Goal: Task Accomplishment & Management: Use online tool/utility

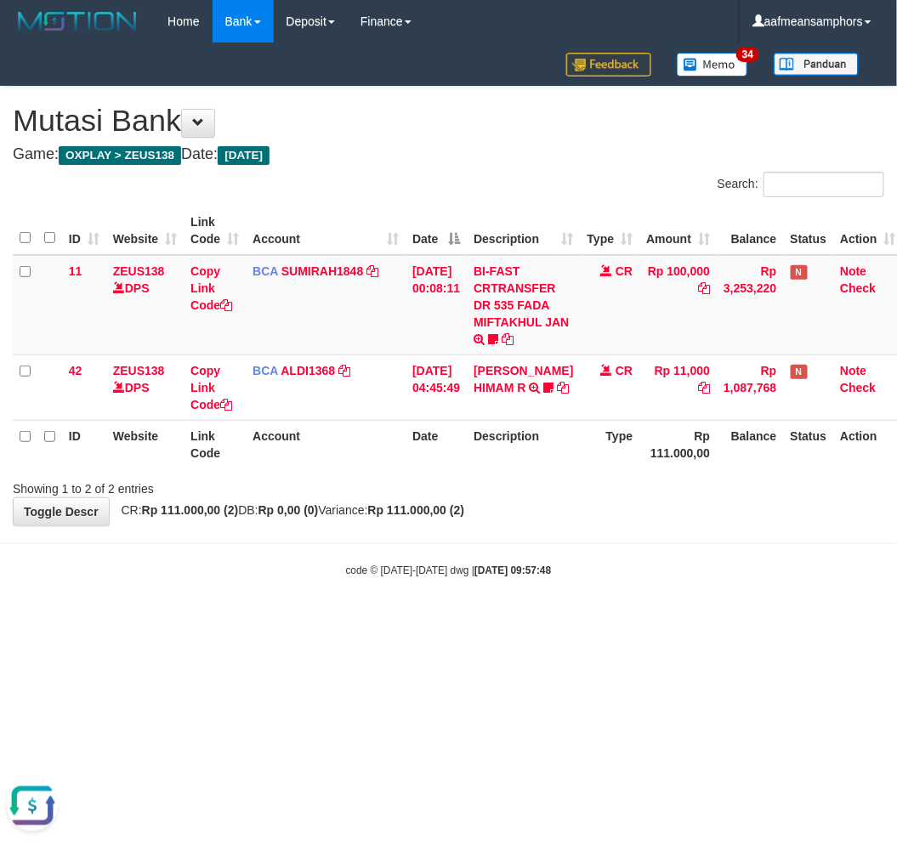
drag, startPoint x: 553, startPoint y: 578, endPoint x: 541, endPoint y: 583, distance: 12.6
click at [541, 583] on body "Toggle navigation Home Bank Account List Load By Website Group [OXPLAY] ZEUS138…" at bounding box center [448, 310] width 897 height 621
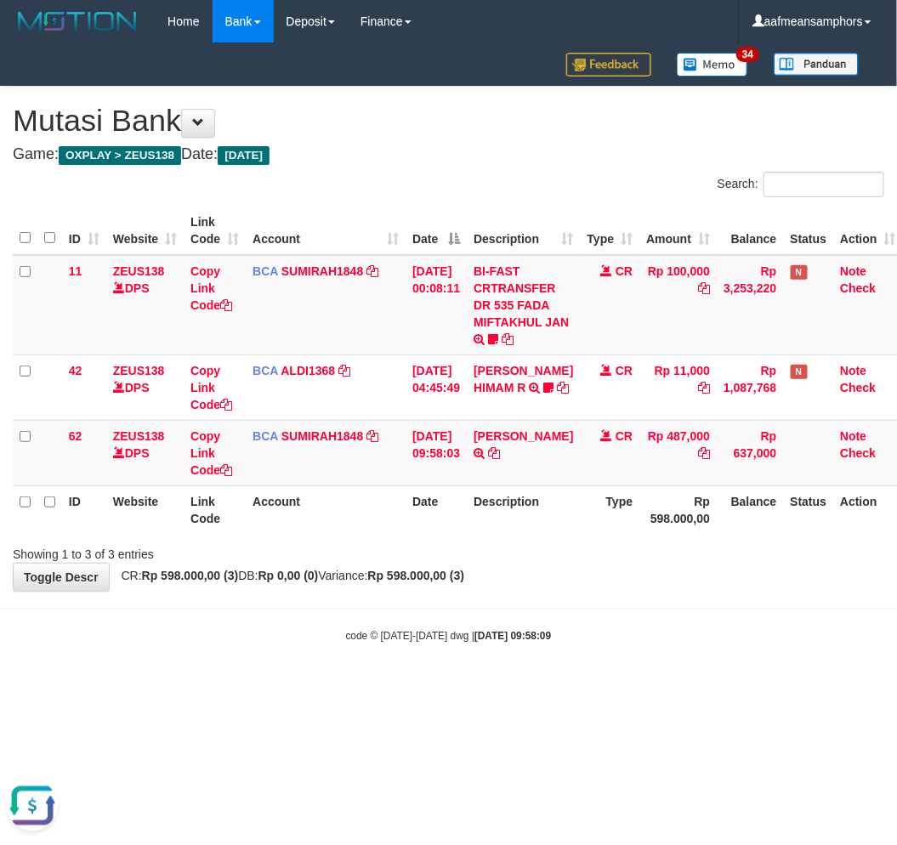
click at [819, 686] on html "Toggle navigation Home Bank Account List Load By Website Group [OXPLAY] ZEUS138…" at bounding box center [448, 343] width 897 height 686
click at [817, 686] on html "Toggle navigation Home Bank Account List Load By Website Group [OXPLAY] ZEUS138…" at bounding box center [448, 343] width 897 height 686
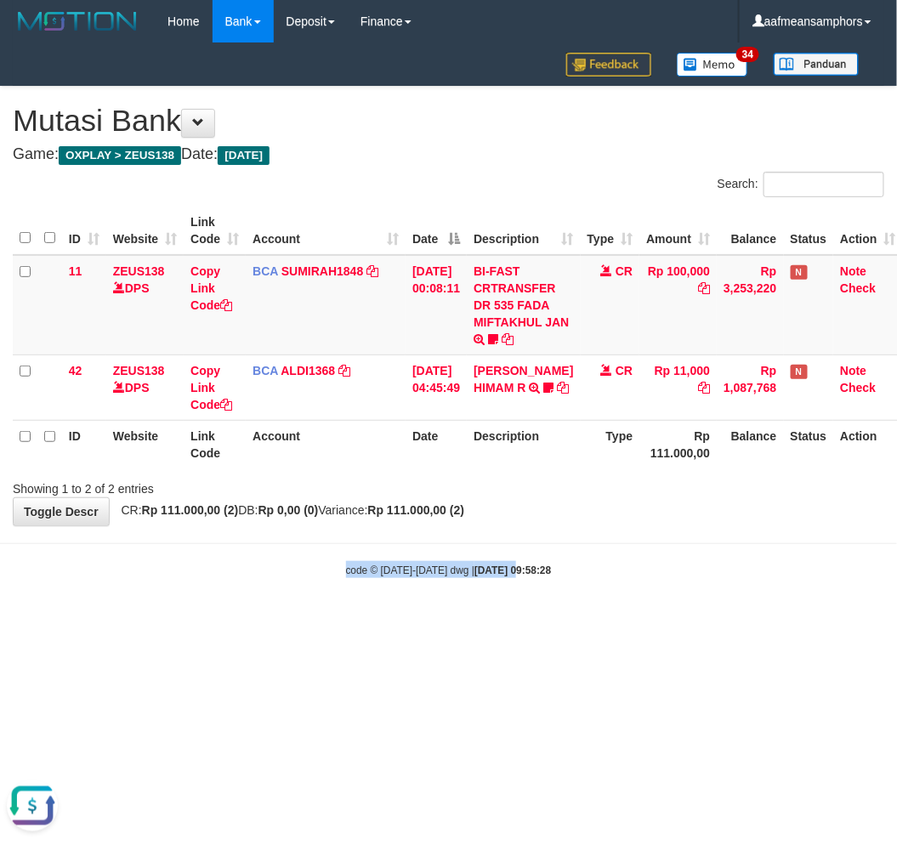
drag, startPoint x: 497, startPoint y: 557, endPoint x: 591, endPoint y: 559, distance: 94.4
click at [506, 560] on body "Toggle navigation Home Bank Account List Load By Website Group [OXPLAY] ZEUS138…" at bounding box center [448, 310] width 897 height 621
drag, startPoint x: 584, startPoint y: 560, endPoint x: 595, endPoint y: 556, distance: 11.6
click at [584, 561] on div "code © [DATE]-[DATE] dwg | [DATE] 09:58:28" at bounding box center [448, 569] width 897 height 17
click at [629, 551] on body "Toggle navigation Home Bank Account List Load By Website Group [OXPLAY] ZEUS138…" at bounding box center [448, 310] width 897 height 621
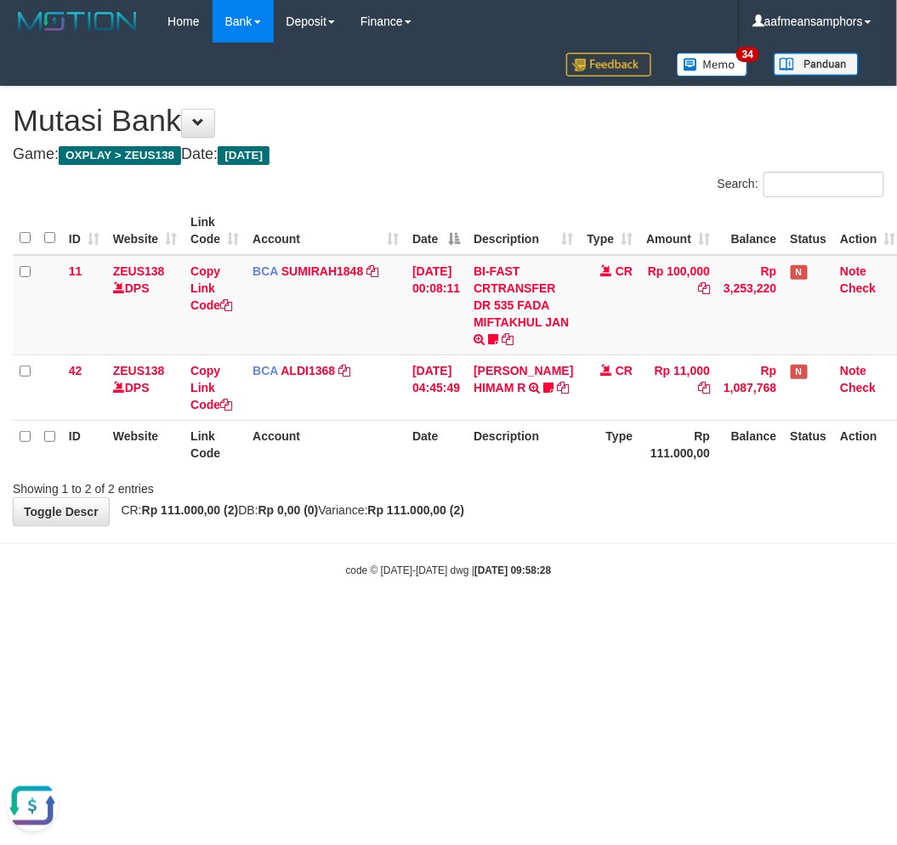
click at [633, 555] on body "Toggle navigation Home Bank Account List Load By Website Group [OXPLAY] ZEUS138…" at bounding box center [448, 310] width 897 height 621
click at [617, 557] on body "Toggle navigation Home Bank Account List Load By Website Group [OXPLAY] ZEUS138…" at bounding box center [448, 310] width 897 height 621
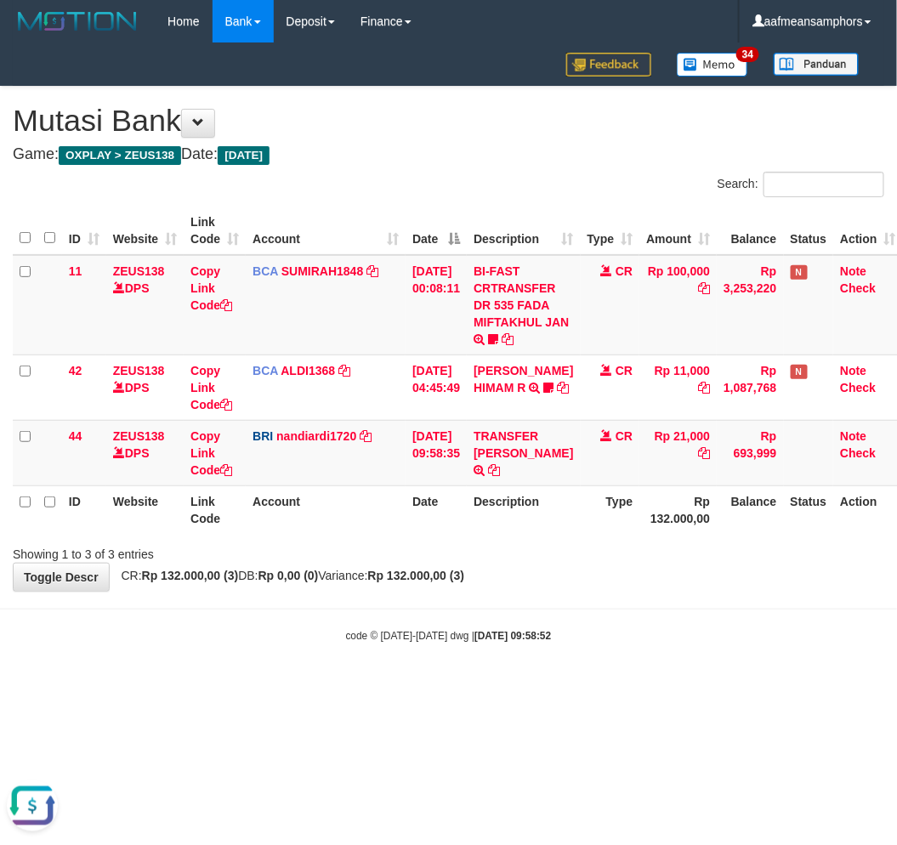
click at [624, 611] on body "Toggle navigation Home Bank Account List Load By Website Group [OXPLAY] ZEUS138…" at bounding box center [448, 343] width 897 height 686
click at [609, 604] on body "Toggle navigation Home Bank Account List Load By Website Group [OXPLAY] ZEUS138…" at bounding box center [448, 343] width 897 height 686
drag, startPoint x: 502, startPoint y: 452, endPoint x: 511, endPoint y: 468, distance: 18.7
click at [502, 452] on link "TRANSFER DANA" at bounding box center [524, 445] width 100 height 31
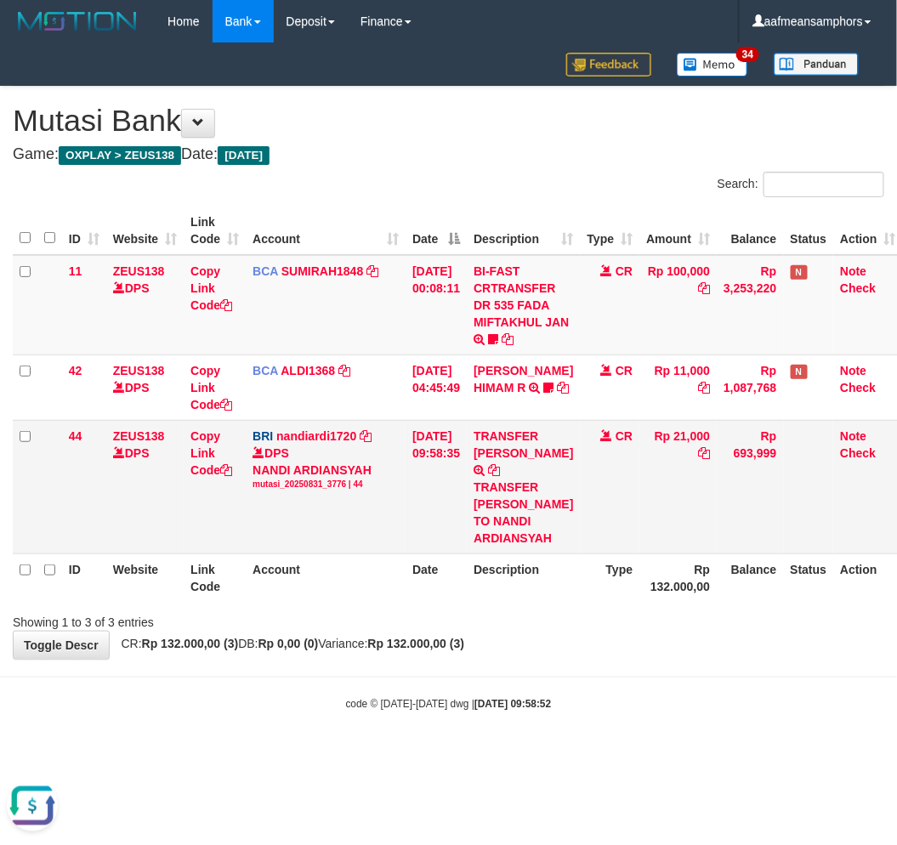
click at [514, 505] on div "TRANSFER DANA SUJOKO TO NANDI ARDIANSYAH" at bounding box center [524, 513] width 100 height 68
copy div "SUJOKO"
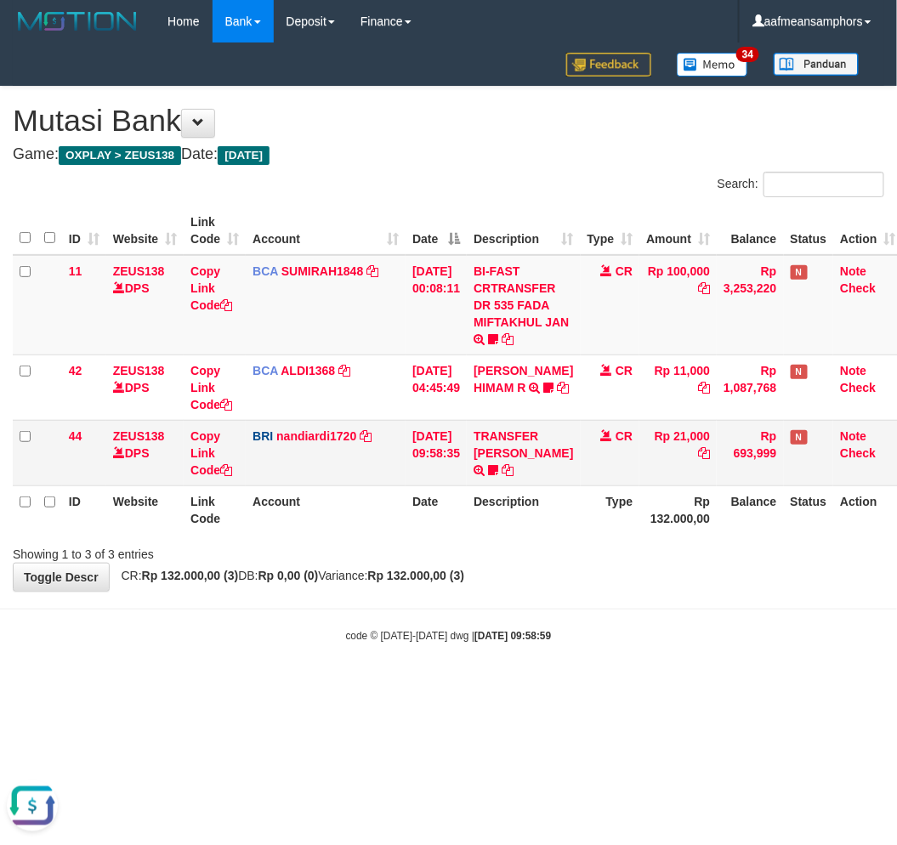
click at [533, 452] on td "TRANSFER [PERSON_NAME] TRANSFER [PERSON_NAME] TO NANDI ARDIANSYAH SUJOKO12" at bounding box center [523, 452] width 113 height 65
click at [498, 464] on icon at bounding box center [493, 470] width 10 height 12
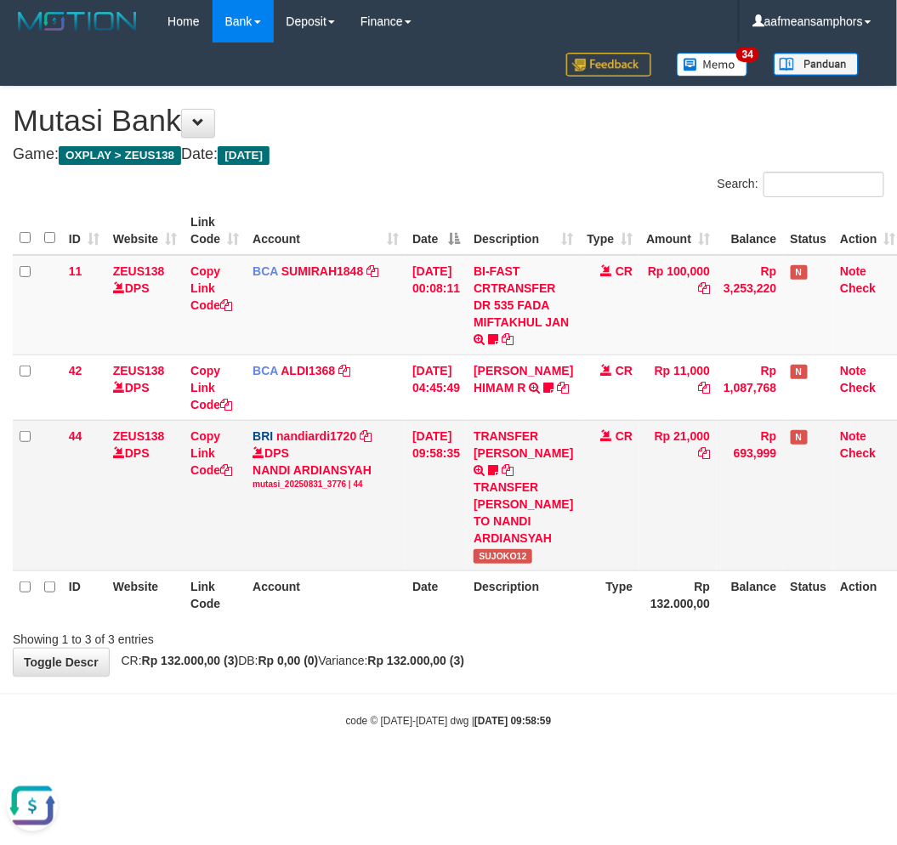
click at [521, 549] on span "SUJOKO12" at bounding box center [503, 556] width 59 height 14
copy span "SUJOKO12"
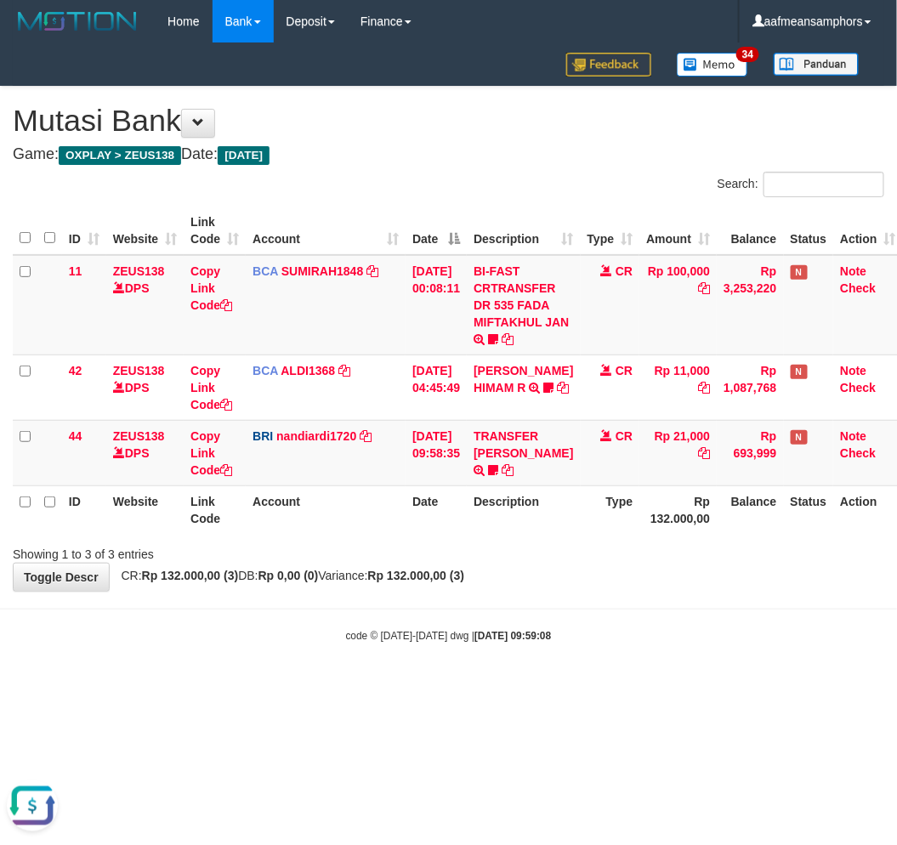
click at [652, 609] on body "Toggle navigation Home Bank Account List Load By Website Group [OXPLAY] ZEUS138…" at bounding box center [448, 343] width 897 height 686
click at [202, 447] on link "Copy Link Code" at bounding box center [212, 454] width 42 height 48
drag, startPoint x: 326, startPoint y: 635, endPoint x: 351, endPoint y: 606, distance: 38.6
click at [321, 638] on body "Toggle navigation Home Bank Account List Load By Website Group [OXPLAY] ZEUS138…" at bounding box center [448, 343] width 897 height 686
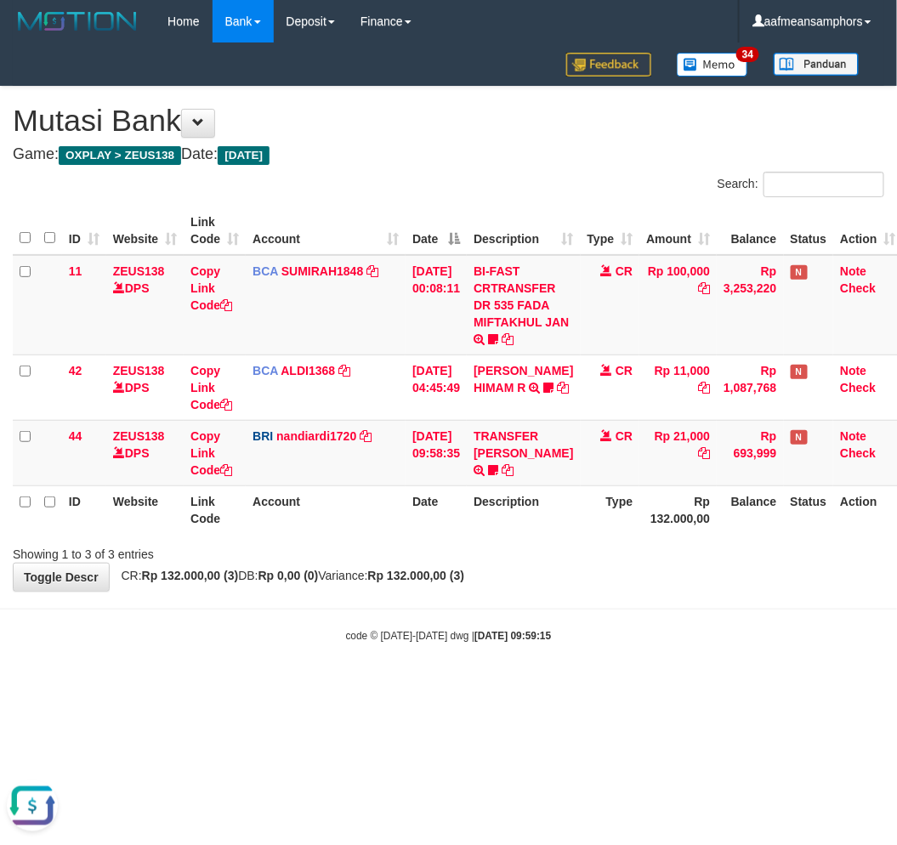
click at [345, 606] on body "Toggle navigation Home Bank Account List Load By Website Group [OXPLAY] ZEUS138…" at bounding box center [448, 343] width 897 height 686
click at [598, 610] on body "Toggle navigation Home Bank Account List Load By Website Group [OXPLAY] ZEUS138…" at bounding box center [448, 343] width 897 height 686
click at [491, 448] on link "TRANSFER [PERSON_NAME]" at bounding box center [524, 445] width 100 height 31
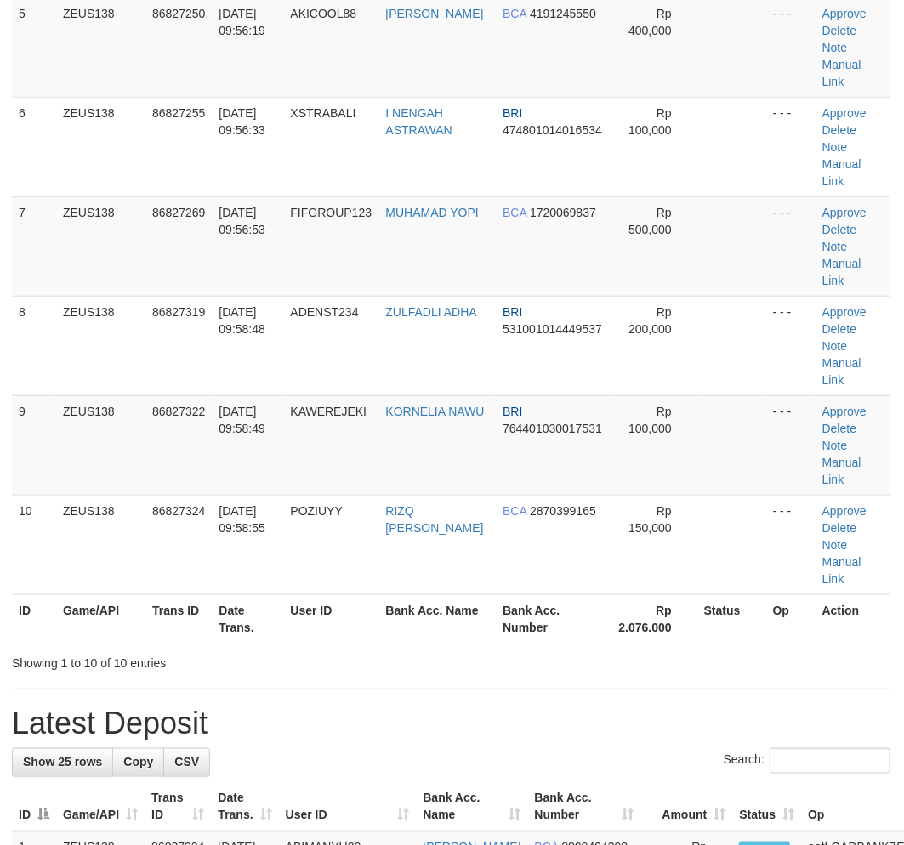
scroll to position [422, 1]
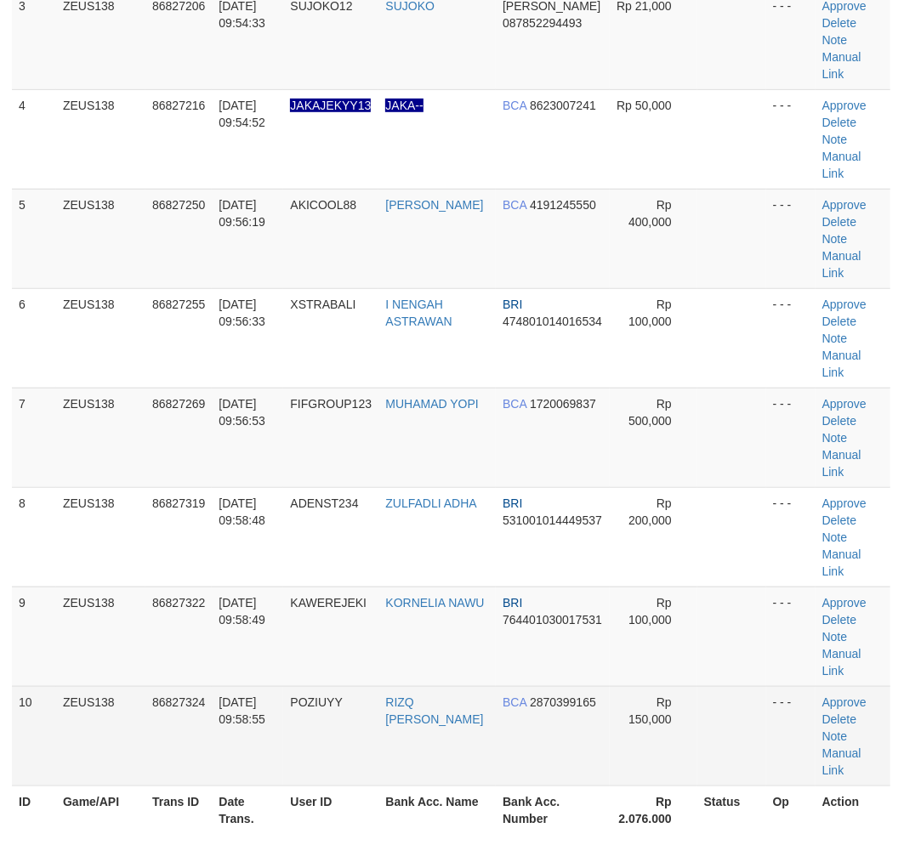
drag, startPoint x: 343, startPoint y: 668, endPoint x: 368, endPoint y: 613, distance: 60.1
click at [347, 655] on table "ID Game/API Trans ID Date Trans. User ID Bank Acc. Name Bank Acc. Number Amount…" at bounding box center [451, 288] width 879 height 1092
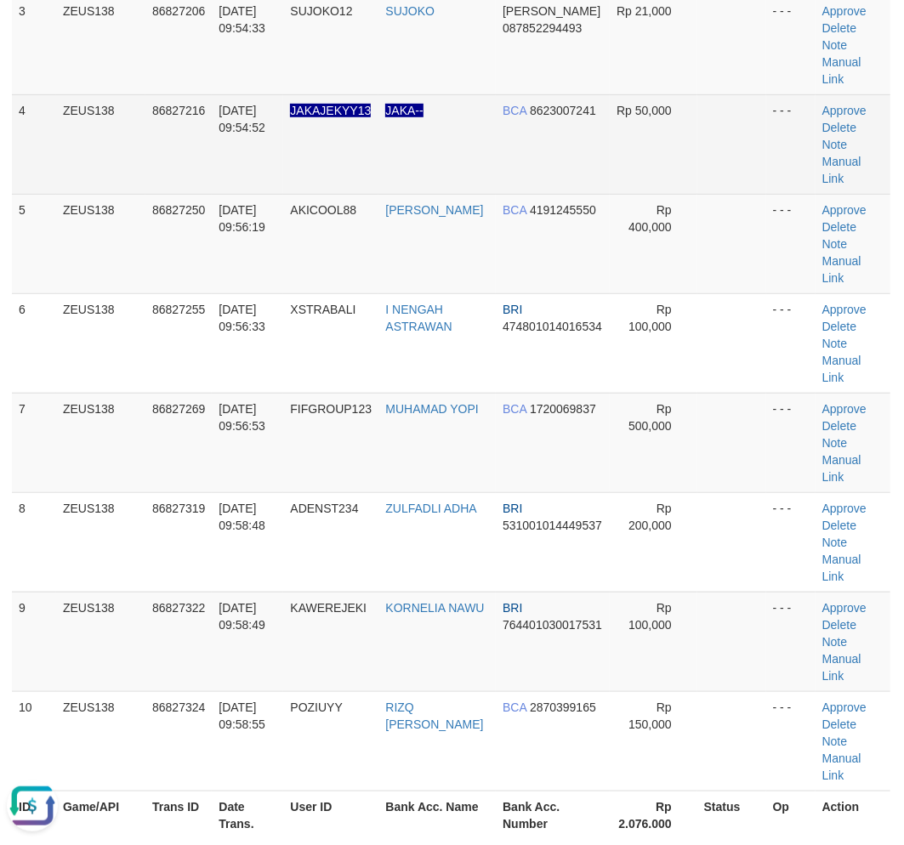
scroll to position [327, 1]
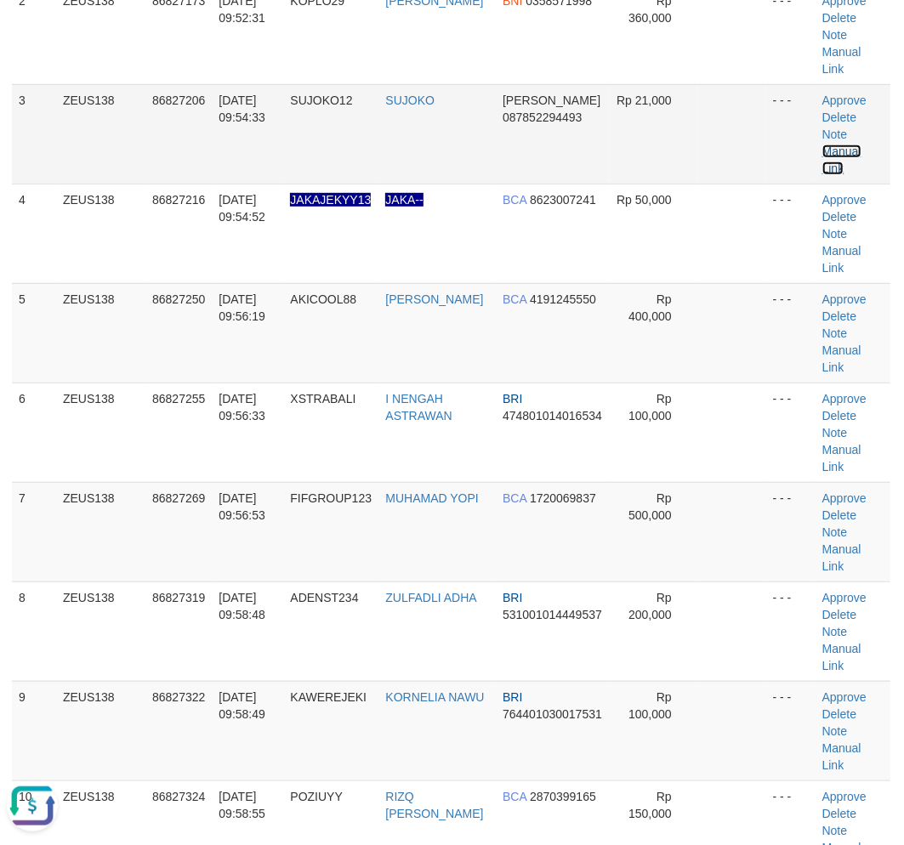
click at [837, 156] on link "Manual Link" at bounding box center [841, 160] width 39 height 31
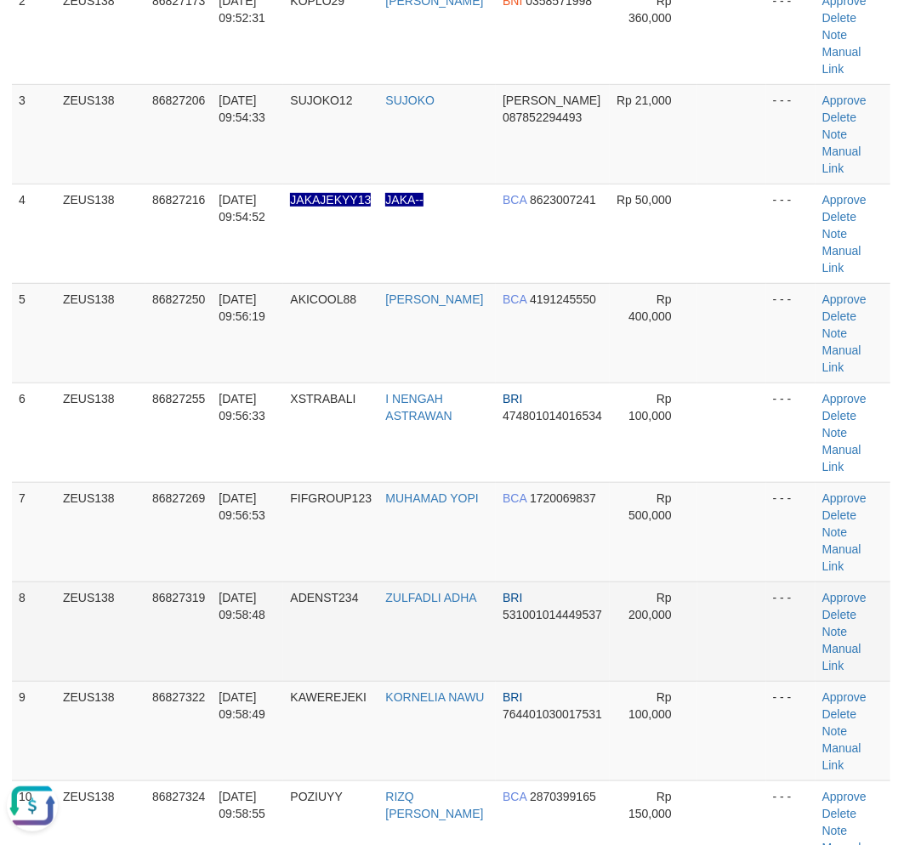
click at [261, 582] on tr "8 ZEUS138 86827319 31/08/2025 09:58:48 ADENST234 ZULFADLI ADHA BRI 531001014449…" at bounding box center [451, 632] width 879 height 100
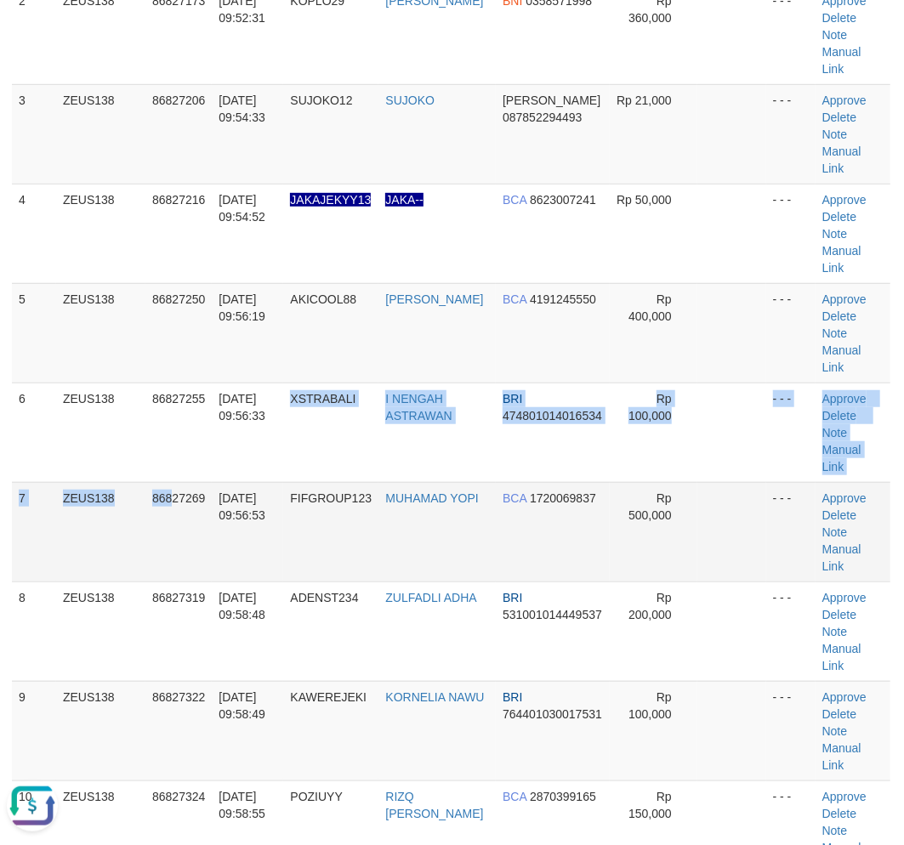
click at [170, 454] on tbody "1 ZEUS138 86827041 31/08/2025 09:46:42 FERSIN PERDY SINAMBELA BCA 1291201771 Rp…" at bounding box center [451, 383] width 879 height 996
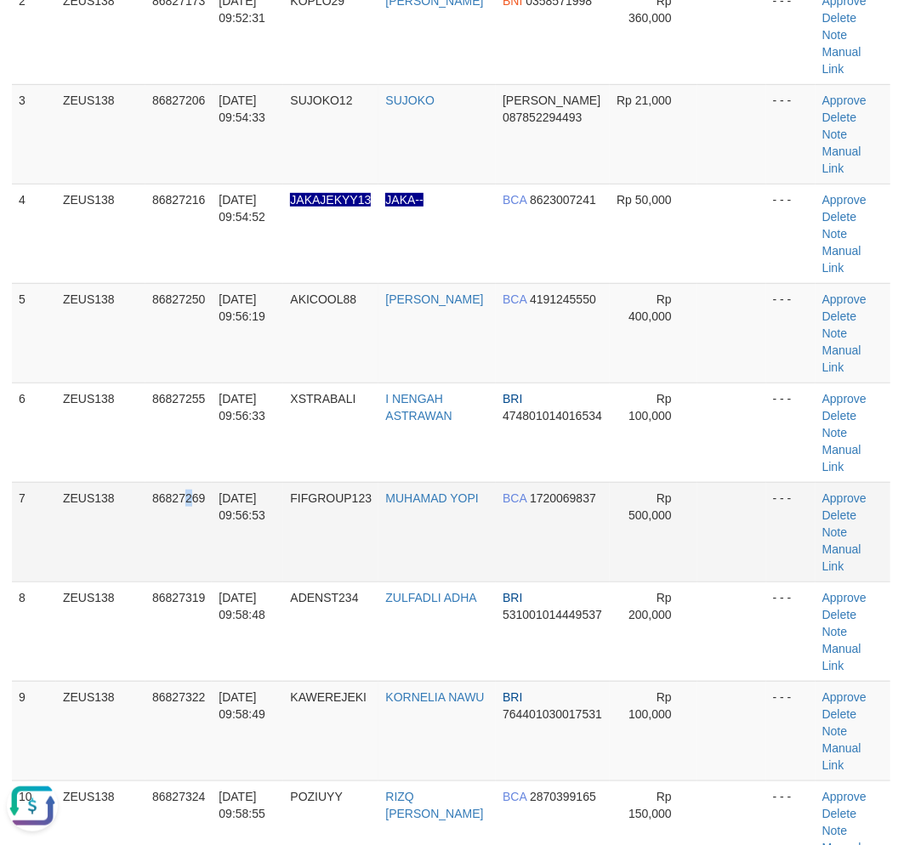
drag, startPoint x: 190, startPoint y: 455, endPoint x: 182, endPoint y: 459, distance: 8.8
click at [183, 482] on td "86827269" at bounding box center [178, 532] width 66 height 100
click at [312, 482] on td "FIFGROUP123" at bounding box center [330, 532] width 95 height 100
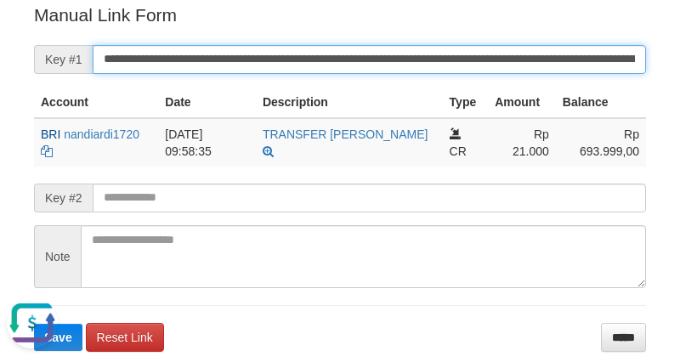
click at [409, 45] on input "**********" at bounding box center [370, 59] width 554 height 29
paste input "*"
type input "**********"
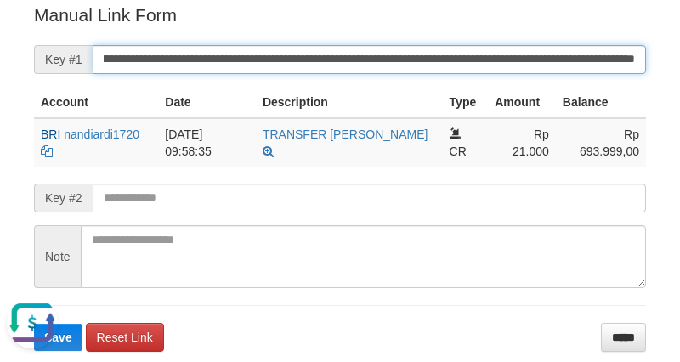
click at [34, 324] on button "Save" at bounding box center [58, 337] width 48 height 27
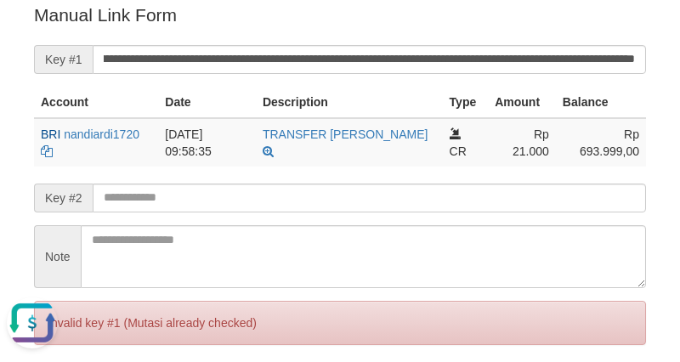
scroll to position [0, 0]
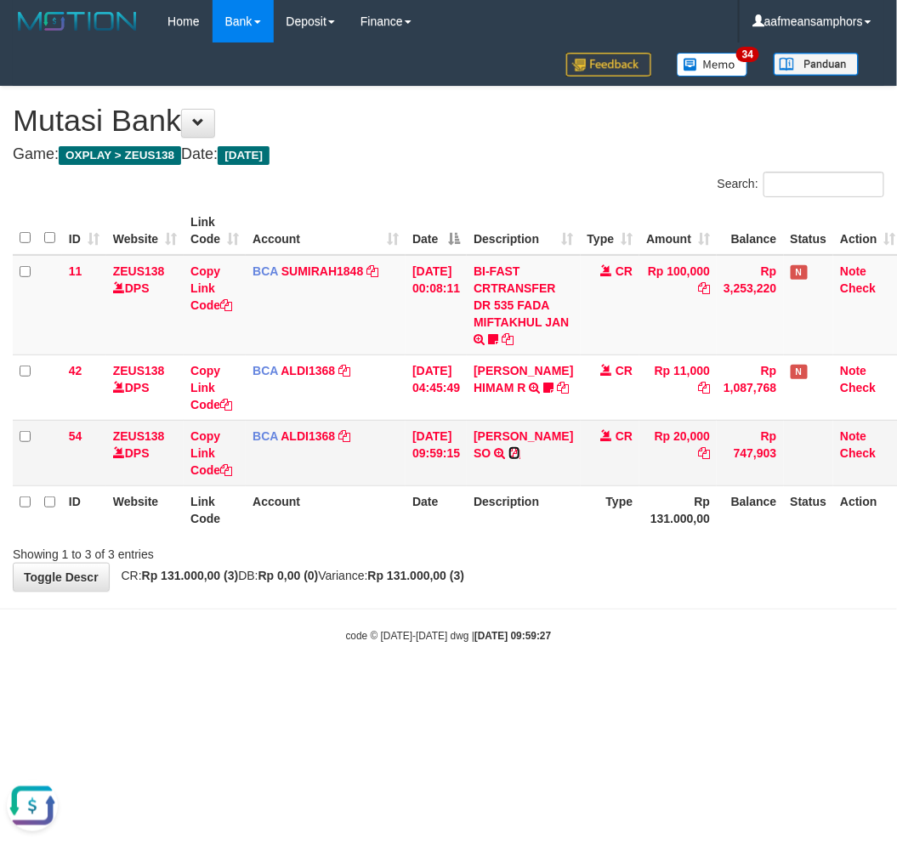
click at [521, 452] on icon at bounding box center [515, 453] width 12 height 12
click at [492, 448] on link "[PERSON_NAME] SO" at bounding box center [524, 445] width 100 height 31
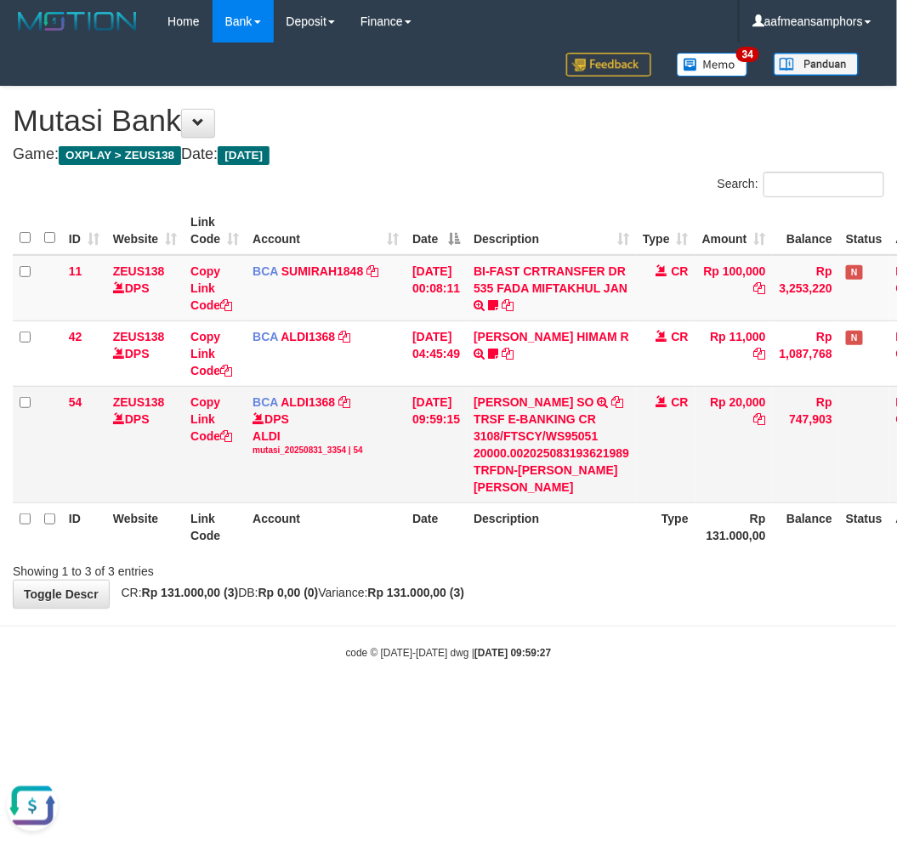
click at [786, 405] on td "Rp 747,903" at bounding box center [806, 444] width 66 height 117
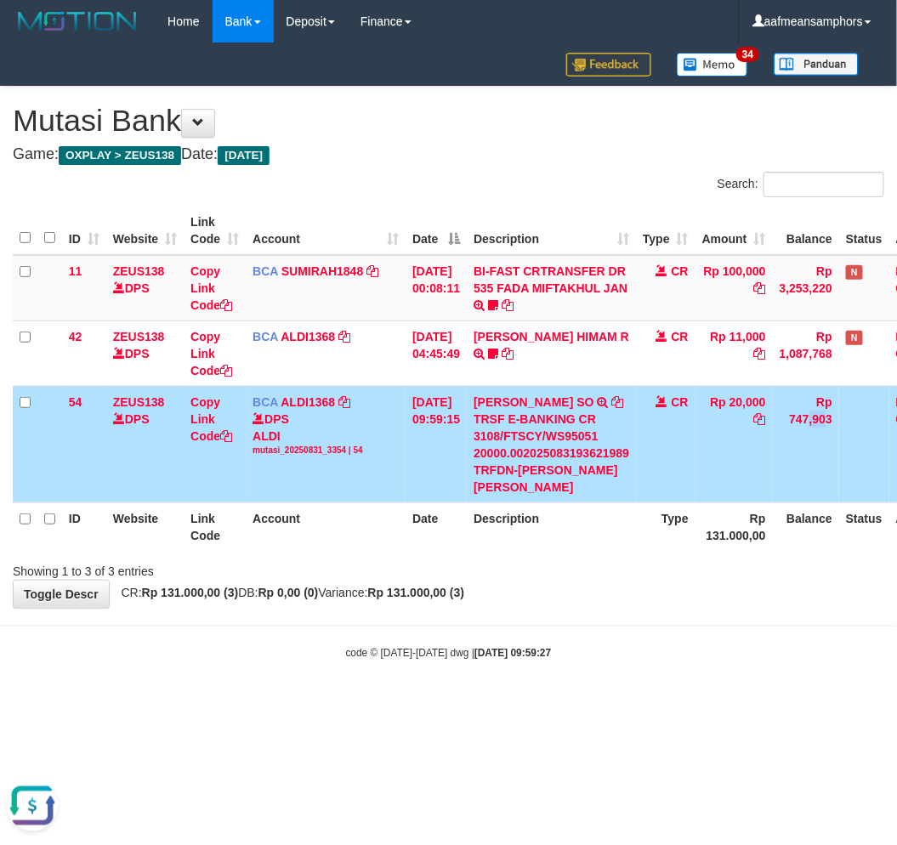
click at [786, 405] on td "Rp 747,903" at bounding box center [806, 444] width 66 height 117
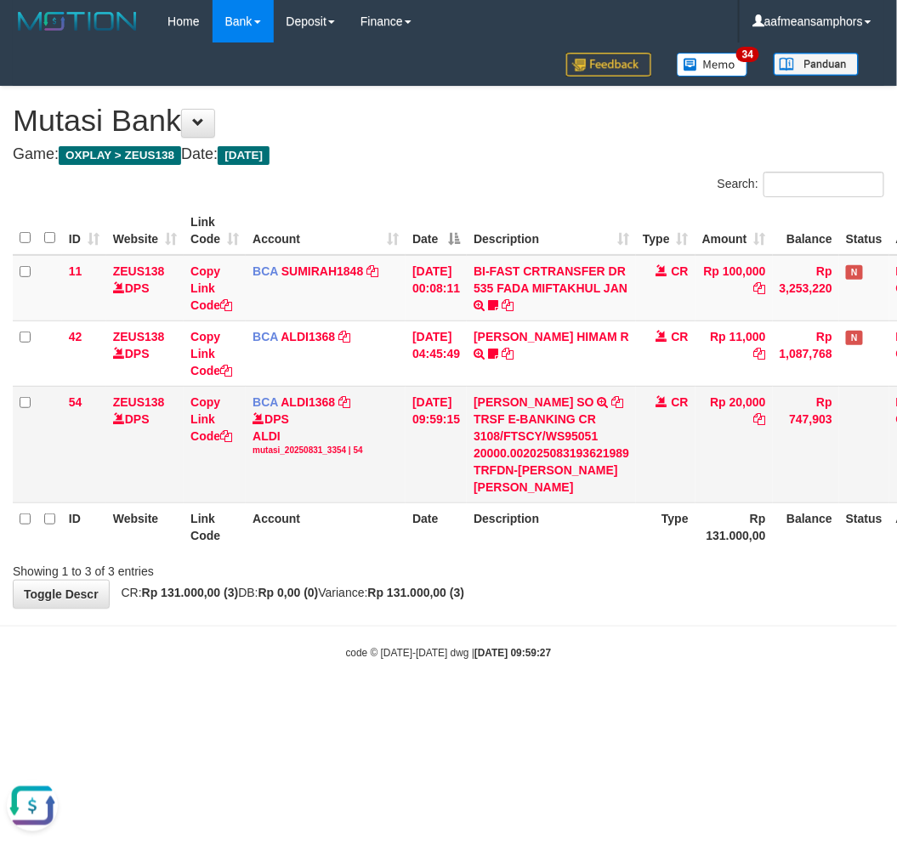
click at [757, 403] on td "Rp 20,000" at bounding box center [734, 444] width 77 height 117
copy td "20,000"
click at [757, 403] on td "Rp 20,000" at bounding box center [734, 444] width 77 height 117
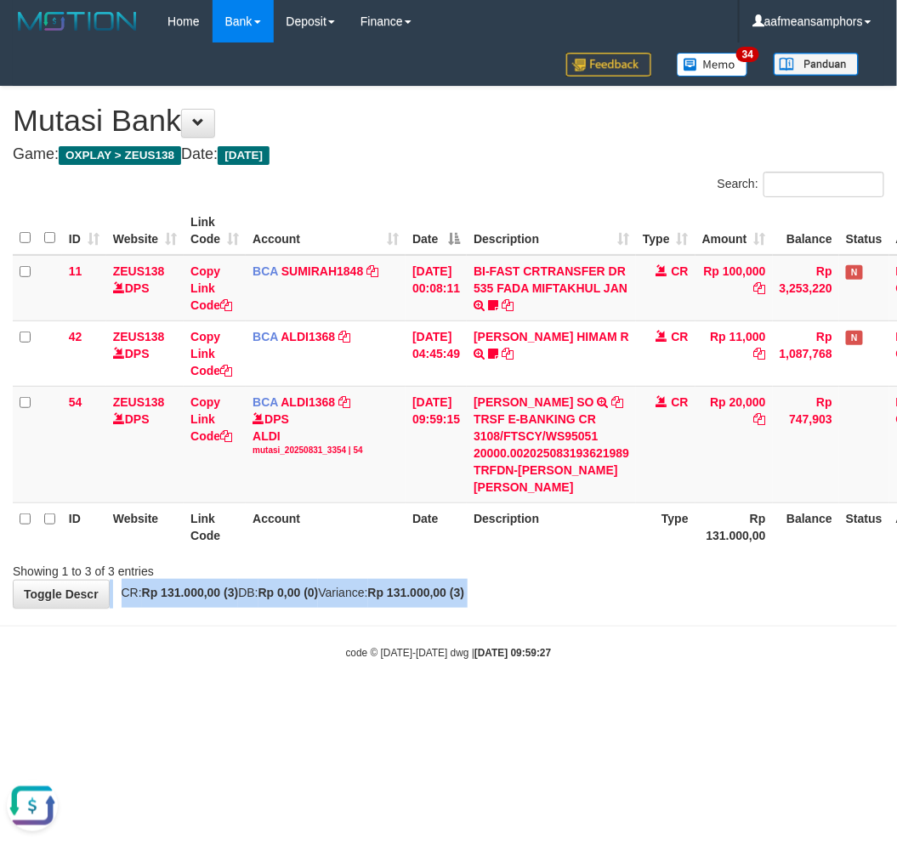
drag, startPoint x: 669, startPoint y: 601, endPoint x: 659, endPoint y: 608, distance: 12.3
click at [659, 608] on body "Toggle navigation Home Bank Account List Load By Website Group [OXPLAY] ZEUS138…" at bounding box center [448, 351] width 897 height 703
click at [626, 588] on div "**********" at bounding box center [448, 347] width 897 height 521
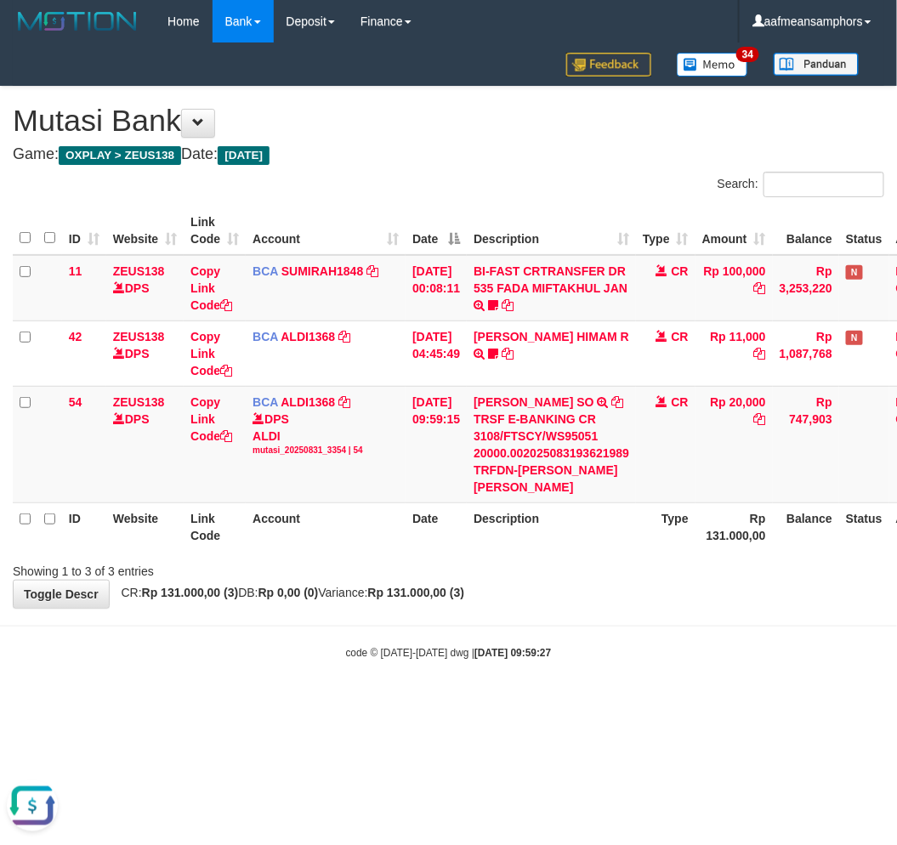
click at [655, 568] on div "Showing 1 to 3 of 3 entries" at bounding box center [448, 568] width 897 height 24
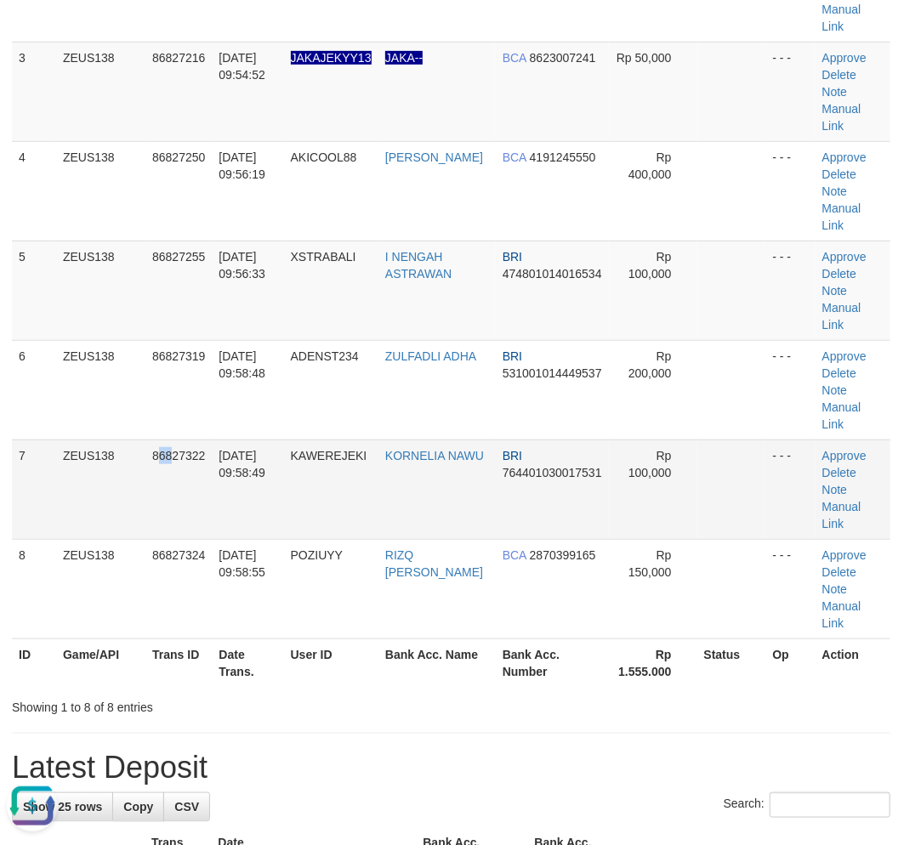
drag, startPoint x: 170, startPoint y: 430, endPoint x: 158, endPoint y: 437, distance: 14.2
click at [156, 440] on td "86827322" at bounding box center [178, 490] width 66 height 100
drag, startPoint x: 262, startPoint y: 413, endPoint x: 184, endPoint y: 424, distance: 79.0
click at [261, 440] on td "31/08/2025 09:58:49" at bounding box center [247, 490] width 71 height 100
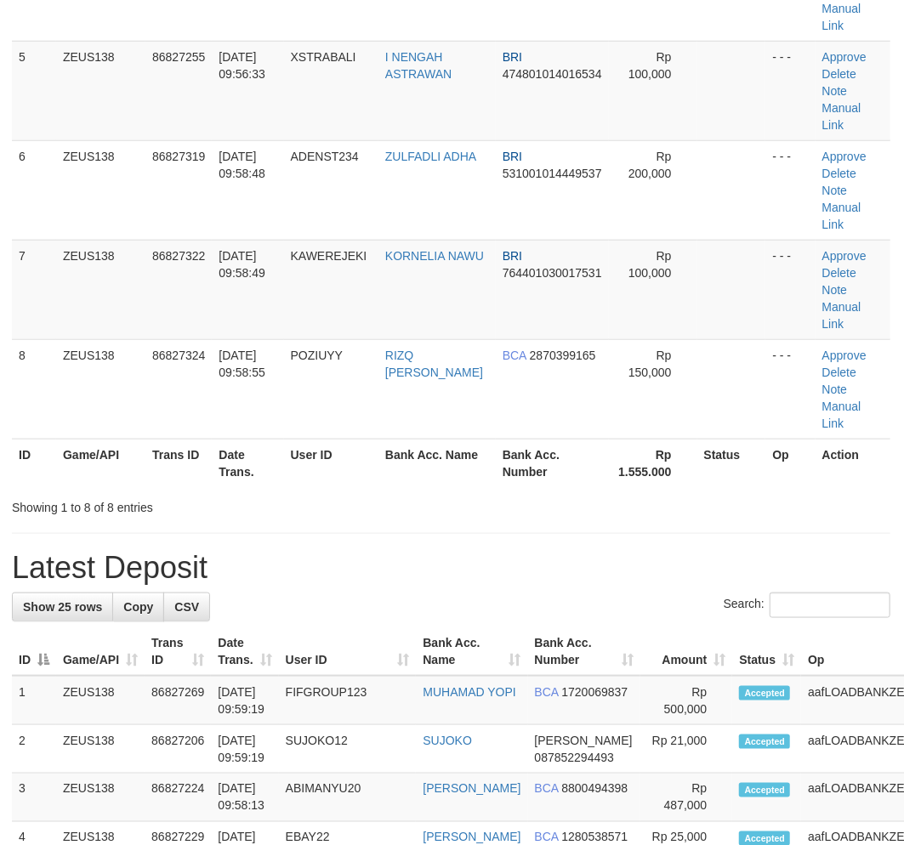
click at [424, 471] on div "**********" at bounding box center [451, 746] width 904 height 2545
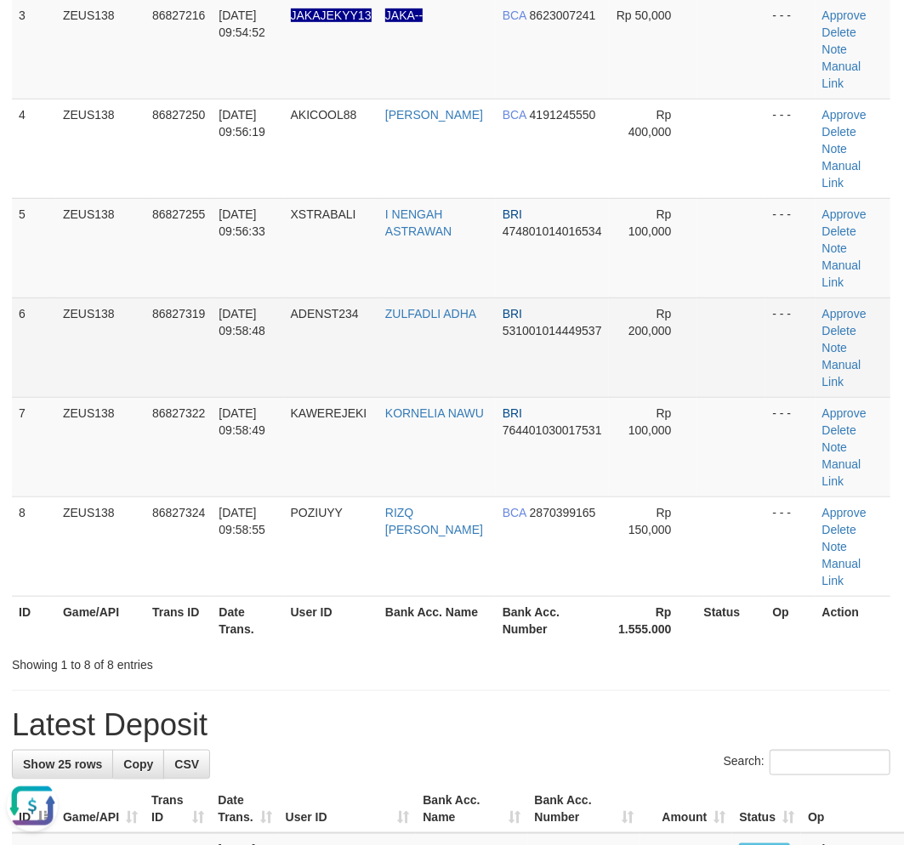
drag, startPoint x: 301, startPoint y: 287, endPoint x: 299, endPoint y: 279, distance: 8.9
click at [299, 298] on td "ADENST234" at bounding box center [331, 348] width 94 height 100
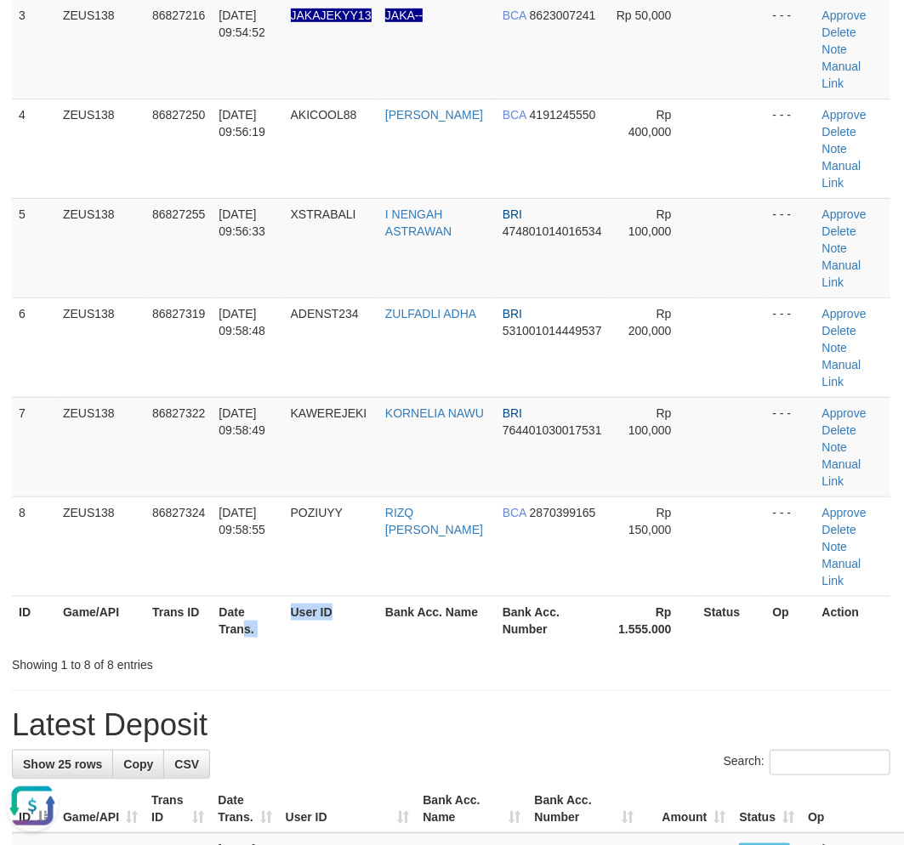
click at [344, 596] on tr "ID Game/API Trans ID Date Trans. User ID Bank Acc. Name Bank Acc. Number Rp 1.5…" at bounding box center [451, 620] width 879 height 48
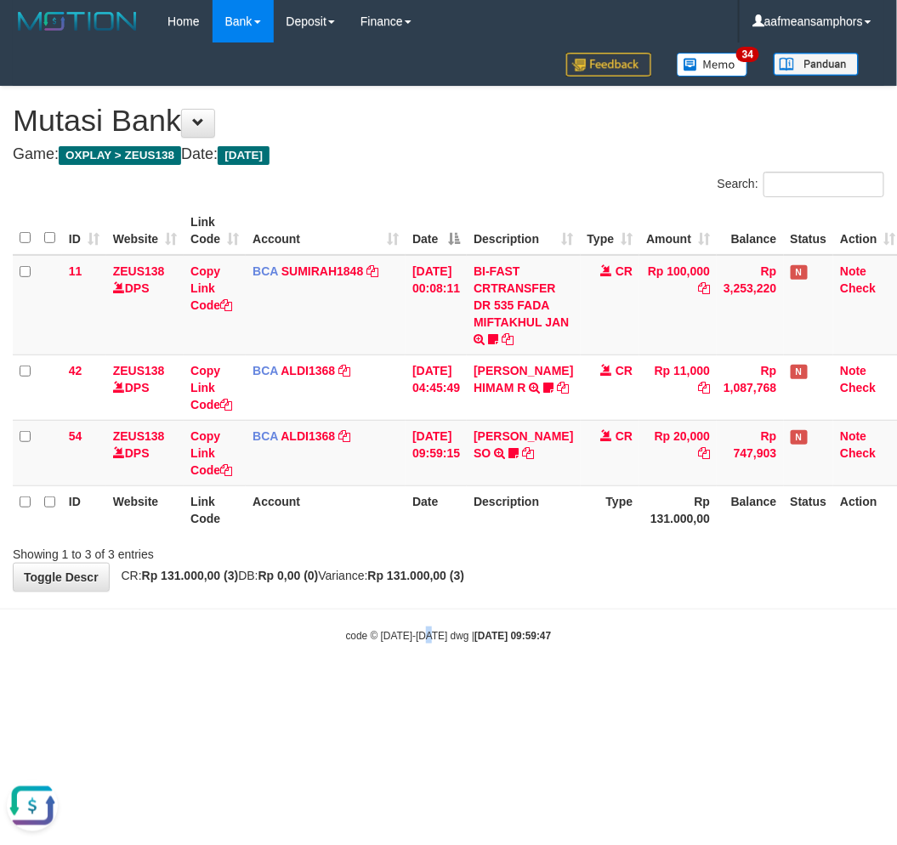
drag, startPoint x: 432, startPoint y: 758, endPoint x: 452, endPoint y: 749, distance: 22.1
click at [428, 686] on html "Toggle navigation Home Bank Account List Load By Website Group [OXPLAY] ZEUS138…" at bounding box center [448, 343] width 897 height 686
drag, startPoint x: 582, startPoint y: 703, endPoint x: 576, endPoint y: 690, distance: 14.1
click at [558, 686] on html "Toggle navigation Home Bank Account List Load By Website Group [OXPLAY] ZEUS138…" at bounding box center [448, 343] width 897 height 686
click at [572, 686] on html "Toggle navigation Home Bank Account List Load By Website Group [OXPLAY] ZEUS138…" at bounding box center [448, 343] width 897 height 686
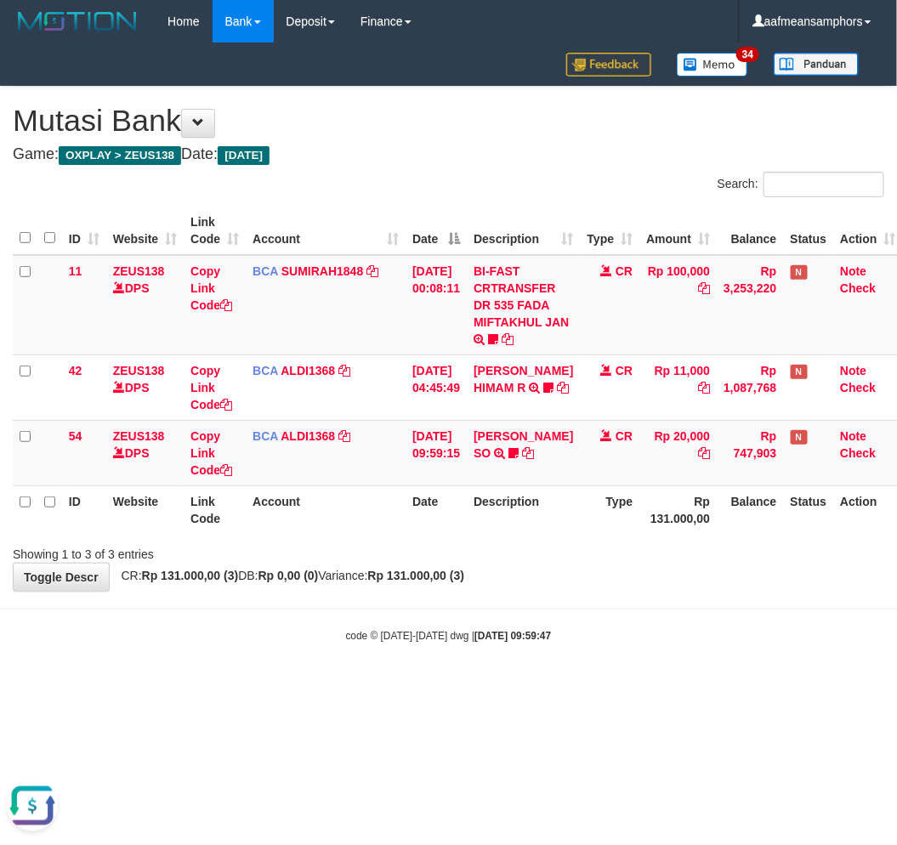
click at [567, 680] on body "Toggle navigation Home Bank Account List Load By Website Group [OXPLAY] ZEUS138…" at bounding box center [448, 343] width 897 height 686
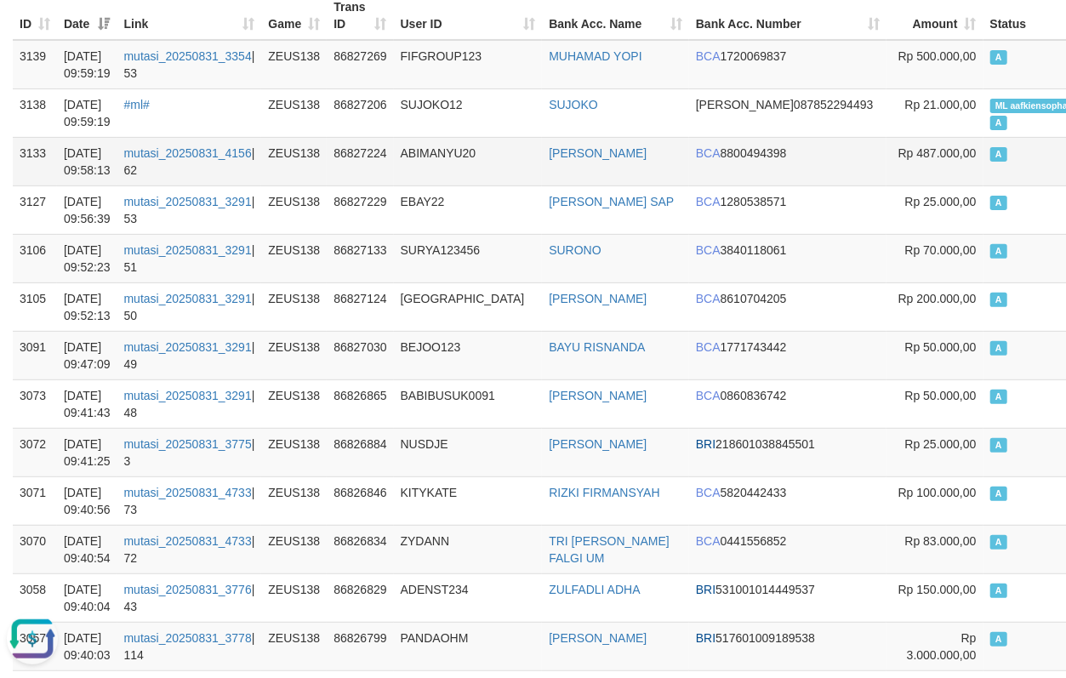
scroll to position [189, 0]
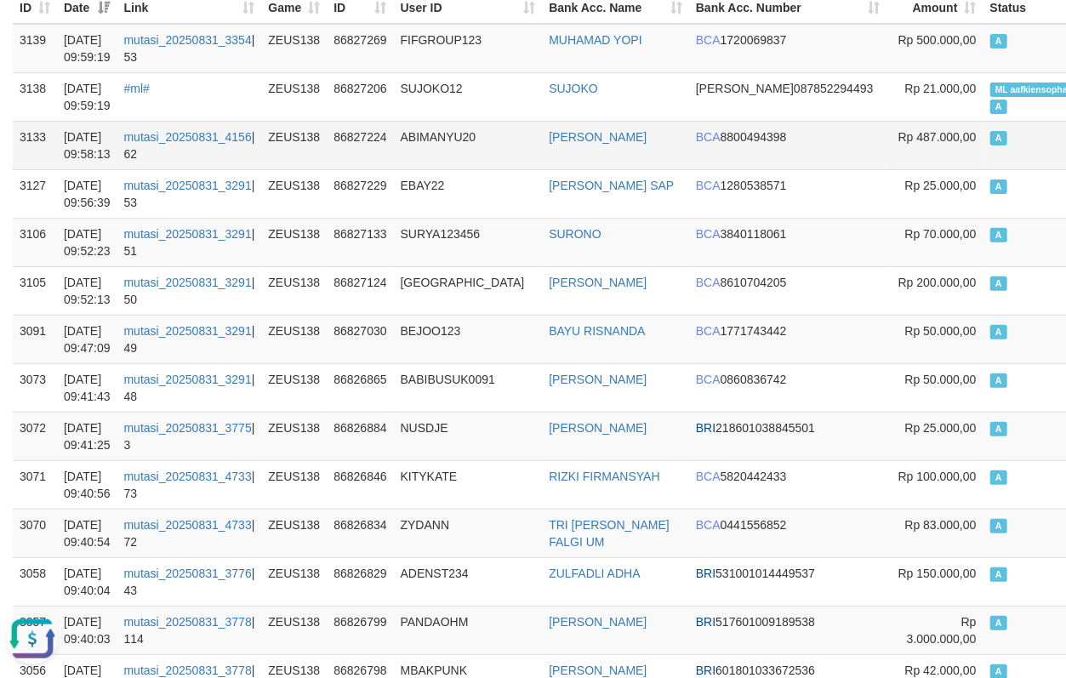
drag, startPoint x: 455, startPoint y: 157, endPoint x: 377, endPoint y: 124, distance: 84.7
click at [455, 157] on td "ABIMANYU20" at bounding box center [468, 145] width 149 height 48
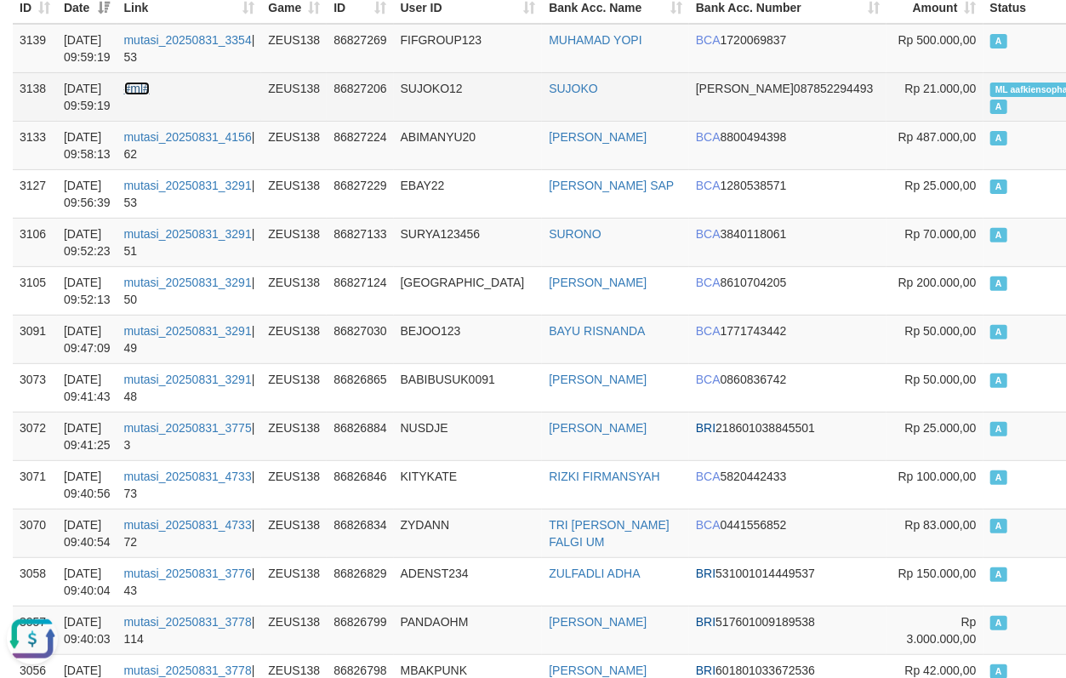
click at [150, 86] on link "#ml#" at bounding box center [137, 89] width 26 height 14
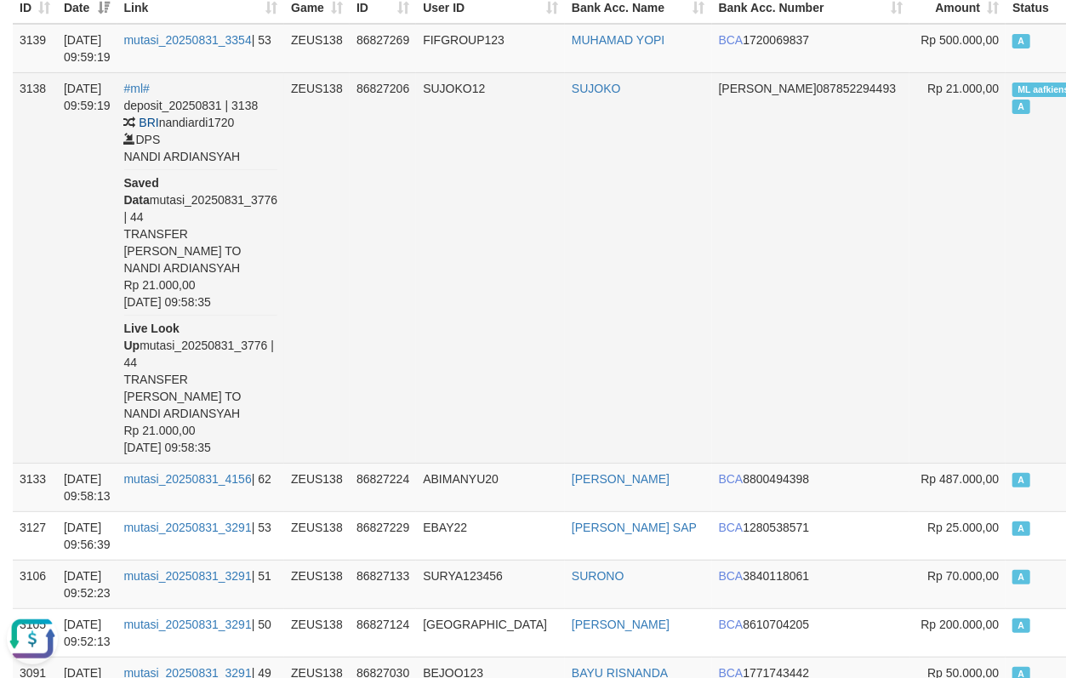
click at [156, 275] on div "deposit_20250831 | 3138 BRI nandiardi1720 DPS NANDI ARDIANSYAH Saved Data mutas…" at bounding box center [201, 276] width 154 height 359
click at [155, 275] on div "deposit_20250831 | 3138 BRI nandiardi1720 DPS NANDI ARDIANSYAH Saved Data mutas…" at bounding box center [201, 276] width 154 height 359
click at [151, 268] on div "deposit_20250831 | 3138 BRI nandiardi1720 DPS NANDI ARDIANSYAH Saved Data mutas…" at bounding box center [201, 276] width 154 height 359
copy div "SUJOKO"
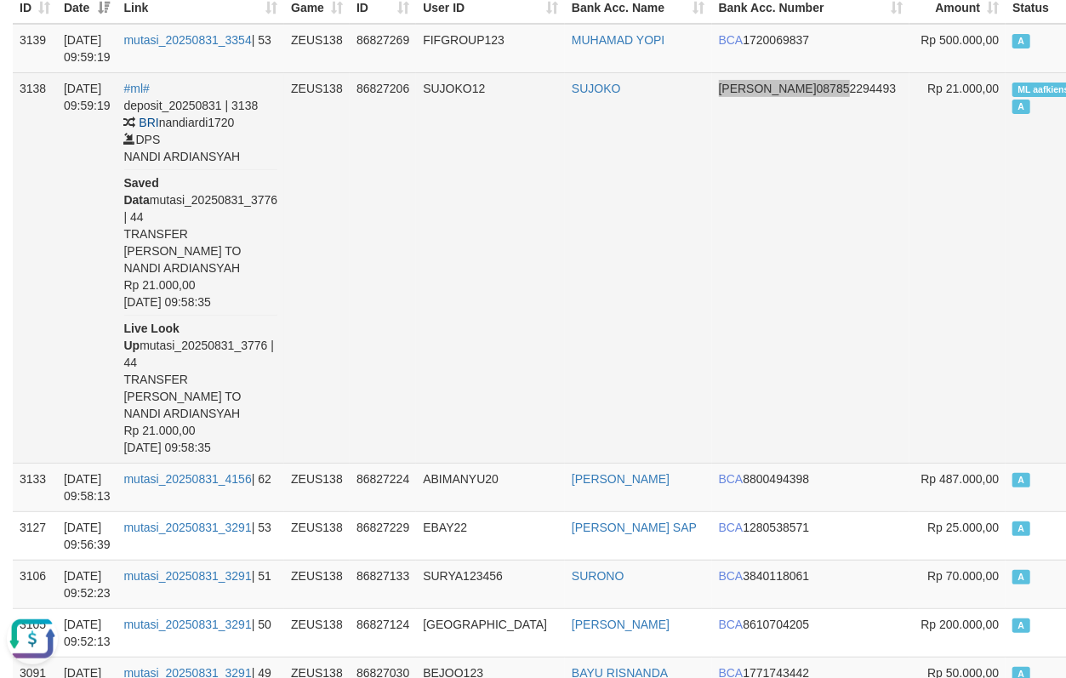
click at [703, 270] on tr "3138 31/08/2025 09:59:19 #ml# deposit_20250831 | 3138 BRI nandiardi1720 DPS NAN…" at bounding box center [632, 267] width 1238 height 390
click at [474, 235] on td "SUJOKO12" at bounding box center [490, 267] width 149 height 390
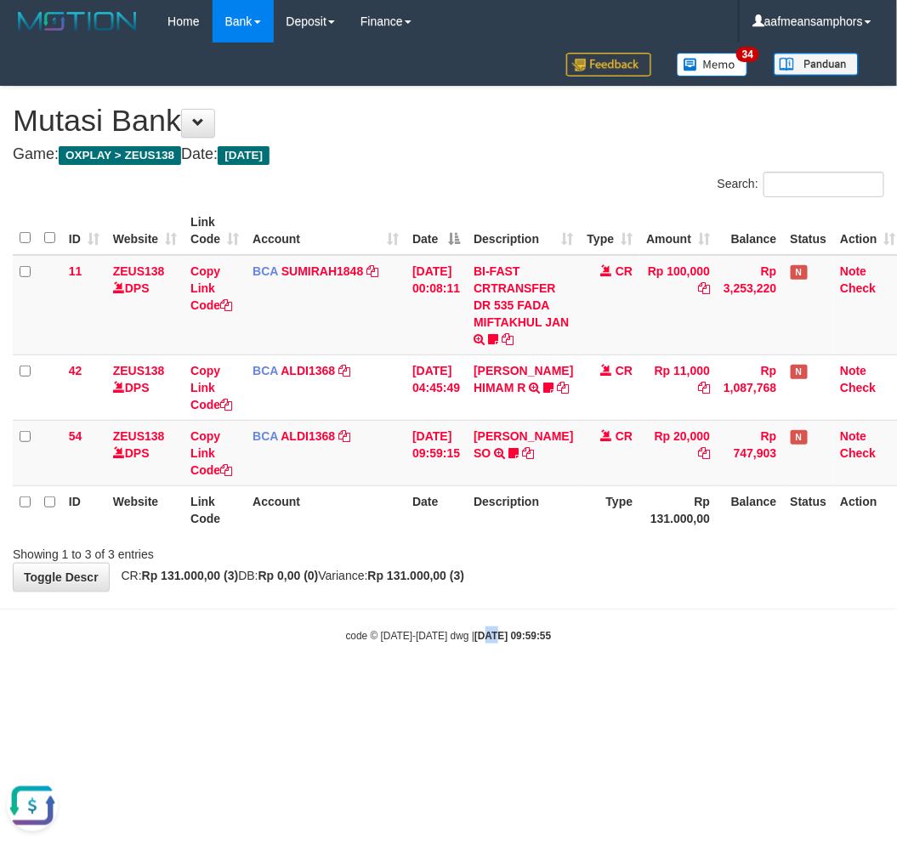
click at [470, 686] on html "Toggle navigation Home Bank Account List Load By Website Group [OXPLAY] ZEUS138…" at bounding box center [448, 343] width 897 height 686
drag, startPoint x: 453, startPoint y: 734, endPoint x: 572, endPoint y: 686, distance: 127.8
click at [449, 686] on html "Toggle navigation Home Bank Account List Load By Website Group [OXPLAY] ZEUS138…" at bounding box center [448, 343] width 897 height 686
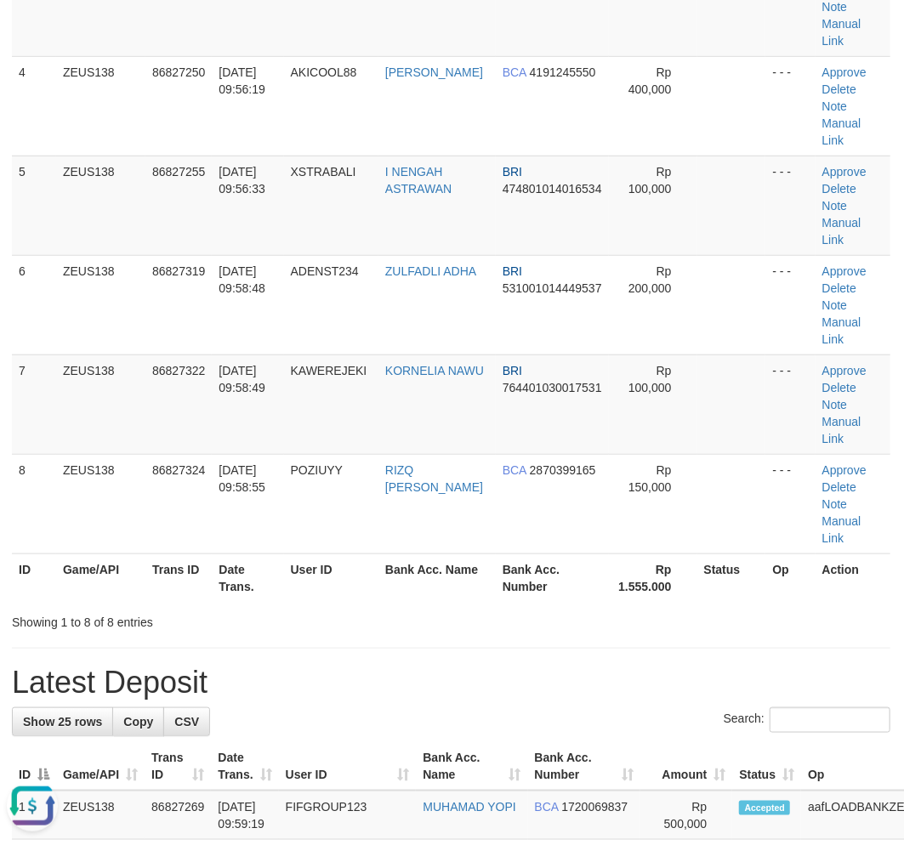
drag, startPoint x: 491, startPoint y: 537, endPoint x: 3, endPoint y: 618, distance: 495.0
click at [445, 607] on div "Showing 1 to 8 of 8 entries" at bounding box center [451, 619] width 904 height 24
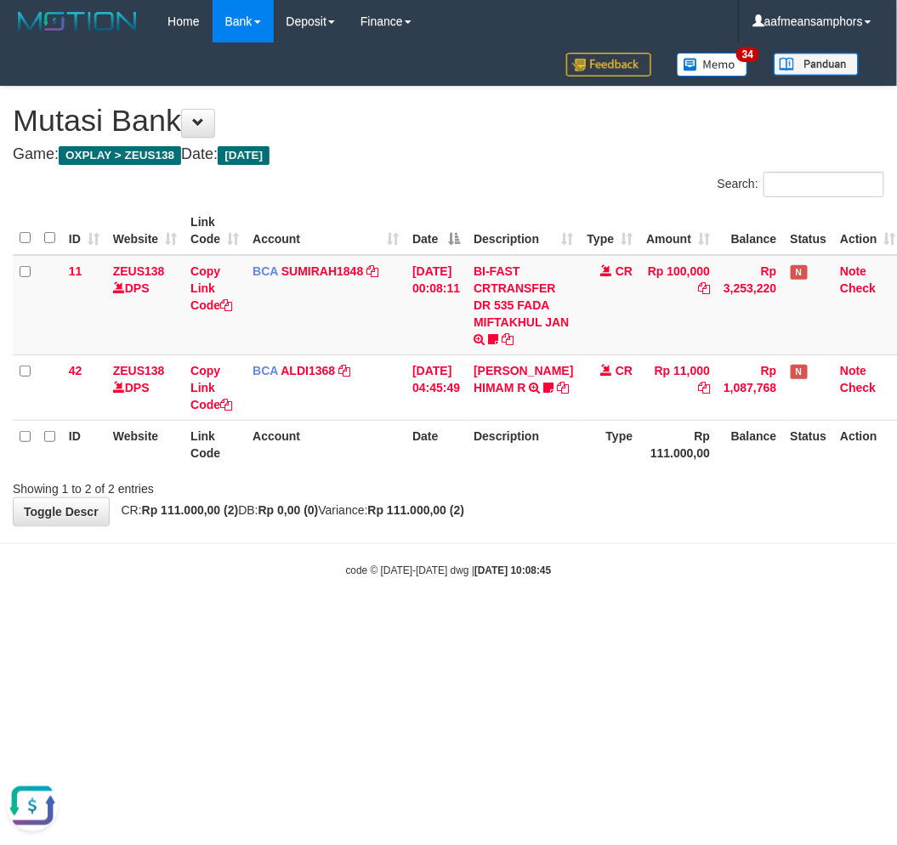
drag, startPoint x: 588, startPoint y: 517, endPoint x: 594, endPoint y: 525, distance: 9.7
click at [594, 524] on div "**********" at bounding box center [448, 306] width 897 height 439
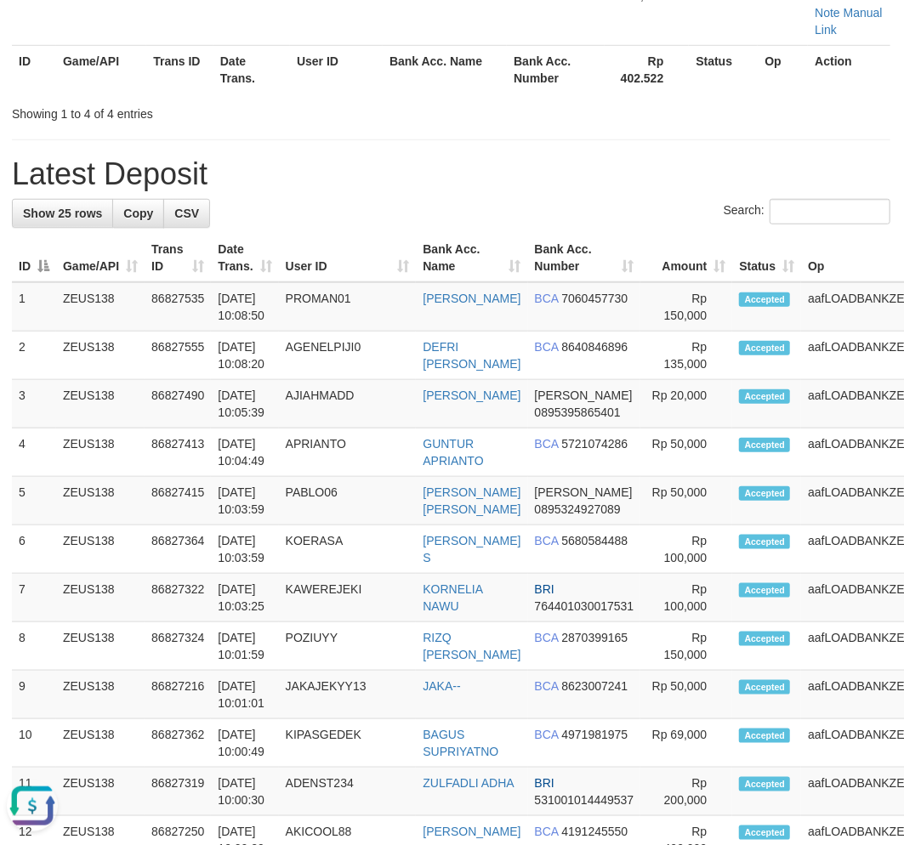
drag, startPoint x: 302, startPoint y: 139, endPoint x: 248, endPoint y: 154, distance: 55.7
click at [296, 122] on div "Showing 1 to 4 of 4 entries" at bounding box center [187, 111] width 351 height 24
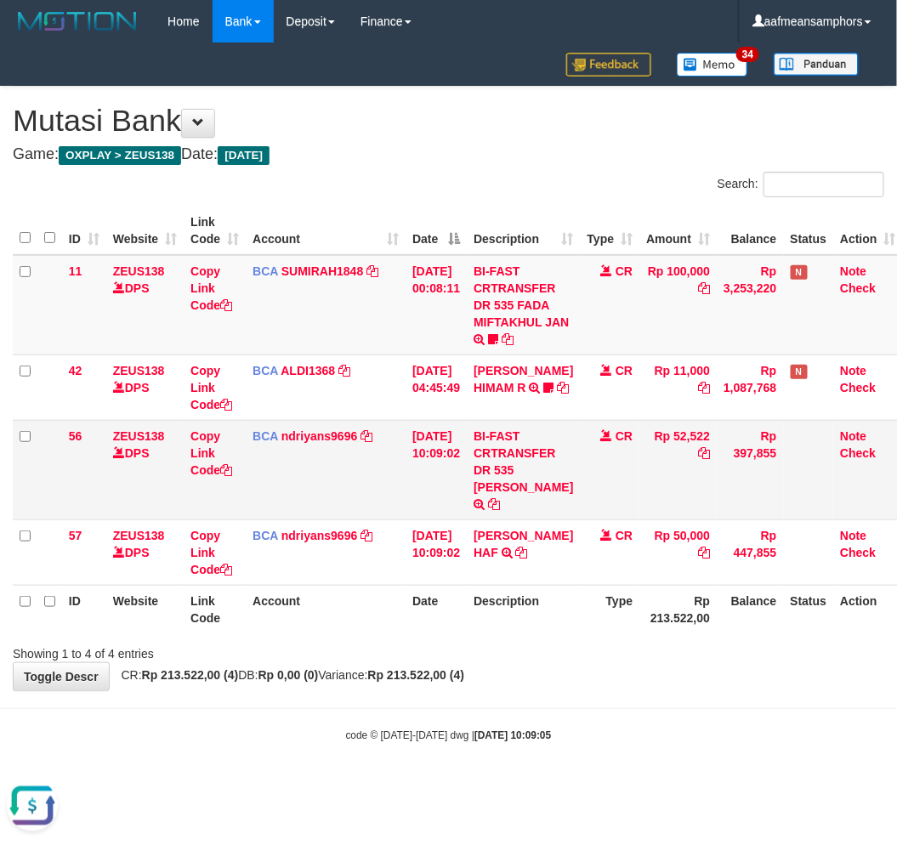
drag, startPoint x: 526, startPoint y: 480, endPoint x: 526, endPoint y: 490, distance: 10.2
click at [526, 490] on td "BI-FAST CRTRANSFER DR 535 EVA PUSPITA SARI" at bounding box center [523, 470] width 113 height 100
click at [509, 692] on body "Toggle navigation Home Bank Account List Load By Website Group [OXPLAY] ZEUS138…" at bounding box center [448, 393] width 897 height 786
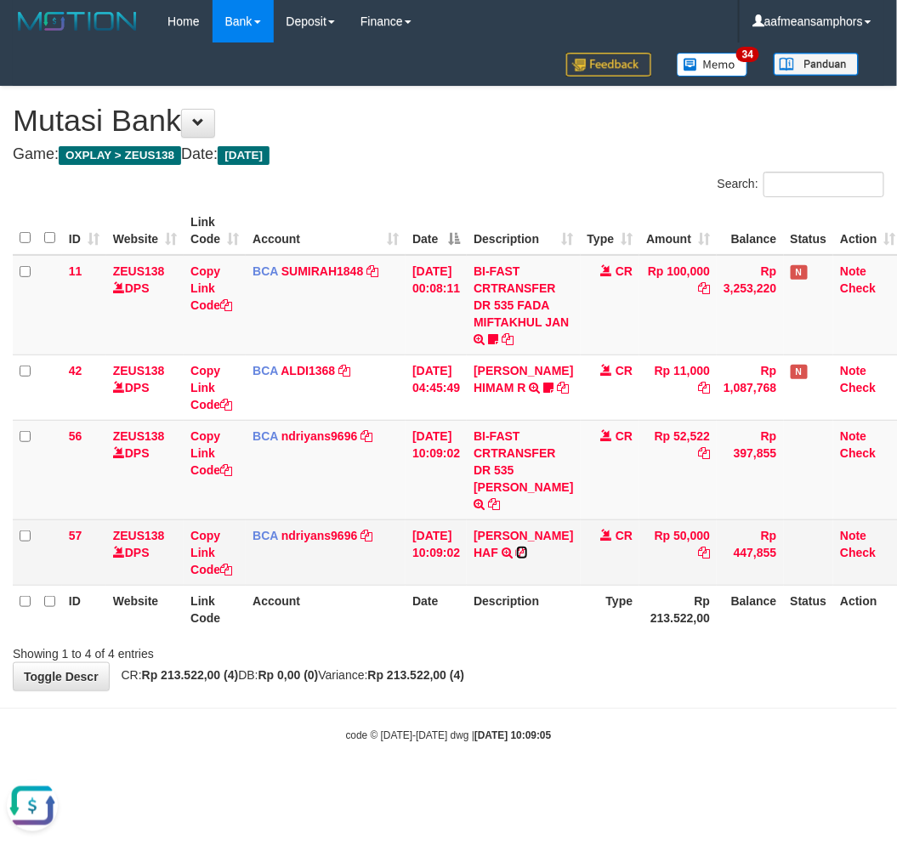
click at [516, 559] on icon at bounding box center [522, 553] width 12 height 12
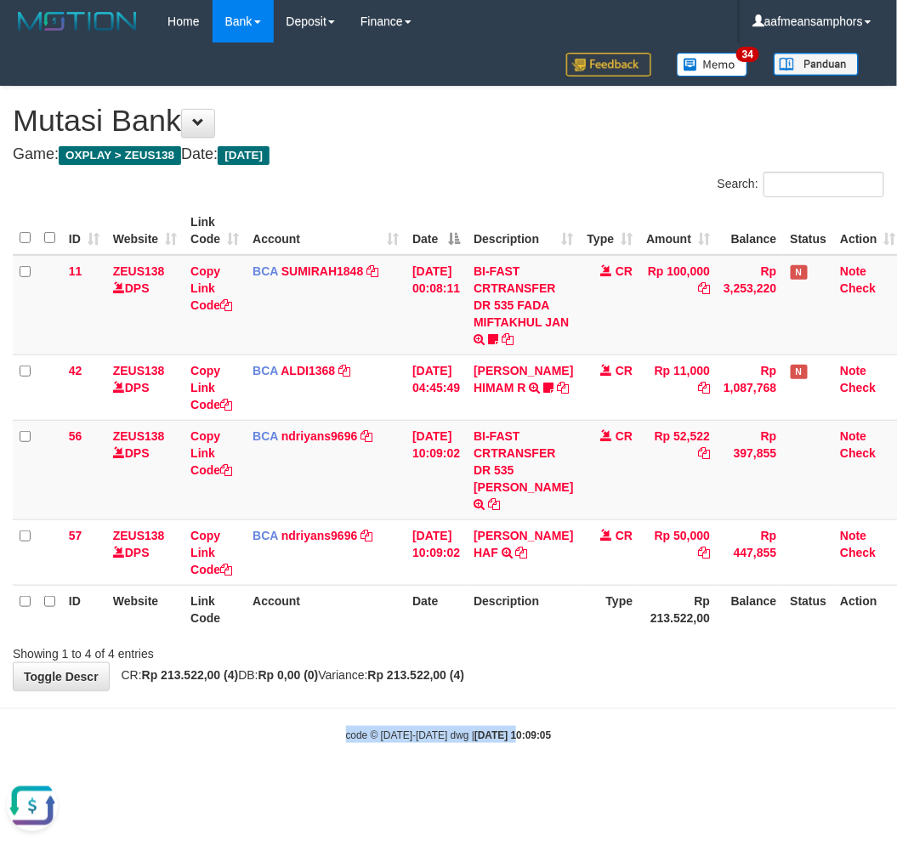
click at [498, 712] on body "Toggle navigation Home Bank Account List Load By Website Group [OXPLAY] ZEUS138…" at bounding box center [448, 393] width 897 height 786
drag, startPoint x: 520, startPoint y: 706, endPoint x: 675, endPoint y: 638, distance: 169.9
click at [519, 706] on body "Toggle navigation Home Bank Account List Load By Website Group [OXPLAY] ZEUS138…" at bounding box center [448, 393] width 897 height 786
click at [629, 635] on div "ID Website Link Code Account Date Description Type Amount Balance Status Action…" at bounding box center [448, 420] width 897 height 437
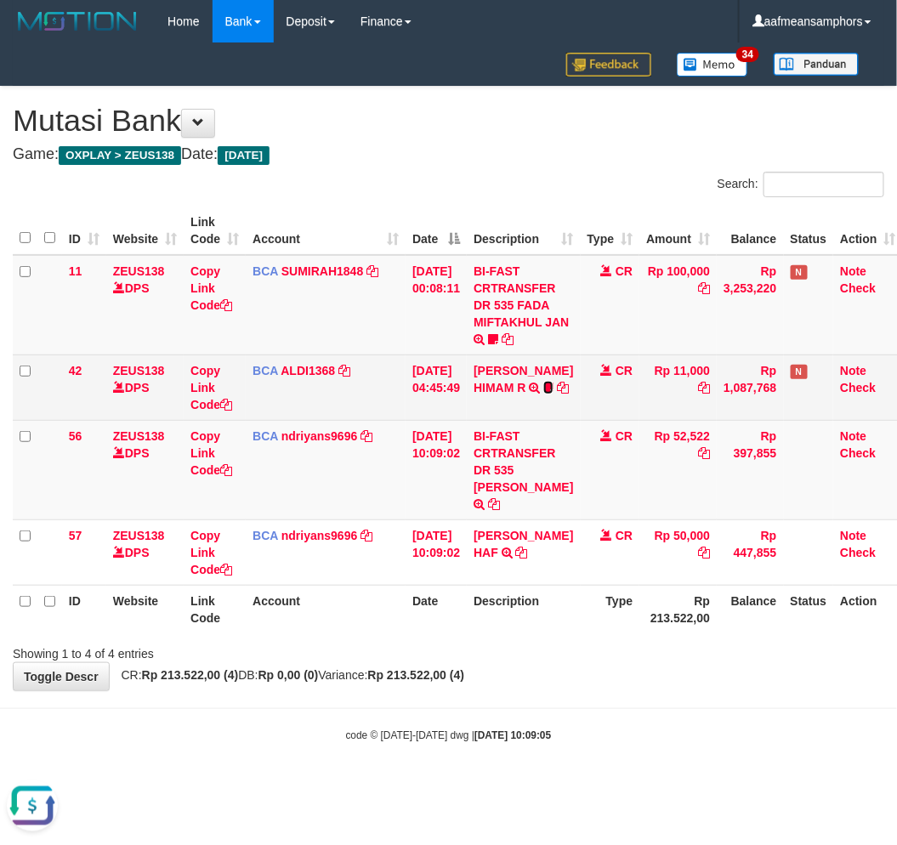
click at [543, 386] on icon at bounding box center [548, 388] width 10 height 12
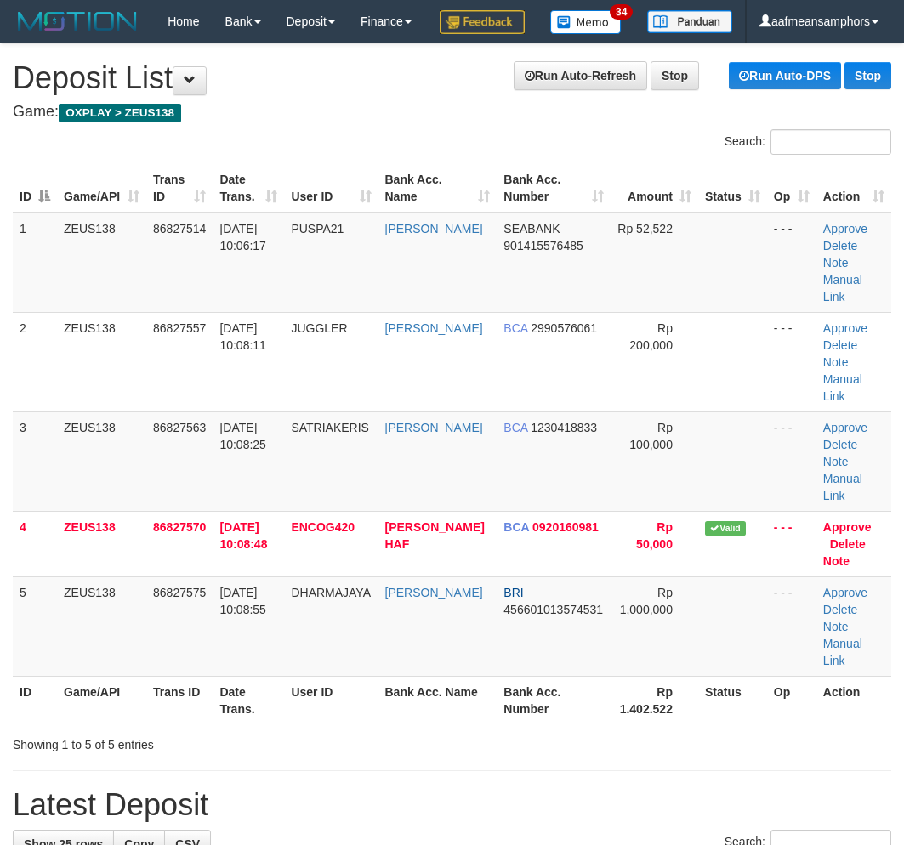
scroll to position [646, 1]
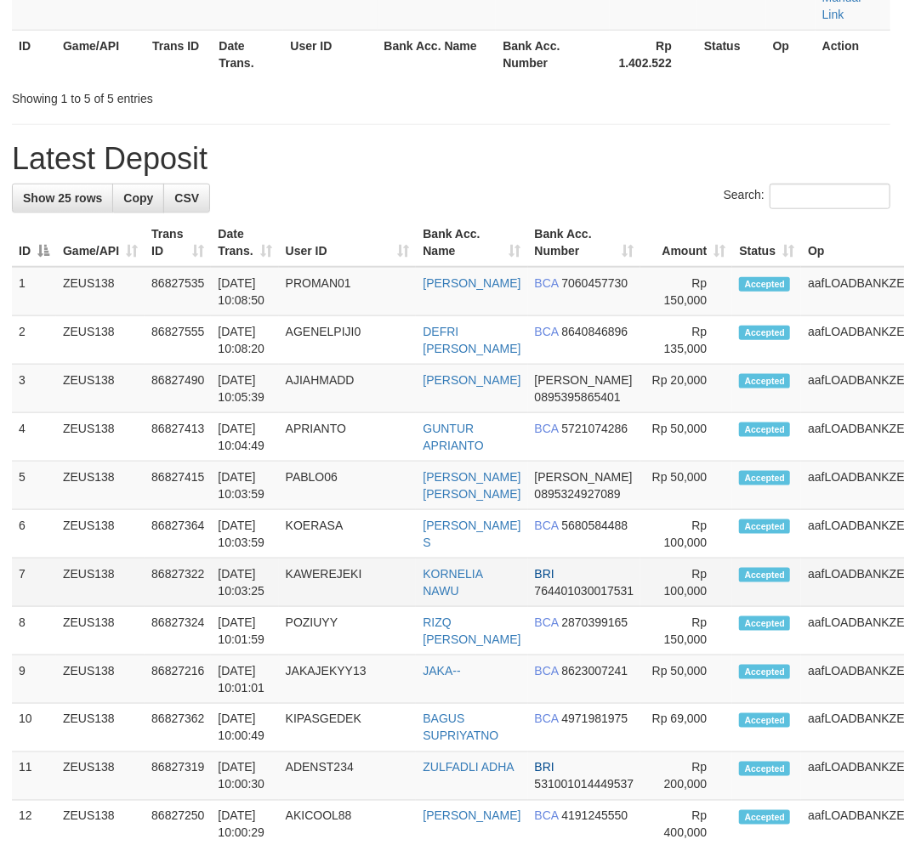
drag, startPoint x: 407, startPoint y: 583, endPoint x: 366, endPoint y: 558, distance: 47.7
click at [406, 582] on td "KAWEREJEKI" at bounding box center [348, 583] width 138 height 48
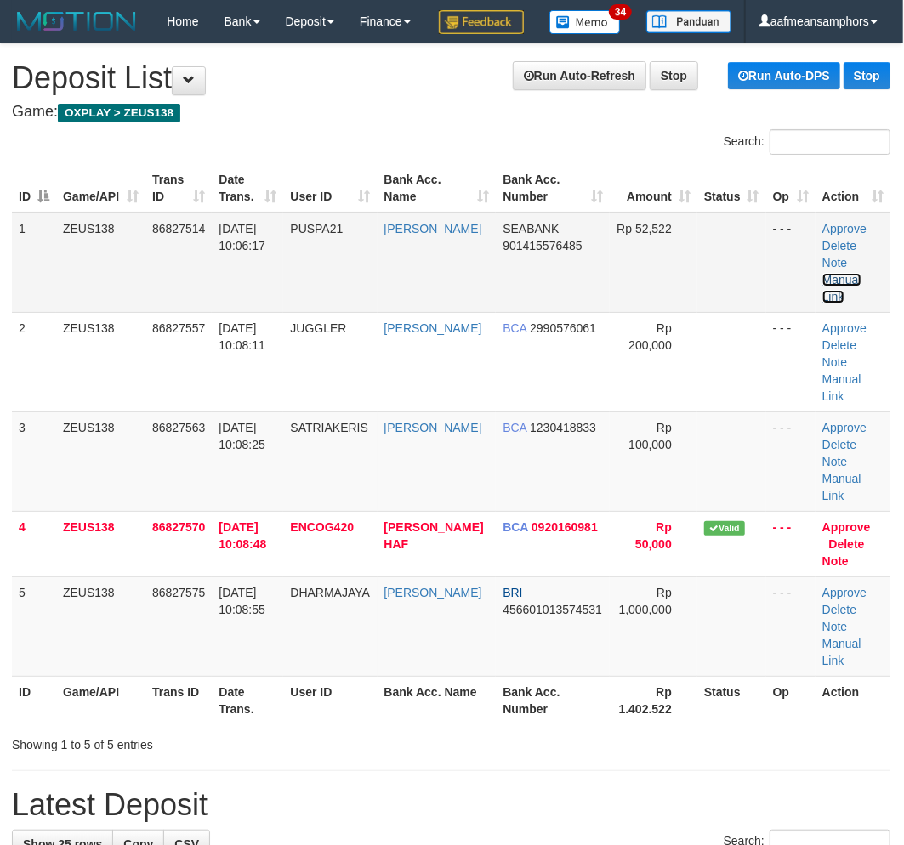
click at [830, 304] on link "Manual Link" at bounding box center [841, 288] width 39 height 31
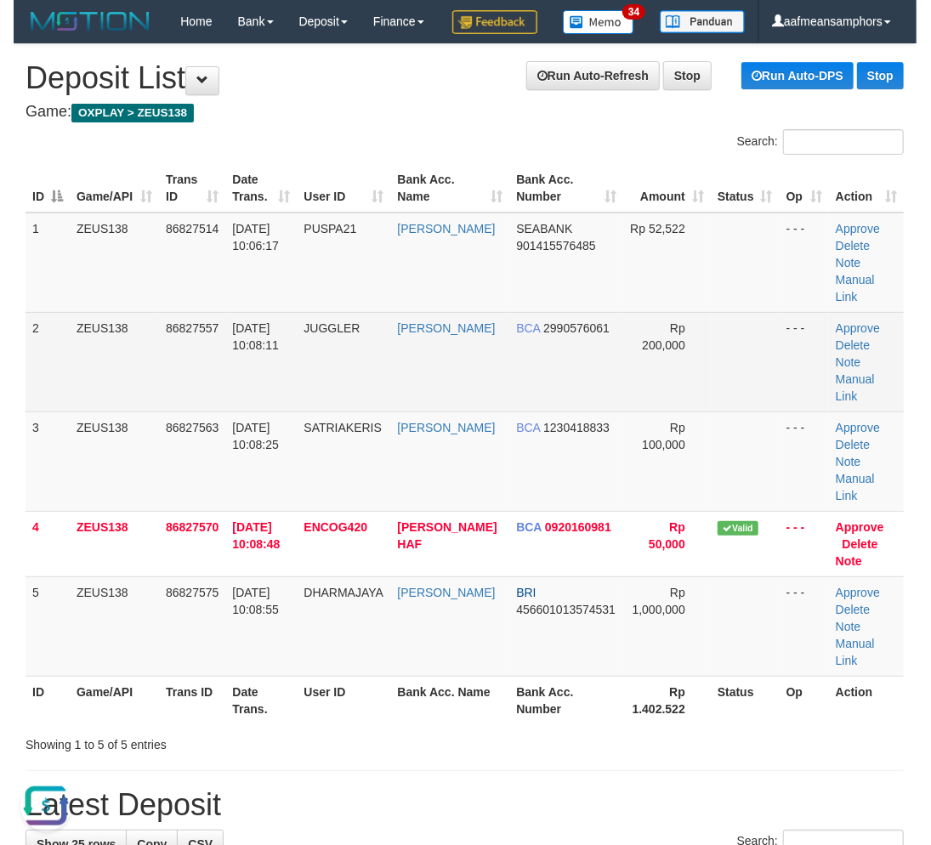
scroll to position [0, 0]
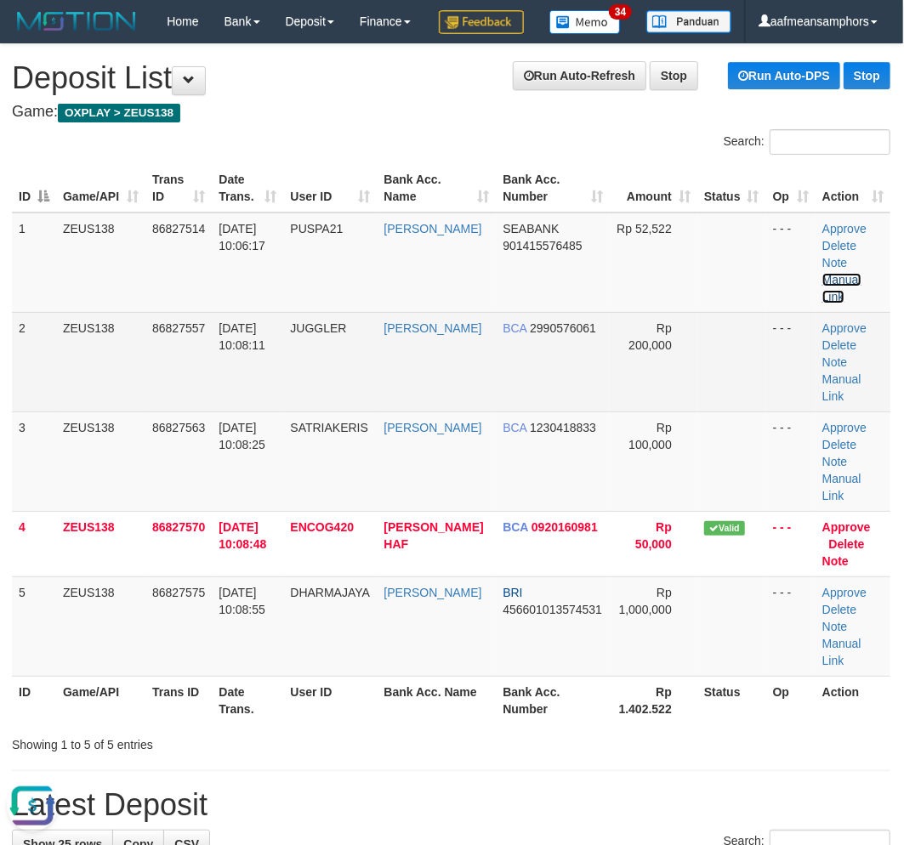
click at [822, 273] on link "Manual Link" at bounding box center [841, 288] width 39 height 31
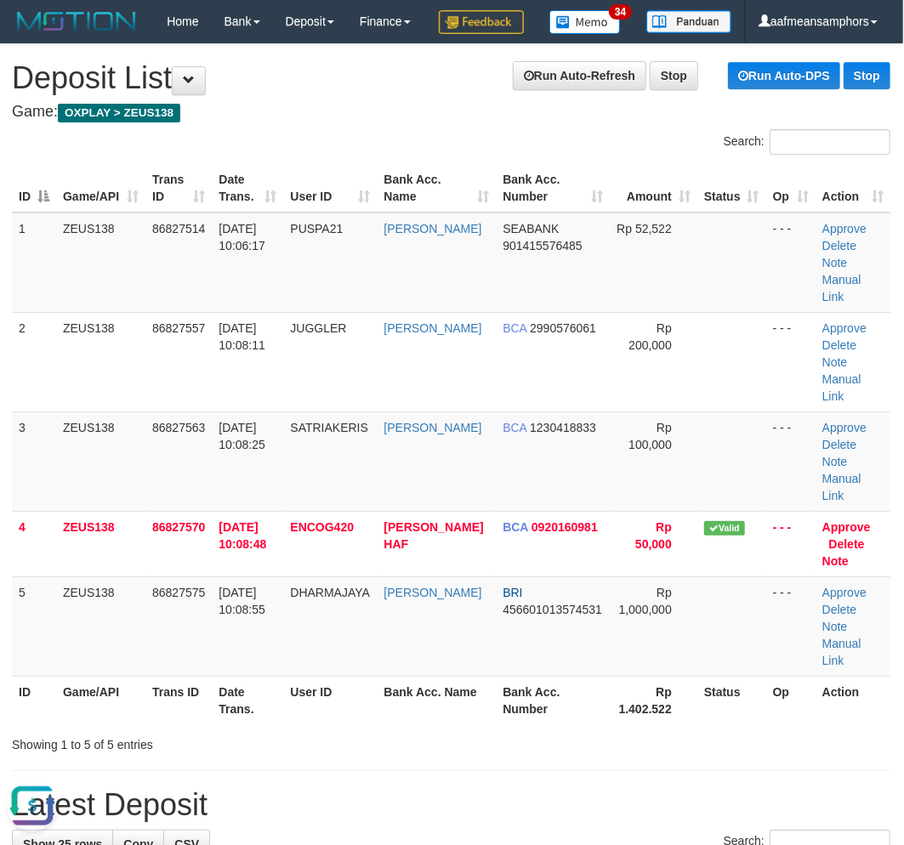
drag, startPoint x: 418, startPoint y: 803, endPoint x: 401, endPoint y: 771, distance: 36.5
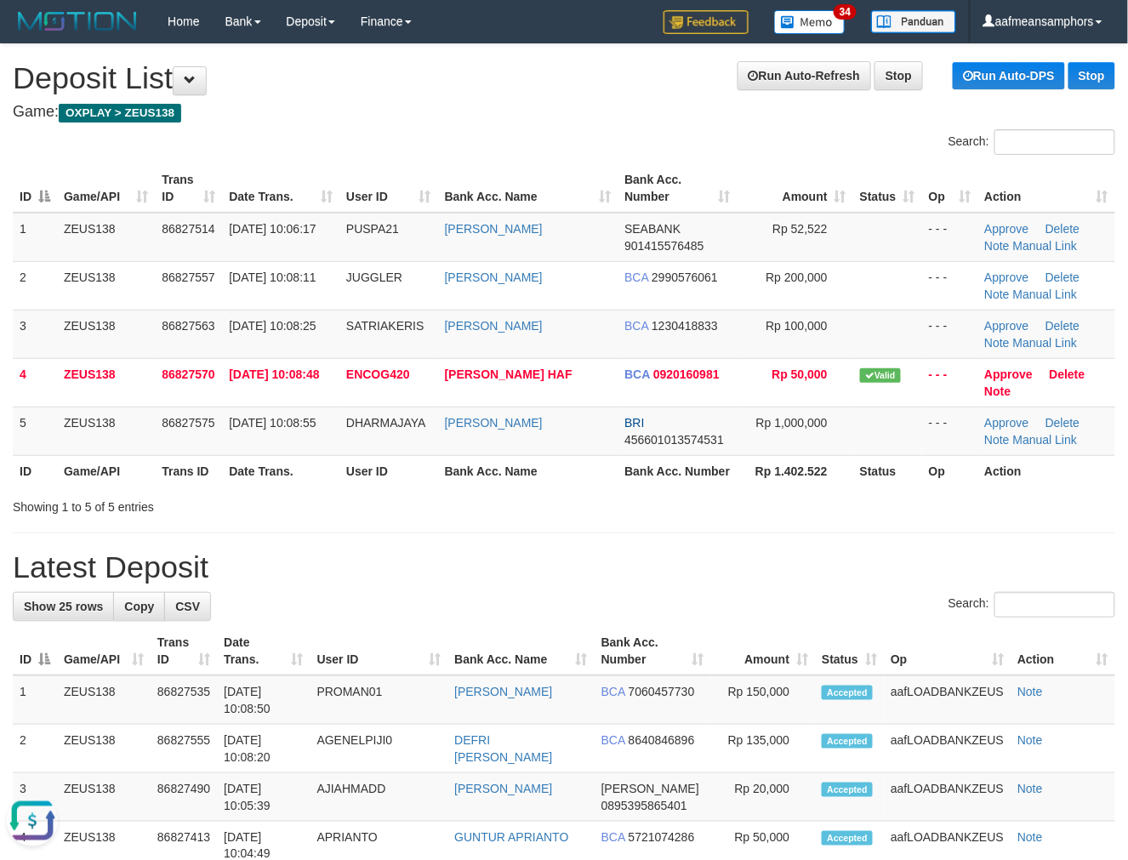
drag, startPoint x: 583, startPoint y: 613, endPoint x: 469, endPoint y: 595, distance: 116.2
click at [575, 612] on div "Search:" at bounding box center [564, 607] width 1102 height 30
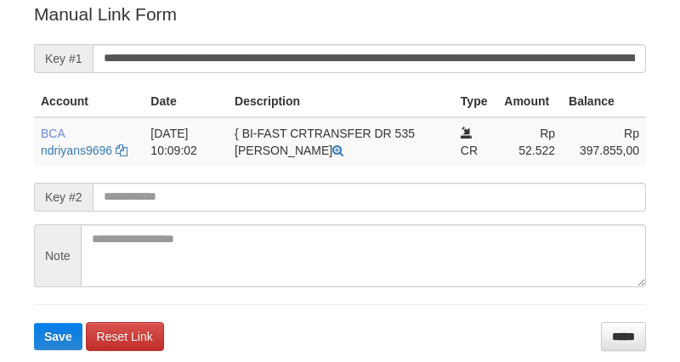
scroll to position [344, 0]
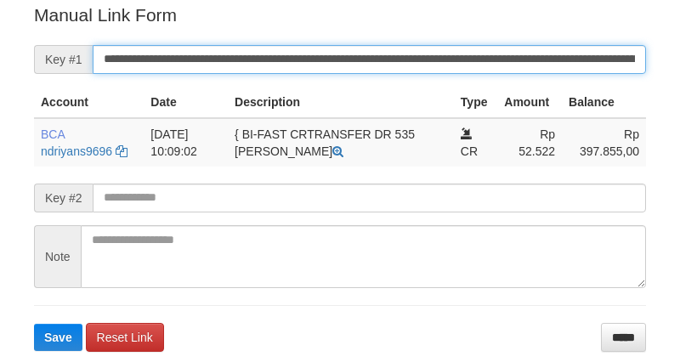
click at [251, 55] on input "**********" at bounding box center [370, 59] width 554 height 29
click at [34, 324] on button "Save" at bounding box center [58, 337] width 48 height 27
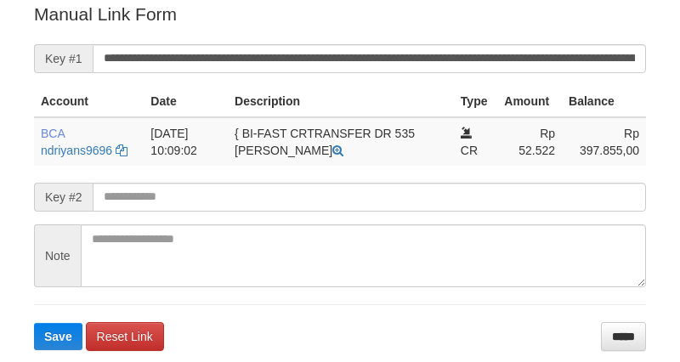
click at [259, 60] on input "**********" at bounding box center [370, 58] width 554 height 29
click at [34, 323] on button "Save" at bounding box center [58, 336] width 48 height 27
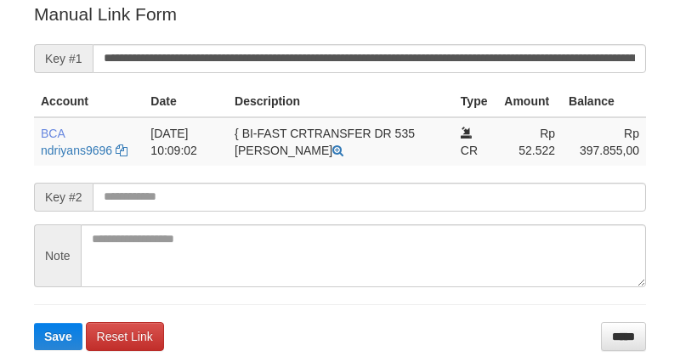
click at [248, 71] on input "**********" at bounding box center [370, 58] width 554 height 29
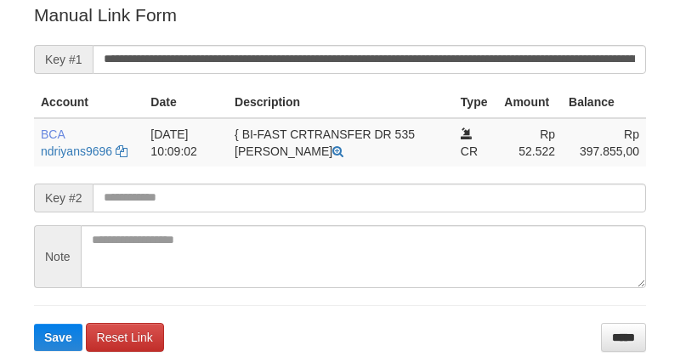
click at [34, 324] on button "Save" at bounding box center [58, 337] width 48 height 27
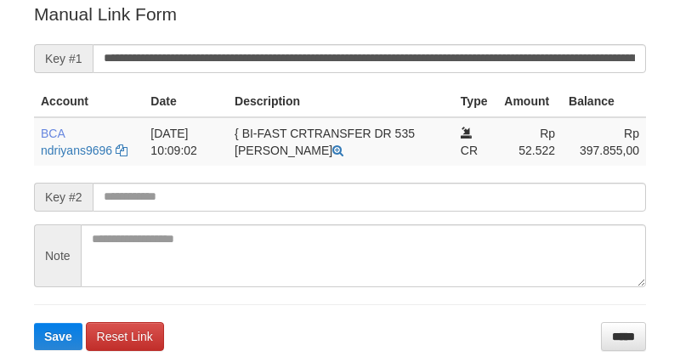
click at [253, 70] on input "**********" at bounding box center [370, 58] width 554 height 29
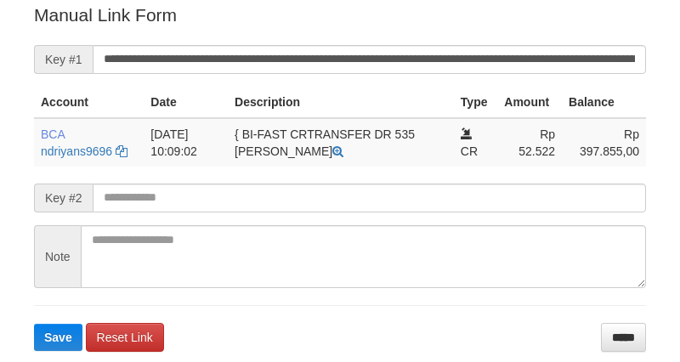
click at [34, 324] on button "Save" at bounding box center [58, 337] width 48 height 27
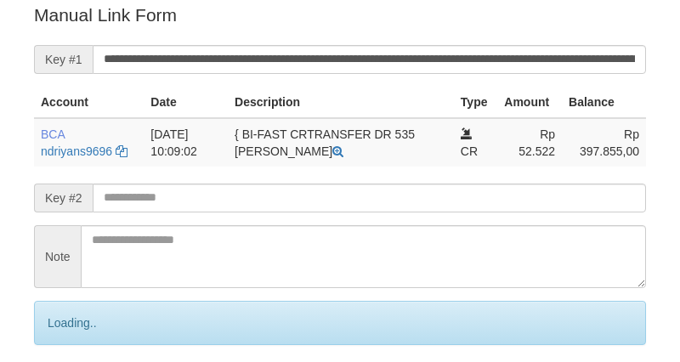
click at [259, 71] on input "**********" at bounding box center [370, 59] width 554 height 29
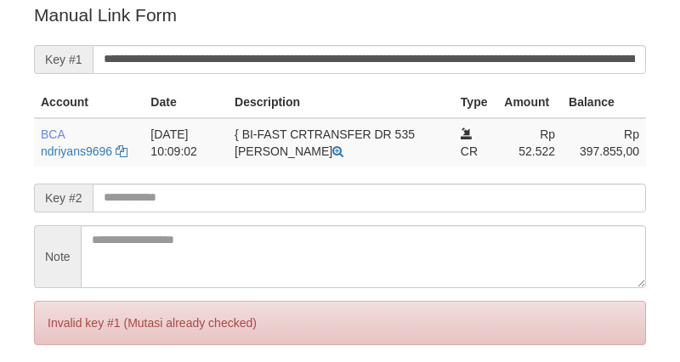
click at [259, 71] on input "**********" at bounding box center [370, 59] width 554 height 29
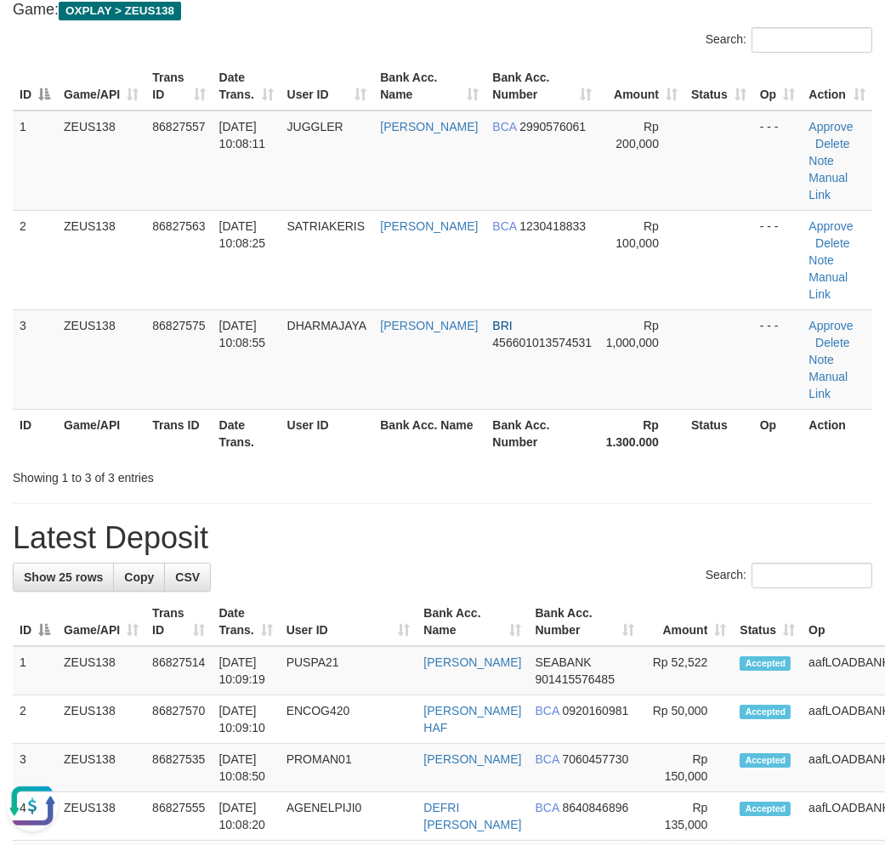
click at [380, 479] on div "Showing 1 to 3 of 3 entries" at bounding box center [442, 475] width 885 height 24
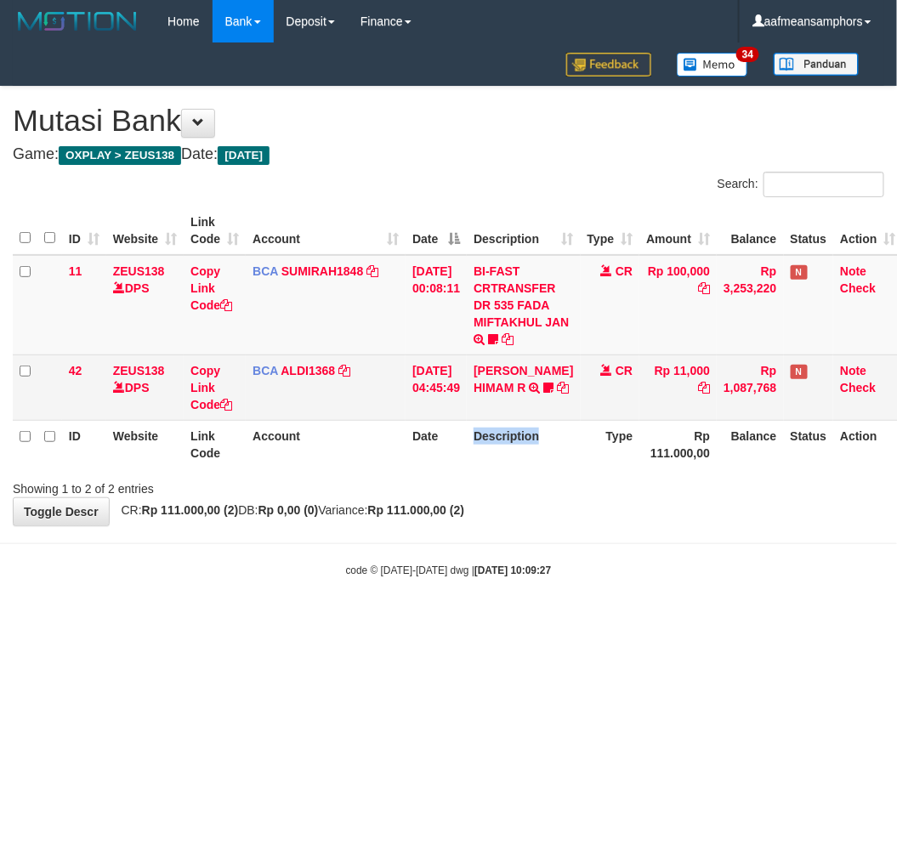
click at [481, 440] on th "Description" at bounding box center [523, 444] width 113 height 48
click at [543, 384] on icon at bounding box center [548, 388] width 10 height 12
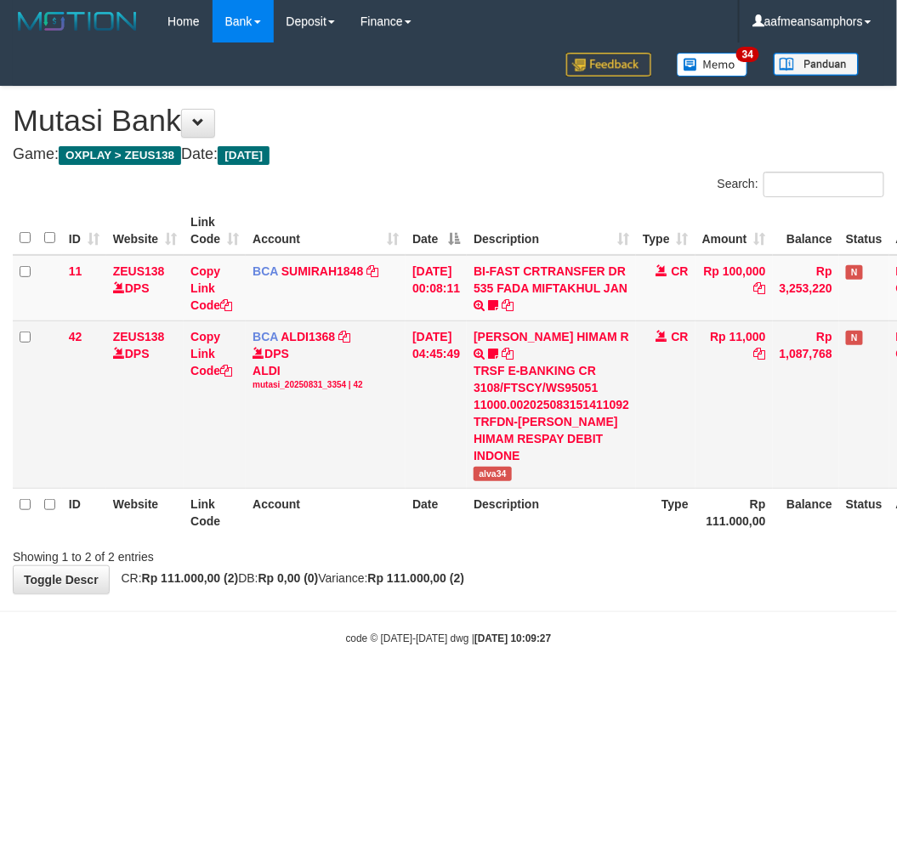
click at [502, 467] on span "alva34" at bounding box center [493, 474] width 38 height 14
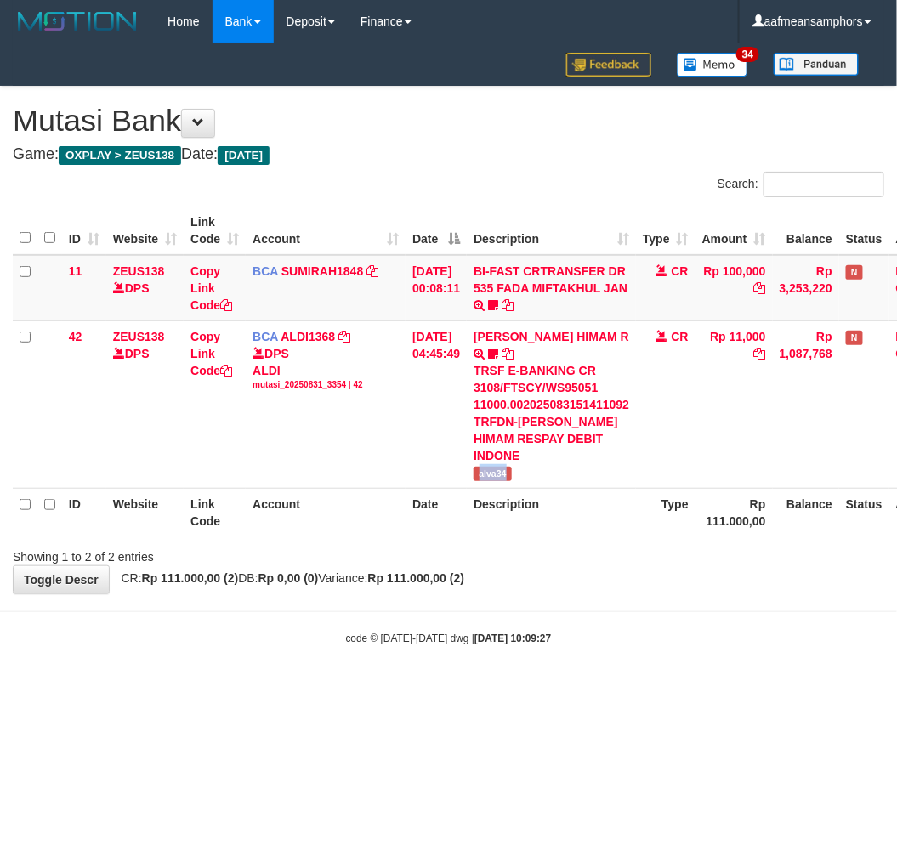
copy span "alva34"
click at [403, 665] on html "Toggle navigation Home Bank Account List Load By Website Group [OXPLAY] ZEUS138…" at bounding box center [448, 344] width 897 height 689
click at [447, 669] on html "Toggle navigation Home Bank Account List Load By Website Group [OXPLAY] ZEUS138…" at bounding box center [448, 344] width 897 height 689
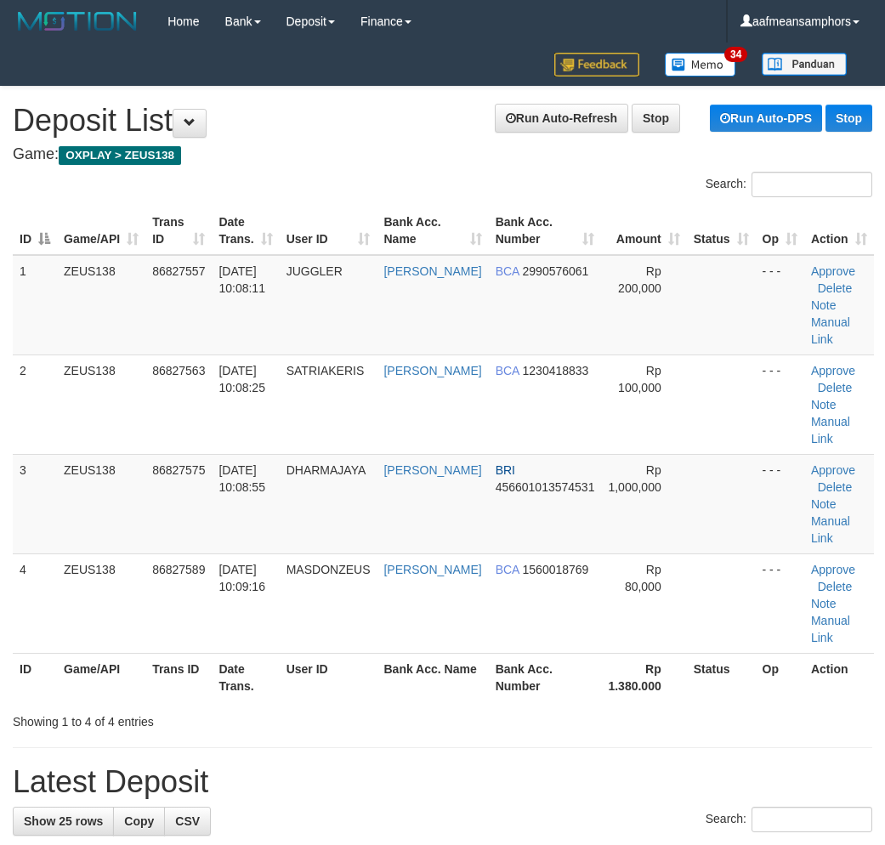
scroll to position [9, 0]
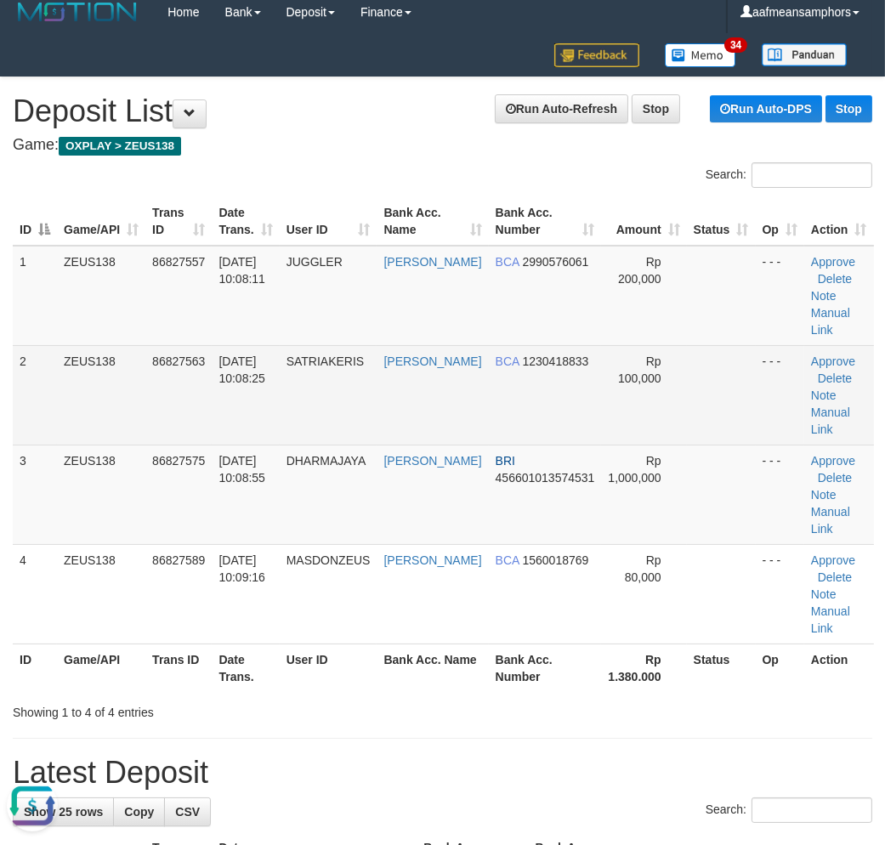
click at [265, 360] on span "[DATE] 10:08:25" at bounding box center [242, 370] width 47 height 31
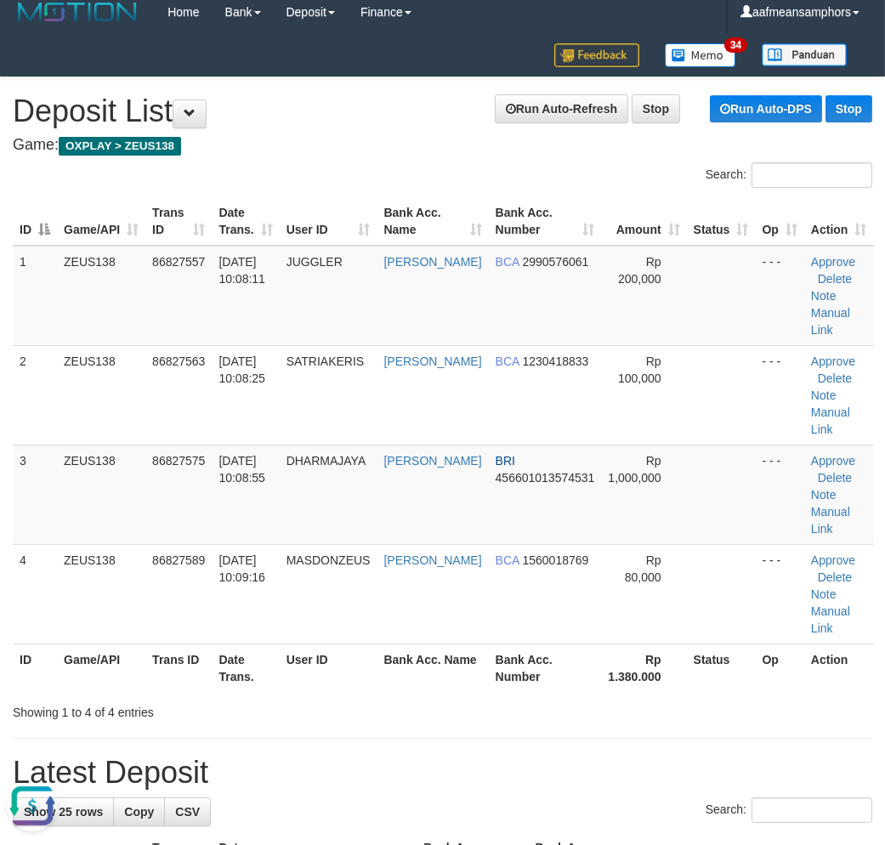
drag, startPoint x: 277, startPoint y: 362, endPoint x: 3, endPoint y: 463, distance: 292.5
click at [265, 364] on span "31/08/2025 10:08:25" at bounding box center [242, 370] width 47 height 31
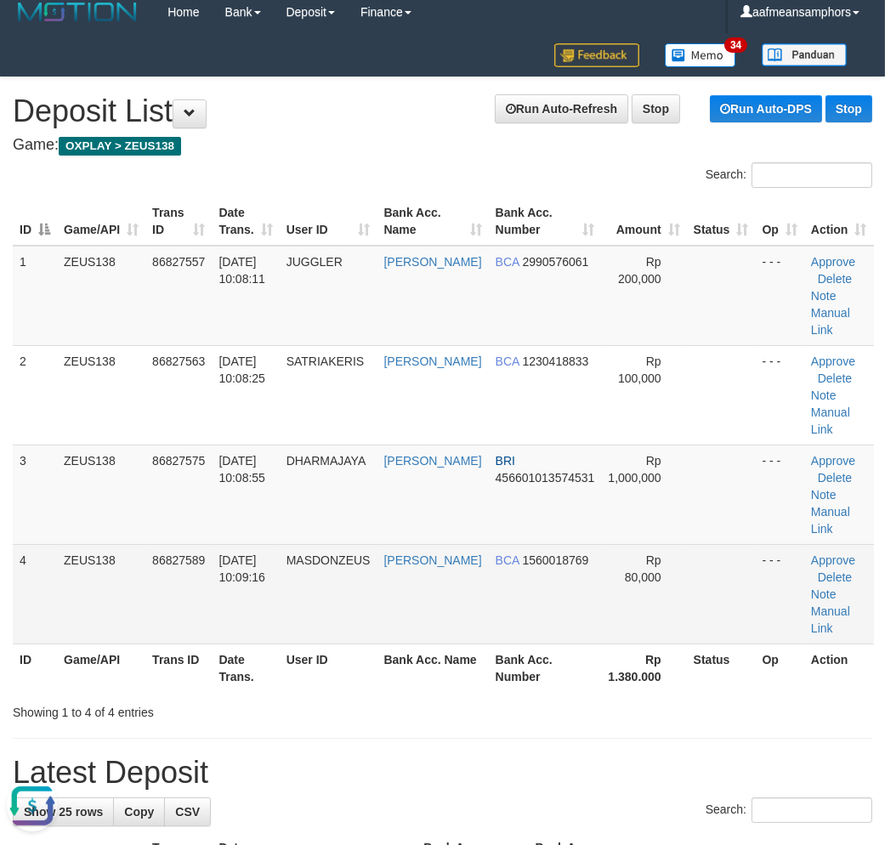
click at [275, 593] on td "31/08/2025 10:09:16" at bounding box center [245, 594] width 67 height 100
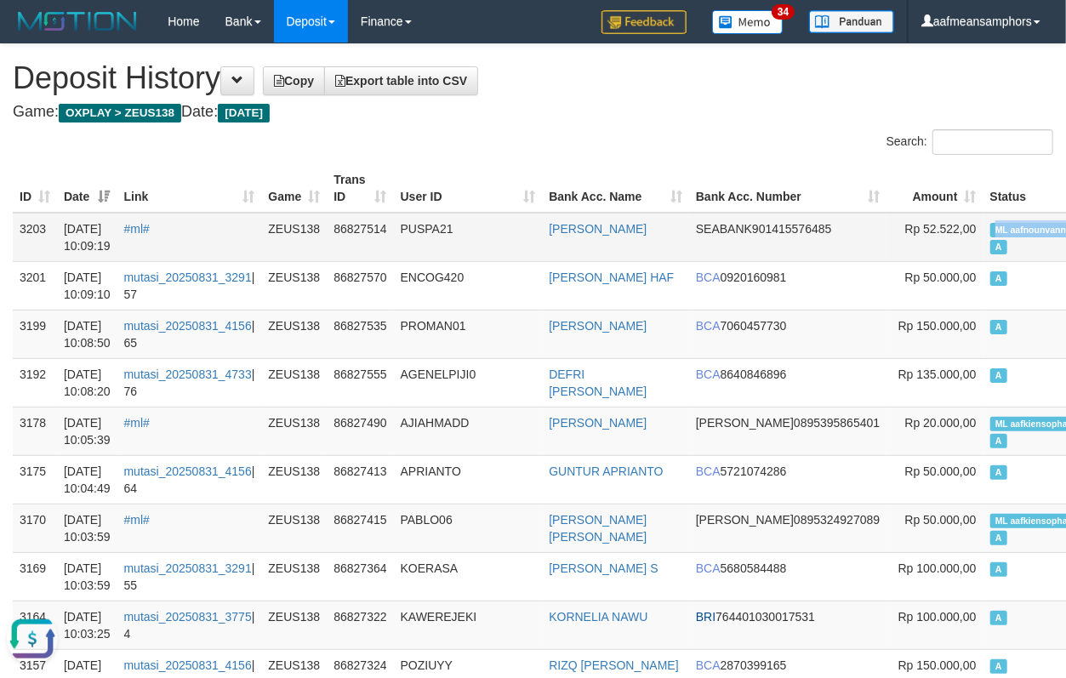
drag, startPoint x: 905, startPoint y: 224, endPoint x: 976, endPoint y: 232, distance: 72.0
click at [983, 232] on td "ML aafnounvanny A" at bounding box center [1042, 237] width 118 height 49
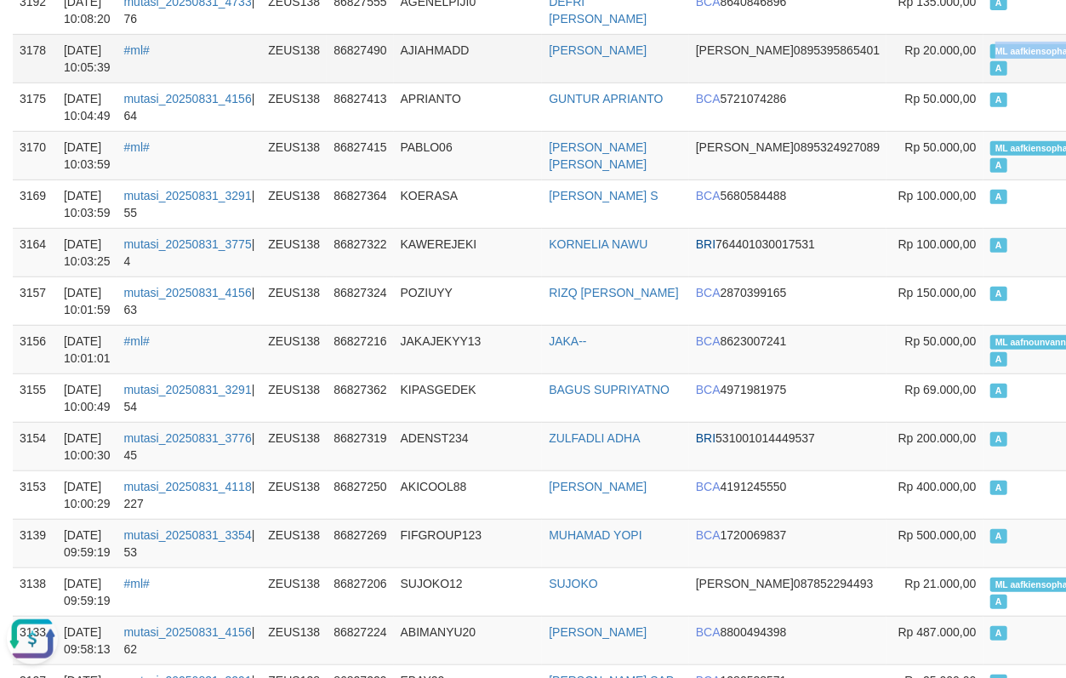
copy span "ML aafkiensophat"
drag, startPoint x: 880, startPoint y: 45, endPoint x: 980, endPoint y: 54, distance: 99.9
click at [983, 54] on td "ML aafkiensophat A" at bounding box center [1042, 58] width 118 height 48
click at [408, 239] on td "KAWEREJEKI" at bounding box center [468, 252] width 149 height 48
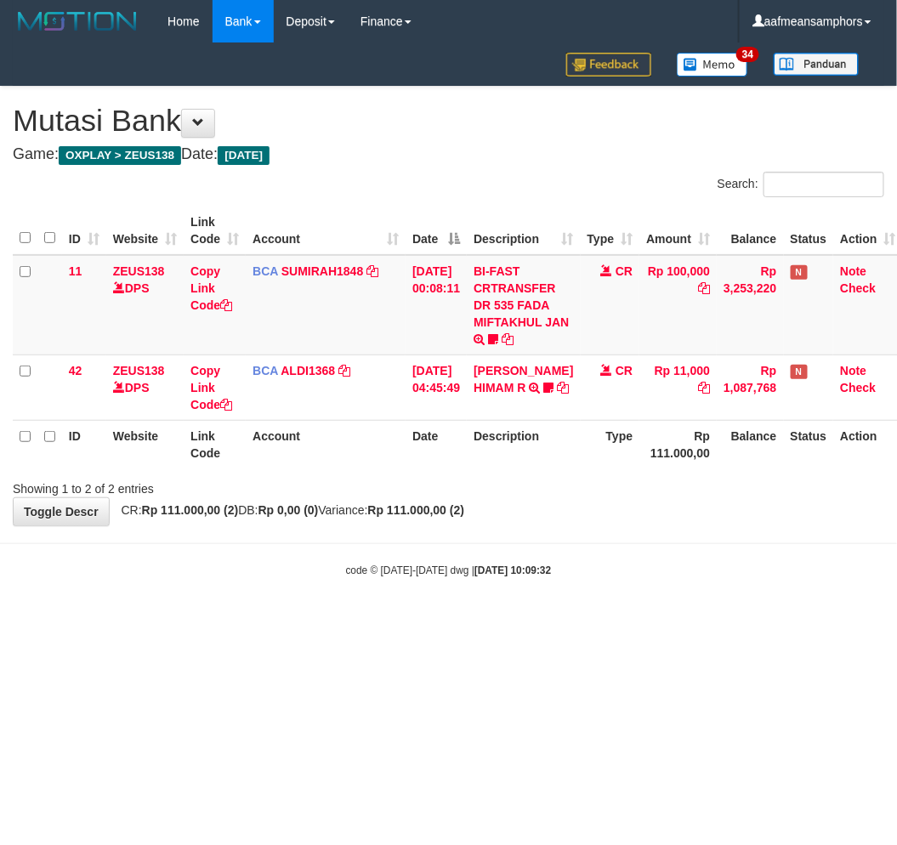
click at [556, 621] on html "Toggle navigation Home Bank Account List Load By Website Group [OXPLAY] ZEUS138…" at bounding box center [448, 310] width 897 height 621
click at [582, 621] on html "Toggle navigation Home Bank Account List Load By Website Group [OXPLAY] ZEUS138…" at bounding box center [448, 310] width 897 height 621
drag, startPoint x: 443, startPoint y: 625, endPoint x: 476, endPoint y: 623, distance: 33.3
click at [440, 621] on html "Toggle navigation Home Bank Account List Load By Website Group [OXPLAY] ZEUS138…" at bounding box center [448, 310] width 897 height 621
click at [452, 621] on html "Toggle navigation Home Bank Account List Load By Website Group [OXPLAY] ZEUS138…" at bounding box center [448, 310] width 897 height 621
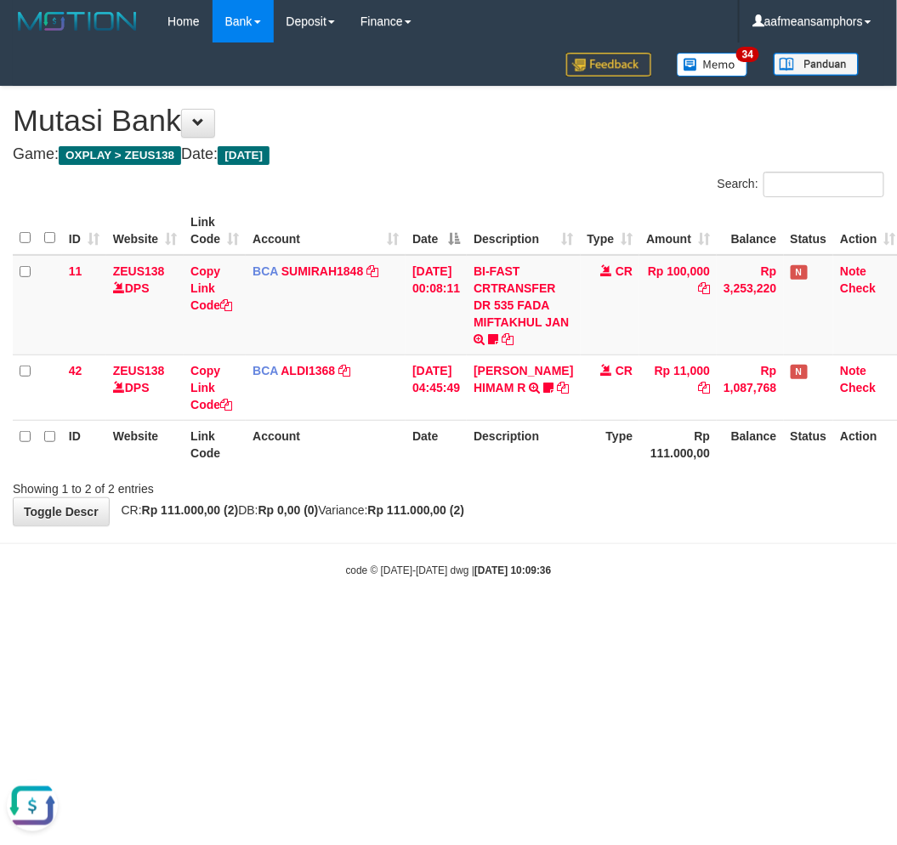
click at [515, 557] on body "Toggle navigation Home Bank Account List Load By Website Group [OXPLAY] ZEUS138…" at bounding box center [448, 310] width 897 height 621
click at [531, 573] on strong "[DATE] 10:09:36" at bounding box center [513, 571] width 77 height 12
click at [583, 564] on div "code © 2012-2018 dwg | 2025/08/31 10:09:40" at bounding box center [448, 569] width 897 height 17
click at [555, 575] on div "code © 2012-2018 dwg | 2025/08/31 10:09:41" at bounding box center [448, 569] width 897 height 17
click at [585, 576] on div "code © 2012-2018 dwg | 2025/08/31 10:09:41" at bounding box center [448, 569] width 897 height 17
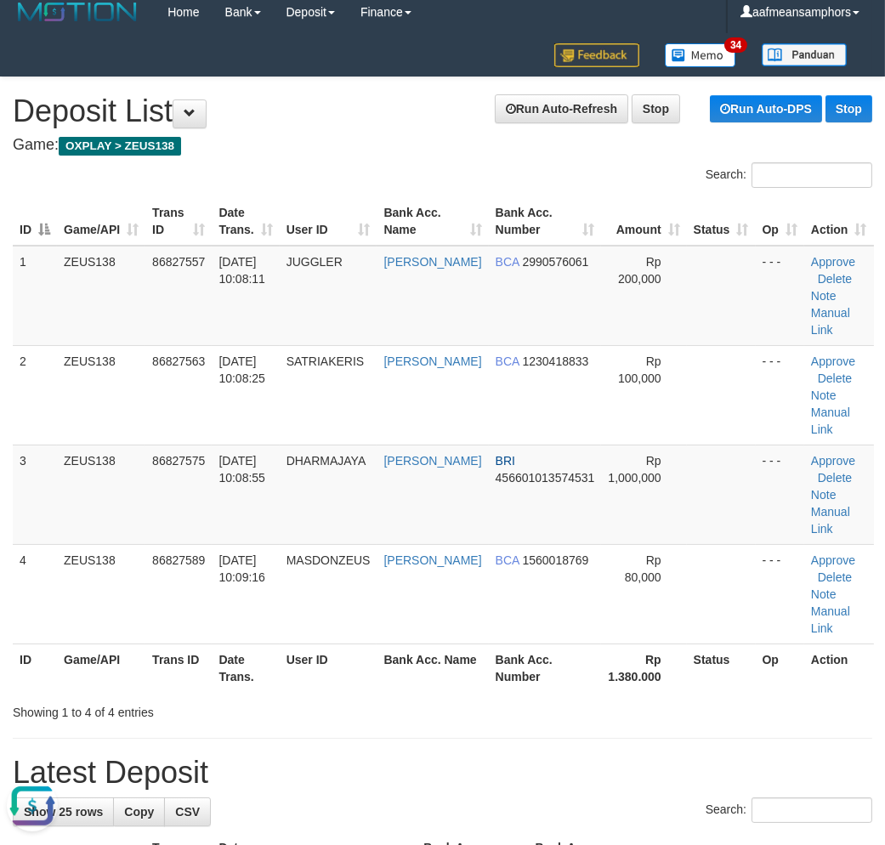
drag, startPoint x: 808, startPoint y: 711, endPoint x: 5, endPoint y: 561, distance: 816.7
click at [738, 691] on div "Search: ID Game/API Trans ID Date Trans. User ID Bank Acc. Name Bank Acc. Numbe…" at bounding box center [443, 441] width 860 height 559
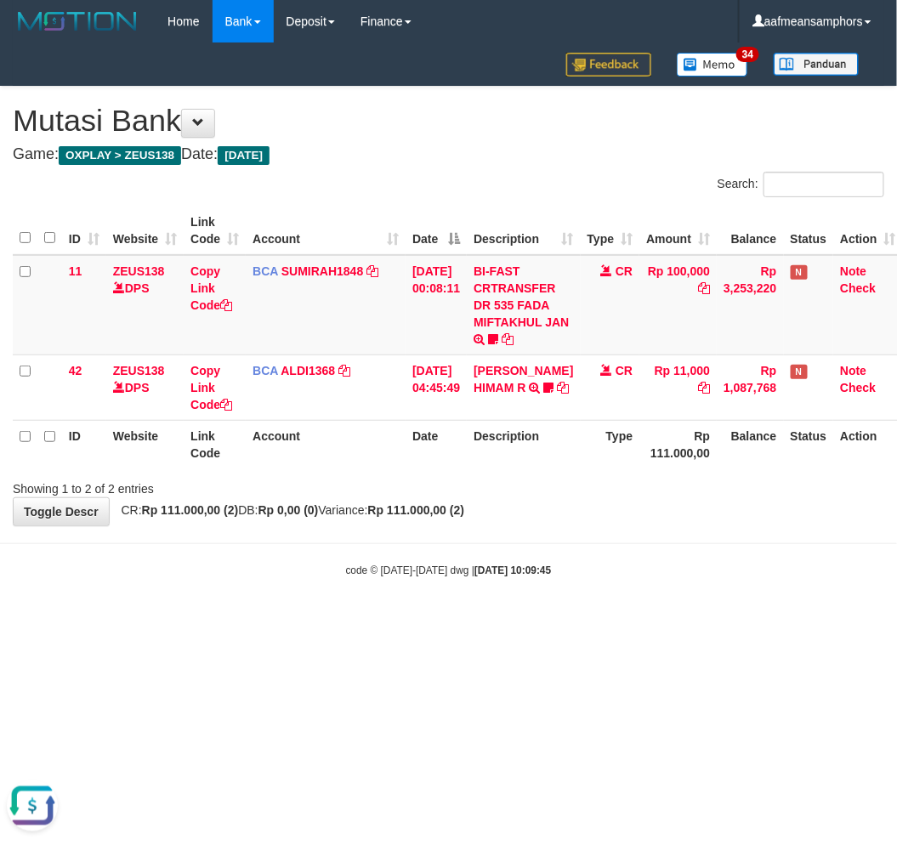
drag, startPoint x: 605, startPoint y: 590, endPoint x: 592, endPoint y: 602, distance: 17.5
click at [599, 606] on body "Toggle navigation Home Bank Account List Load By Website Group [OXPLAY] ZEUS138…" at bounding box center [448, 310] width 897 height 621
click at [575, 592] on body "Toggle navigation Home Bank Account List Load By Website Group [OXPLAY] ZEUS138…" at bounding box center [448, 310] width 897 height 621
click at [581, 576] on div "code © 2012-2018 dwg | 2025/08/31 10:09:45" at bounding box center [448, 569] width 897 height 17
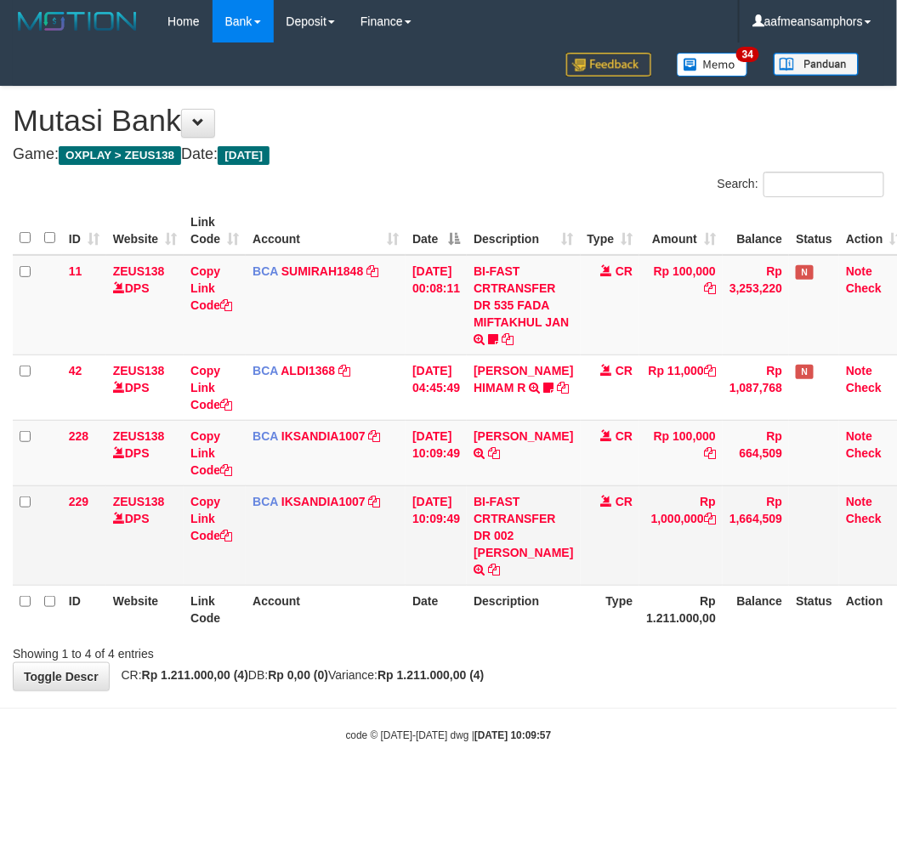
click at [508, 561] on td "BI-FAST CRTRANSFER DR 002 DARMAWAN SUSANTO" at bounding box center [523, 536] width 113 height 100
drag, startPoint x: 487, startPoint y: 549, endPoint x: 498, endPoint y: 564, distance: 18.4
click at [498, 564] on td "BI-FAST CRTRANSFER DR 002 DARMAWAN SUSANTO" at bounding box center [523, 536] width 113 height 100
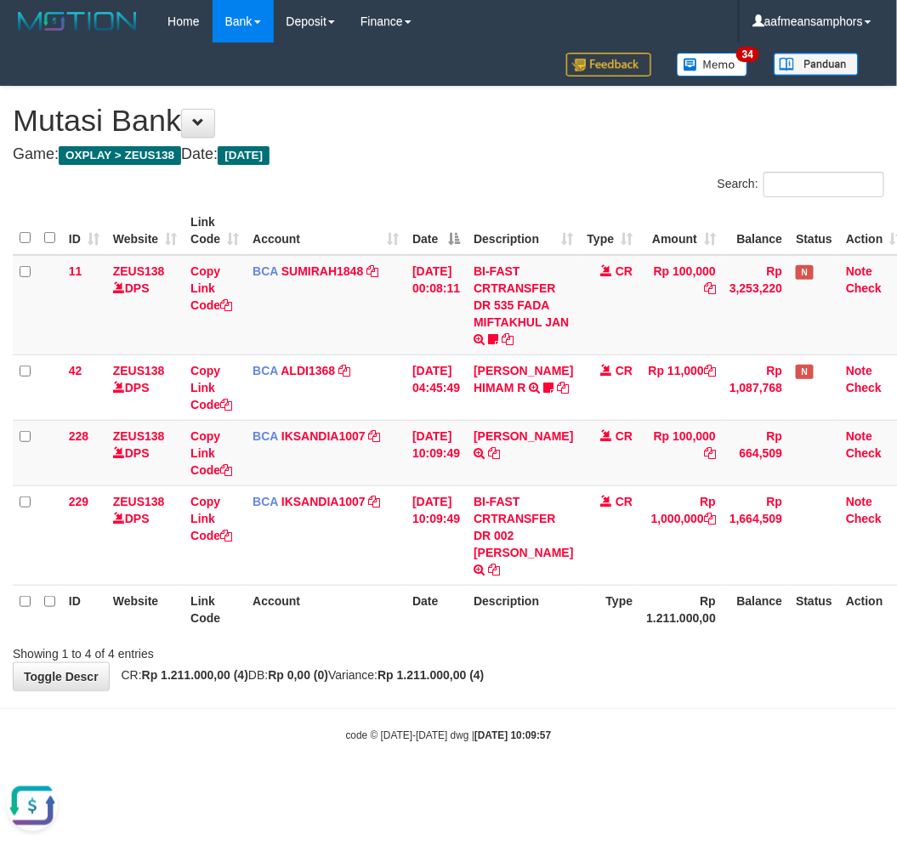
copy td "DARMAWAN S"
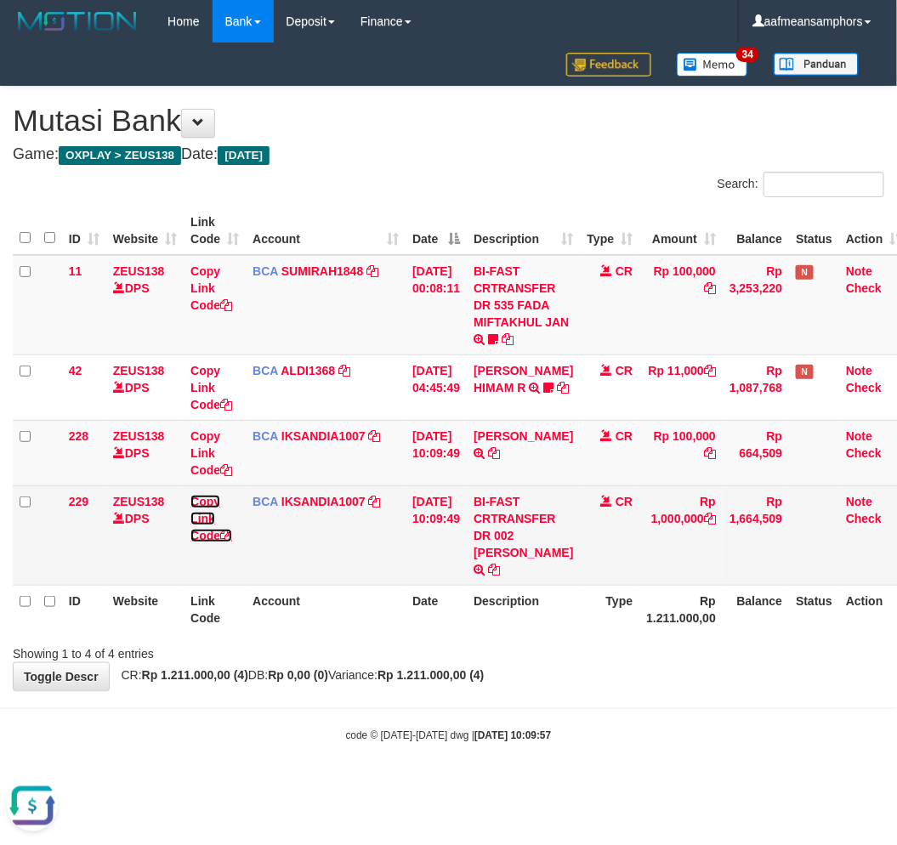
click at [209, 519] on link "Copy Link Code" at bounding box center [212, 519] width 42 height 48
copy td "DARMAWAN S"
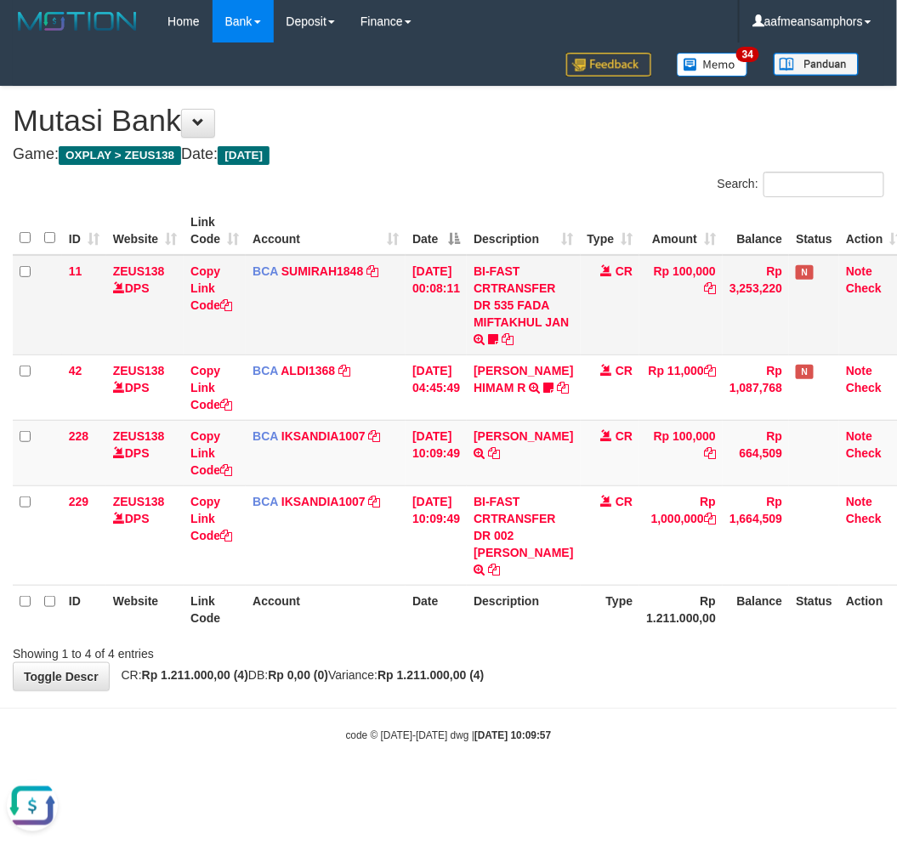
scroll to position [253, 0]
click at [641, 691] on div "**********" at bounding box center [448, 389] width 897 height 604
click at [640, 691] on div "**********" at bounding box center [448, 389] width 897 height 604
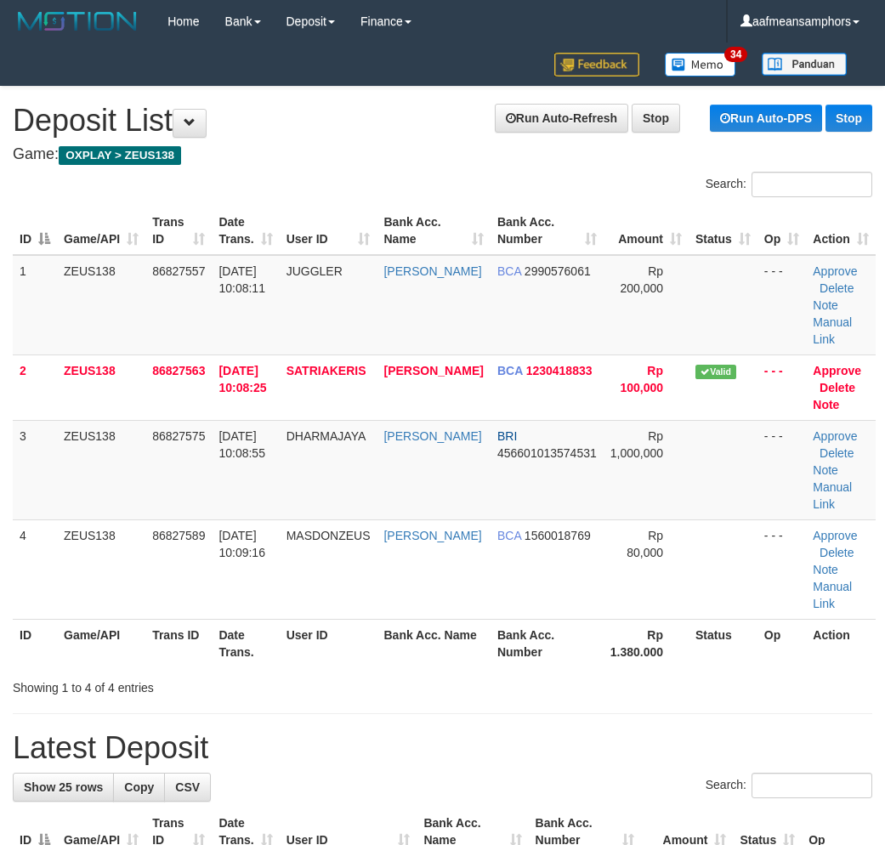
scroll to position [9, 0]
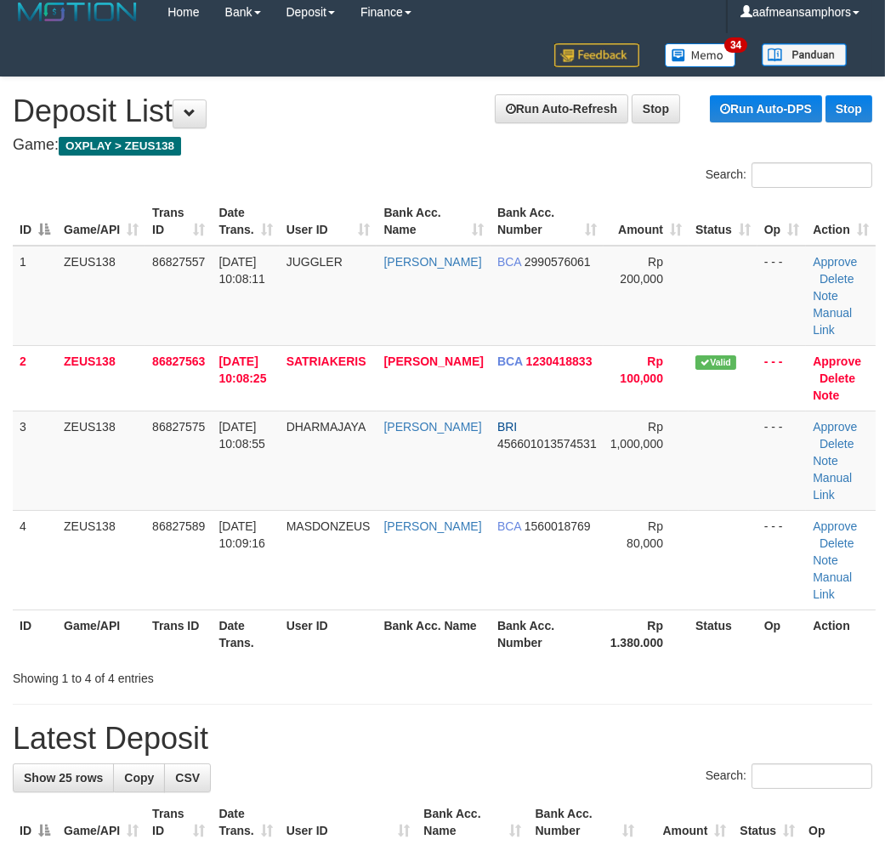
drag, startPoint x: 414, startPoint y: 704, endPoint x: 521, endPoint y: 444, distance: 281.1
click at [813, 478] on link "Manual Link" at bounding box center [832, 486] width 39 height 31
click at [818, 475] on link "Manual Link" at bounding box center [832, 486] width 39 height 31
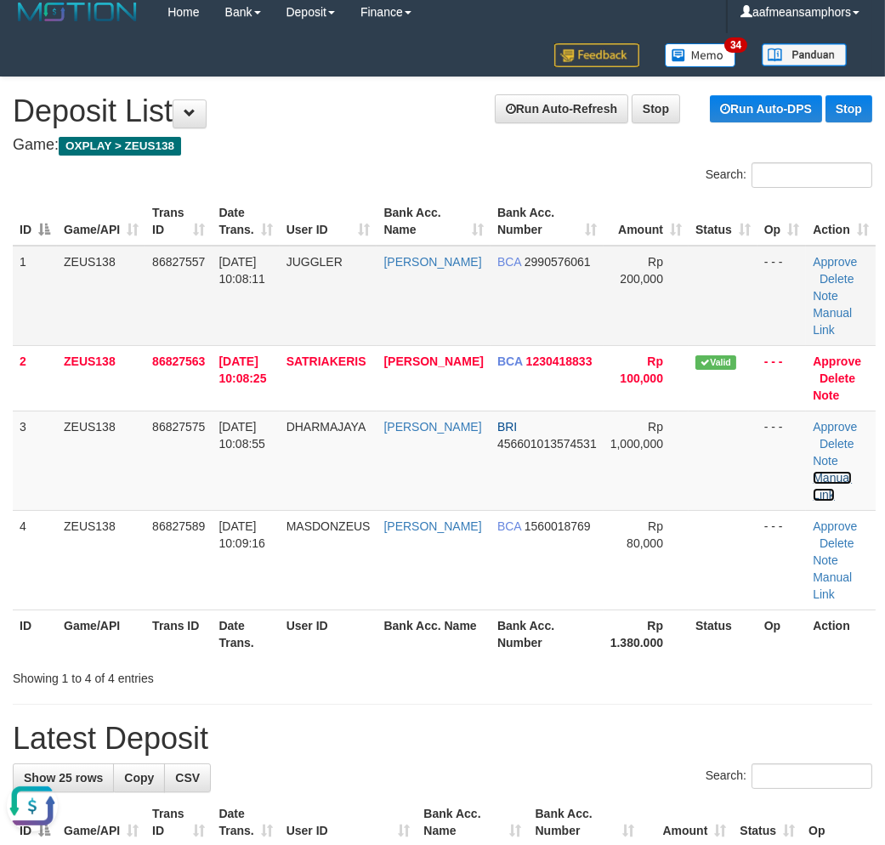
click at [813, 471] on link "Manual Link" at bounding box center [832, 486] width 39 height 31
click at [466, 635] on th "Bank Acc. Name" at bounding box center [433, 634] width 113 height 48
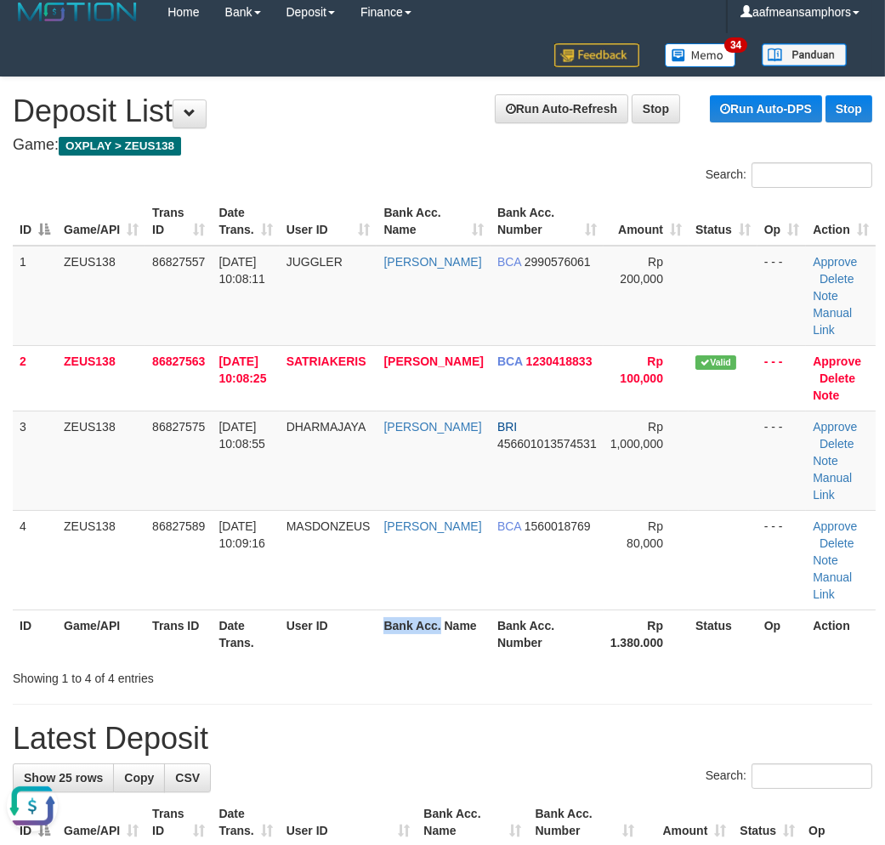
drag, startPoint x: 458, startPoint y: 623, endPoint x: 2, endPoint y: 608, distance: 456.1
click at [451, 623] on th "Bank Acc. Name" at bounding box center [433, 634] width 113 height 48
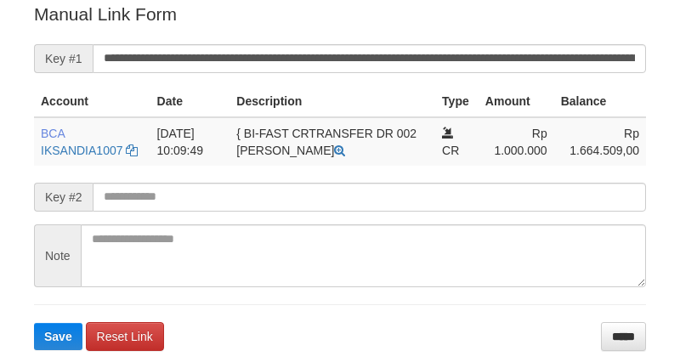
scroll to position [344, 0]
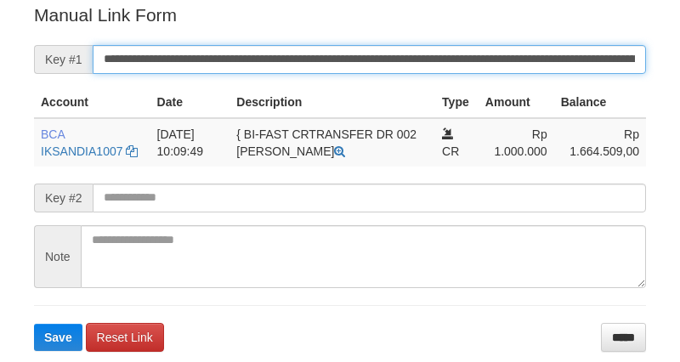
click at [393, 47] on input "**********" at bounding box center [370, 59] width 554 height 29
paste input "**"
type input "**********"
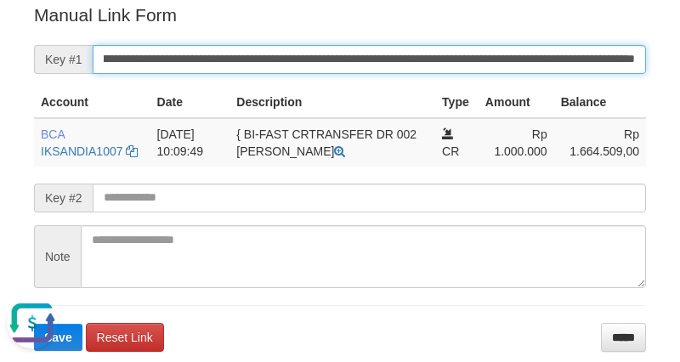
click at [34, 324] on button "Save" at bounding box center [58, 337] width 48 height 27
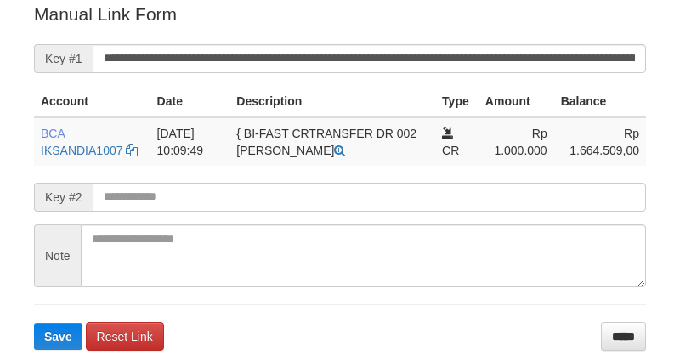
click at [34, 323] on button "Save" at bounding box center [58, 336] width 48 height 27
click at [364, 54] on input "**********" at bounding box center [370, 58] width 554 height 29
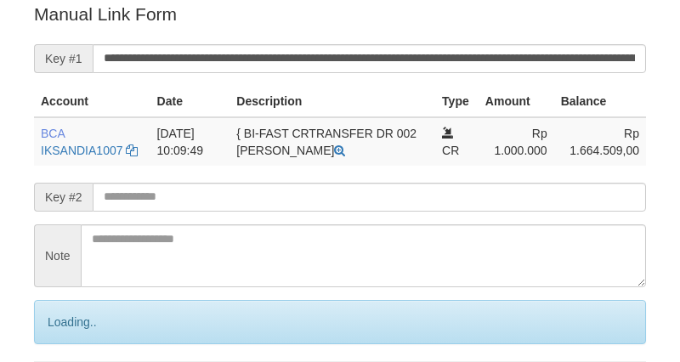
scroll to position [344, 0]
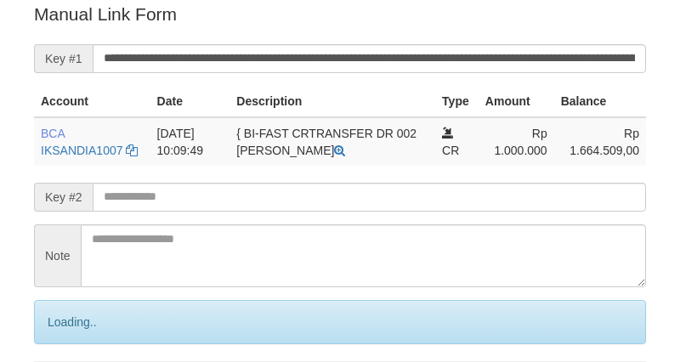
scroll to position [344, 0]
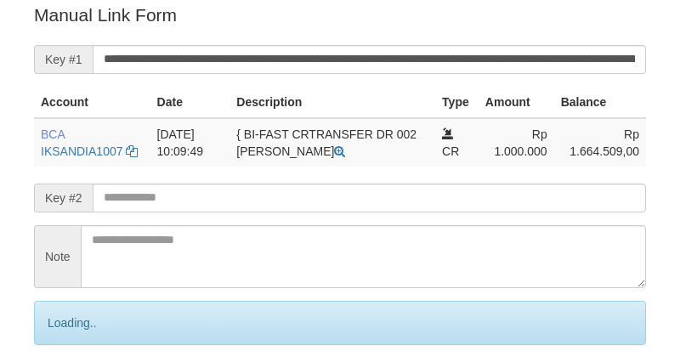
click at [278, 62] on input "**********" at bounding box center [370, 59] width 554 height 29
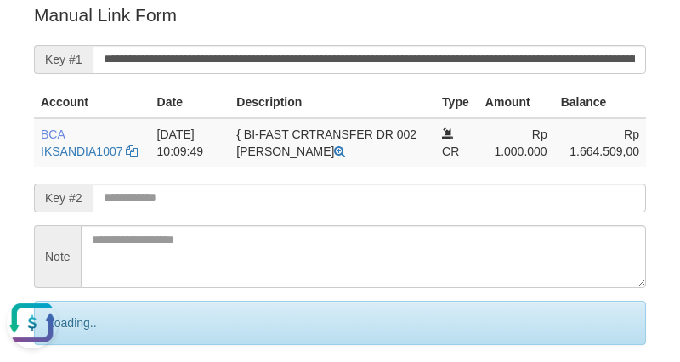
click at [278, 62] on input "**********" at bounding box center [370, 59] width 554 height 29
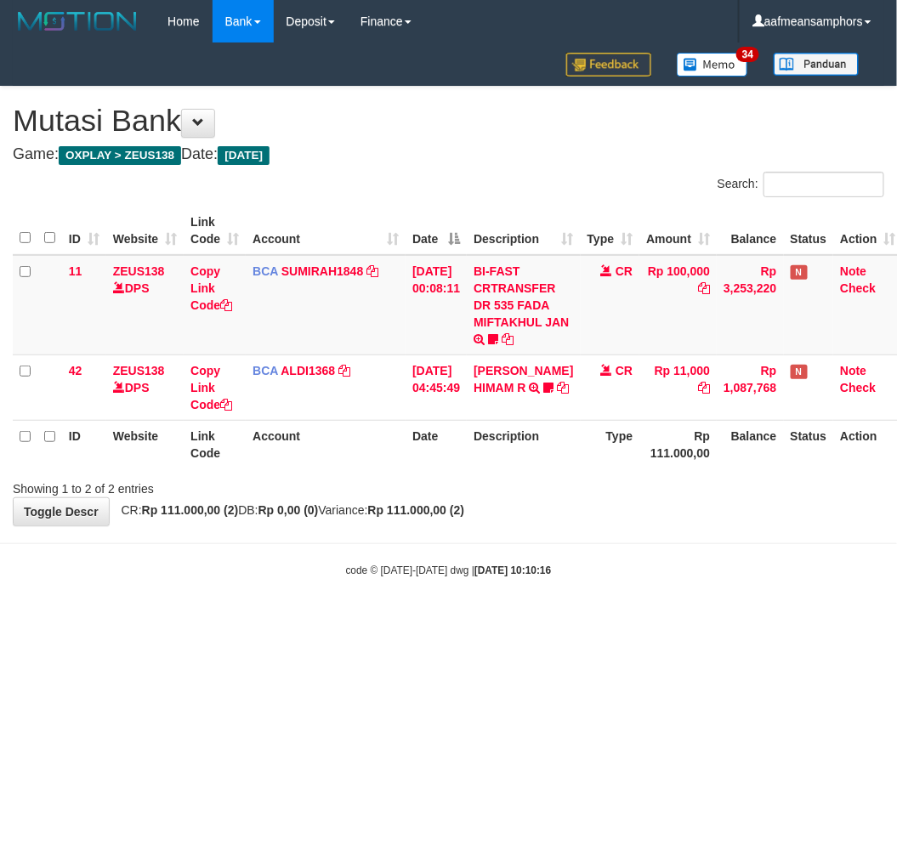
click at [559, 619] on body "Toggle navigation Home Bank Account List Load By Website Group [OXPLAY] ZEUS138…" at bounding box center [448, 310] width 897 height 621
click at [529, 621] on html "Toggle navigation Home Bank Account List Load By Website Group [OXPLAY] ZEUS138…" at bounding box center [448, 310] width 897 height 621
click at [515, 621] on html "Toggle navigation Home Bank Account List Load By Website Group [OXPLAY] ZEUS138…" at bounding box center [448, 310] width 897 height 621
click at [486, 621] on html "Toggle navigation Home Bank Account List Load By Website Group [OXPLAY] ZEUS138…" at bounding box center [448, 310] width 897 height 621
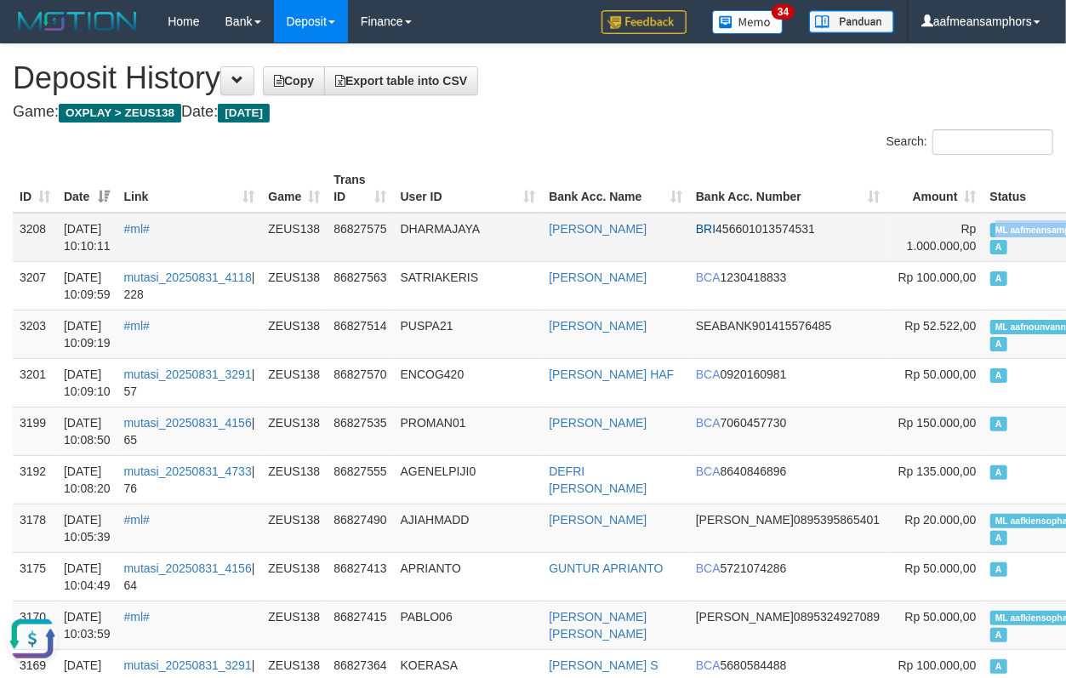
copy span "ML aafmeansamp"
drag, startPoint x: 894, startPoint y: 227, endPoint x: 966, endPoint y: 232, distance: 72.5
click at [990, 232] on span "ML aafmeansamphors" at bounding box center [1042, 230] width 105 height 14
drag, startPoint x: 422, startPoint y: 168, endPoint x: 408, endPoint y: 179, distance: 17.5
click at [396, 193] on tr "ID Date Link Game Trans ID User ID Bank Acc. Name Bank Acc. Number Amount Statu…" at bounding box center [620, 188] width 1215 height 48
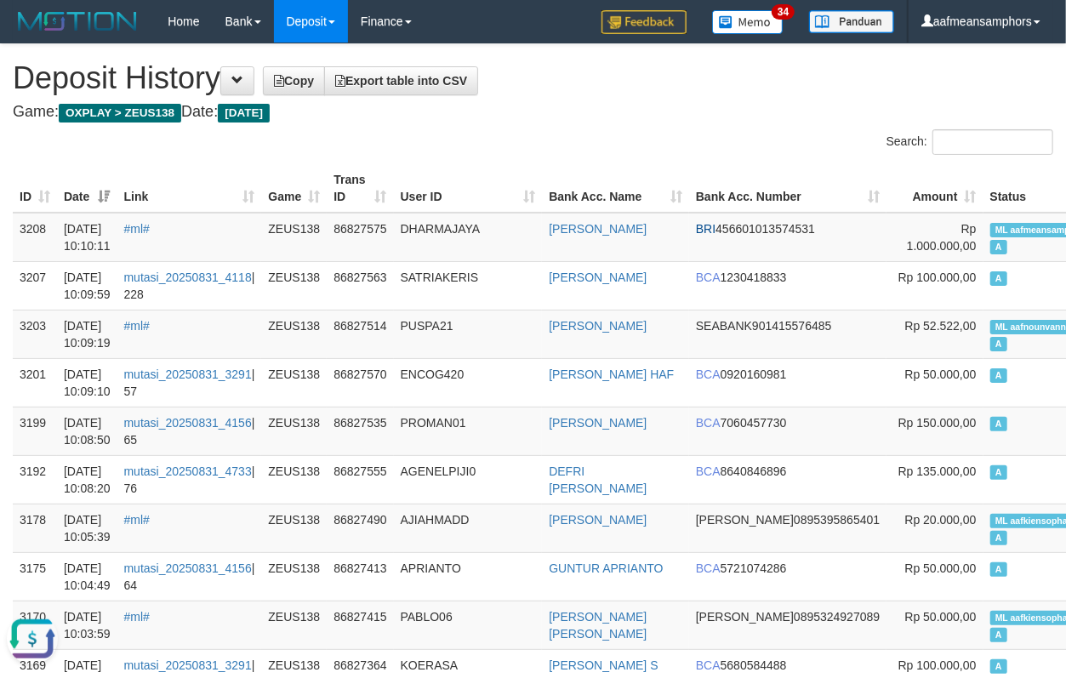
click at [415, 179] on th "User ID" at bounding box center [468, 188] width 149 height 48
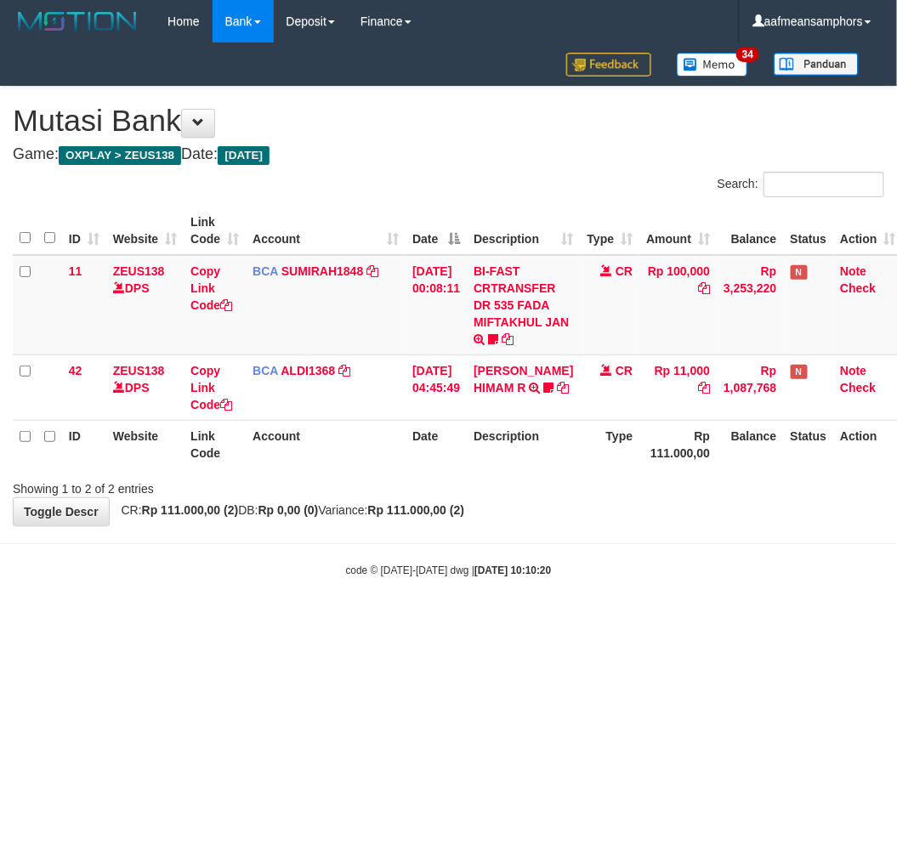
click at [706, 580] on body "Toggle navigation Home Bank Account List Load By Website Group [OXPLAY] ZEUS138…" at bounding box center [448, 310] width 897 height 621
drag, startPoint x: 698, startPoint y: 573, endPoint x: 893, endPoint y: 584, distance: 195.1
click at [698, 574] on div "code © [DATE]-[DATE] dwg | [DATE] 10:10:20" at bounding box center [448, 569] width 897 height 17
click at [632, 600] on body "Toggle navigation Home Bank Account List Load By Website Group [OXPLAY] ZEUS138…" at bounding box center [448, 310] width 897 height 621
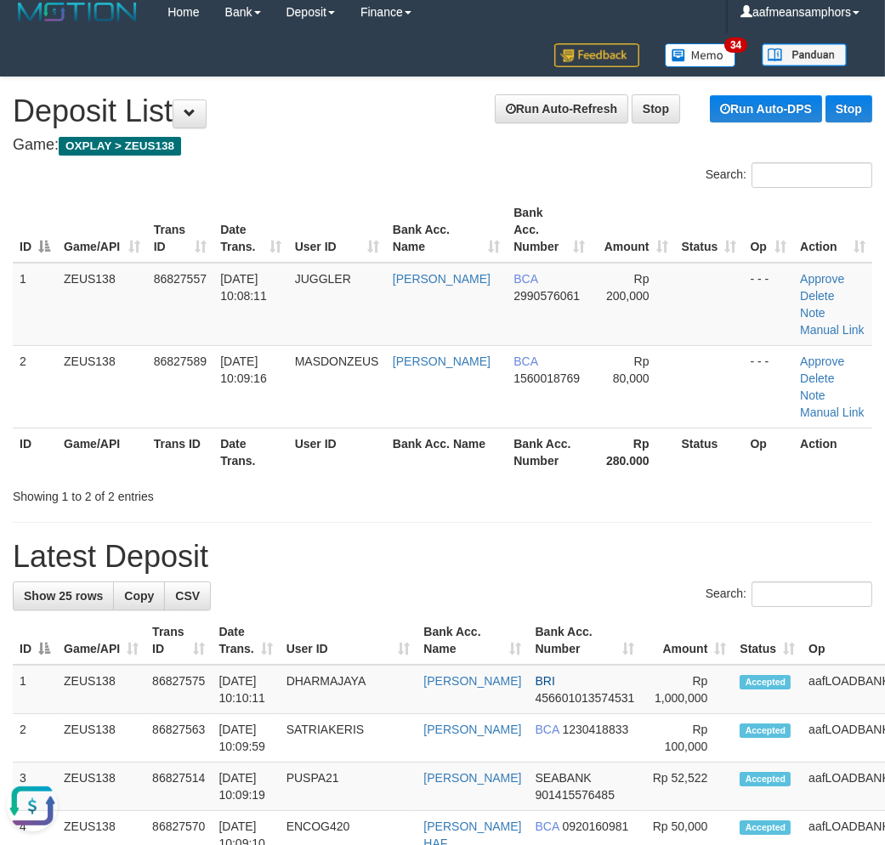
click at [856, 522] on hr at bounding box center [443, 522] width 860 height 1
drag, startPoint x: 486, startPoint y: 476, endPoint x: 3, endPoint y: 549, distance: 488.5
click at [451, 482] on div "Search: ID Game/API Trans ID Date Trans. User ID Bank Acc. Name Bank Acc. Numbe…" at bounding box center [443, 333] width 860 height 343
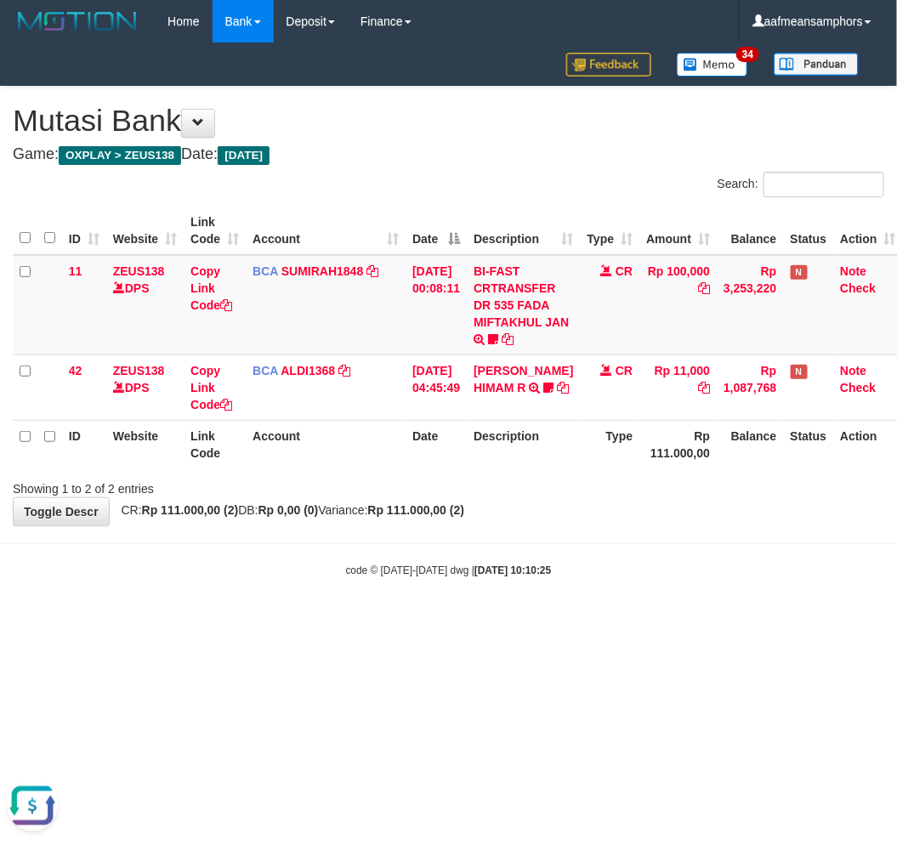
click at [293, 621] on html "Toggle navigation Home Bank Account List Load By Website Group [OXPLAY] ZEUS138…" at bounding box center [448, 310] width 897 height 621
click at [564, 621] on html "Toggle navigation Home Bank Account List Load By Website Group [OXPLAY] ZEUS138…" at bounding box center [448, 310] width 897 height 621
click at [555, 621] on html "Toggle navigation Home Bank Account List Load By Website Group [OXPLAY] ZEUS138…" at bounding box center [448, 310] width 897 height 621
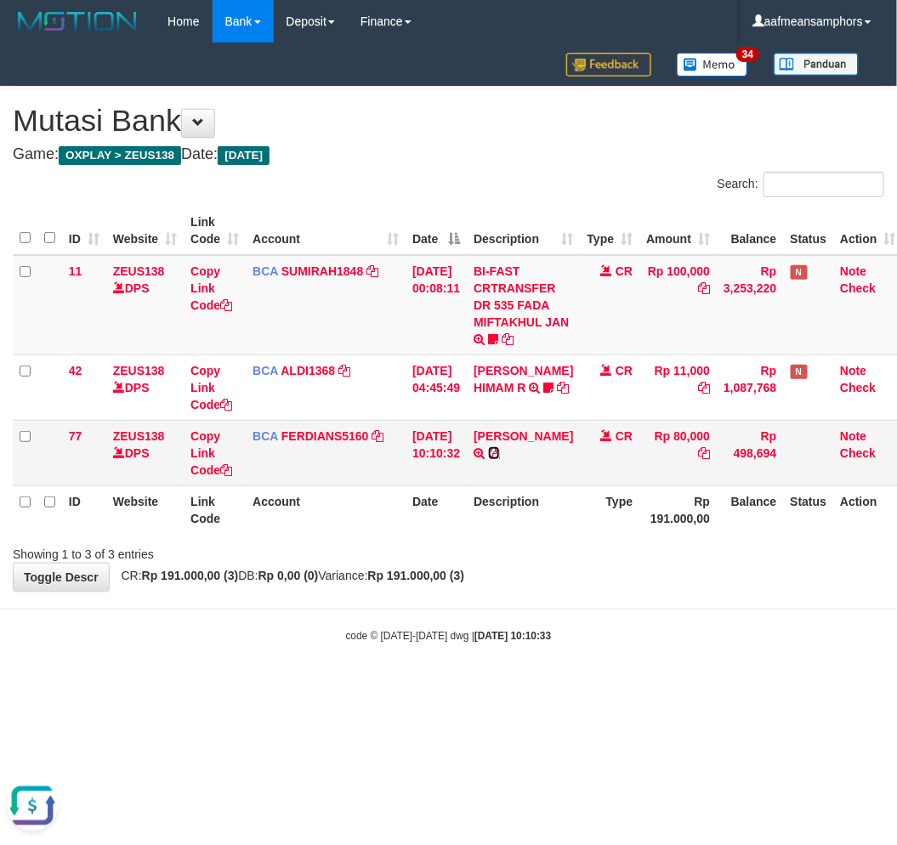
click at [500, 447] on icon at bounding box center [494, 453] width 12 height 12
click at [729, 602] on body "Toggle navigation Home Bank Account List Load By Website Group [OXPLAY] ZEUS138…" at bounding box center [448, 343] width 897 height 686
click at [650, 610] on body "Toggle navigation Home Bank Account List Load By Website Group [OXPLAY] ZEUS138…" at bounding box center [448, 343] width 897 height 686
click at [511, 606] on body "Toggle navigation Home Bank Account List Load By Website Group [OXPLAY] ZEUS138…" at bounding box center [448, 343] width 897 height 686
click at [459, 605] on body "Toggle navigation Home Bank Account List Load By Website Group [OXPLAY] ZEUS138…" at bounding box center [448, 343] width 897 height 686
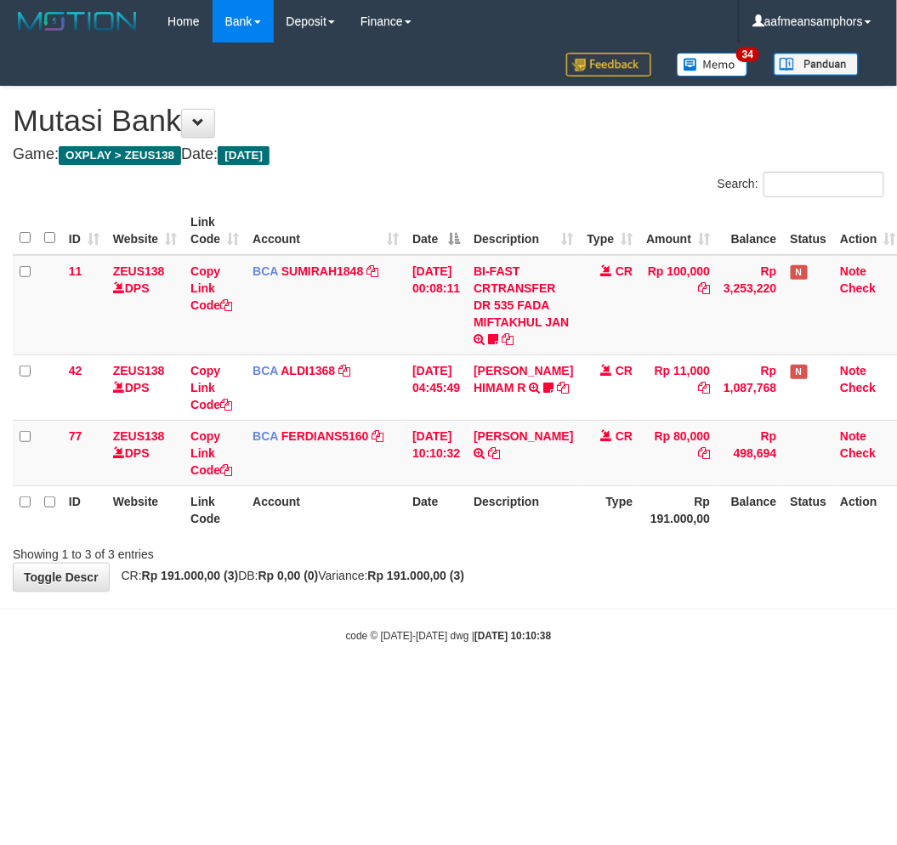
click at [585, 647] on body "Toggle navigation Home Bank Account List Load By Website Group [OXPLAY] ZEUS138…" at bounding box center [448, 343] width 897 height 686
click at [576, 615] on body "Toggle navigation Home Bank Account List Load By Website Group [OXPLAY] ZEUS138…" at bounding box center [448, 343] width 897 height 686
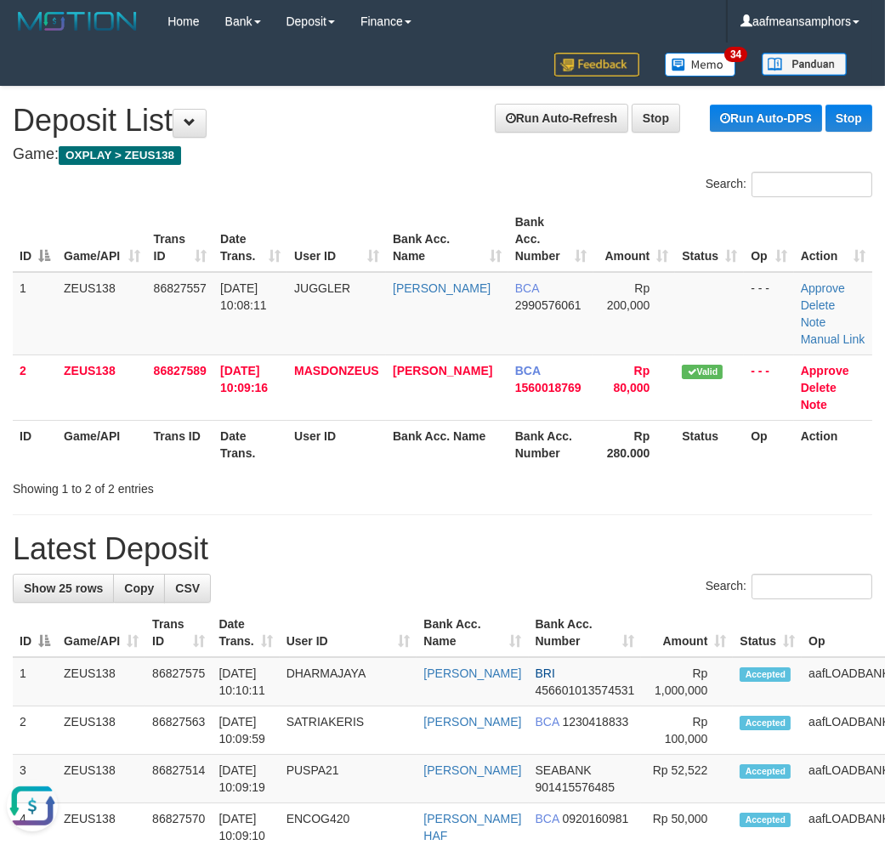
click at [786, 474] on div "Showing 1 to 2 of 2 entries" at bounding box center [442, 486] width 885 height 24
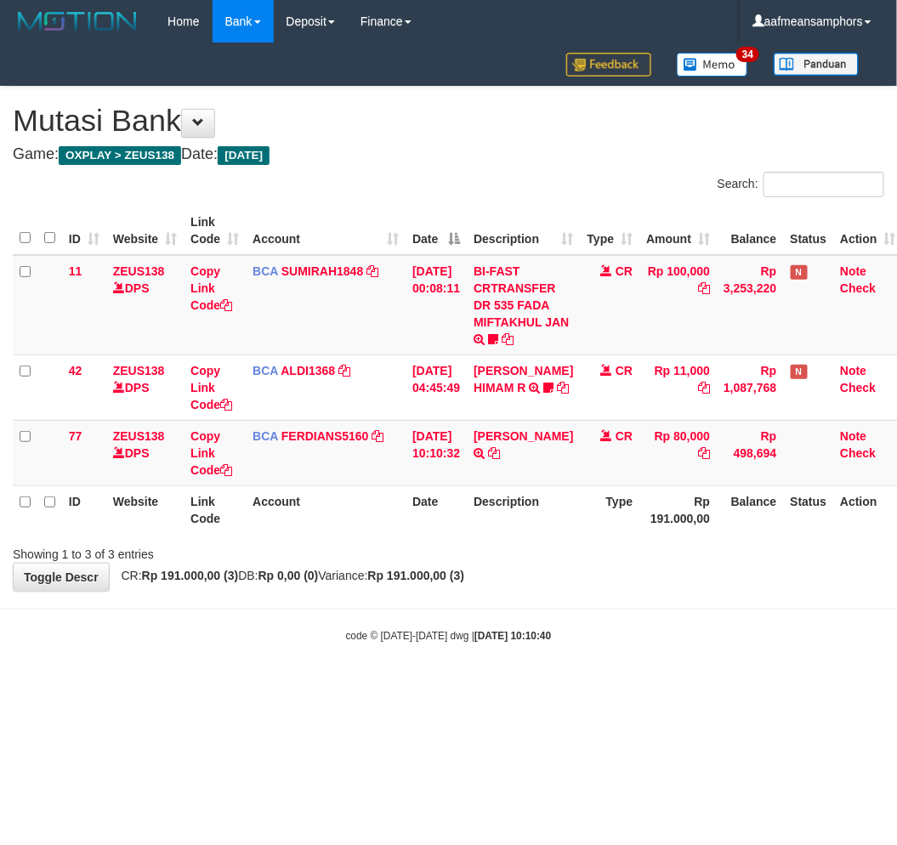
click at [742, 686] on html "Toggle navigation Home Bank Account List Load By Website Group [OXPLAY] ZEUS138…" at bounding box center [448, 343] width 897 height 686
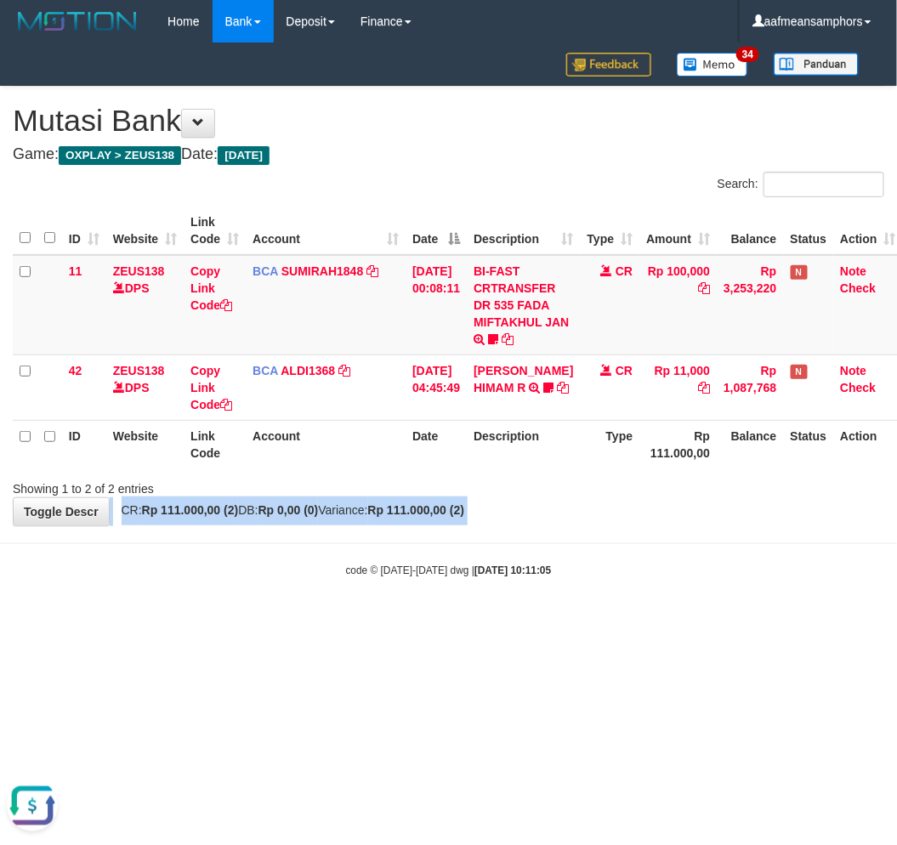
click at [537, 530] on body "Toggle navigation Home Bank Account List Load By Website Group [OXPLAY] ZEUS138…" at bounding box center [448, 310] width 897 height 621
click at [573, 504] on div "**********" at bounding box center [448, 306] width 897 height 439
click at [548, 489] on div "Showing 1 to 2 of 2 entries" at bounding box center [448, 486] width 897 height 24
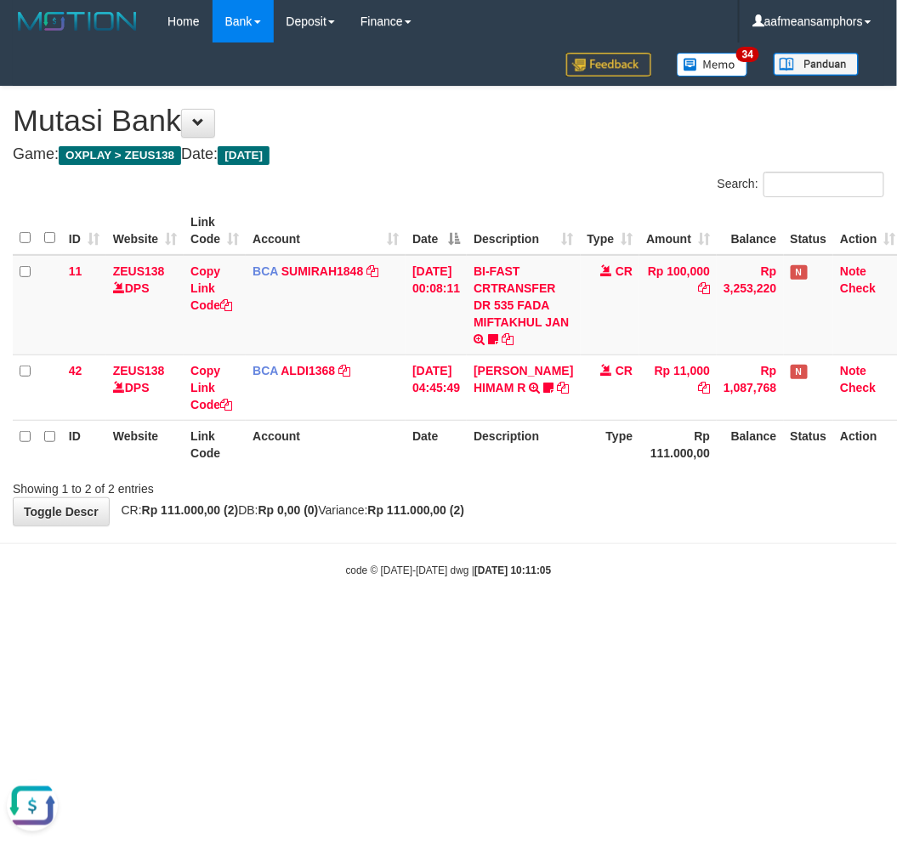
click at [546, 491] on div "Showing 1 to 2 of 2 entries" at bounding box center [448, 486] width 897 height 24
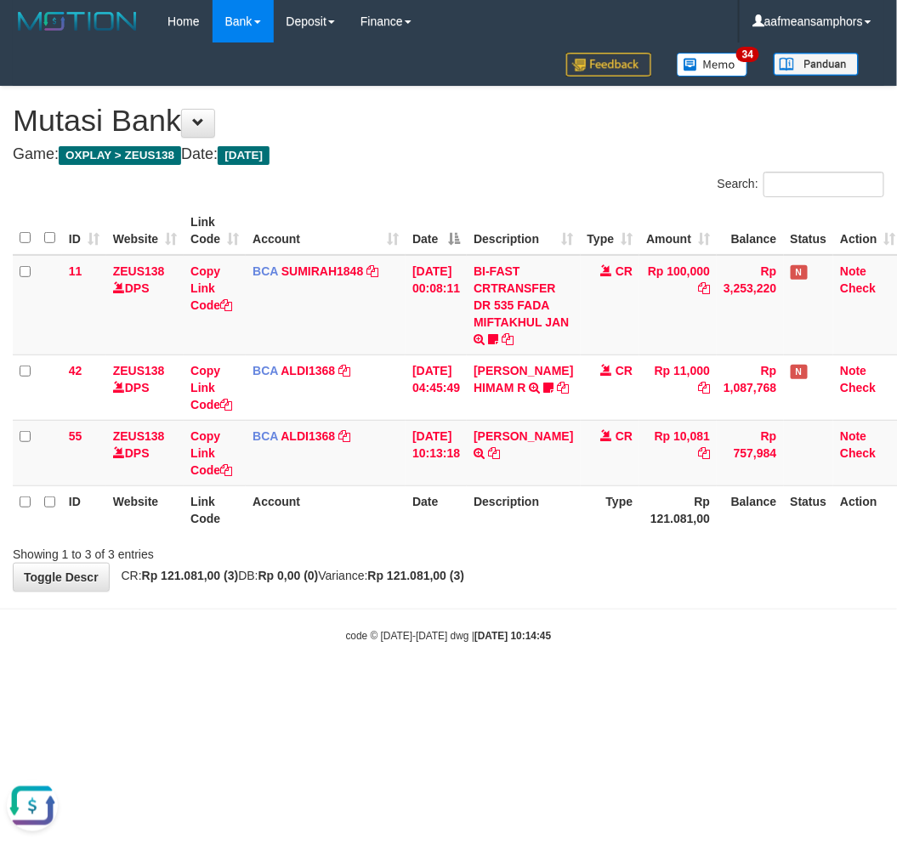
drag, startPoint x: 583, startPoint y: 714, endPoint x: 588, endPoint y: 698, distance: 16.9
click at [588, 686] on html "Toggle navigation Home Bank Account List Load By Website Group [OXPLAY] ZEUS138…" at bounding box center [448, 343] width 897 height 686
click at [584, 685] on html "Toggle navigation Home Bank Account List Load By Website Group [OXPLAY] ZEUS138…" at bounding box center [448, 343] width 897 height 686
click at [584, 669] on body "Toggle navigation Home Bank Account List Load By Website Group [OXPLAY] ZEUS138…" at bounding box center [448, 343] width 897 height 686
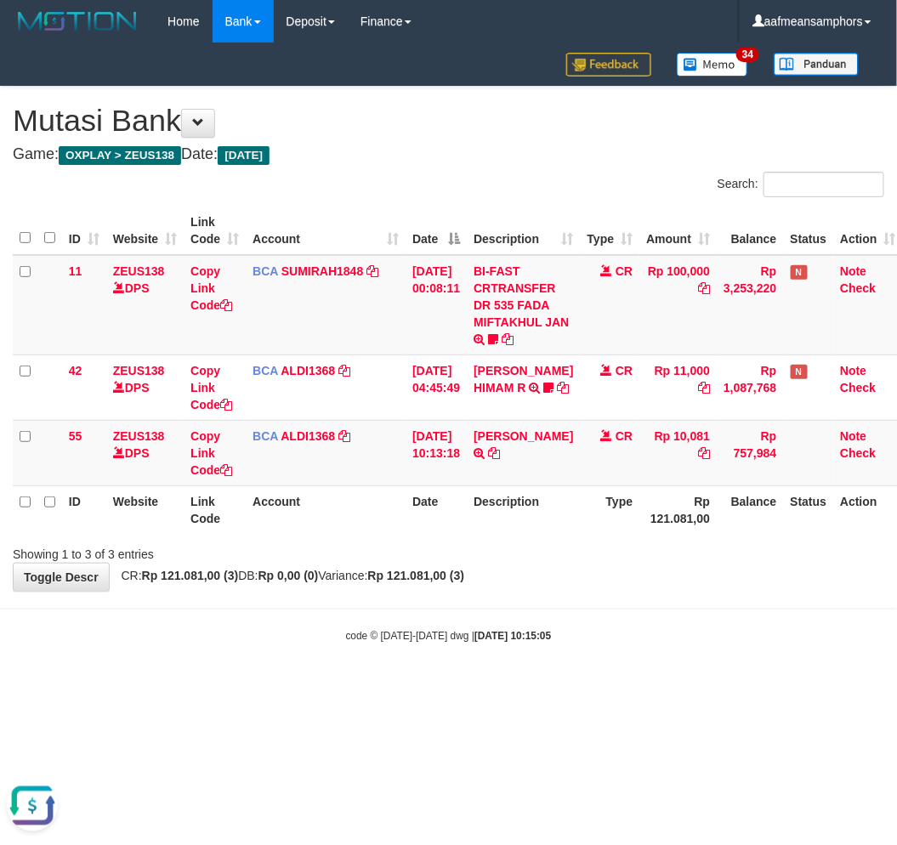
drag, startPoint x: 540, startPoint y: 698, endPoint x: 526, endPoint y: 699, distance: 14.5
click at [533, 686] on html "Toggle navigation Home Bank Account List Load By Website Group [OXPLAY] ZEUS138…" at bounding box center [448, 343] width 897 height 686
click at [523, 686] on html "Toggle navigation Home Bank Account List Load By Website Group [OXPLAY] ZEUS138…" at bounding box center [448, 343] width 897 height 686
click at [505, 686] on html "Toggle navigation Home Bank Account List Load By Website Group [OXPLAY] ZEUS138…" at bounding box center [448, 343] width 897 height 686
drag, startPoint x: 521, startPoint y: 698, endPoint x: 512, endPoint y: 701, distance: 8.9
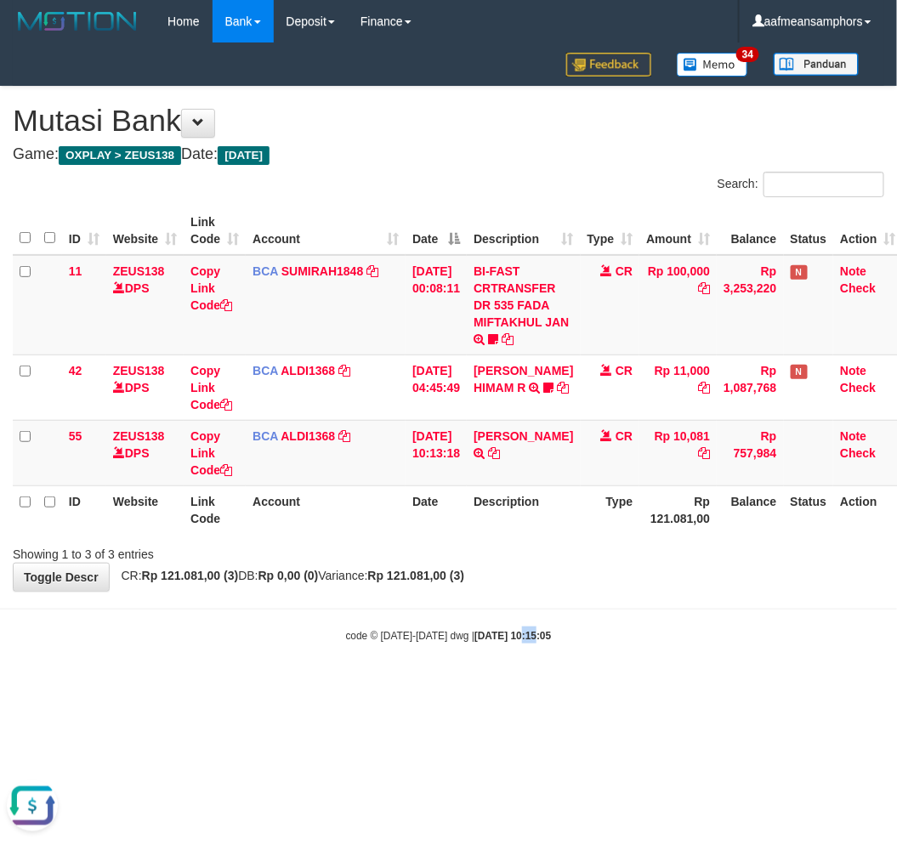
click at [512, 686] on html "Toggle navigation Home Bank Account List Load By Website Group [OXPLAY] ZEUS138…" at bounding box center [448, 343] width 897 height 686
drag, startPoint x: 602, startPoint y: 588, endPoint x: 597, endPoint y: 598, distance: 11.4
click at [599, 593] on body "Toggle navigation Home Bank Account List Load By Website Group [OXPLAY] ZEUS138…" at bounding box center [448, 343] width 897 height 686
drag, startPoint x: 572, startPoint y: 599, endPoint x: 678, endPoint y: 559, distance: 113.6
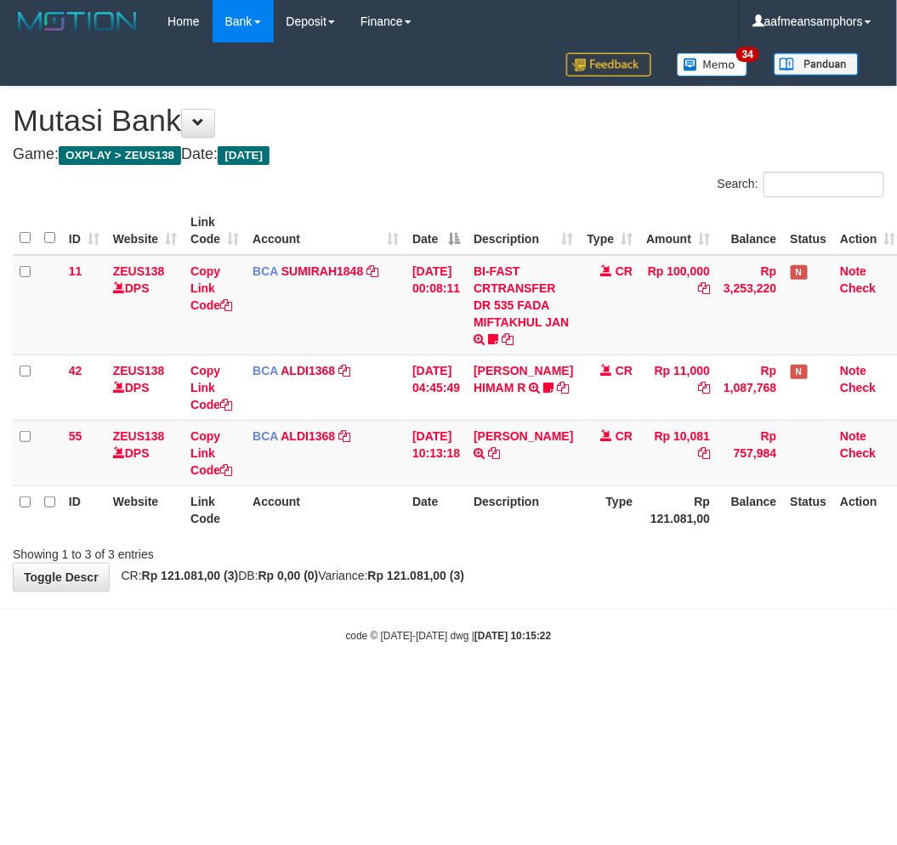
click at [571, 599] on body "Toggle navigation Home Bank Account List Load By Website Group [OXPLAY] ZEUS138…" at bounding box center [448, 343] width 897 height 686
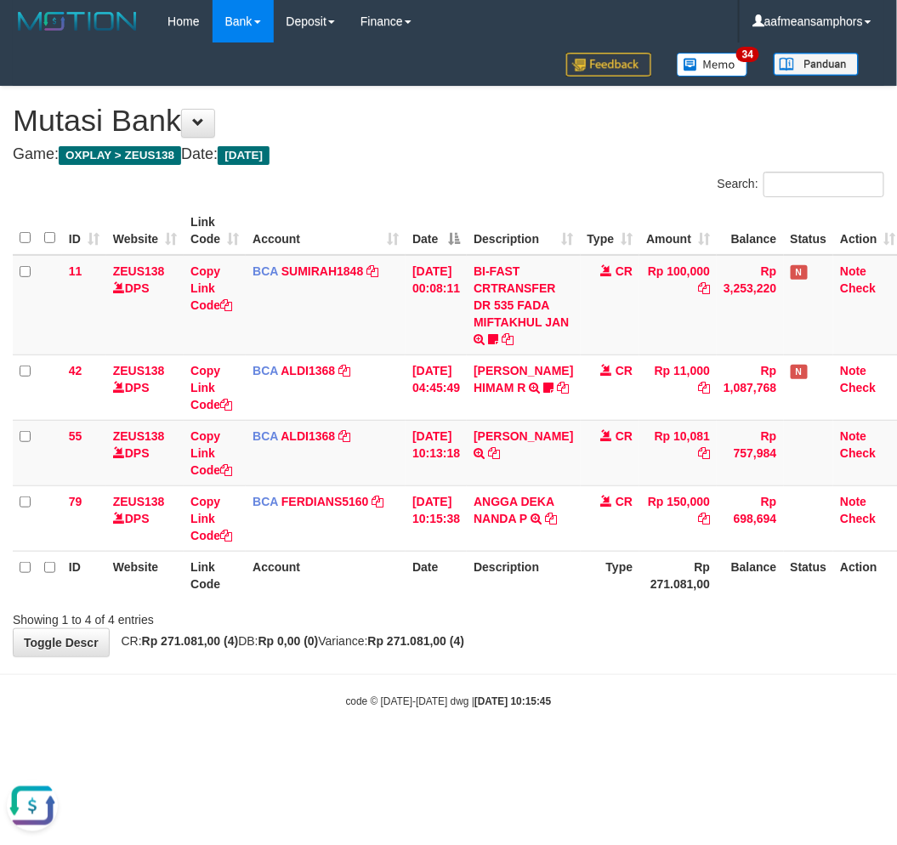
click at [608, 605] on div at bounding box center [635, 605] width 523 height 1
click at [606, 605] on div at bounding box center [635, 605] width 523 height 1
click at [635, 614] on div "Showing 1 to 4 of 4 entries" at bounding box center [448, 617] width 897 height 24
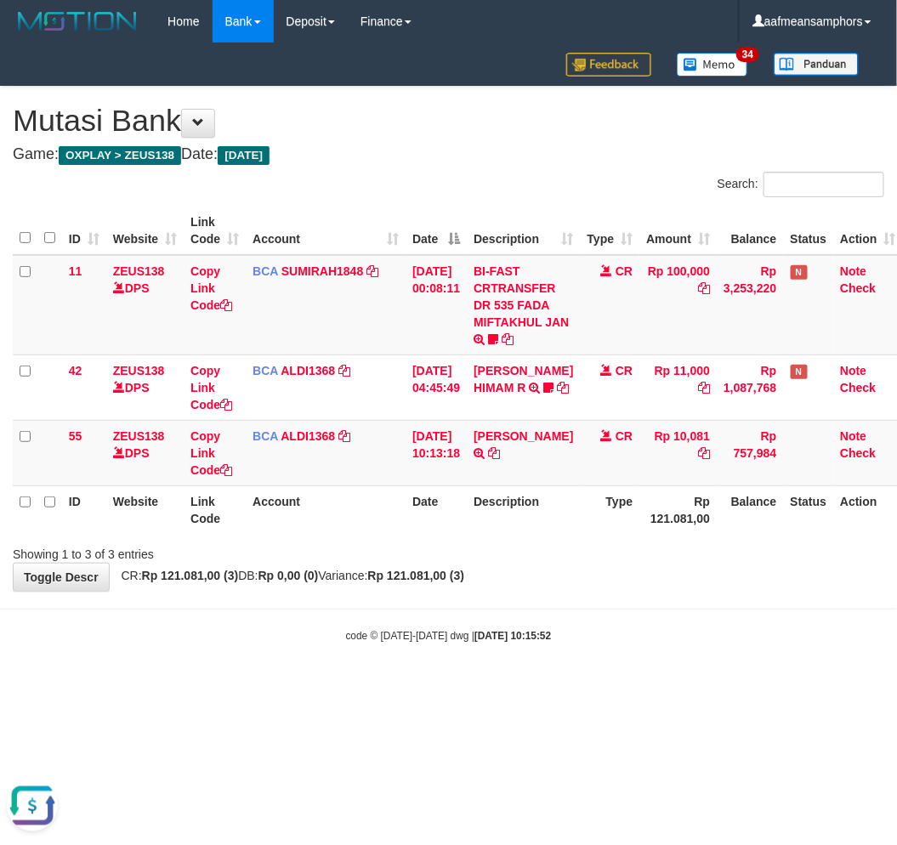
click at [718, 642] on div "code © 2012-2018 dwg | 2025/08/31 10:15:52" at bounding box center [448, 635] width 897 height 17
click at [683, 619] on body "Toggle navigation Home Bank Account List Load By Website Group [OXPLAY] ZEUS138…" at bounding box center [448, 343] width 897 height 686
click at [515, 608] on body "Toggle navigation Home Bank Account List Load By Website Group [OXPLAY] ZEUS138…" at bounding box center [448, 343] width 897 height 686
drag, startPoint x: 548, startPoint y: 627, endPoint x: 600, endPoint y: 623, distance: 52.9
click at [544, 628] on body "Toggle navigation Home Bank Account List Load By Website Group [OXPLAY] ZEUS138…" at bounding box center [448, 343] width 897 height 686
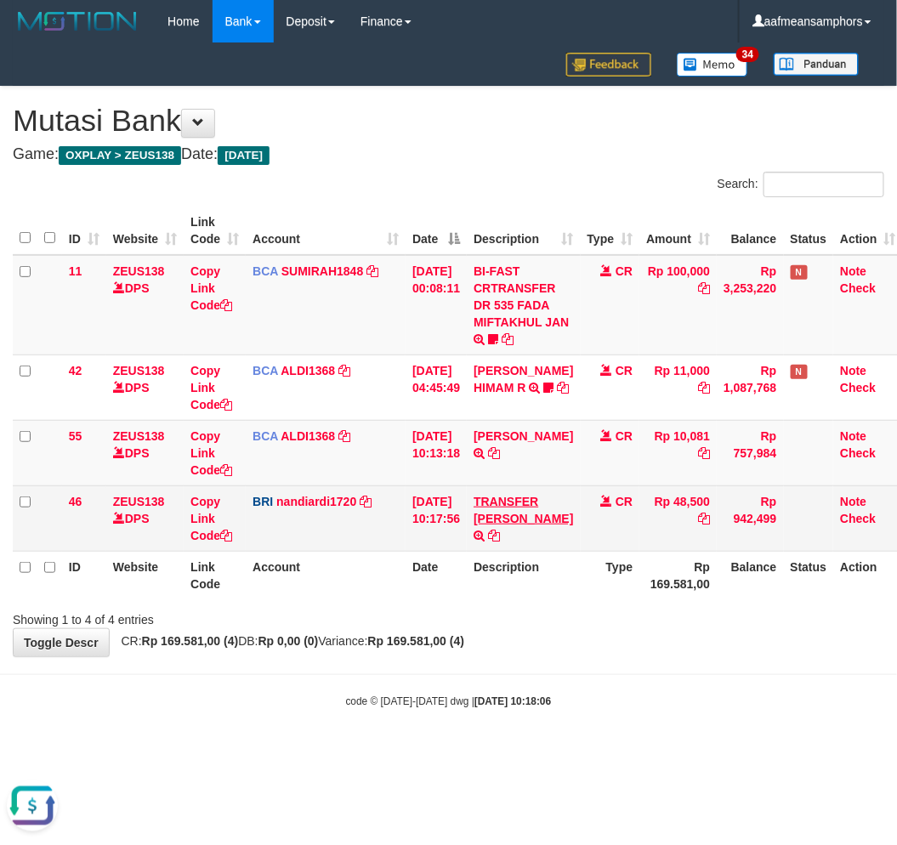
click at [497, 521] on td "TRANSFER [PERSON_NAME] TRANSFER [PERSON_NAME] TO NANDI ARDIANSYAH" at bounding box center [523, 518] width 113 height 65
click at [508, 517] on link "TRANSFER DANA" at bounding box center [524, 510] width 100 height 31
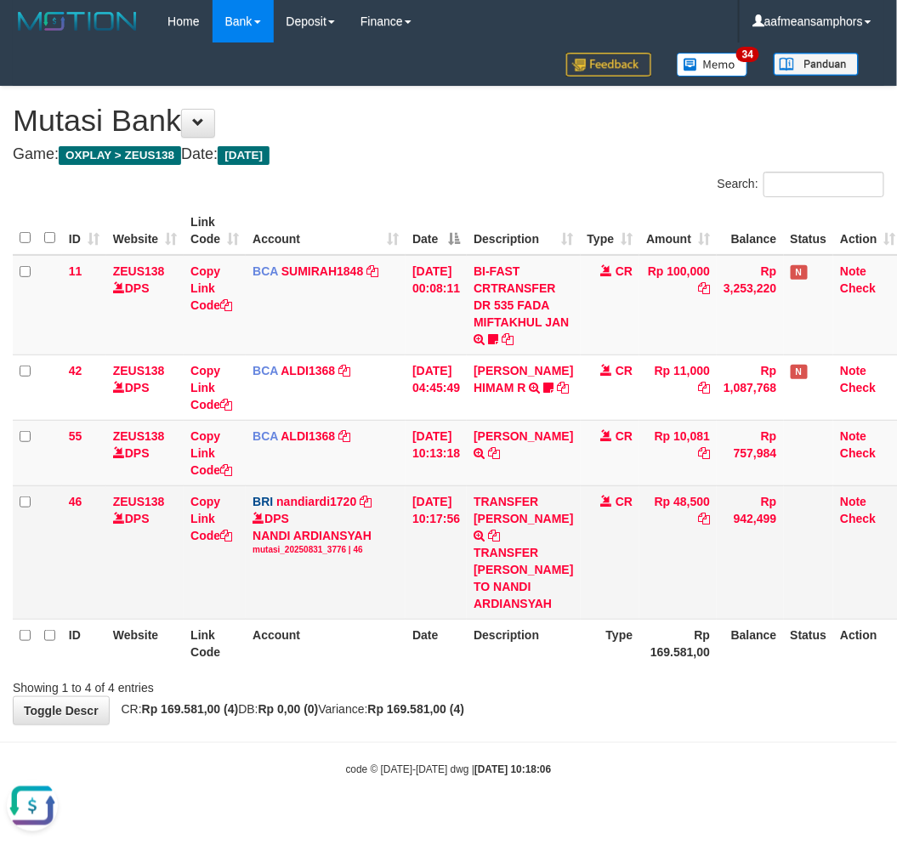
click at [526, 560] on div "TRANSFER DANA ISKANDAR TO NANDI ARDIANSYAH" at bounding box center [524, 578] width 100 height 68
copy div "ISKANDAR"
click at [204, 515] on link "Copy Link Code" at bounding box center [212, 519] width 42 height 48
copy div "ISKANDAR"
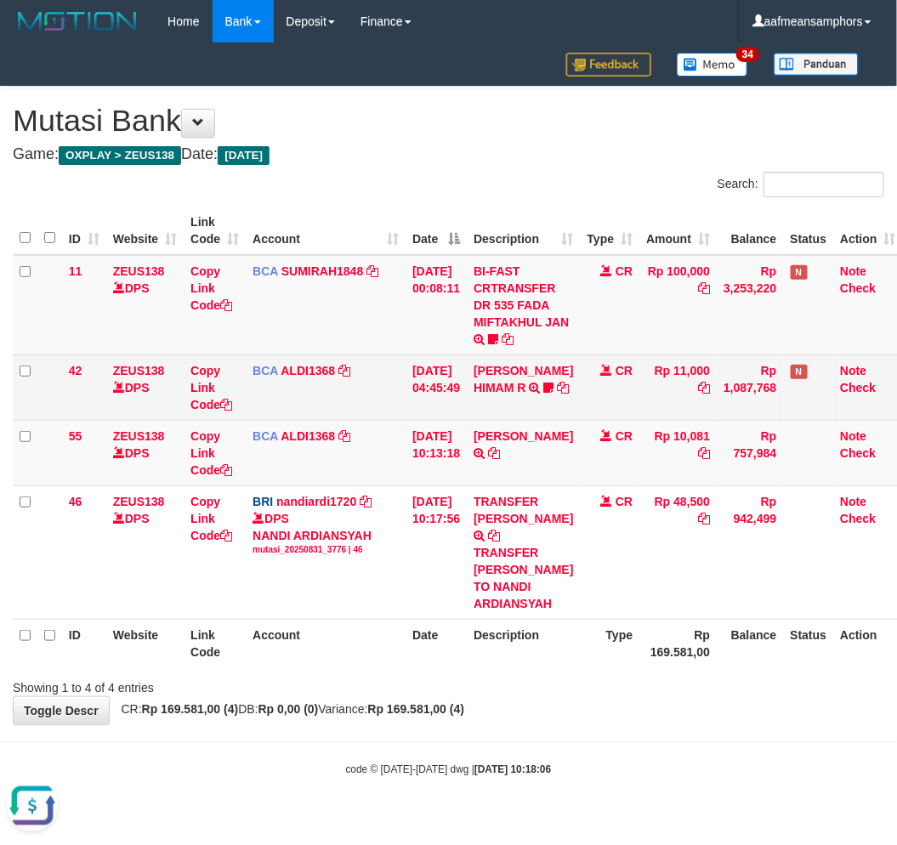
scroll to position [233, 0]
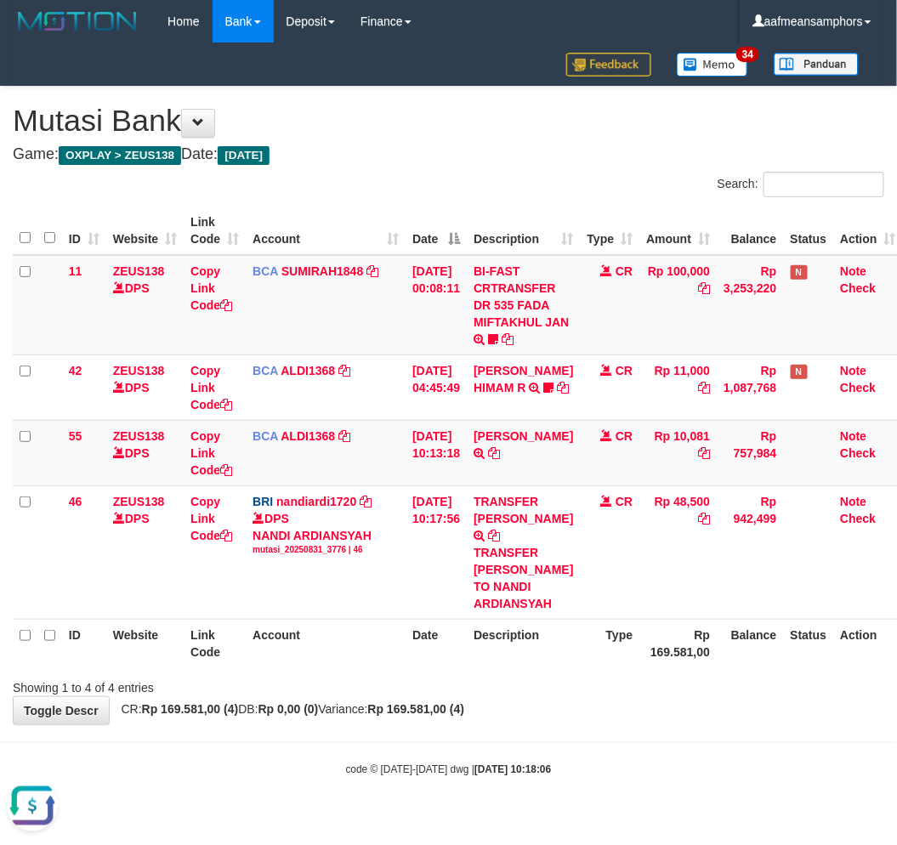
click at [655, 720] on div "**********" at bounding box center [448, 406] width 897 height 638
click at [644, 710] on div "**********" at bounding box center [448, 406] width 897 height 638
click at [644, 707] on div "**********" at bounding box center [448, 406] width 897 height 638
click at [640, 709] on div "**********" at bounding box center [448, 406] width 897 height 638
drag, startPoint x: 631, startPoint y: 721, endPoint x: 893, endPoint y: 781, distance: 268.6
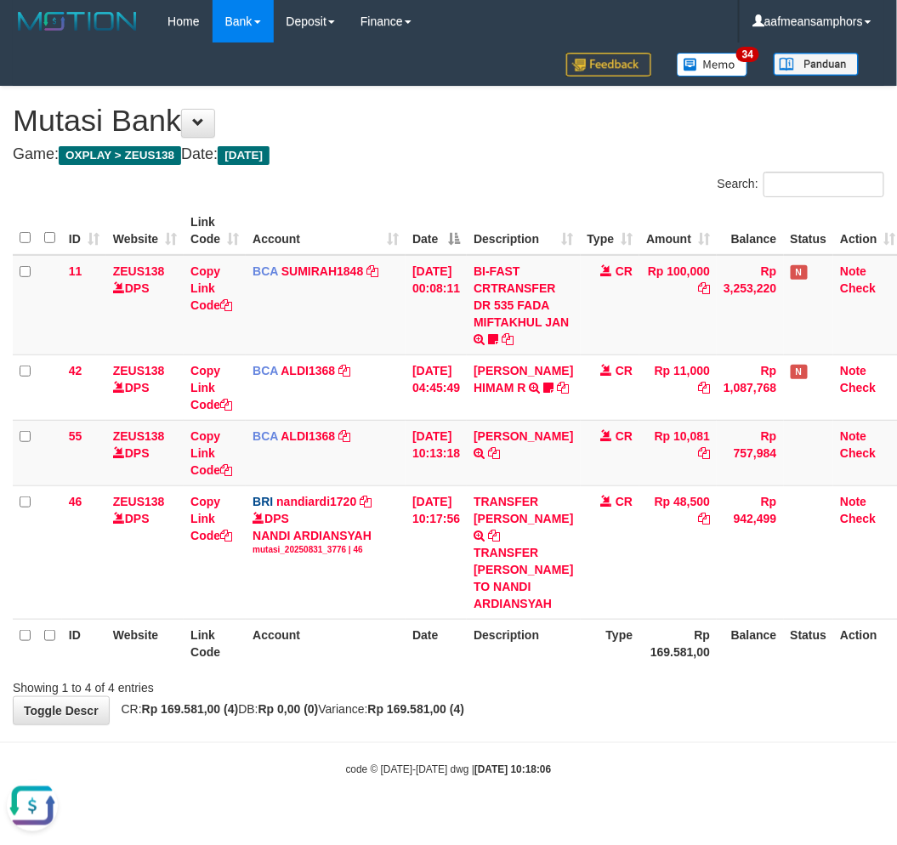
click at [648, 733] on body "Toggle navigation Home Bank Account List Load By Website Group [OXPLAY] ZEUS138…" at bounding box center [448, 410] width 897 height 820
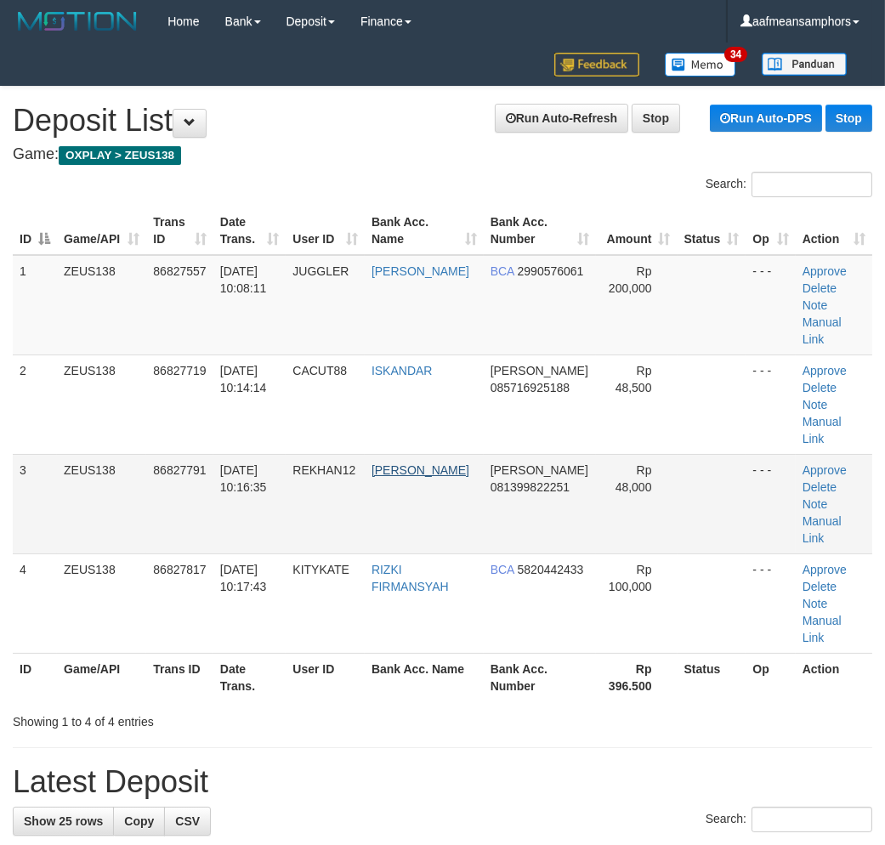
drag, startPoint x: 340, startPoint y: 647, endPoint x: 413, endPoint y: 445, distance: 215.2
click at [354, 707] on div "Showing 1 to 4 of 4 entries" at bounding box center [185, 719] width 344 height 24
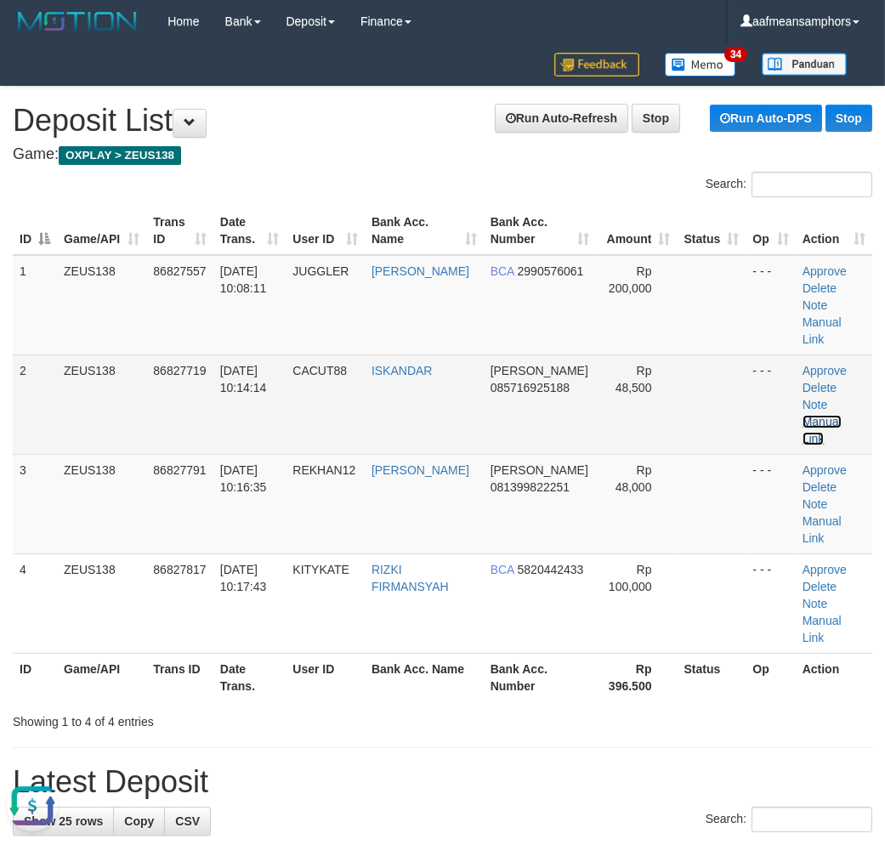
click at [836, 415] on link "Manual Link" at bounding box center [822, 430] width 39 height 31
click at [829, 415] on link "Manual Link" at bounding box center [822, 430] width 39 height 31
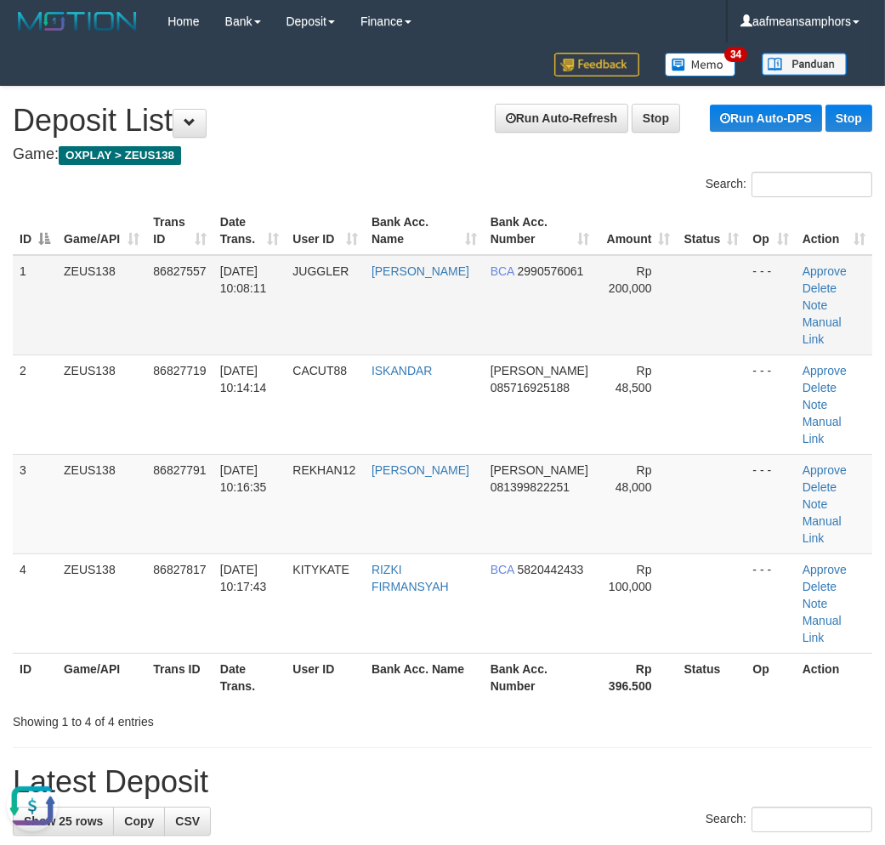
click at [248, 316] on td "31/08/2025 10:08:11" at bounding box center [249, 305] width 73 height 100
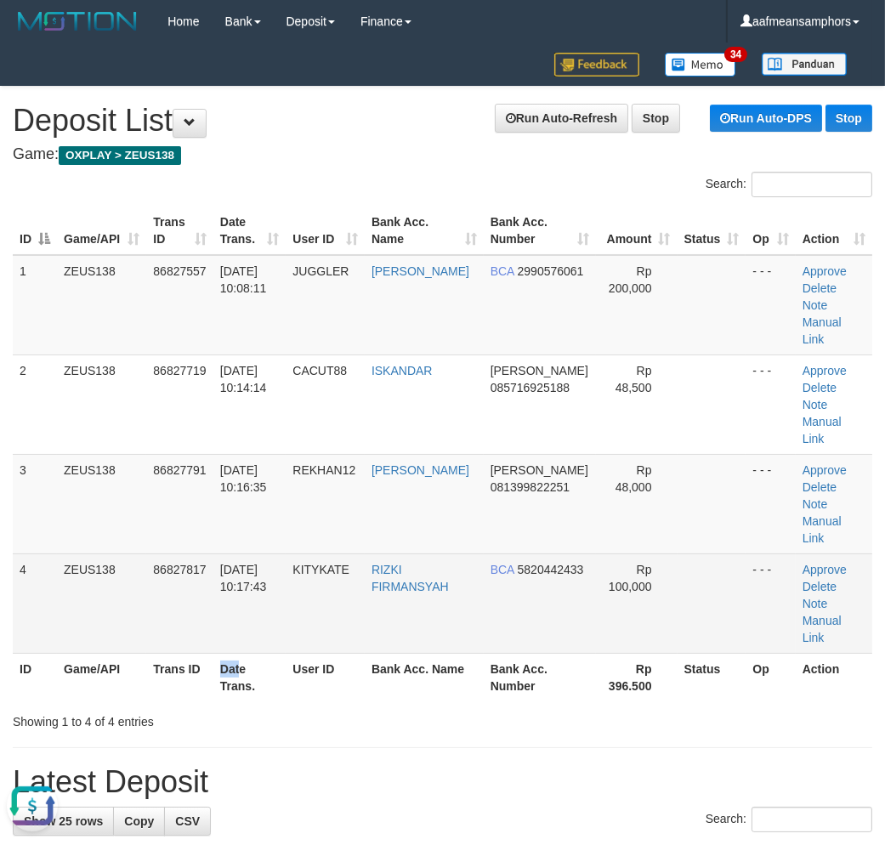
drag, startPoint x: 242, startPoint y: 622, endPoint x: 129, endPoint y: 567, distance: 124.8
click at [244, 653] on tr "ID Game/API Trans ID Date Trans. User ID Bank Acc. Name Bank Acc. Number Rp 396…" at bounding box center [443, 677] width 860 height 48
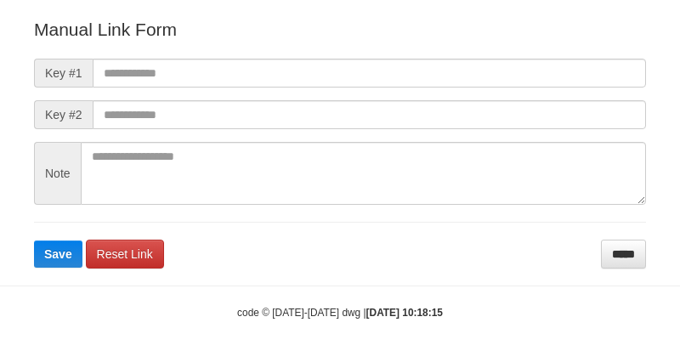
scroll to position [189, 0]
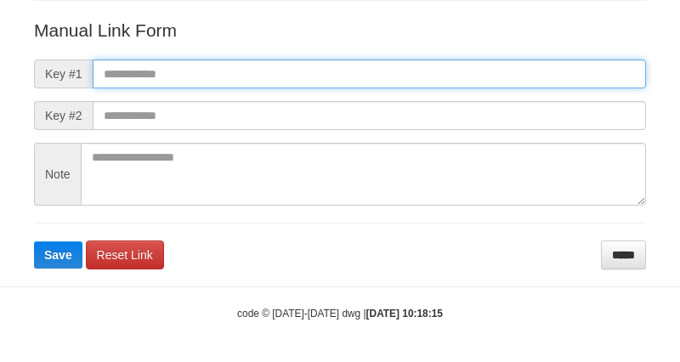
paste input "**********"
click at [459, 70] on input "text" at bounding box center [370, 74] width 554 height 29
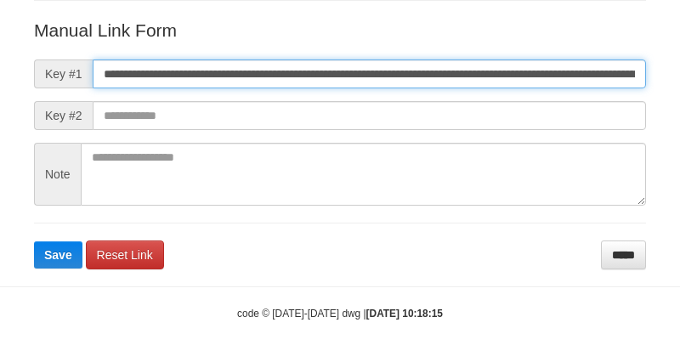
scroll to position [0, 1016]
type input "**********"
click at [34, 242] on button "Save" at bounding box center [58, 255] width 48 height 27
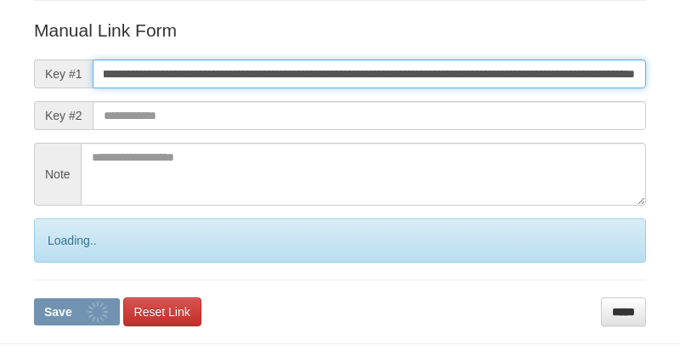
click at [34, 299] on button "Save" at bounding box center [77, 312] width 86 height 27
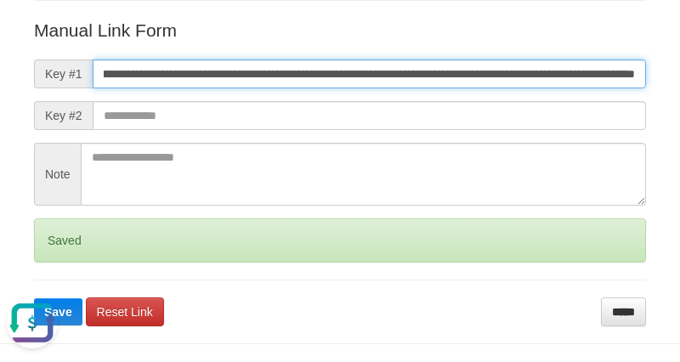
click at [34, 299] on button "Save" at bounding box center [58, 312] width 48 height 27
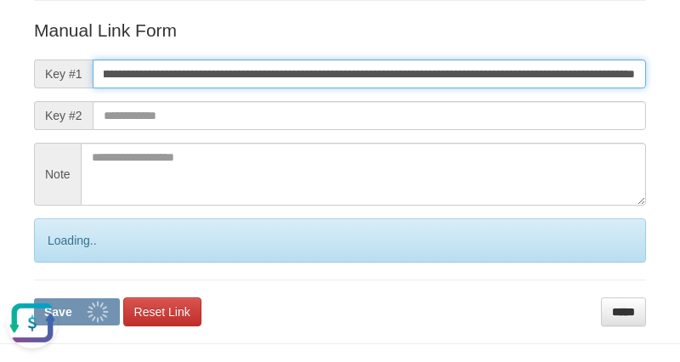
click at [34, 299] on button "Save" at bounding box center [77, 312] width 86 height 27
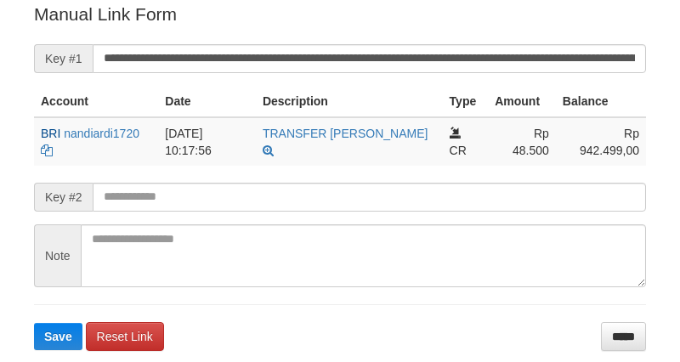
click at [34, 323] on button "Save" at bounding box center [58, 336] width 48 height 27
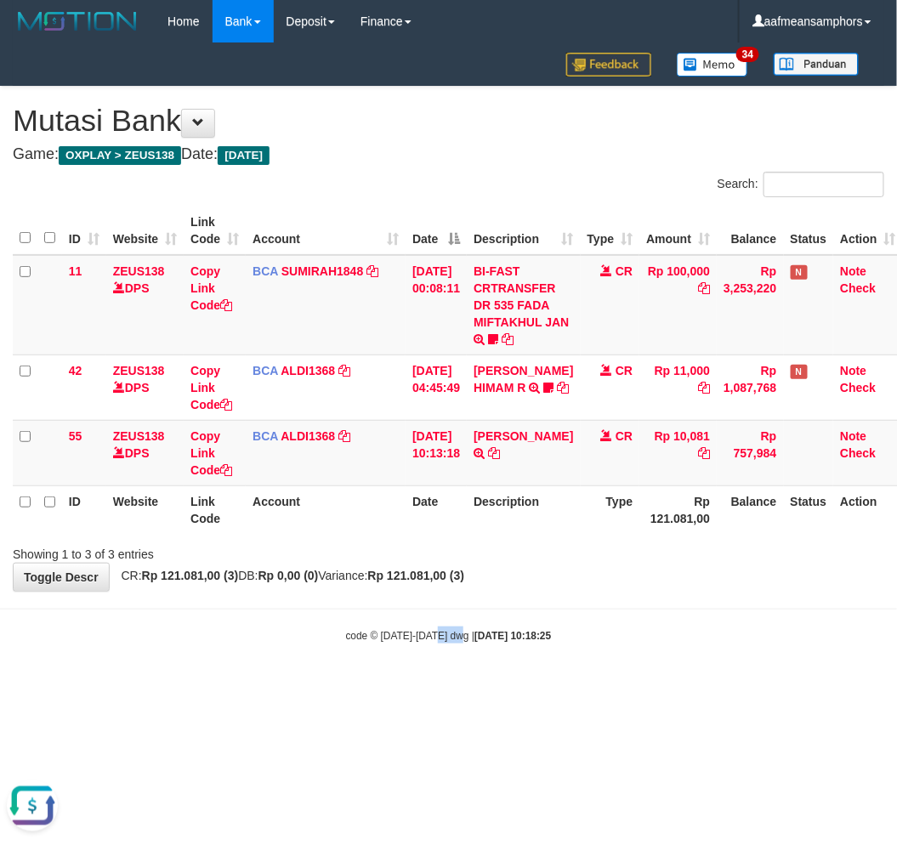
click at [435, 686] on html "Toggle navigation Home Bank Account List Load By Website Group [OXPLAY] ZEUS138…" at bounding box center [448, 343] width 897 height 686
drag, startPoint x: 465, startPoint y: 698, endPoint x: 731, endPoint y: 578, distance: 292.0
click at [457, 686] on html "Toggle navigation Home Bank Account List Load By Website Group [OXPLAY] ZEUS138…" at bounding box center [448, 343] width 897 height 686
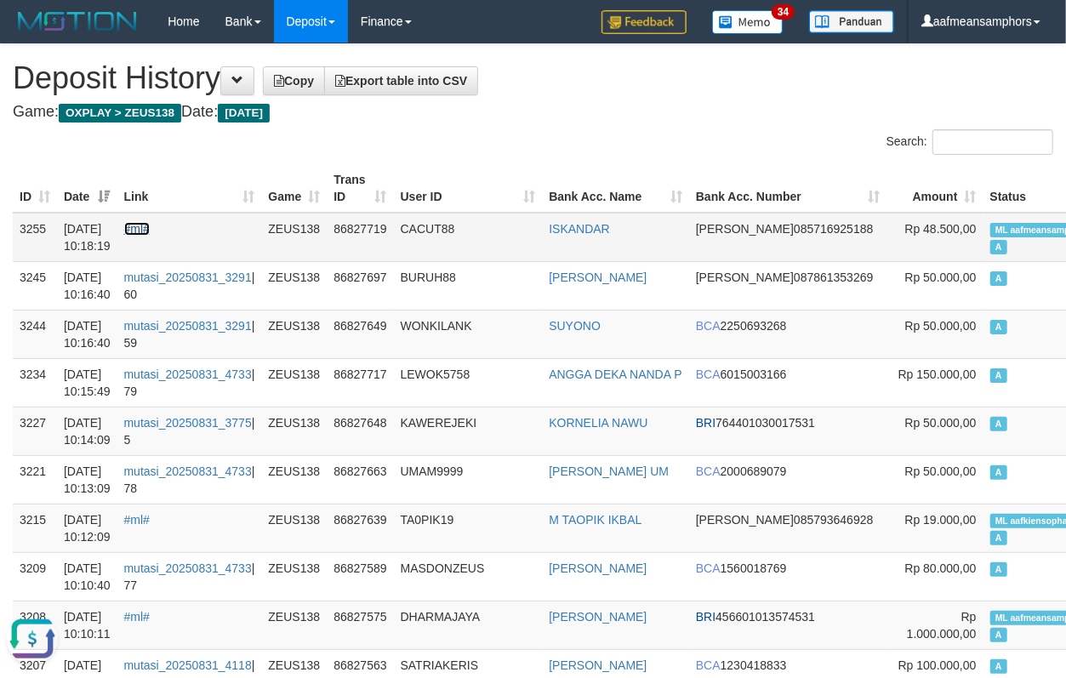
click at [141, 232] on link "#ml#" at bounding box center [137, 229] width 26 height 14
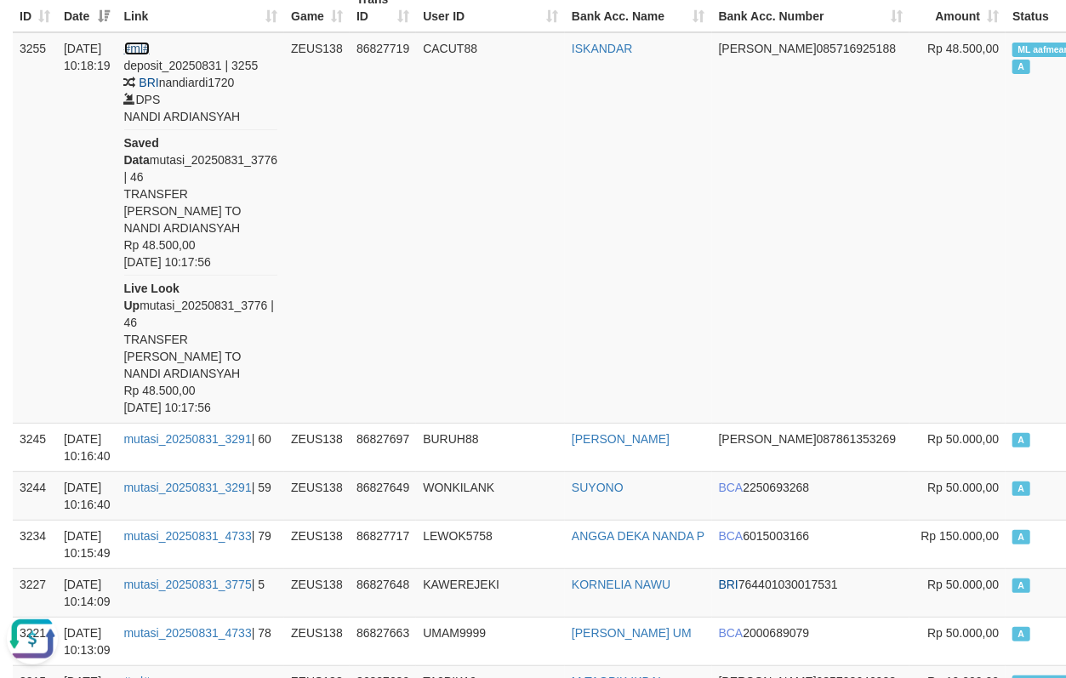
scroll to position [189, 0]
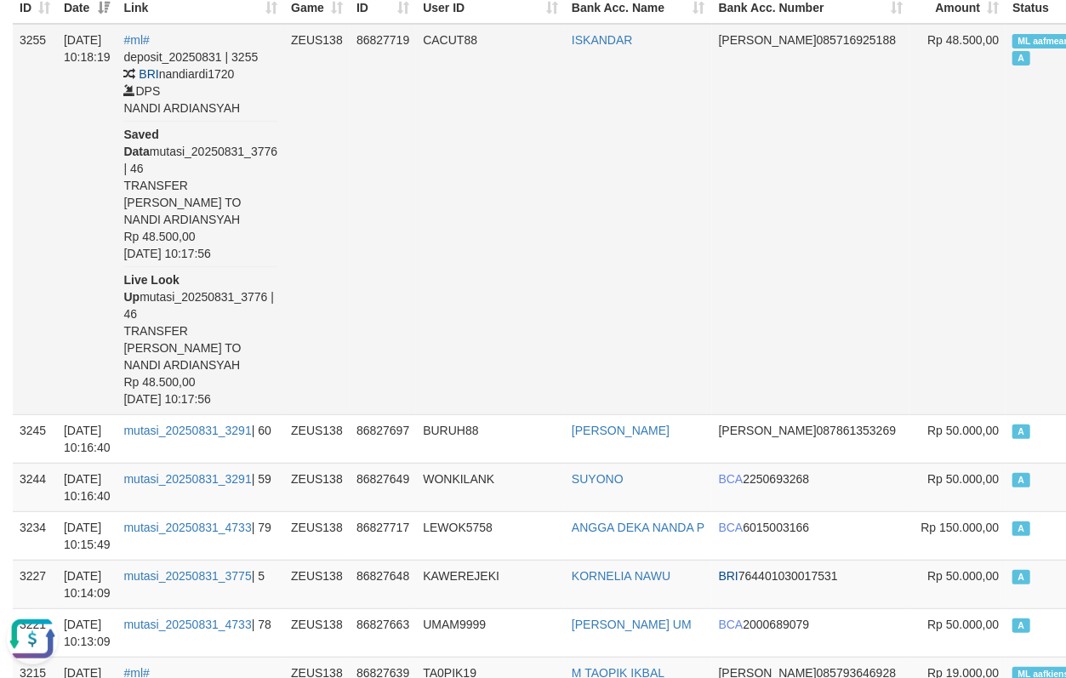
click at [587, 70] on td "ISKANDAR" at bounding box center [638, 219] width 147 height 391
copy link "ISKANDAR"
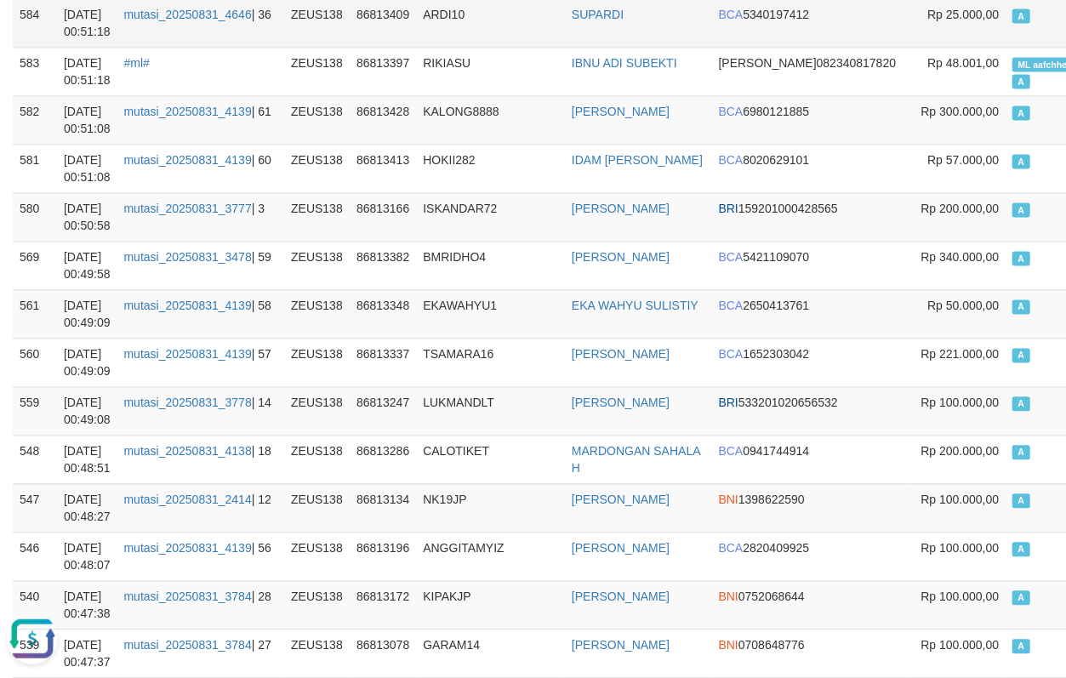
click at [547, 47] on td "ARDI10" at bounding box center [490, 22] width 149 height 48
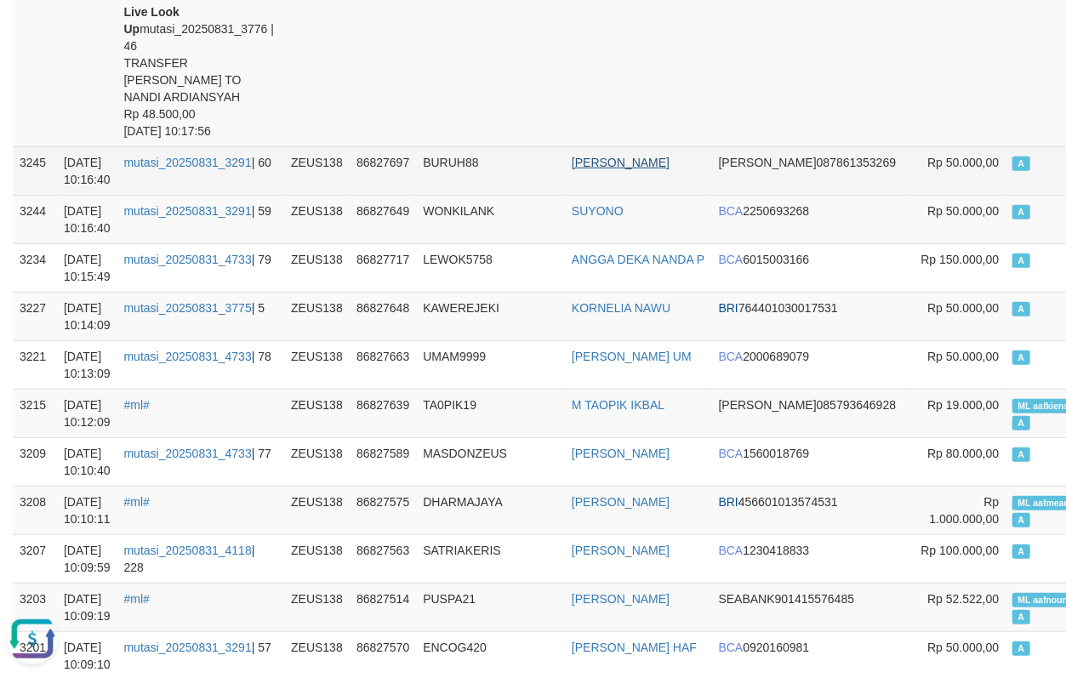
scroll to position [472, 0]
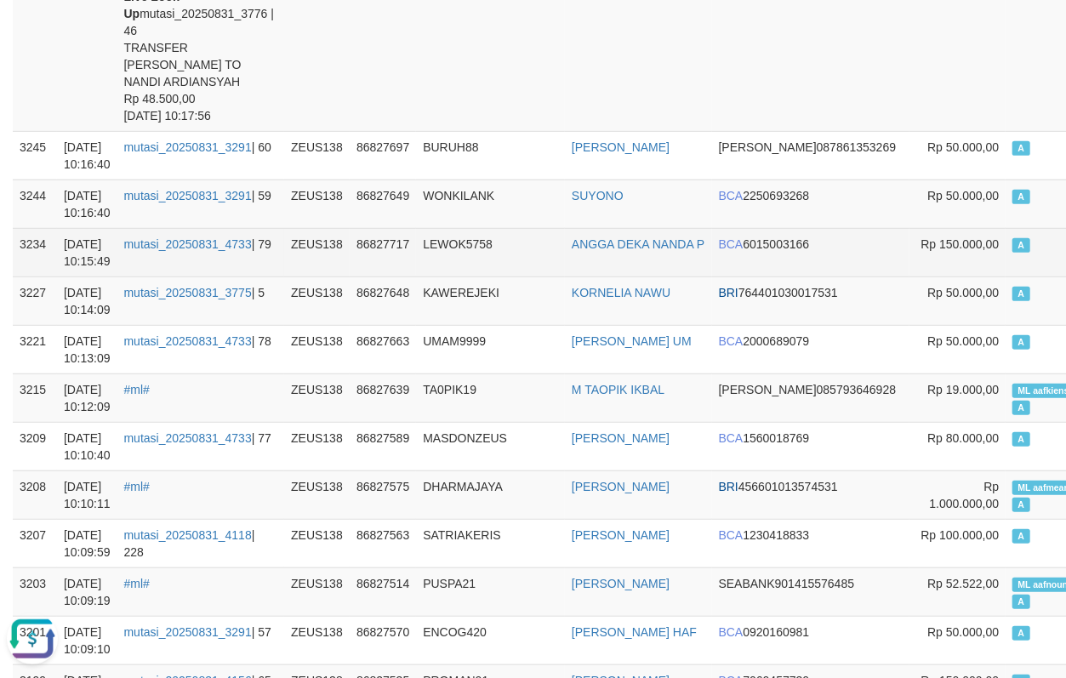
click at [490, 270] on td "LEWOK5758" at bounding box center [490, 252] width 149 height 48
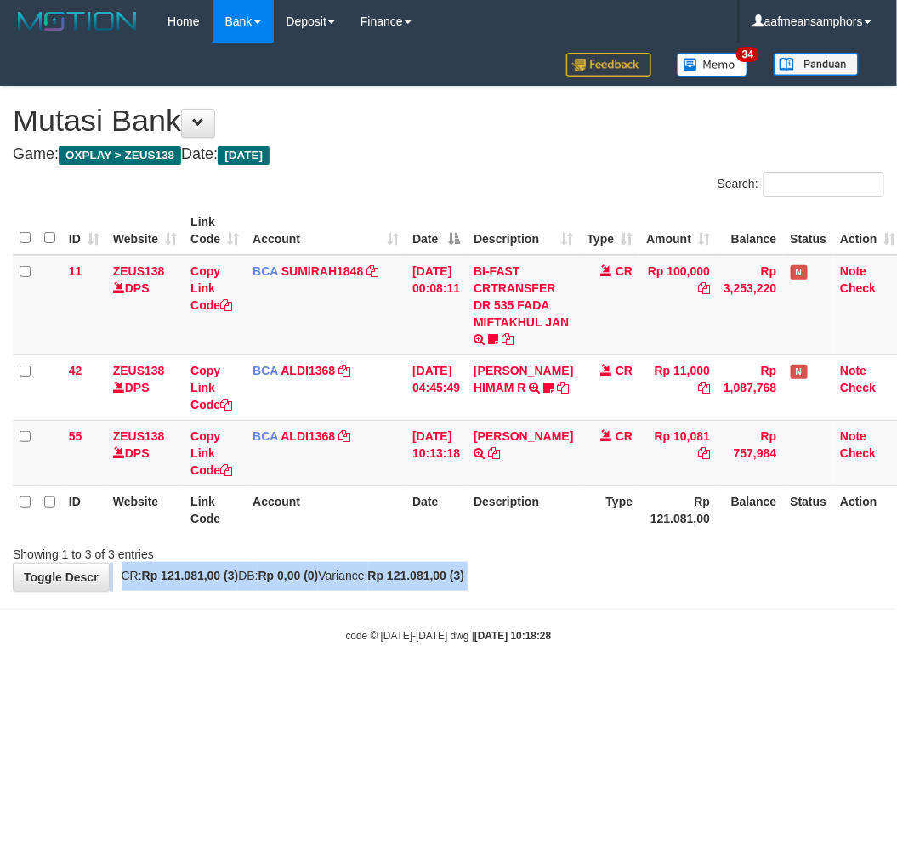
click at [621, 604] on body "Toggle navigation Home Bank Account List Load By Website Group [OXPLAY] ZEUS138…" at bounding box center [448, 343] width 897 height 686
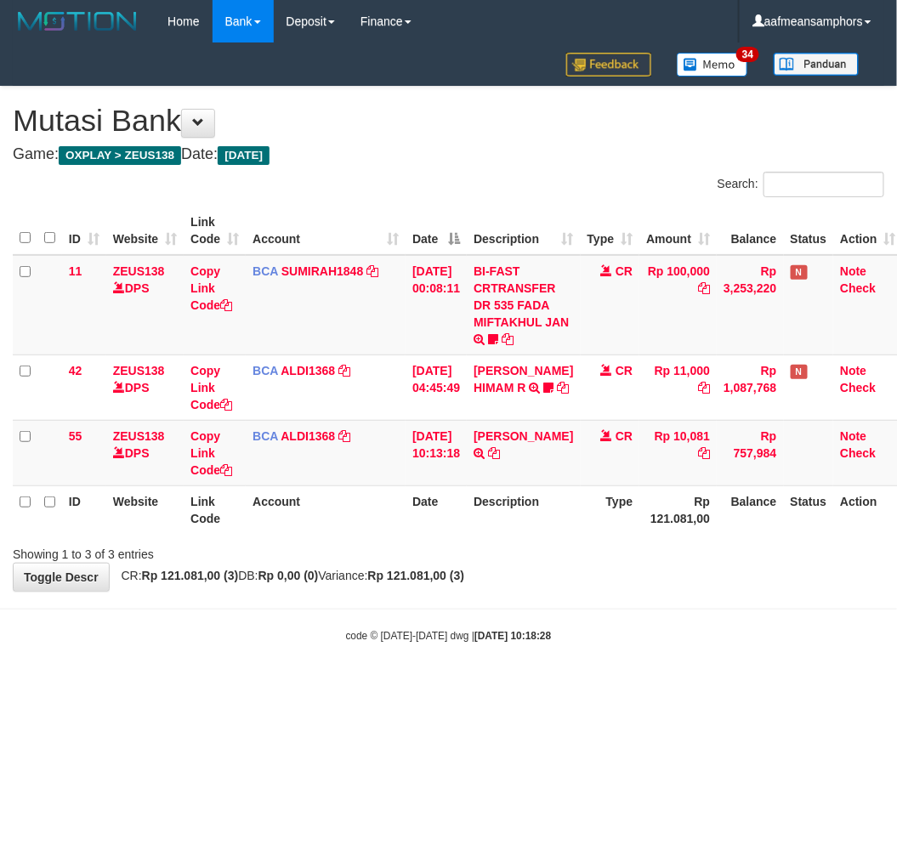
click at [596, 605] on body "Toggle navigation Home Bank Account List Load By Website Group [OXPLAY] ZEUS138…" at bounding box center [448, 343] width 897 height 686
click at [591, 606] on body "Toggle navigation Home Bank Account List Load By Website Group [OXPLAY] ZEUS138…" at bounding box center [448, 343] width 897 height 686
drag, startPoint x: 610, startPoint y: 597, endPoint x: 565, endPoint y: 429, distance: 174.3
click at [602, 600] on body "Toggle navigation Home Bank Account List Load By Website Group [OXPLAY] ZEUS138…" at bounding box center [448, 343] width 897 height 686
click at [492, 459] on icon at bounding box center [494, 453] width 12 height 12
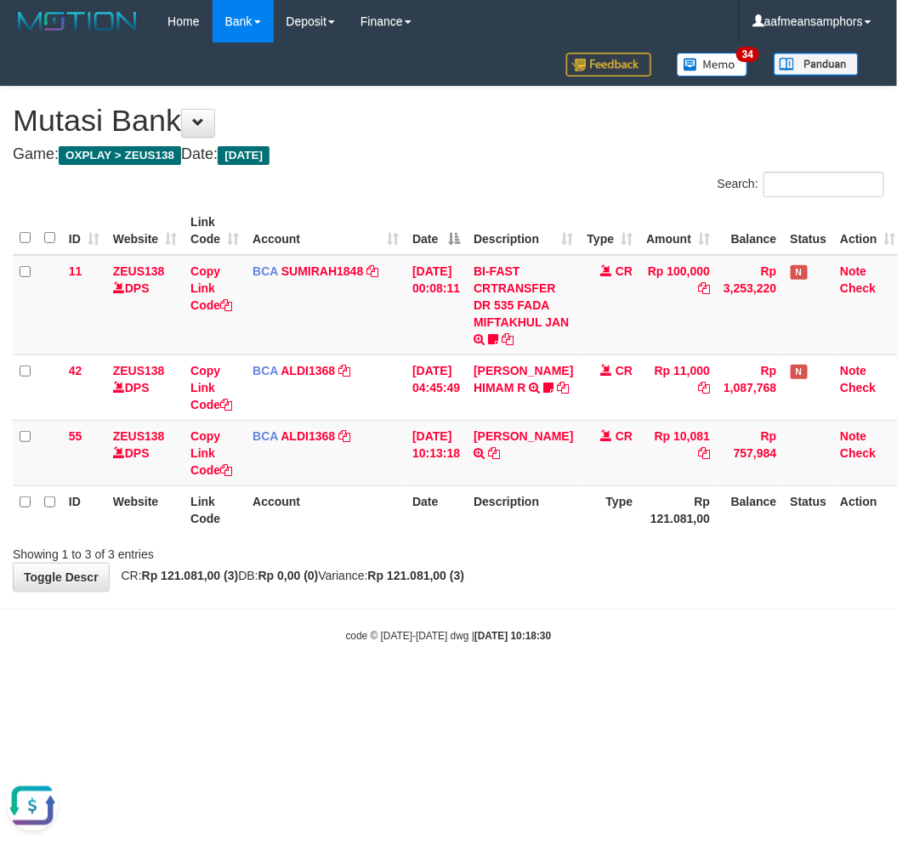
click at [602, 594] on body "Toggle navigation Home Bank Account List Load By Website Group [OXPLAY] ZEUS138…" at bounding box center [448, 343] width 897 height 686
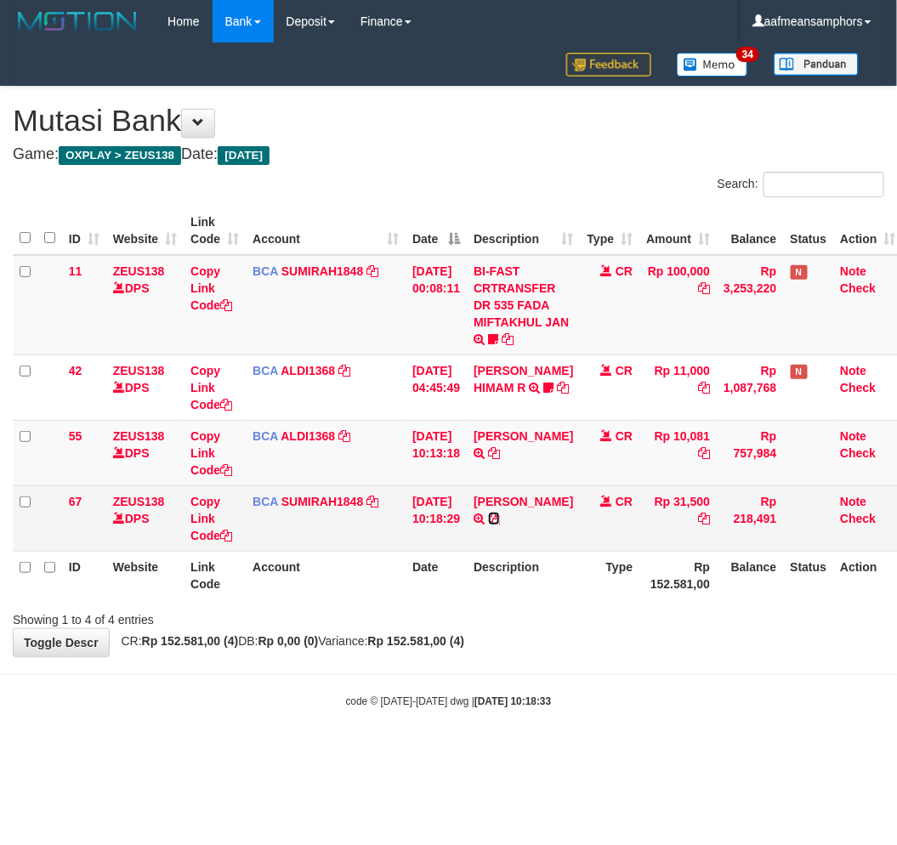
click at [500, 517] on icon at bounding box center [494, 519] width 12 height 12
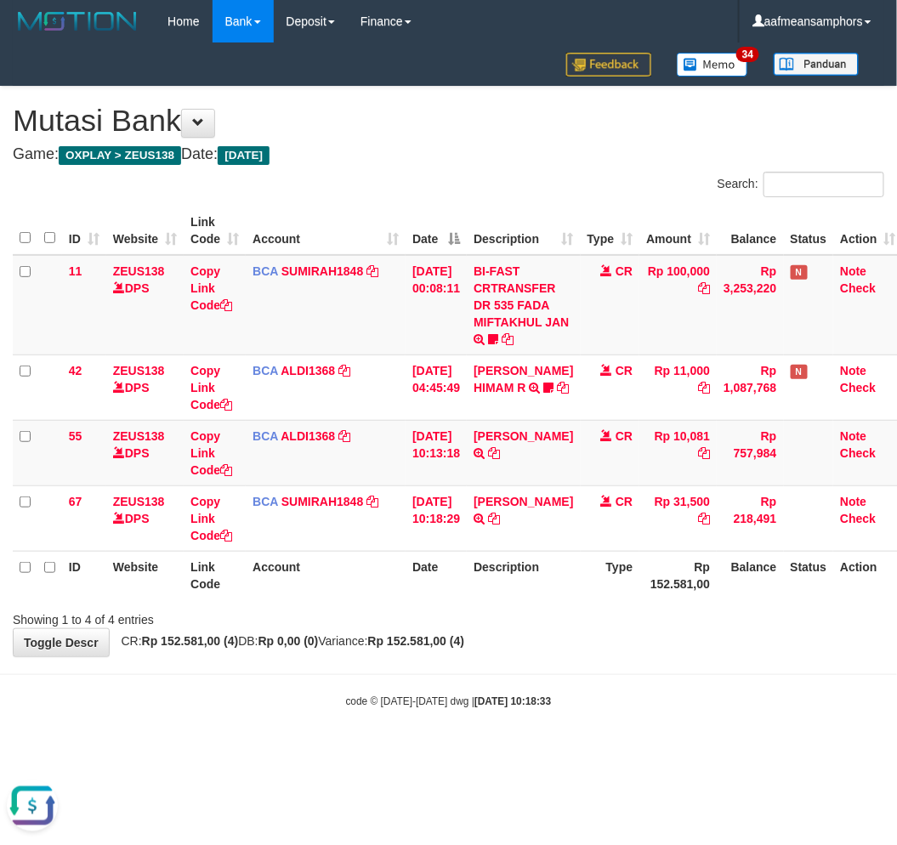
click at [638, 676] on body "Toggle navigation Home Bank Account List Load By Website Group [OXPLAY] ZEUS138…" at bounding box center [448, 376] width 897 height 752
click at [623, 681] on body "Toggle navigation Home Bank Account List Load By Website Group [OXPLAY] ZEUS138…" at bounding box center [448, 376] width 897 height 752
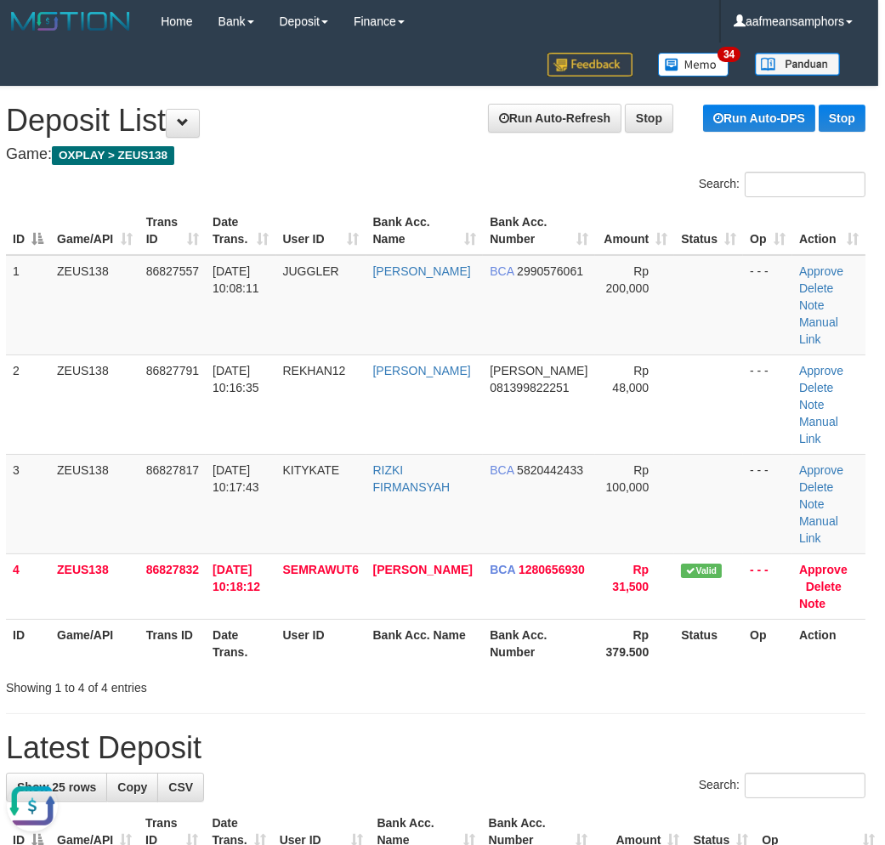
drag, startPoint x: 438, startPoint y: 635, endPoint x: 3, endPoint y: 644, distance: 434.7
click at [445, 673] on div "Showing 1 to 4 of 4 entries" at bounding box center [435, 685] width 885 height 24
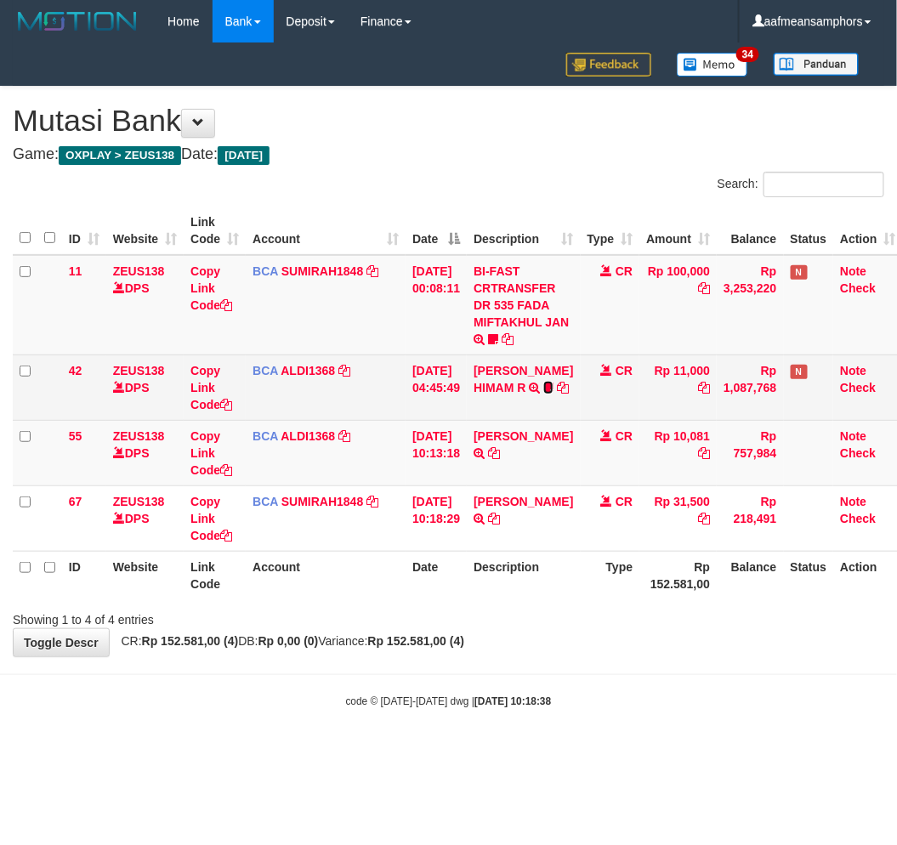
click at [543, 389] on icon at bounding box center [548, 388] width 10 height 12
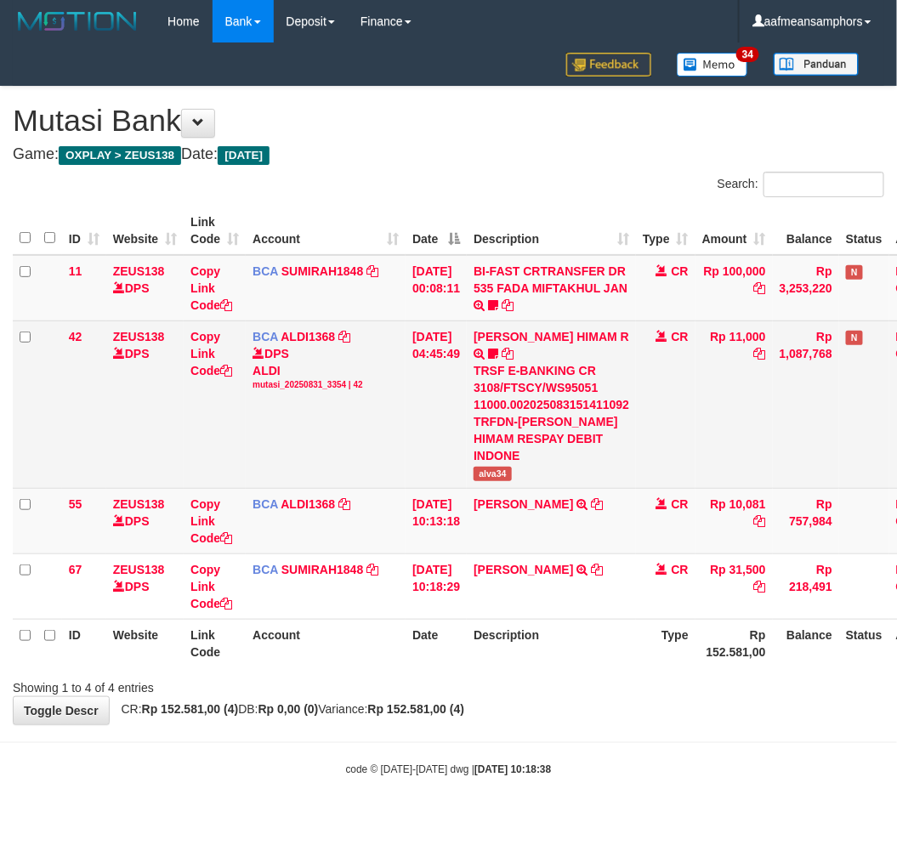
click at [503, 467] on span "alva34" at bounding box center [493, 474] width 38 height 14
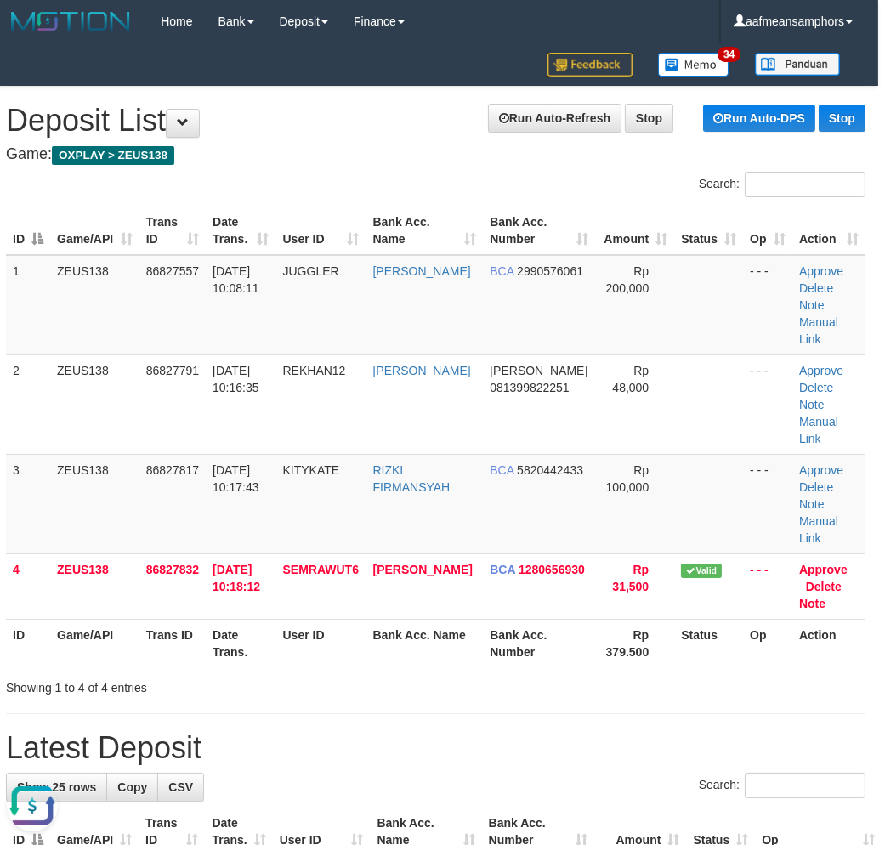
drag, startPoint x: 287, startPoint y: 651, endPoint x: 258, endPoint y: 647, distance: 29.1
click at [439, 673] on div "Showing 1 to 4 of 4 entries" at bounding box center [435, 685] width 885 height 24
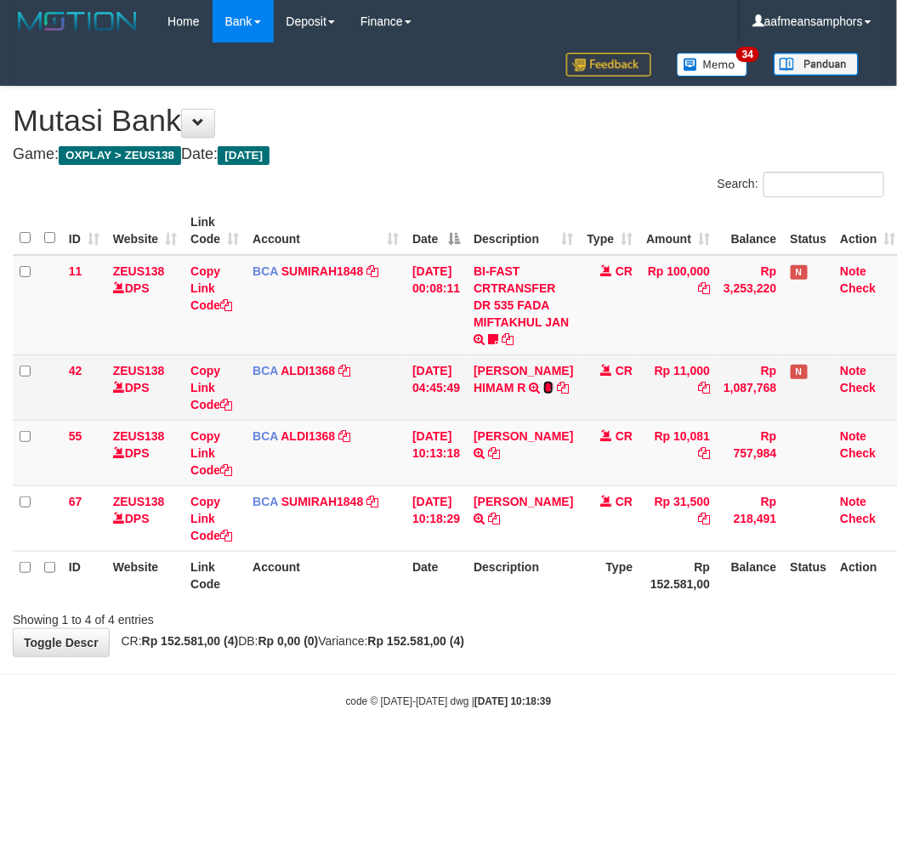
click at [543, 382] on icon at bounding box center [548, 388] width 10 height 12
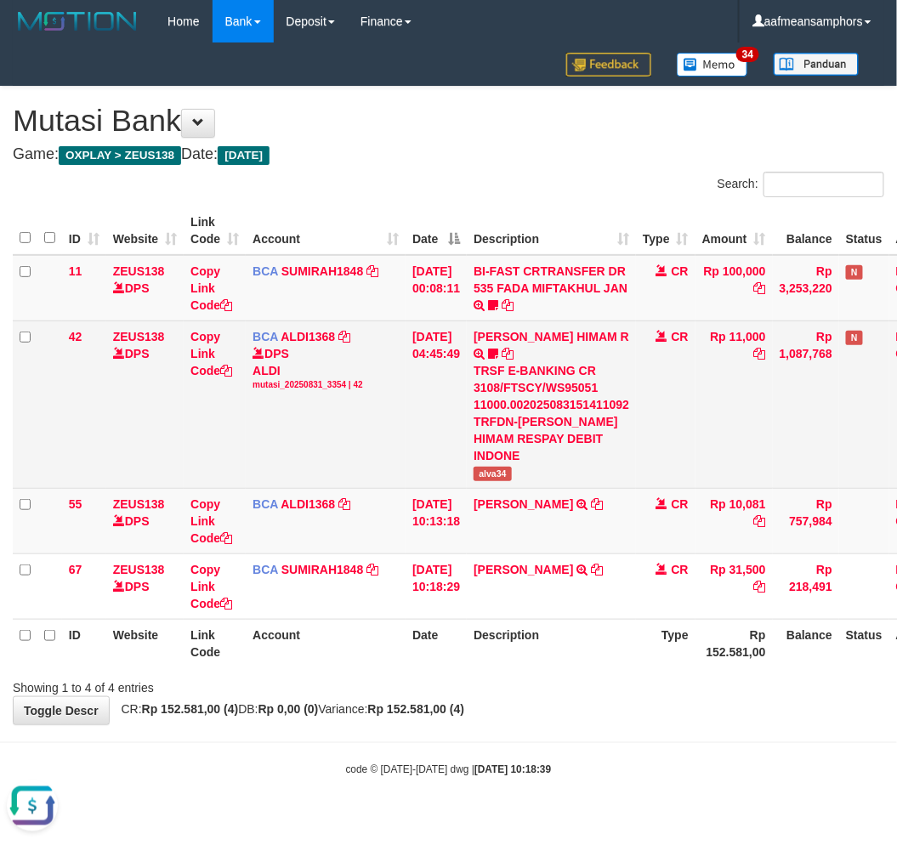
click at [497, 447] on td "ALVA HIMAM R TRSF E-BANKING CR 3108/FTSCY/WS95051 11000.002025083151411092 TRFD…" at bounding box center [551, 405] width 169 height 168
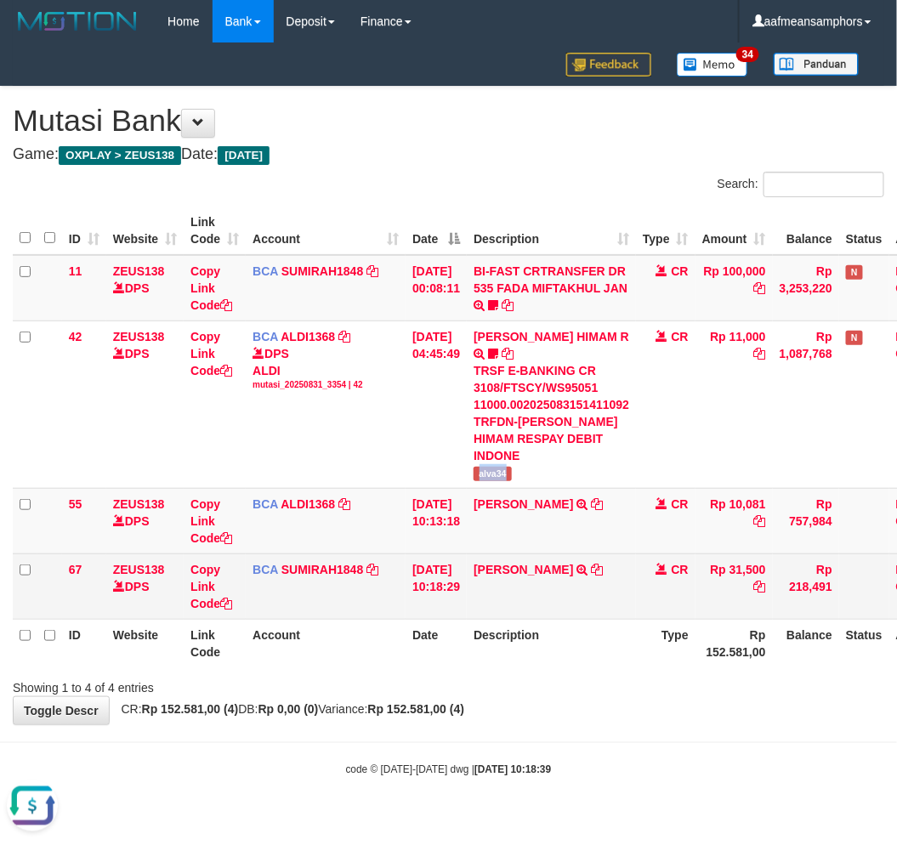
copy span "alva34"
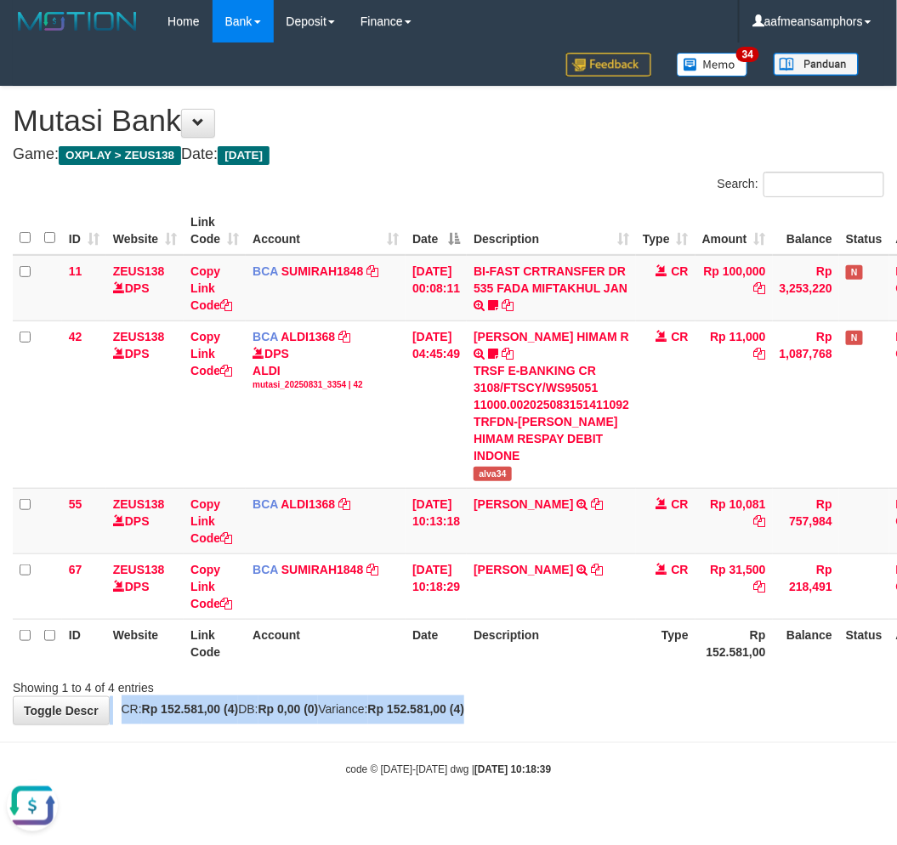
drag, startPoint x: 596, startPoint y: 662, endPoint x: 573, endPoint y: 669, distance: 24.0
click at [573, 670] on div "**********" at bounding box center [448, 406] width 897 height 638
click at [556, 677] on div "**********" at bounding box center [448, 406] width 897 height 638
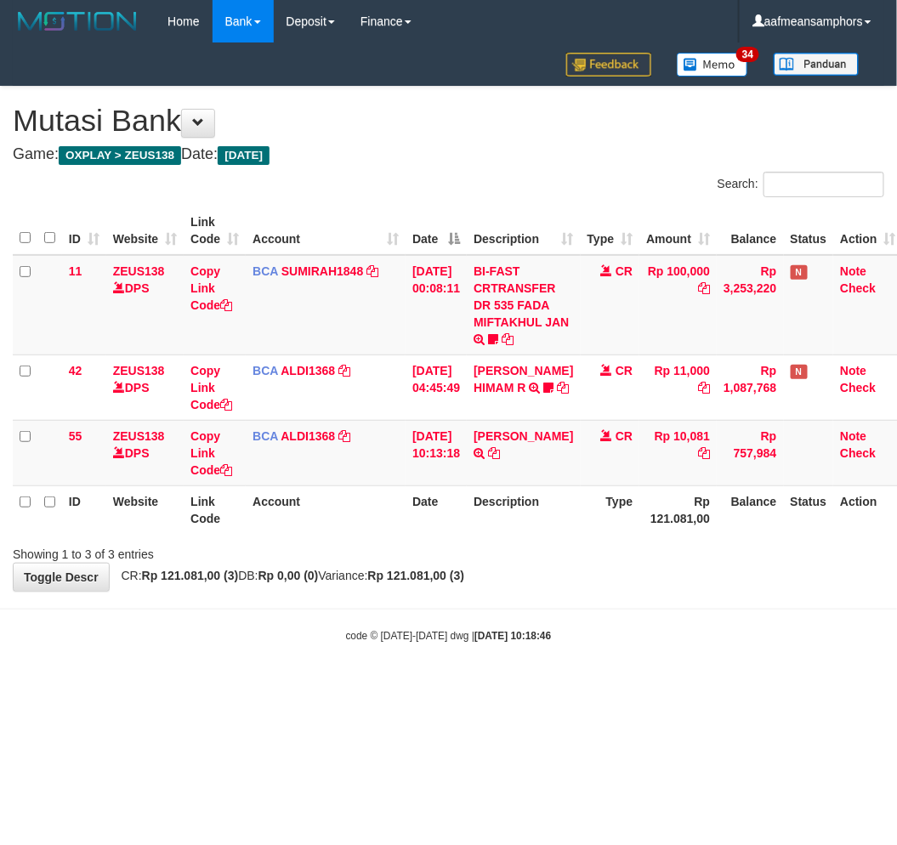
click at [606, 639] on div "code © [DATE]-[DATE] dwg | [DATE] 10:18:46" at bounding box center [448, 635] width 897 height 17
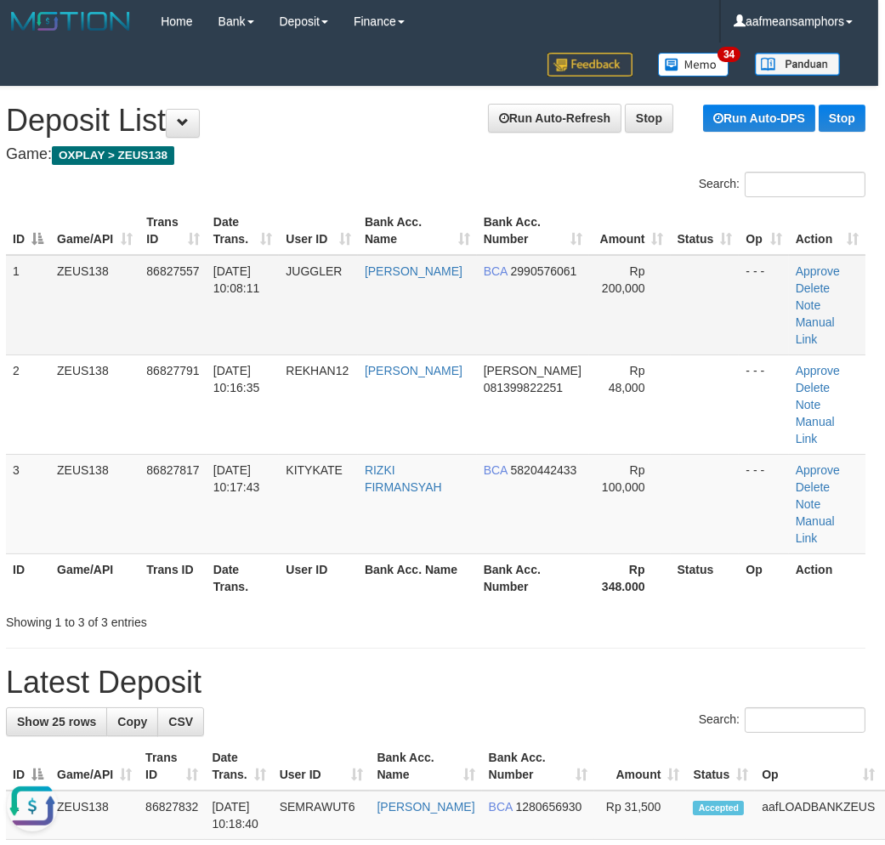
click at [261, 315] on td "31/08/2025 10:08:11" at bounding box center [243, 305] width 73 height 100
click at [307, 496] on td "KITYKATE" at bounding box center [318, 504] width 79 height 100
drag, startPoint x: 355, startPoint y: 488, endPoint x: 3, endPoint y: 541, distance: 356.1
click at [354, 489] on td "KITYKATE" at bounding box center [318, 504] width 79 height 100
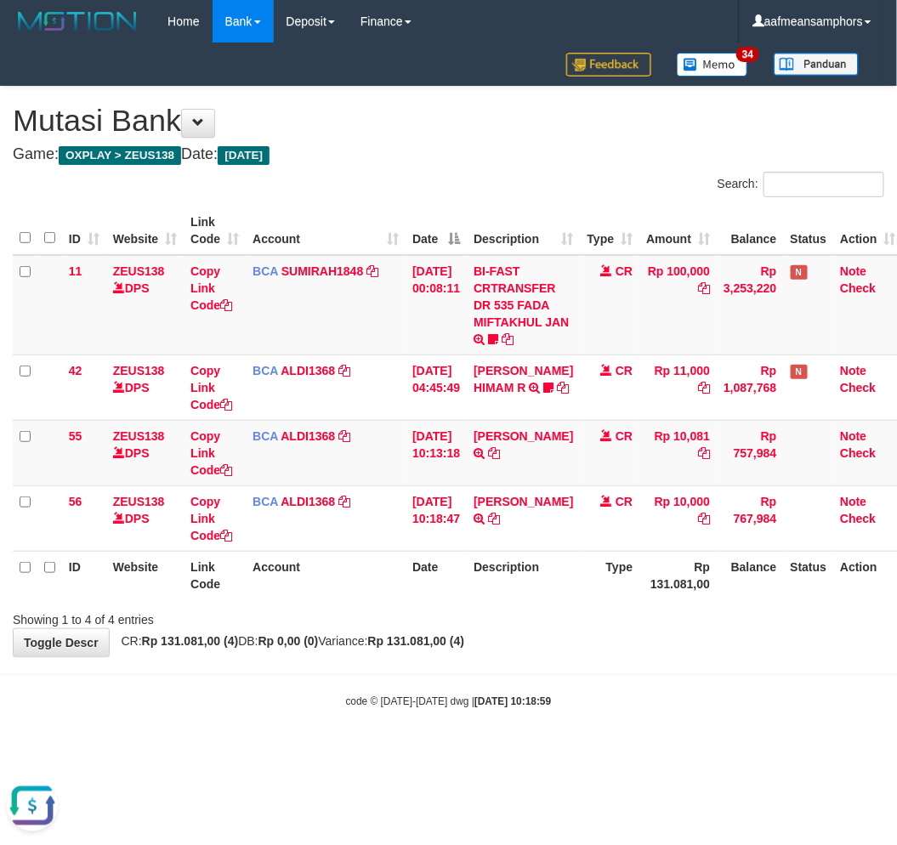
click at [597, 646] on div "**********" at bounding box center [448, 372] width 897 height 570
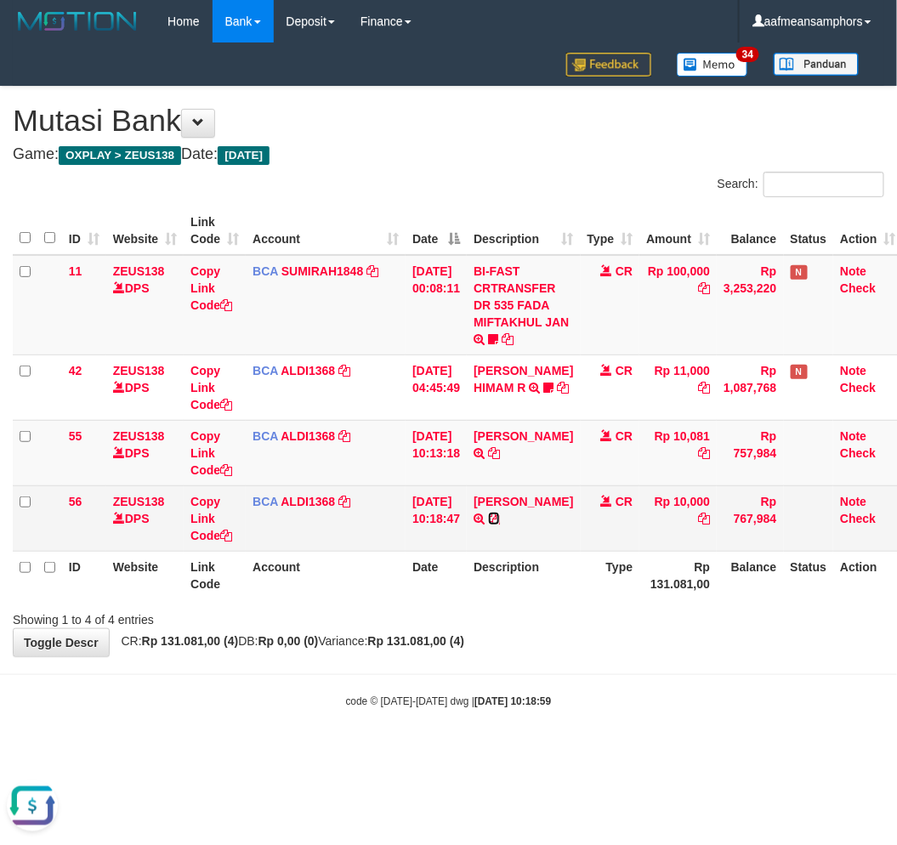
click at [500, 515] on icon at bounding box center [494, 519] width 12 height 12
click at [520, 503] on link "[PERSON_NAME]" at bounding box center [524, 502] width 100 height 14
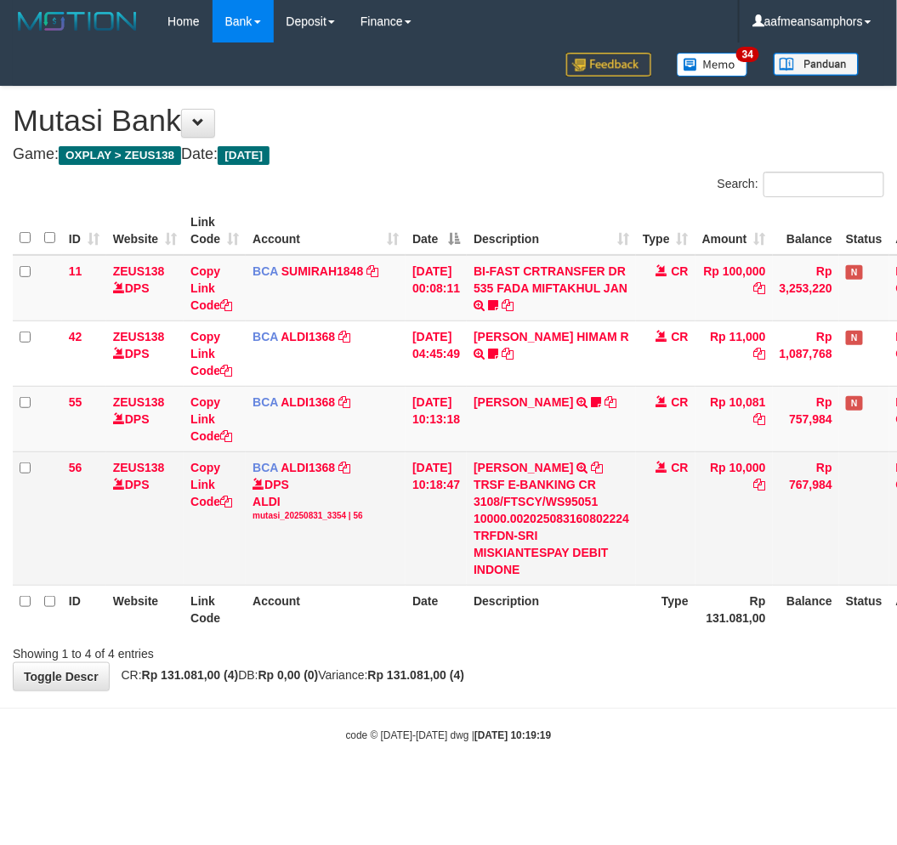
click at [533, 458] on td "SRI MISKIANT TRSF E-BANKING CR 3108/FTSCY/WS95051 10000.002025083160802224 TRFD…" at bounding box center [551, 519] width 169 height 134
copy td "MISKIANT"
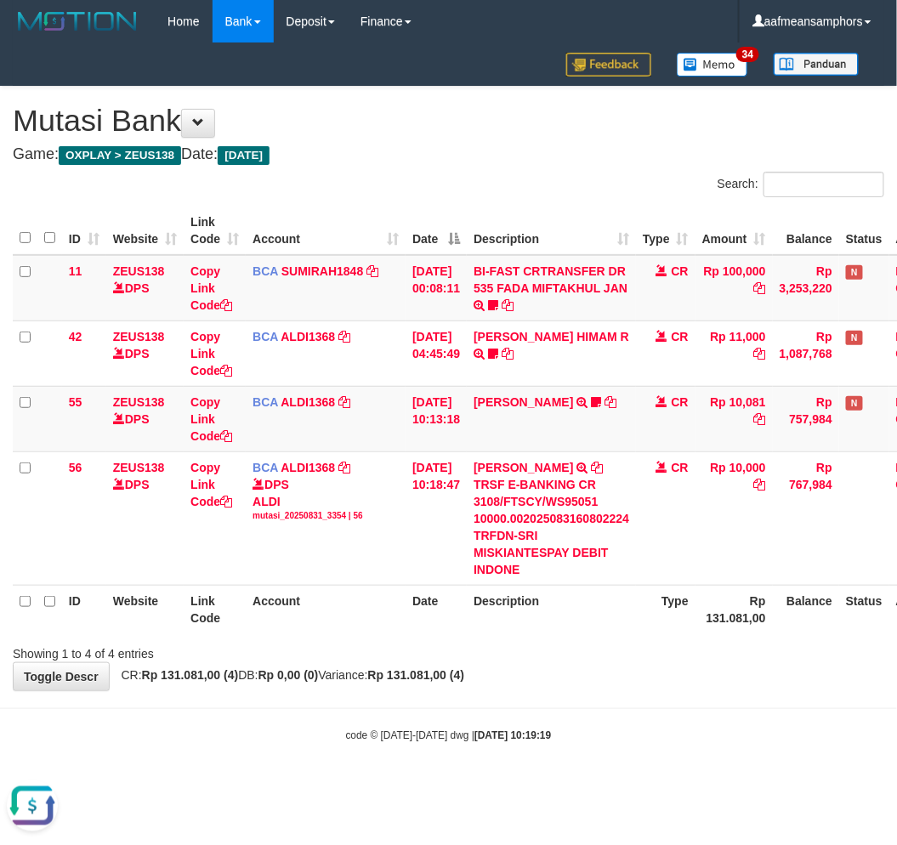
drag, startPoint x: 659, startPoint y: 715, endPoint x: 653, endPoint y: 699, distance: 17.2
click at [650, 719] on body "Toggle navigation Home Bank Account List Load By Website Group [OXPLAY] ZEUS138…" at bounding box center [448, 393] width 897 height 786
click at [609, 696] on body "Toggle navigation Home Bank Account List Load By Website Group [OXPLAY] ZEUS138…" at bounding box center [448, 393] width 897 height 786
click at [623, 687] on div "**********" at bounding box center [448, 389] width 897 height 604
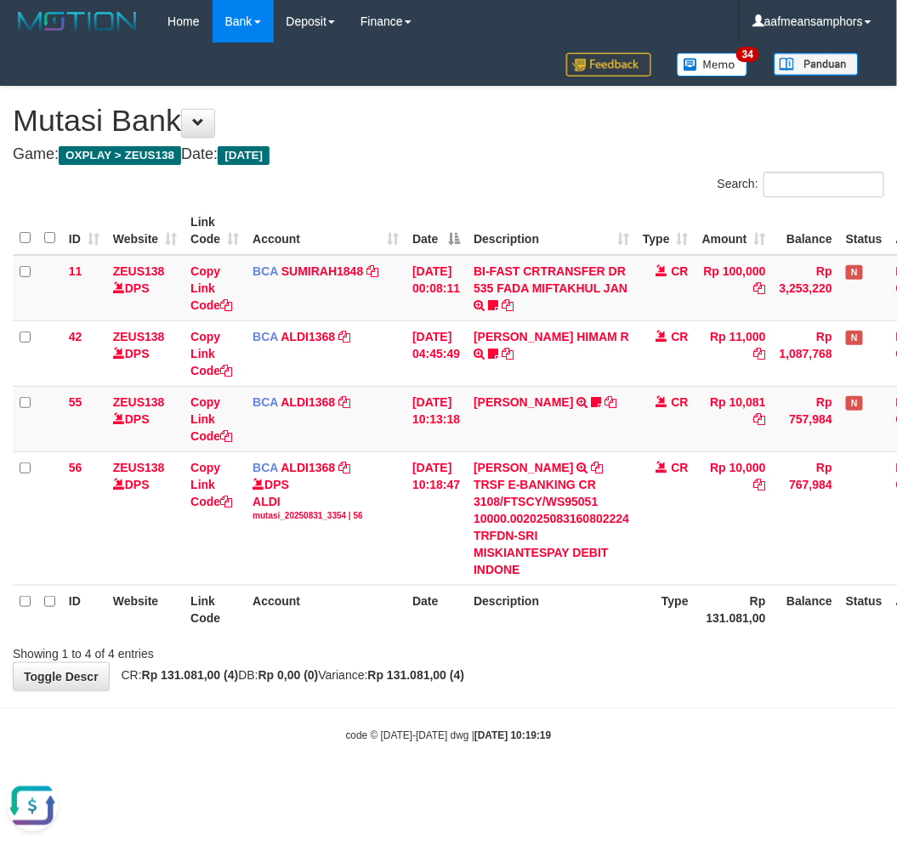
click at [594, 689] on div "**********" at bounding box center [448, 389] width 897 height 604
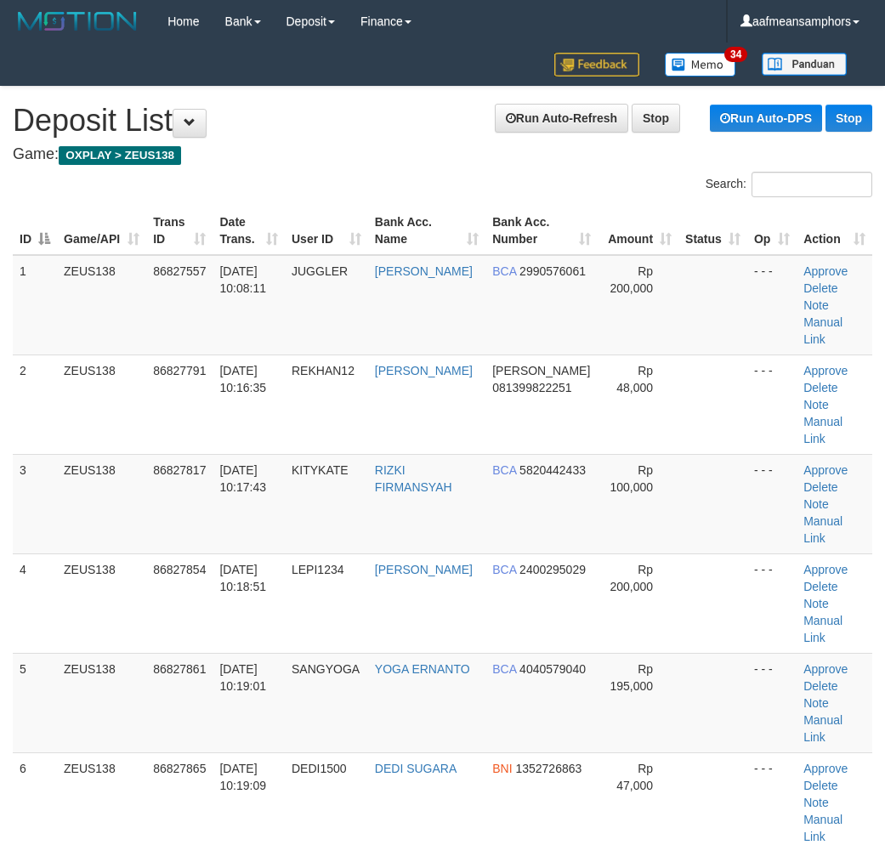
scroll to position [0, 7]
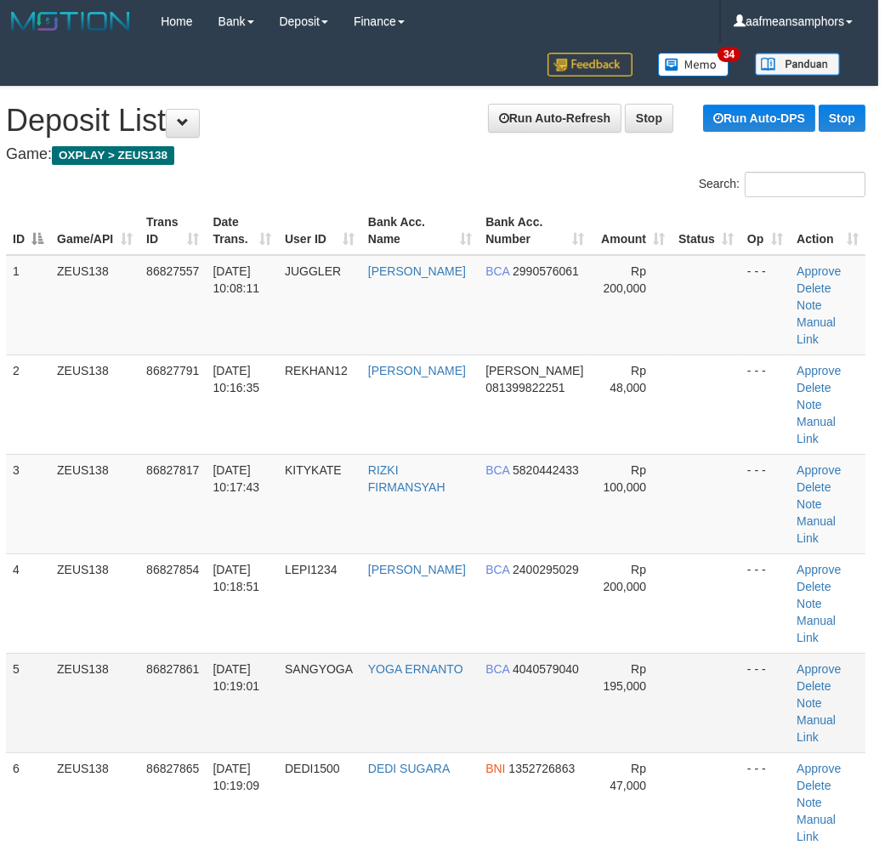
click at [240, 653] on tr "5 ZEUS138 86827861 [DATE] 10:19:01 [GEOGRAPHIC_DATA] YOGA ERNANTO BCA 404057904…" at bounding box center [436, 703] width 860 height 100
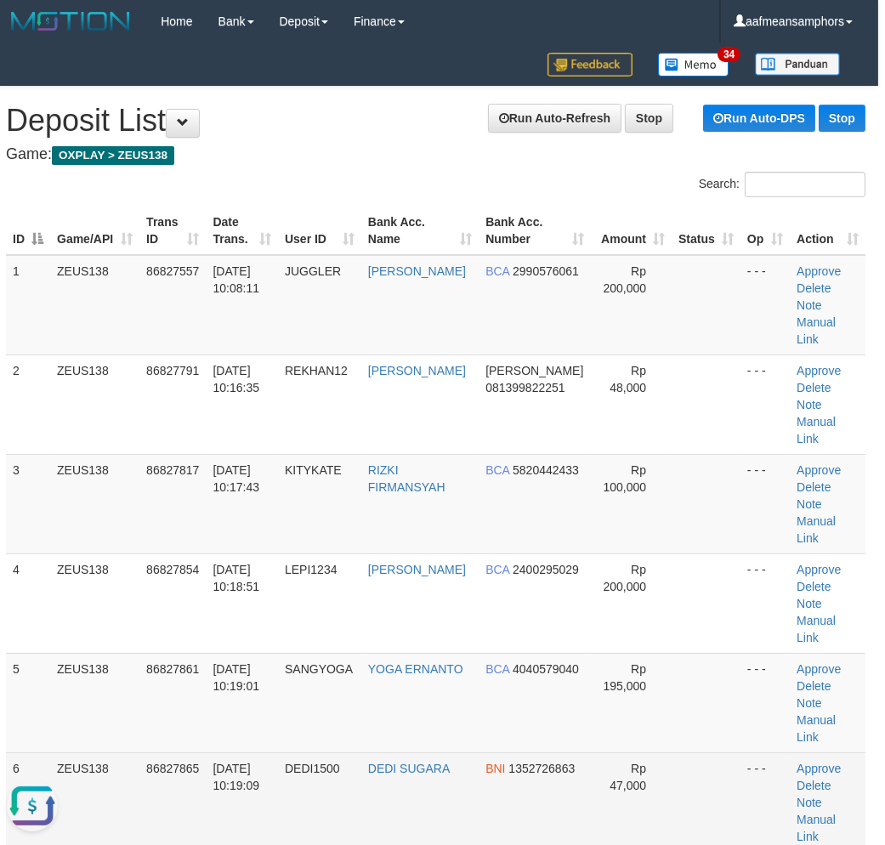
scroll to position [0, 0]
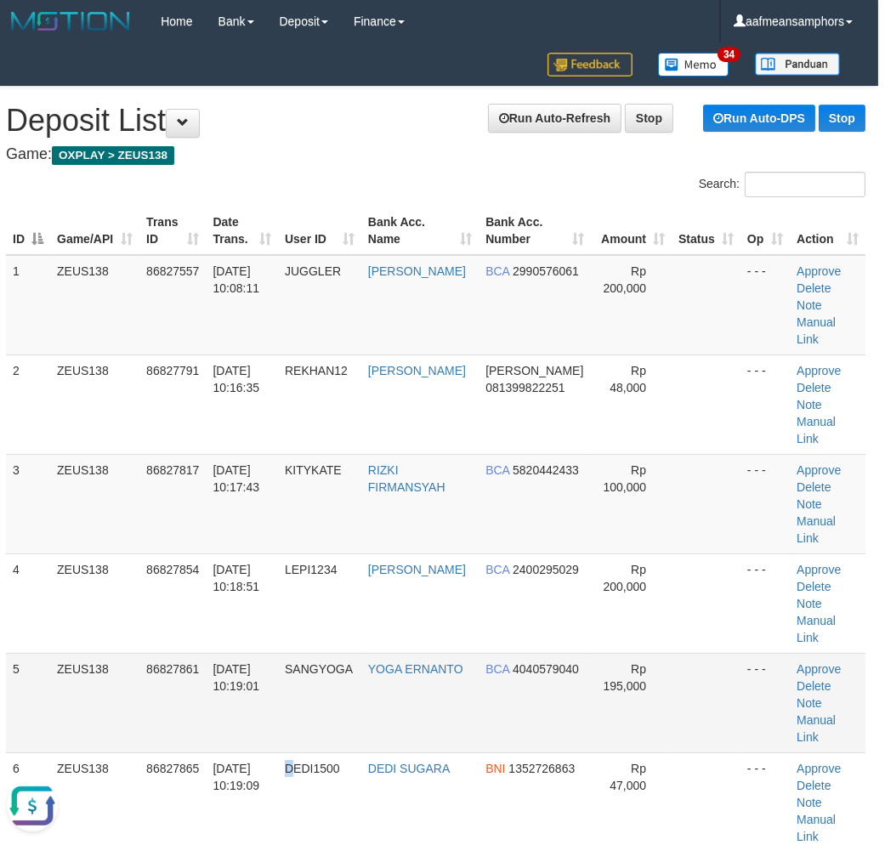
drag, startPoint x: 303, startPoint y: 670, endPoint x: 300, endPoint y: 656, distance: 14.7
click at [296, 753] on td "DEDI1500" at bounding box center [319, 803] width 83 height 100
click at [332, 653] on tr "5 ZEUS138 86827861 [DATE] 10:19:01 [GEOGRAPHIC_DATA] YOGA ERNANTO BCA 404057904…" at bounding box center [436, 703] width 860 height 100
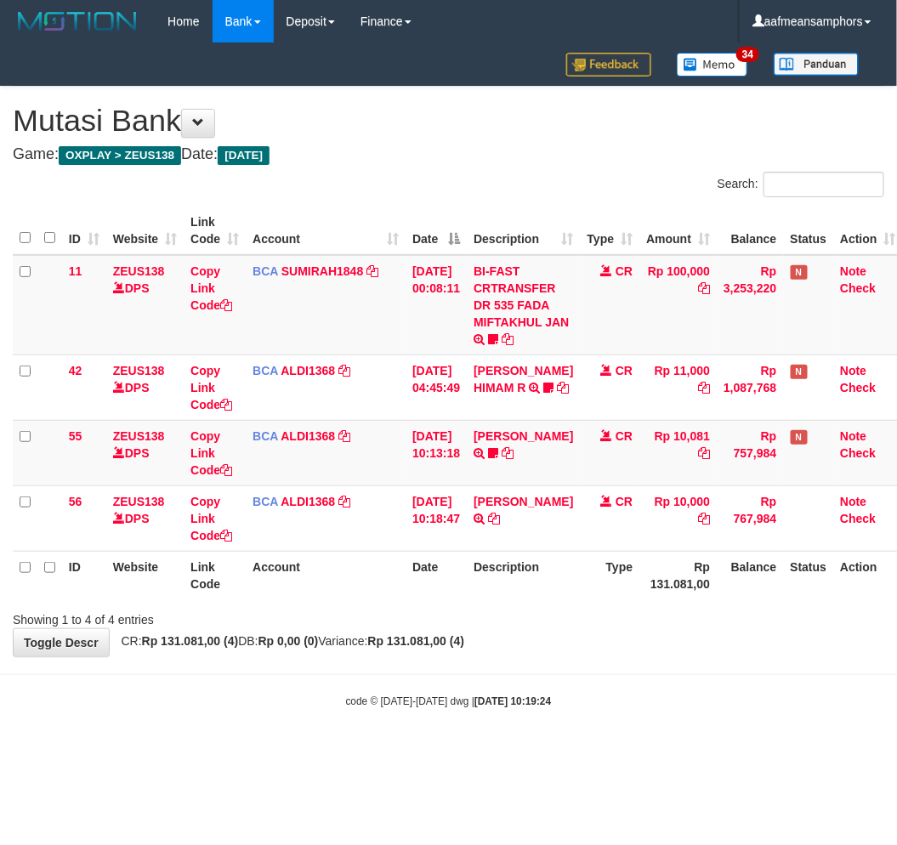
drag, startPoint x: 609, startPoint y: 690, endPoint x: 606, endPoint y: 677, distance: 13.2
click at [612, 690] on body "Toggle navigation Home Bank Account List Load By Website Group [OXPLAY] ZEUS138…" at bounding box center [448, 376] width 897 height 752
click at [590, 677] on body "Toggle navigation Home Bank Account List Load By Website Group [OXPLAY] ZEUS138…" at bounding box center [448, 376] width 897 height 752
click at [492, 692] on div "code © 2012-2018 dwg | 2025/08/31 10:19:24" at bounding box center [448, 700] width 897 height 17
click at [557, 677] on body "Toggle navigation Home Bank Account List Load By Website Group [OXPLAY] ZEUS138…" at bounding box center [448, 376] width 897 height 752
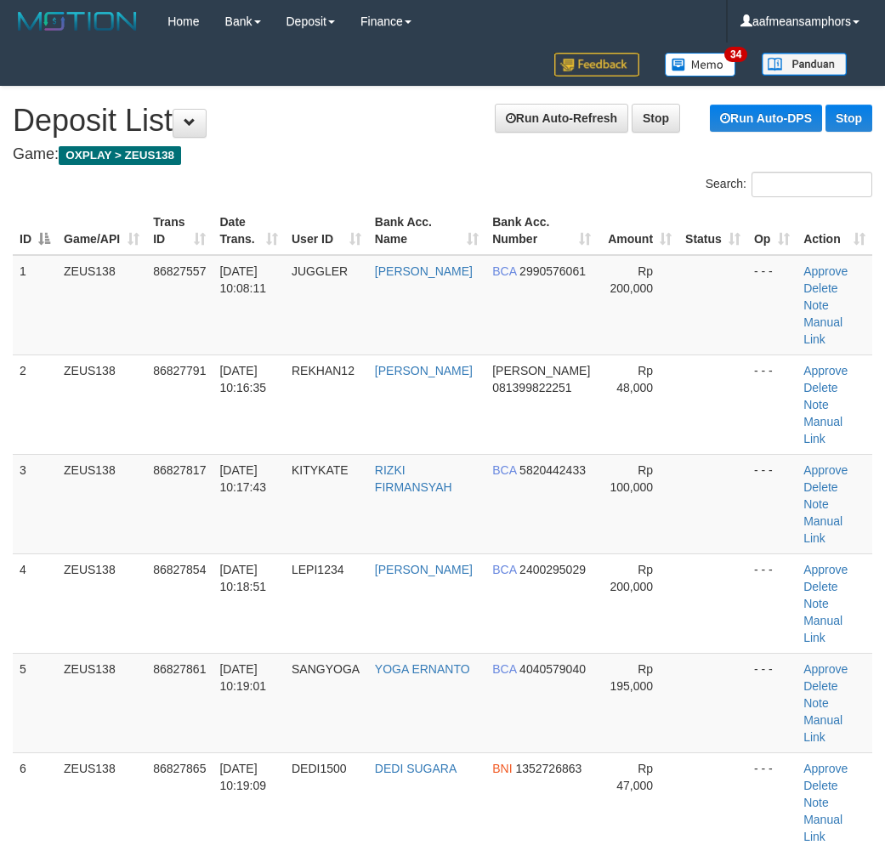
scroll to position [0, 7]
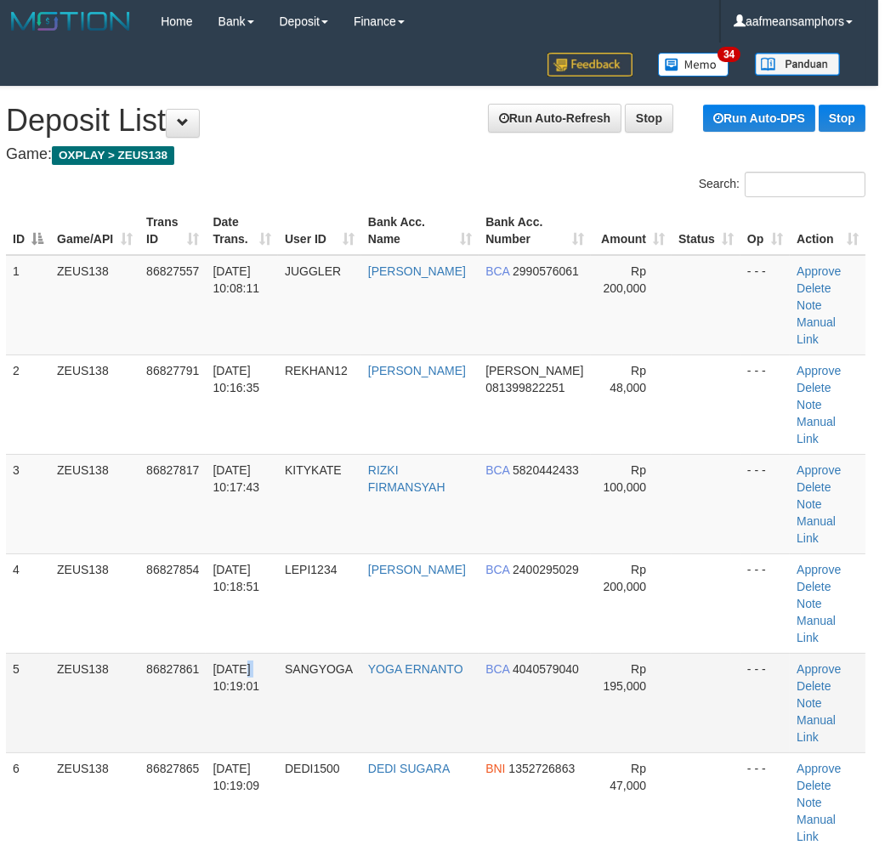
drag, startPoint x: 256, startPoint y: 605, endPoint x: 205, endPoint y: 602, distance: 51.1
click at [253, 663] on span "31/08/2025 10:19:01" at bounding box center [236, 678] width 47 height 31
drag, startPoint x: 273, startPoint y: 617, endPoint x: 126, endPoint y: 617, distance: 147.1
click at [274, 653] on td "31/08/2025 10:19:01" at bounding box center [242, 703] width 72 height 100
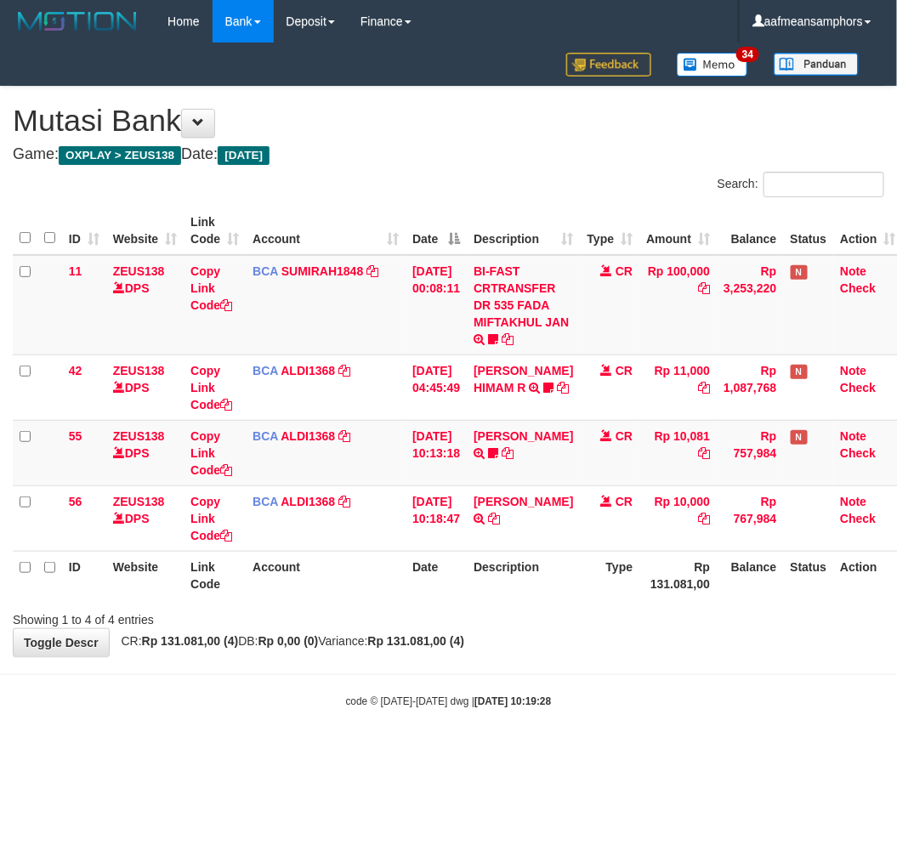
click at [607, 636] on div "**********" at bounding box center [448, 372] width 897 height 570
click at [493, 598] on th "Description" at bounding box center [523, 575] width 113 height 48
click at [532, 578] on th "Description" at bounding box center [523, 575] width 113 height 48
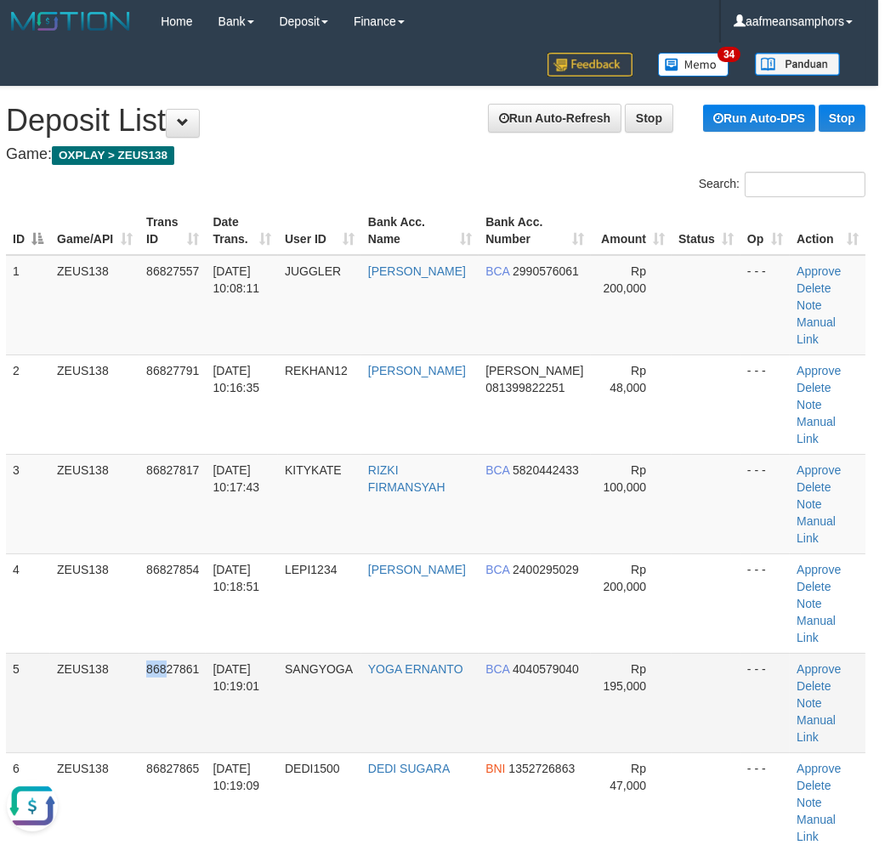
click at [167, 653] on td "86827861" at bounding box center [172, 703] width 66 height 100
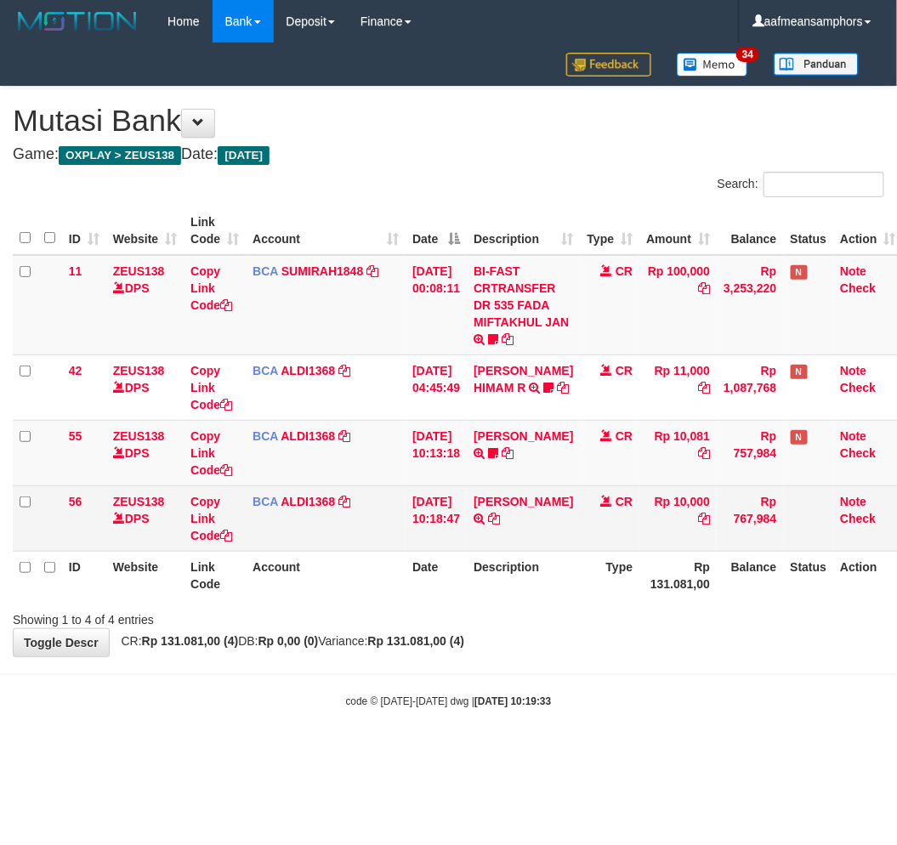
drag, startPoint x: 0, startPoint y: 0, endPoint x: 460, endPoint y: 543, distance: 711.5
click at [460, 543] on td "[DATE] 10:18:47" at bounding box center [436, 518] width 61 height 65
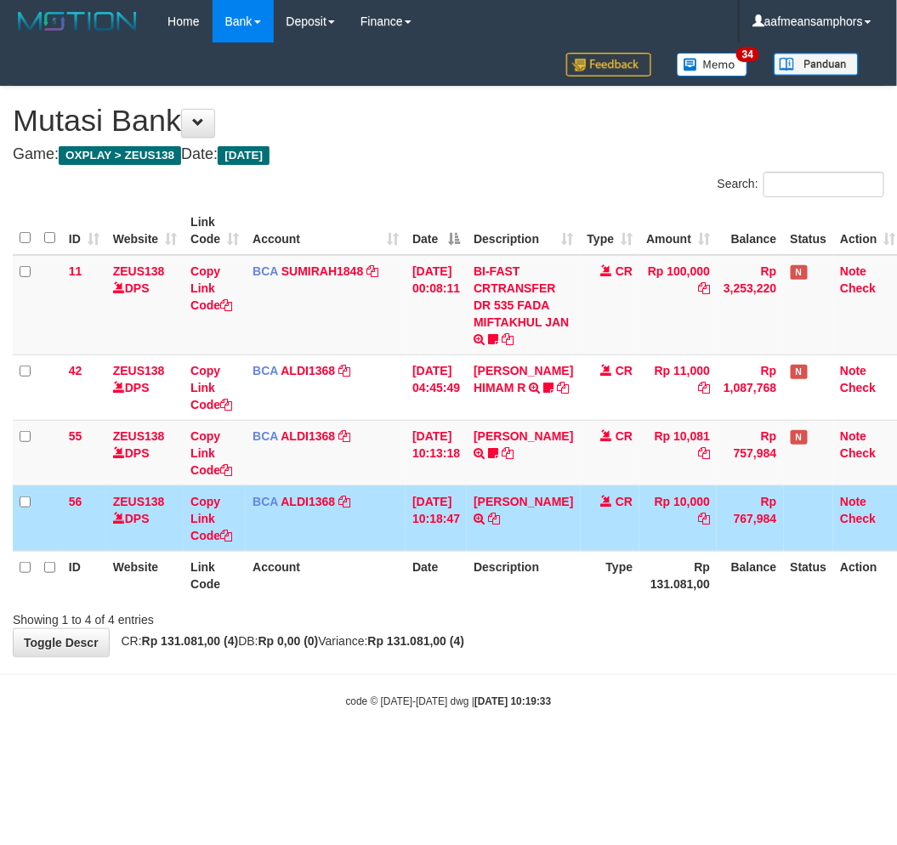
click at [464, 544] on td "[DATE] 10:18:47" at bounding box center [436, 518] width 61 height 65
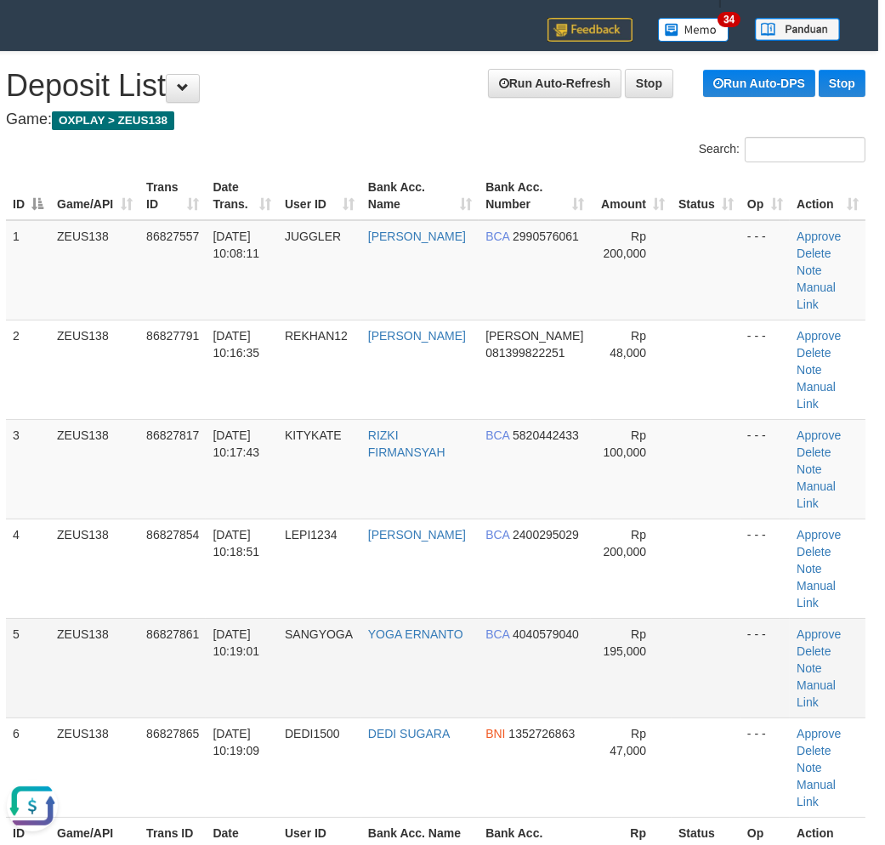
scroll to position [37, 7]
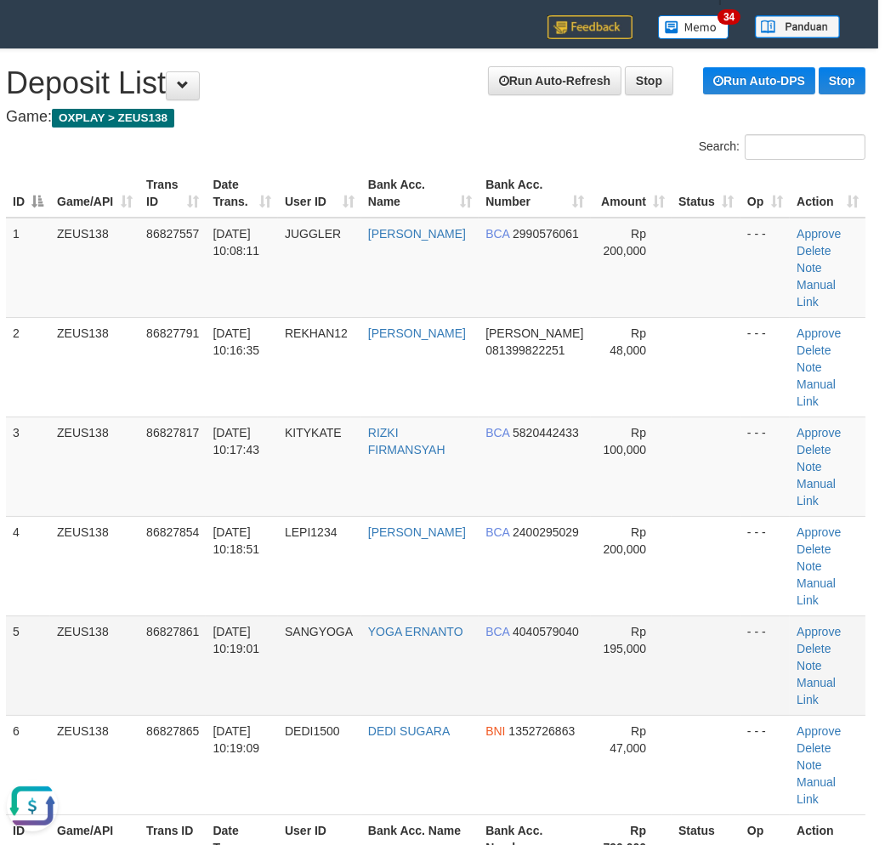
drag, startPoint x: 162, startPoint y: 601, endPoint x: 109, endPoint y: 606, distance: 52.9
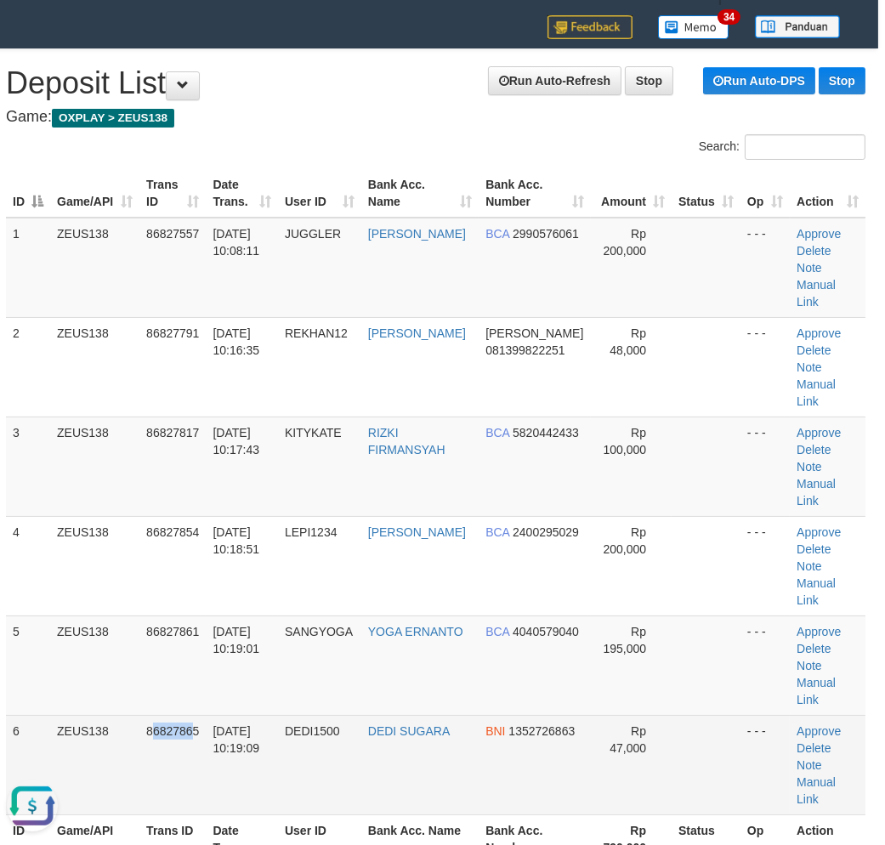
drag, startPoint x: 109, startPoint y: 606, endPoint x: 196, endPoint y: 638, distance: 92.6
click at [196, 725] on span "86827865" at bounding box center [172, 732] width 53 height 14
drag, startPoint x: 253, startPoint y: 695, endPoint x: 22, endPoint y: 642, distance: 237.3
click at [197, 715] on tr "6 ZEUS138 86827865 31/08/2025 10:19:09 DEDI1500 DEDI SUGARA BNI 1352726863 Rp 4…" at bounding box center [436, 765] width 860 height 100
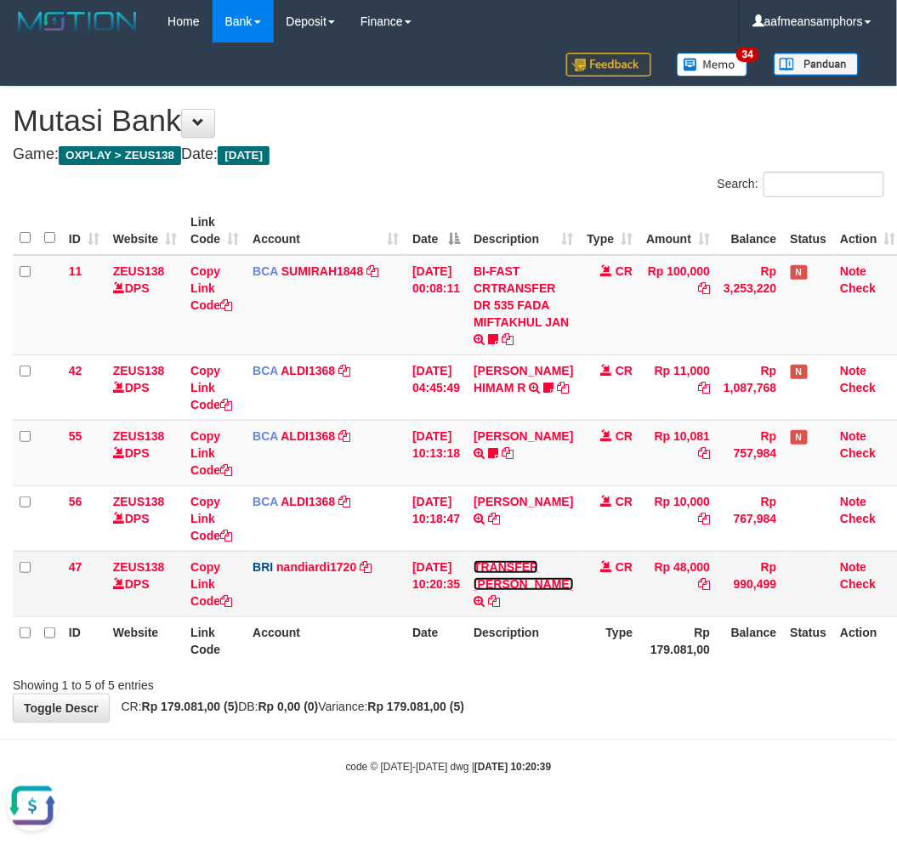
click at [503, 583] on link "TRANSFER DANA" at bounding box center [524, 576] width 100 height 31
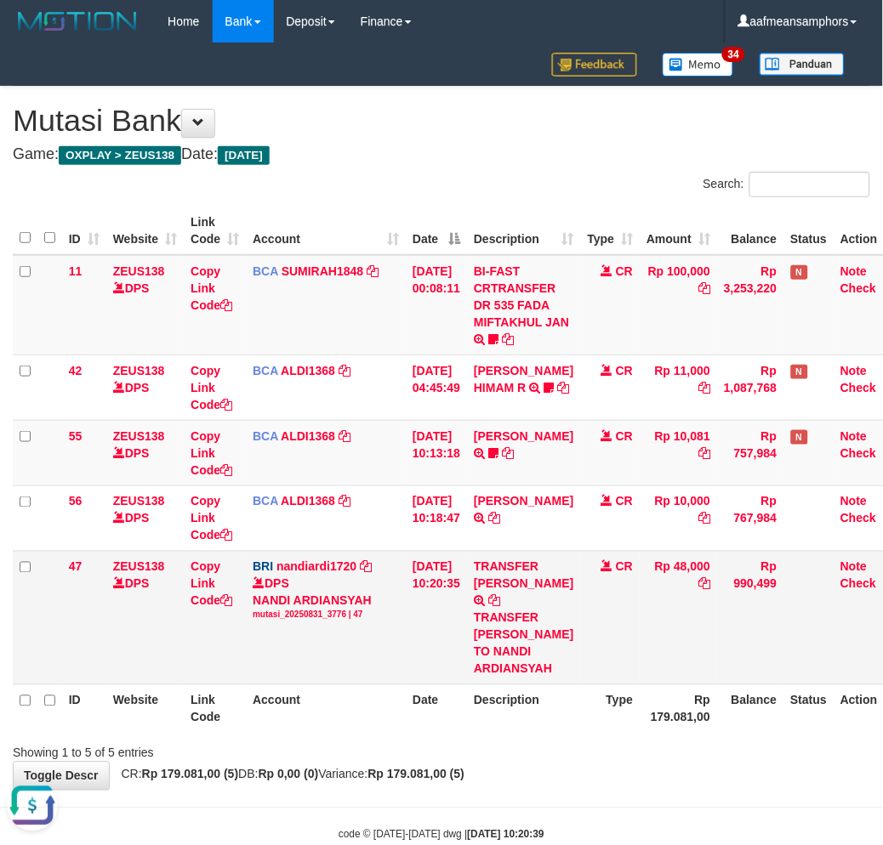
click at [539, 617] on div "TRANSFER DANA REKHANMAULAN TO NANDI ARDIANSYAH" at bounding box center [524, 644] width 100 height 68
copy div "REKHANMAULAN"
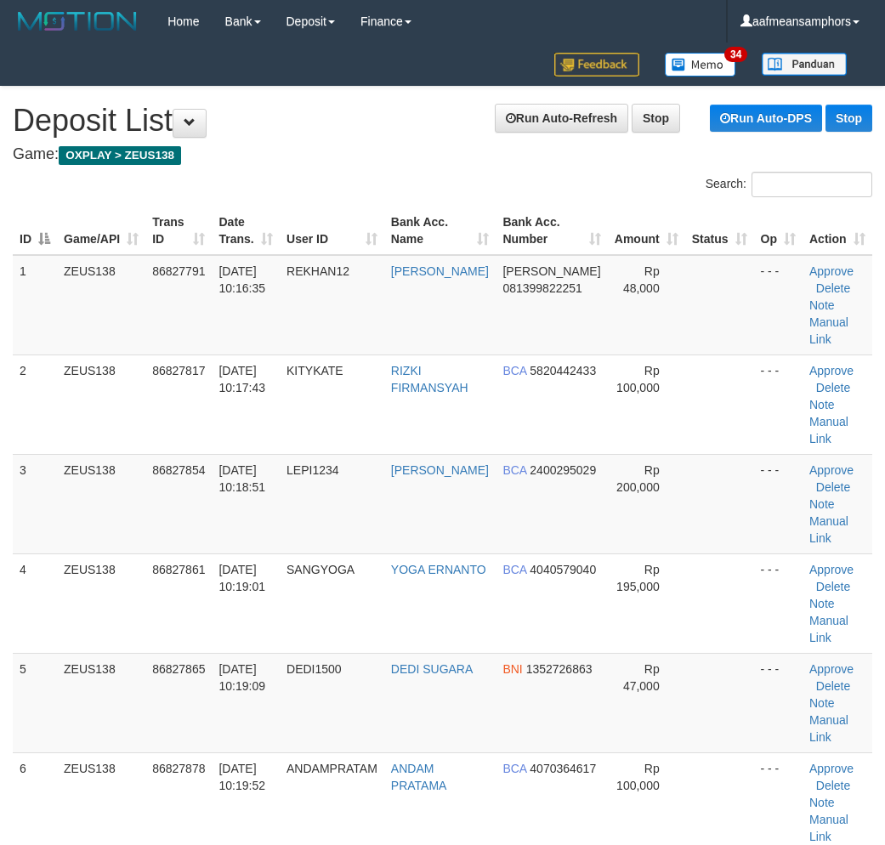
scroll to position [37, 7]
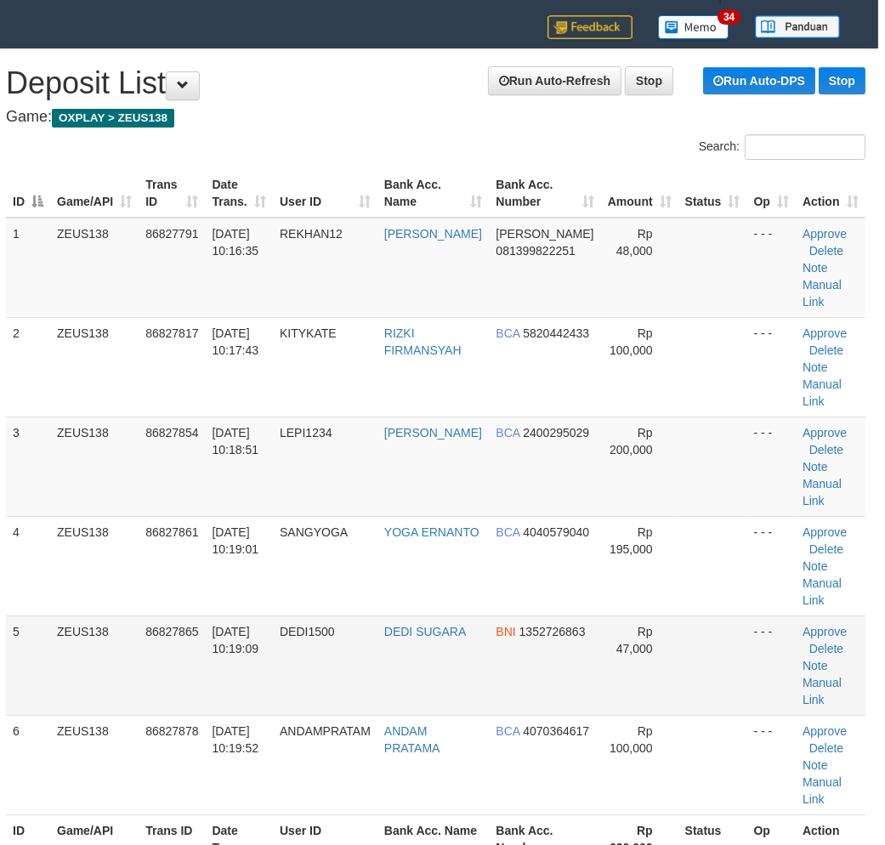
click at [311, 601] on tbody "1 ZEUS138 86827791 [DATE] 10:16:35 REKHAN12 [PERSON_NAME] [PERSON_NAME] 0813998…" at bounding box center [436, 517] width 860 height 598
click at [837, 278] on link "Manual Link" at bounding box center [822, 293] width 39 height 31
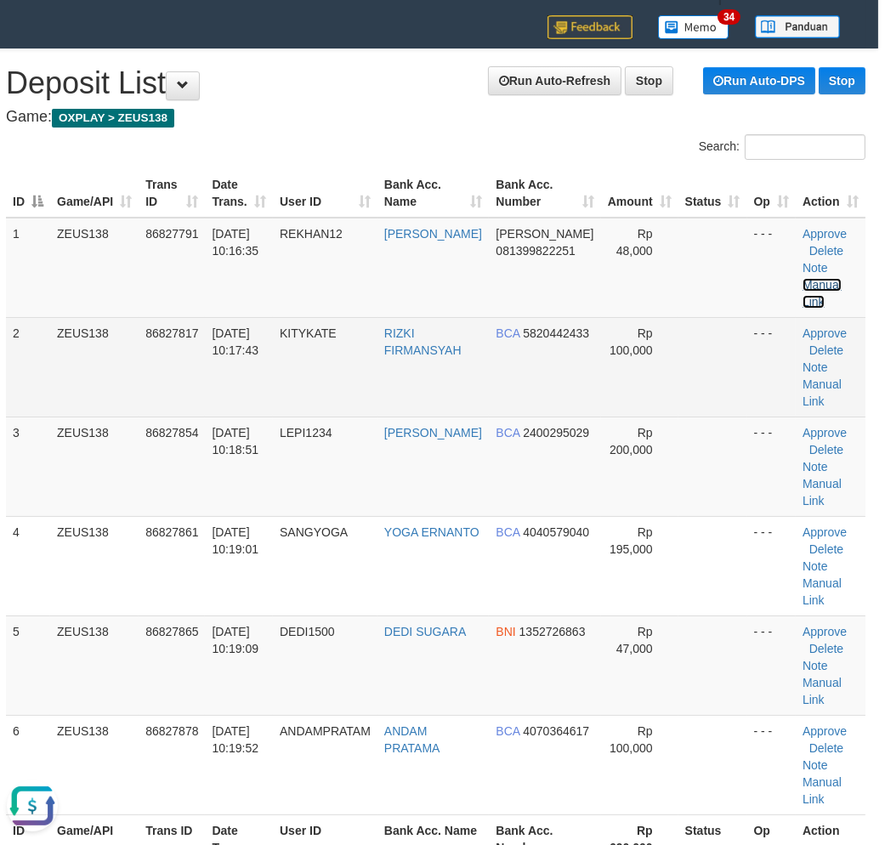
drag, startPoint x: 817, startPoint y: 281, endPoint x: 693, endPoint y: 303, distance: 126.1
click at [817, 281] on link "Manual Link" at bounding box center [822, 293] width 39 height 31
click at [803, 278] on link "Manual Link" at bounding box center [822, 293] width 39 height 31
click at [228, 350] on td "[DATE] 10:17:43" at bounding box center [239, 367] width 68 height 100
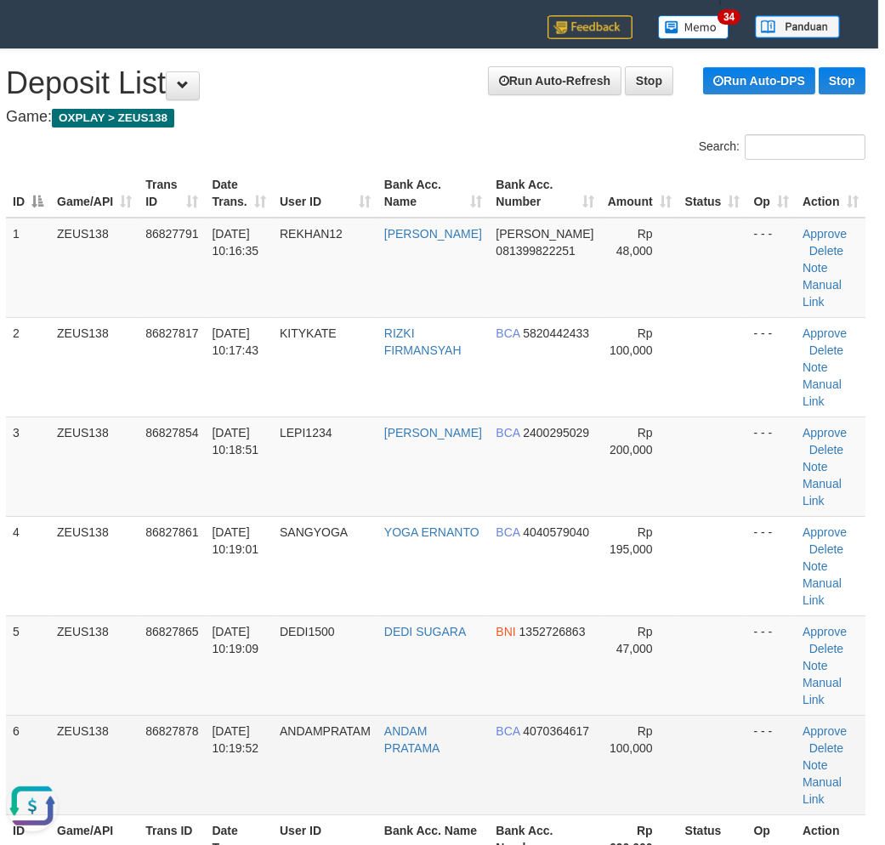
click at [346, 633] on tbody "1 ZEUS138 86827791 [DATE] 10:16:35 REKHAN12 [PERSON_NAME] [PERSON_NAME] 0813998…" at bounding box center [436, 517] width 860 height 598
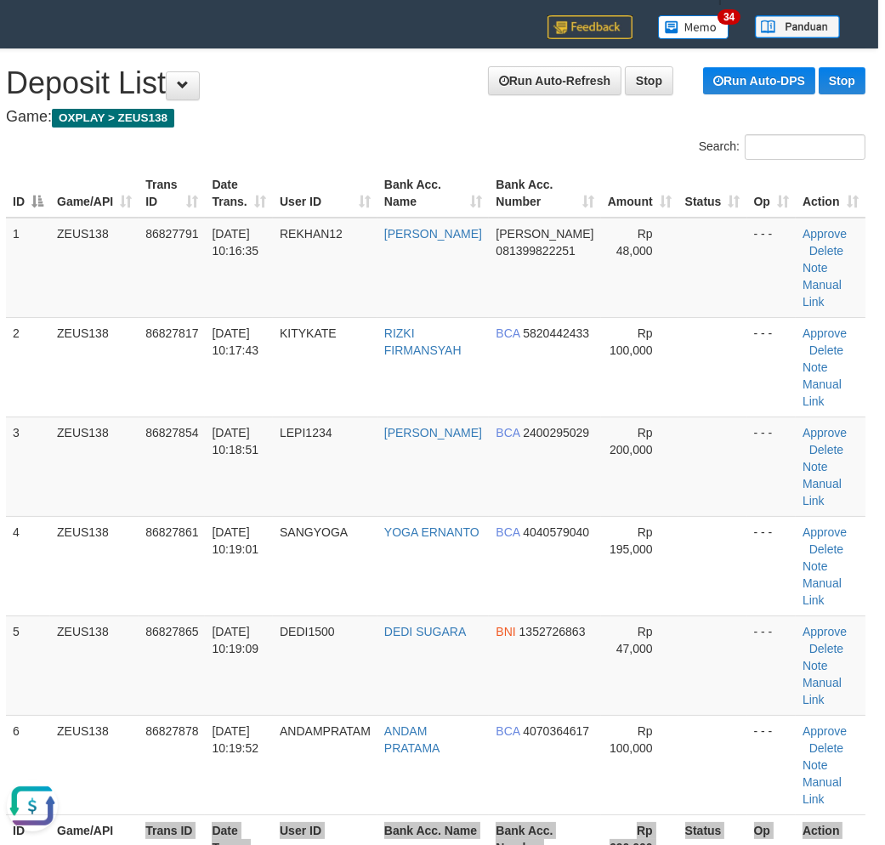
drag, startPoint x: 242, startPoint y: 772, endPoint x: 241, endPoint y: 760, distance: 12.0
click at [242, 767] on div "Search: ID Game/API Trans ID Date Trans. User ID Bank Acc. Name Bank Acc. Numbe…" at bounding box center [436, 513] width 860 height 758
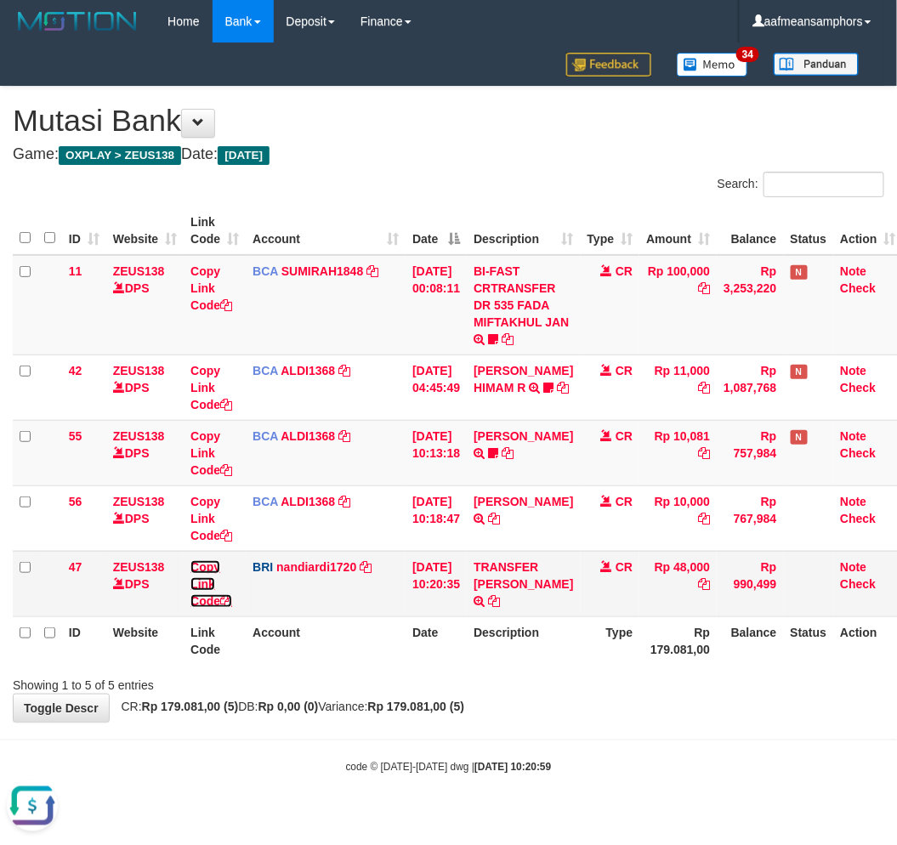
click at [206, 580] on link "Copy Link Code" at bounding box center [212, 585] width 42 height 48
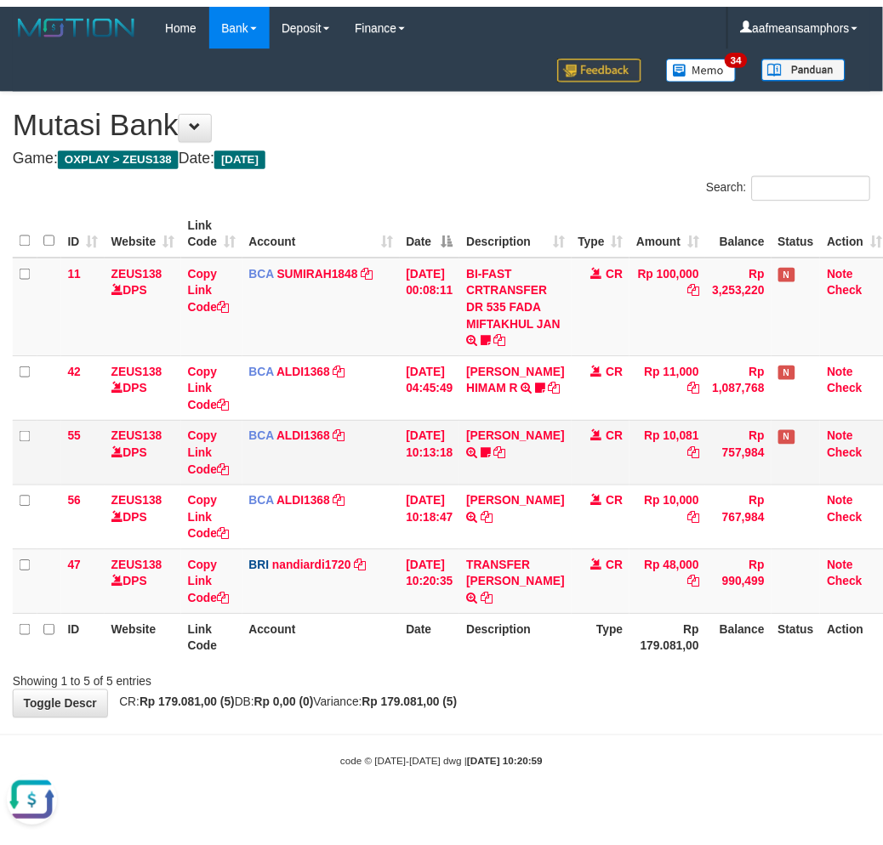
scroll to position [233, 0]
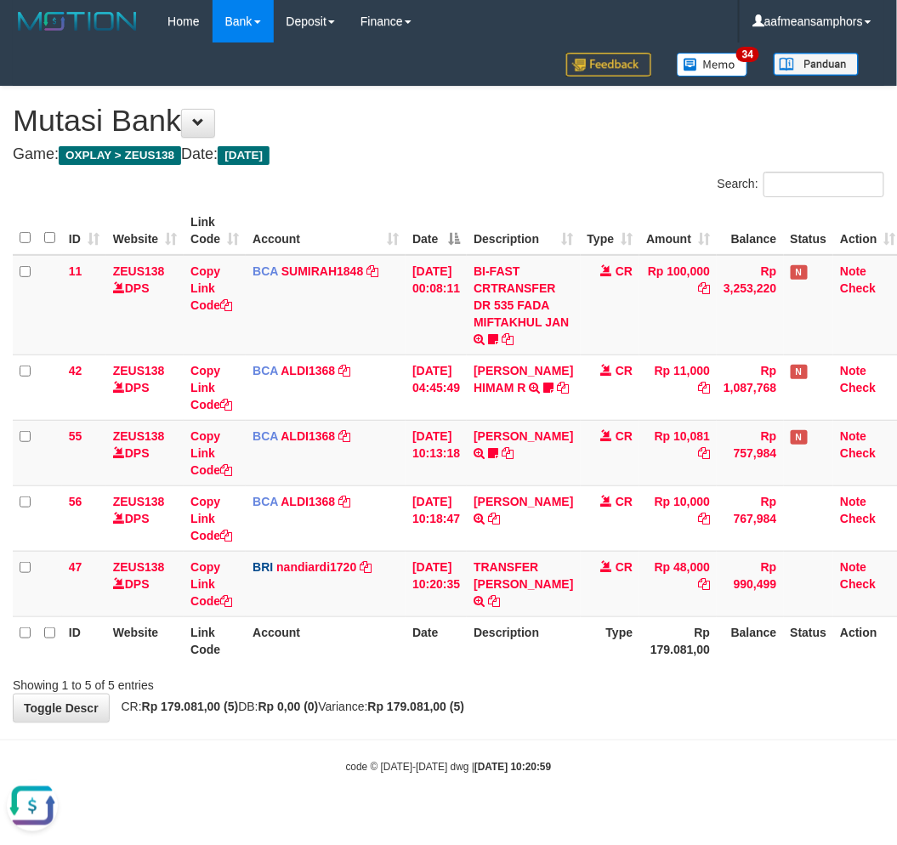
click at [589, 709] on div "**********" at bounding box center [448, 404] width 897 height 635
click at [585, 709] on div "**********" at bounding box center [448, 404] width 897 height 635
drag, startPoint x: 495, startPoint y: 584, endPoint x: 515, endPoint y: 628, distance: 47.6
click at [494, 584] on link "TRANSFER [PERSON_NAME]" at bounding box center [524, 576] width 100 height 31
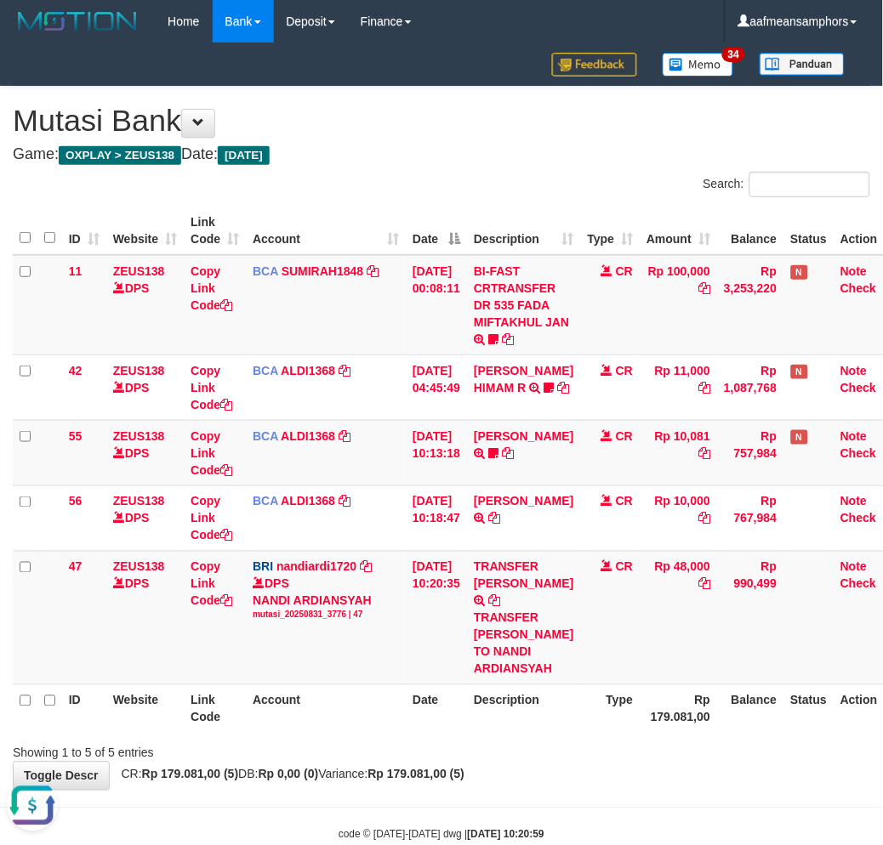
drag, startPoint x: 578, startPoint y: 726, endPoint x: 561, endPoint y: 726, distance: 17.0
click at [570, 738] on div "Showing 1 to 5 of 5 entries" at bounding box center [441, 750] width 883 height 24
click at [550, 718] on div "ID Website Link Code Account Date Description Type Amount Balance Status Action…" at bounding box center [441, 470] width 883 height 537
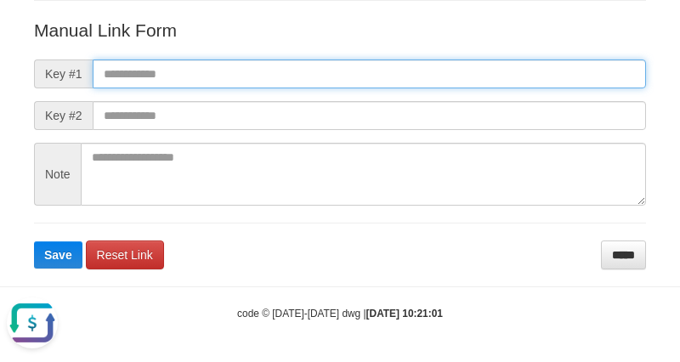
click at [472, 69] on input "text" at bounding box center [370, 74] width 554 height 29
paste input "**********"
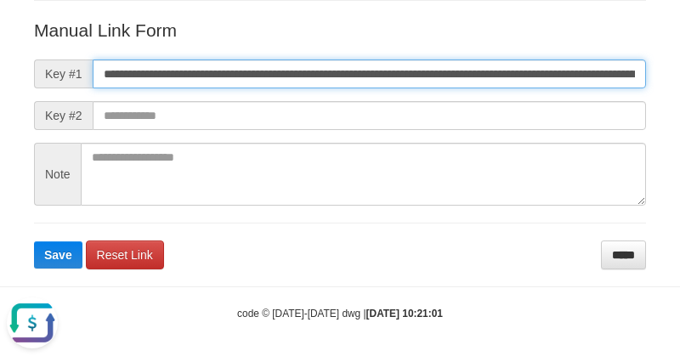
scroll to position [0, 1046]
type input "**********"
click at [34, 242] on button "Save" at bounding box center [58, 255] width 48 height 27
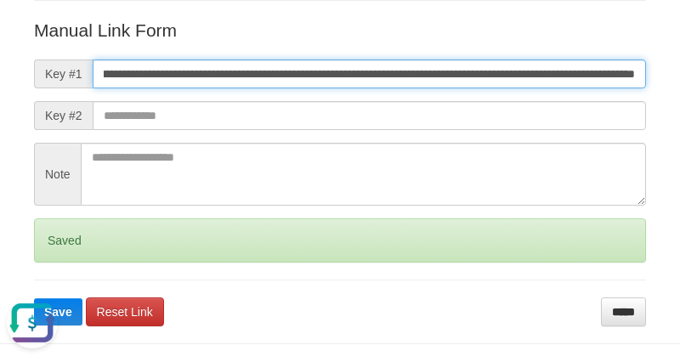
click at [34, 299] on button "Save" at bounding box center [58, 312] width 48 height 27
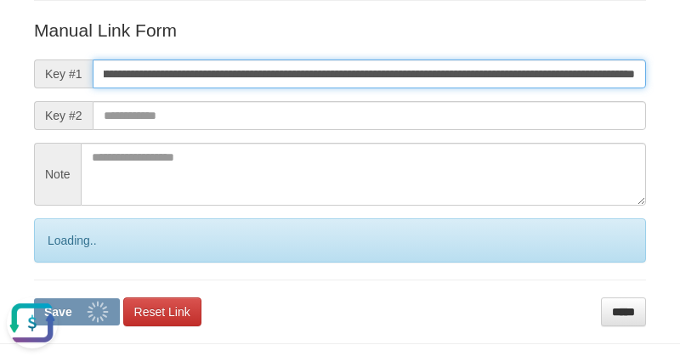
click at [34, 299] on button "Save" at bounding box center [77, 312] width 86 height 27
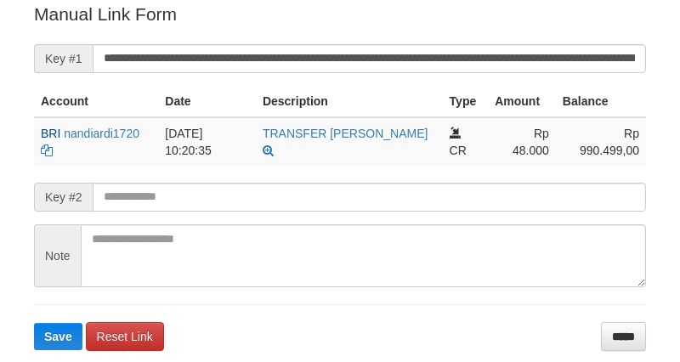
click at [442, 53] on input "**********" at bounding box center [370, 58] width 554 height 29
click at [34, 323] on button "Save" at bounding box center [58, 336] width 48 height 27
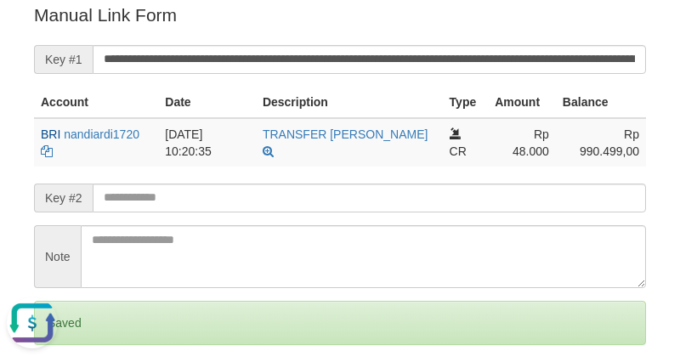
scroll to position [0, 0]
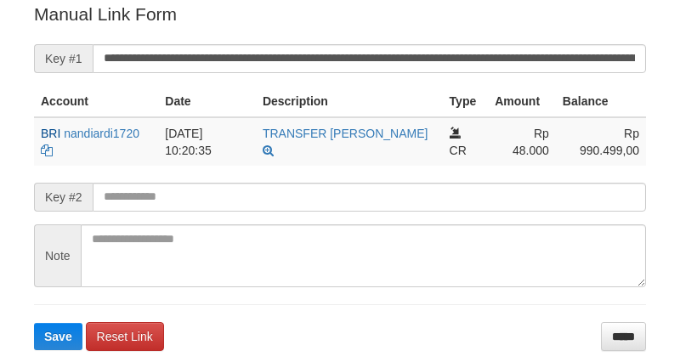
click at [439, 54] on input "**********" at bounding box center [370, 58] width 554 height 29
click at [34, 323] on button "Save" at bounding box center [58, 336] width 48 height 27
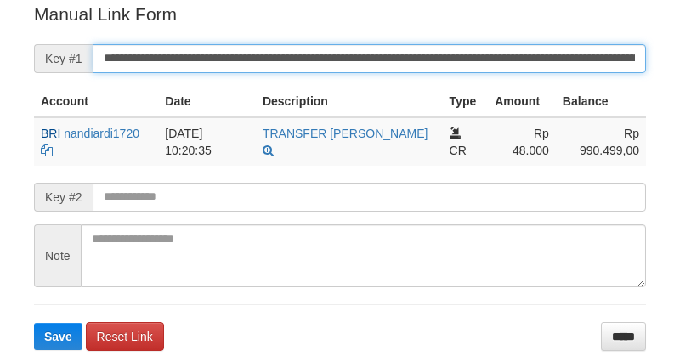
drag, startPoint x: 0, startPoint y: 0, endPoint x: 439, endPoint y: 63, distance: 443.4
click at [439, 63] on input "**********" at bounding box center [370, 58] width 554 height 29
click at [34, 323] on button "Save" at bounding box center [58, 336] width 48 height 27
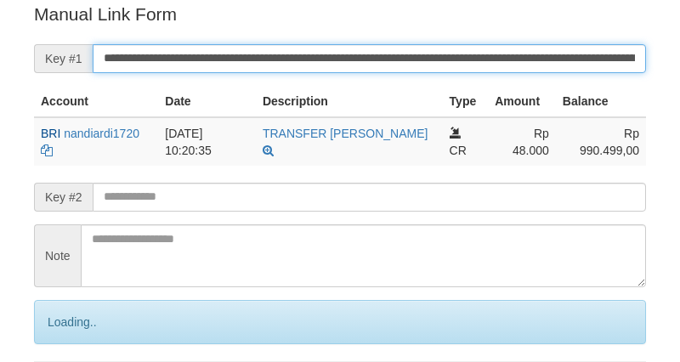
scroll to position [344, 0]
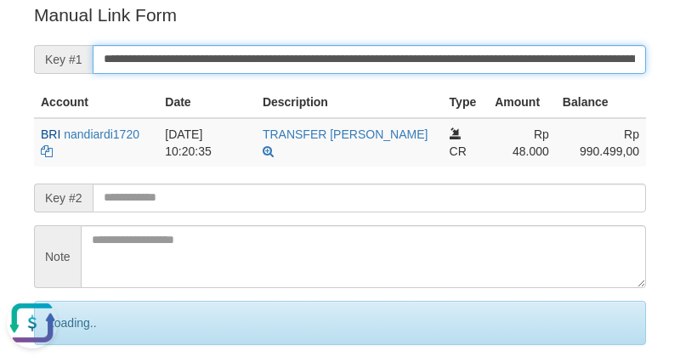
scroll to position [0, 0]
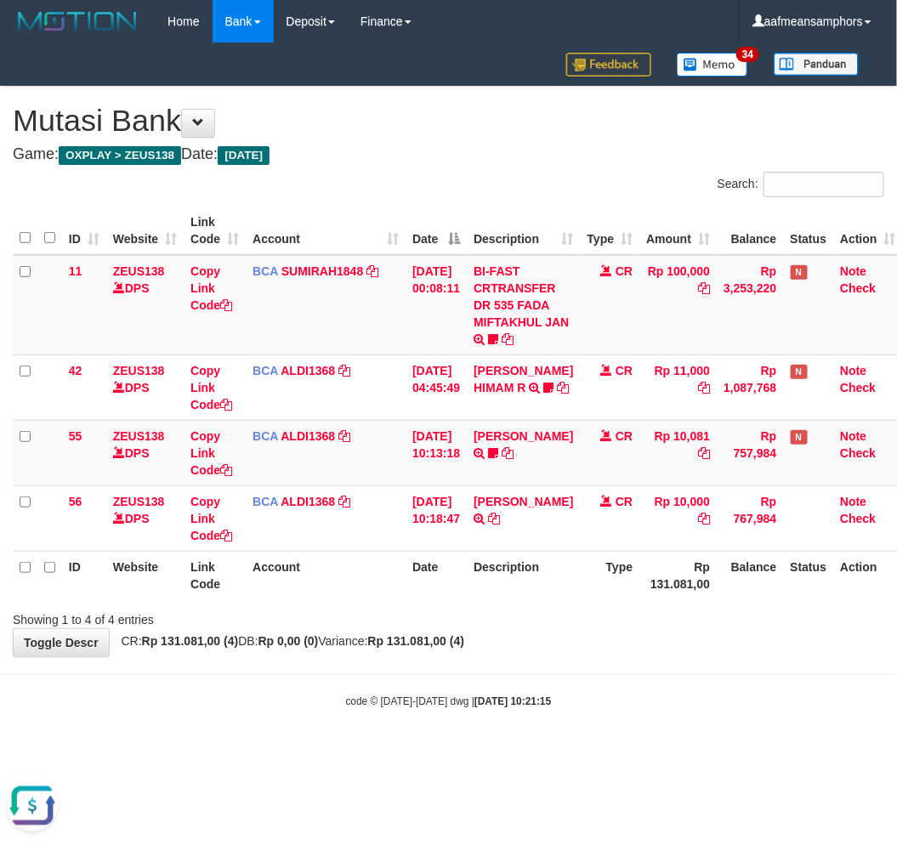
click at [410, 660] on body "Toggle navigation Home Bank Account List Load By Website Group [OXPLAY] ZEUS138…" at bounding box center [448, 376] width 897 height 752
click at [407, 665] on body "Toggle navigation Home Bank Account List Load By Website Group [OXPLAY] ZEUS138…" at bounding box center [448, 376] width 897 height 752
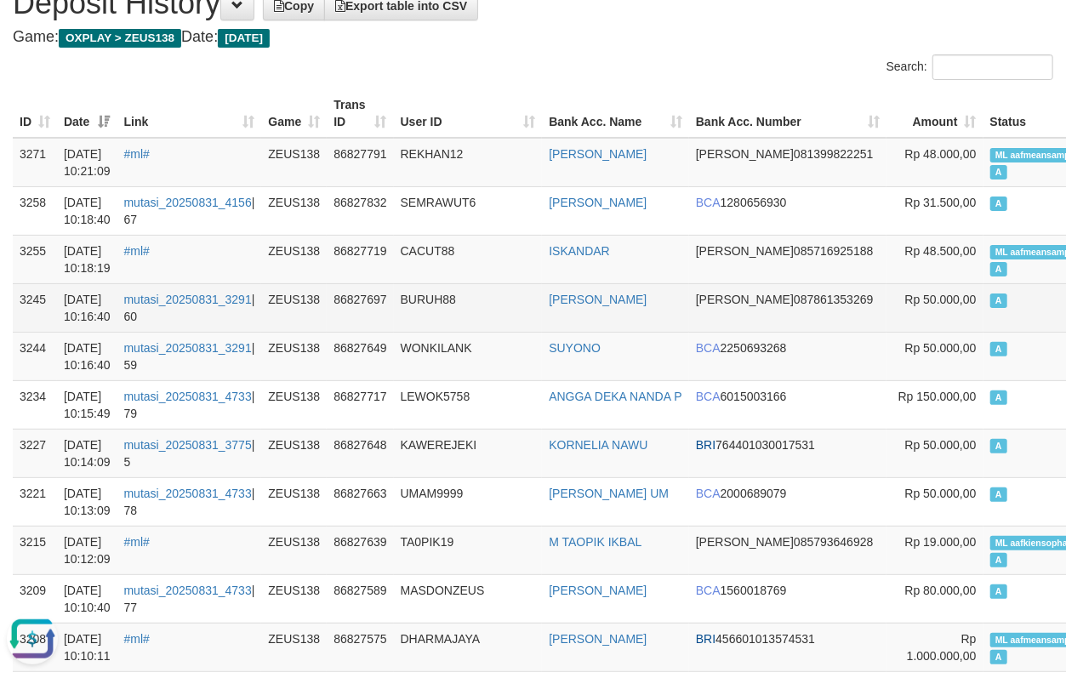
scroll to position [189, 0]
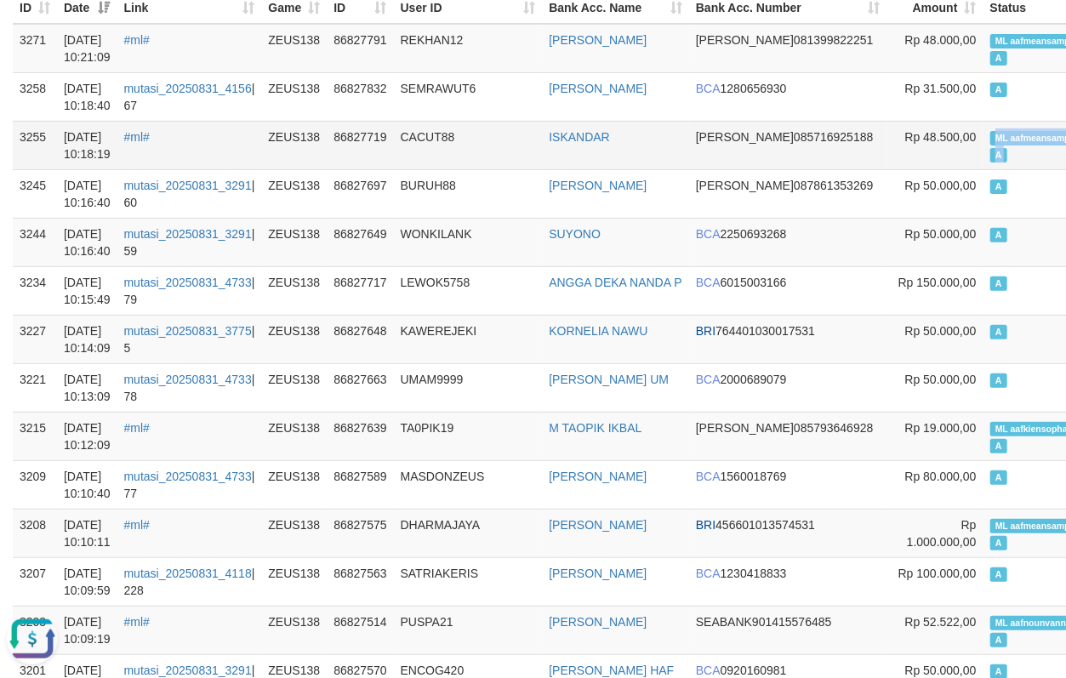
copy td "ML aafmeansamphors A"
drag, startPoint x: 883, startPoint y: 133, endPoint x: 999, endPoint y: 140, distance: 115.9
click at [999, 140] on tr "3255 31/08/2025 10:18:19 #ml# ZEUS138 86827719 CACUT88 ISKANDAR DANA 0857169251…" at bounding box center [620, 145] width 1215 height 48
click at [983, 151] on td "ML aafmeansamphors A" at bounding box center [1042, 145] width 118 height 48
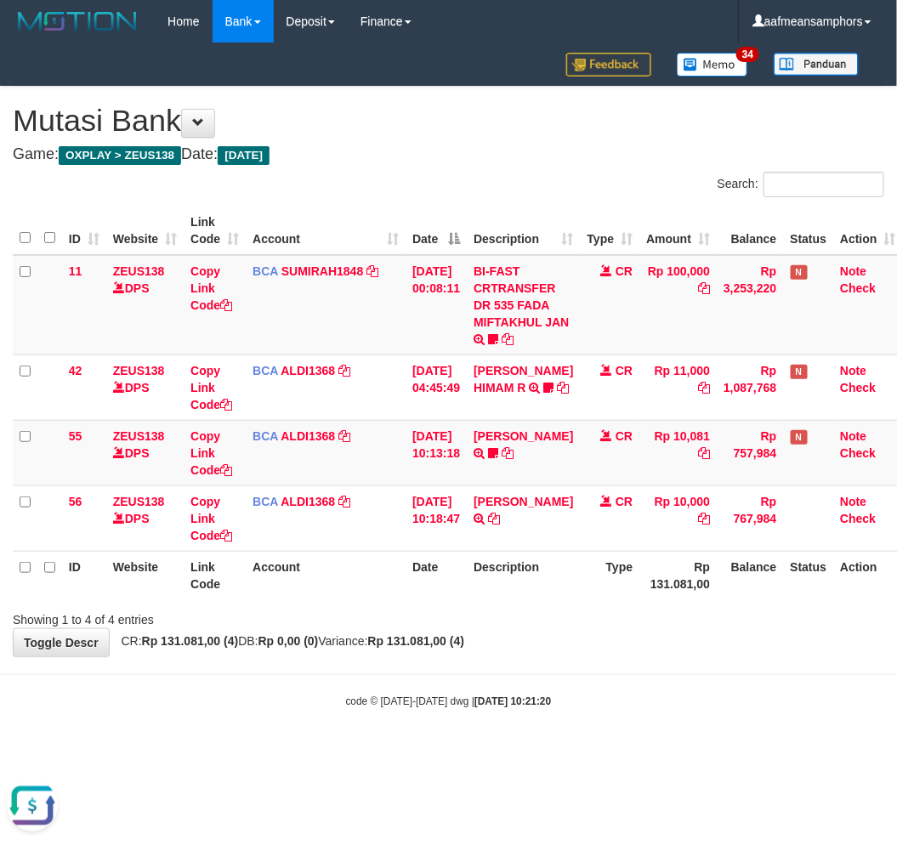
click at [534, 641] on div "**********" at bounding box center [448, 372] width 897 height 570
click at [530, 646] on div "**********" at bounding box center [448, 372] width 897 height 570
click at [529, 646] on div "**********" at bounding box center [448, 372] width 897 height 570
click at [540, 490] on td "[PERSON_NAME] TRSF E-BANKING CR 3108/FTSCY/WS95051 10000.002025083160802224 TRF…" at bounding box center [523, 518] width 113 height 65
click at [684, 605] on div at bounding box center [635, 605] width 523 height 1
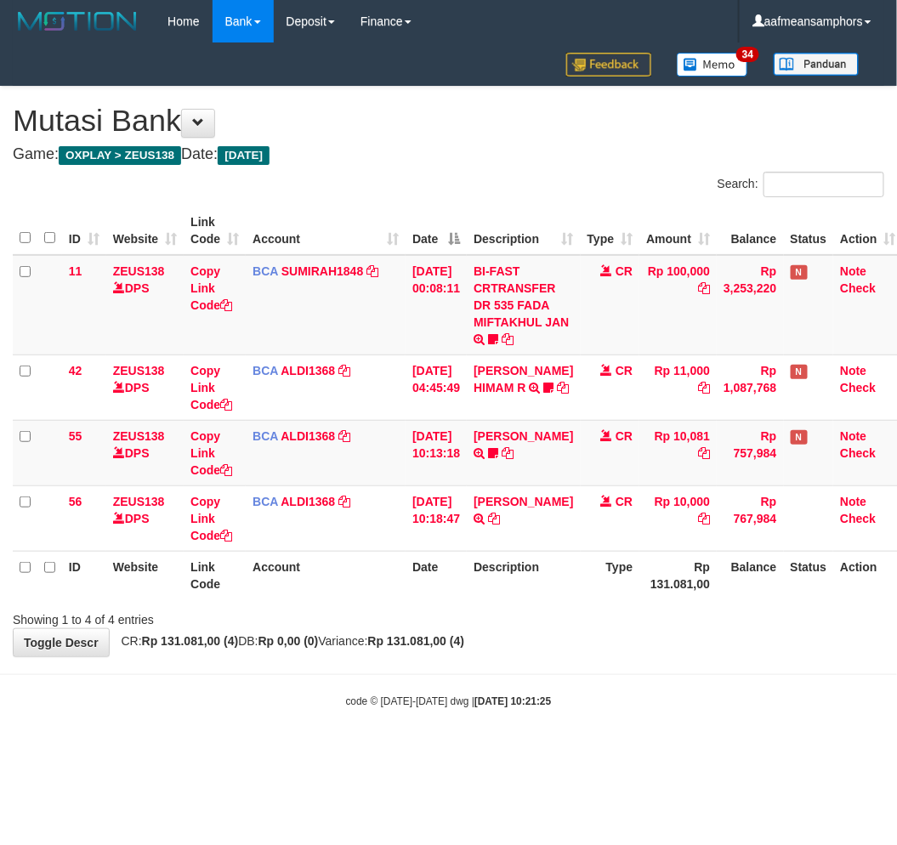
click at [659, 597] on th "Rp 131.081,00" at bounding box center [678, 575] width 77 height 48
click at [662, 598] on th "Rp 131.081,00" at bounding box center [678, 575] width 77 height 48
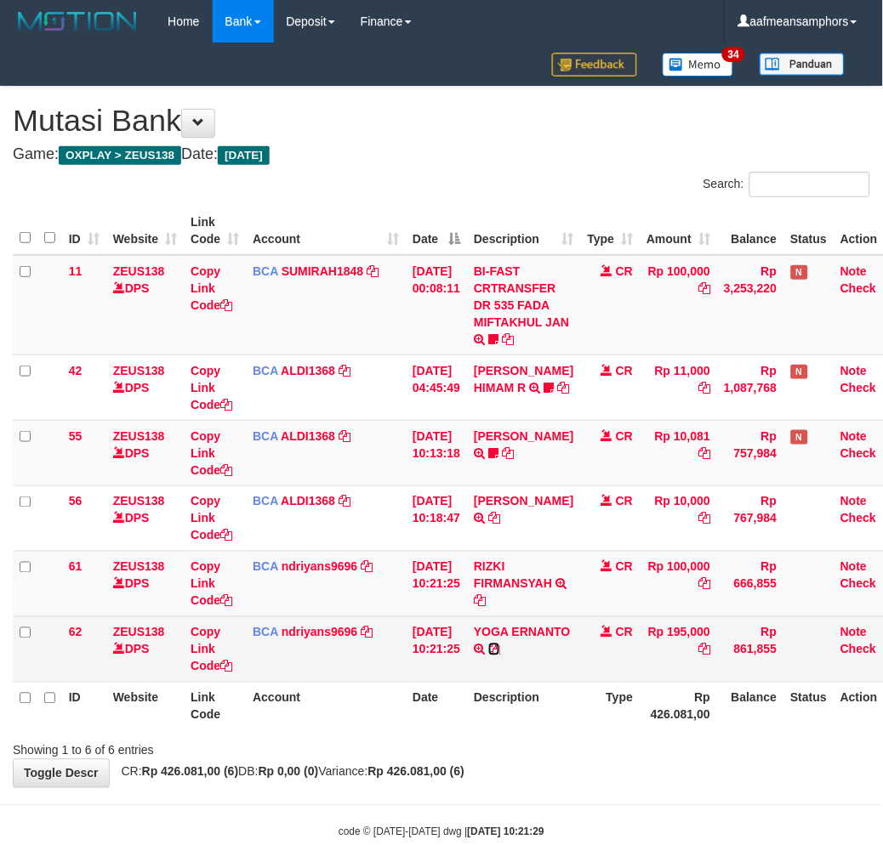
drag, startPoint x: 493, startPoint y: 666, endPoint x: 896, endPoint y: 726, distance: 406.7
click at [494, 656] on icon at bounding box center [494, 650] width 12 height 12
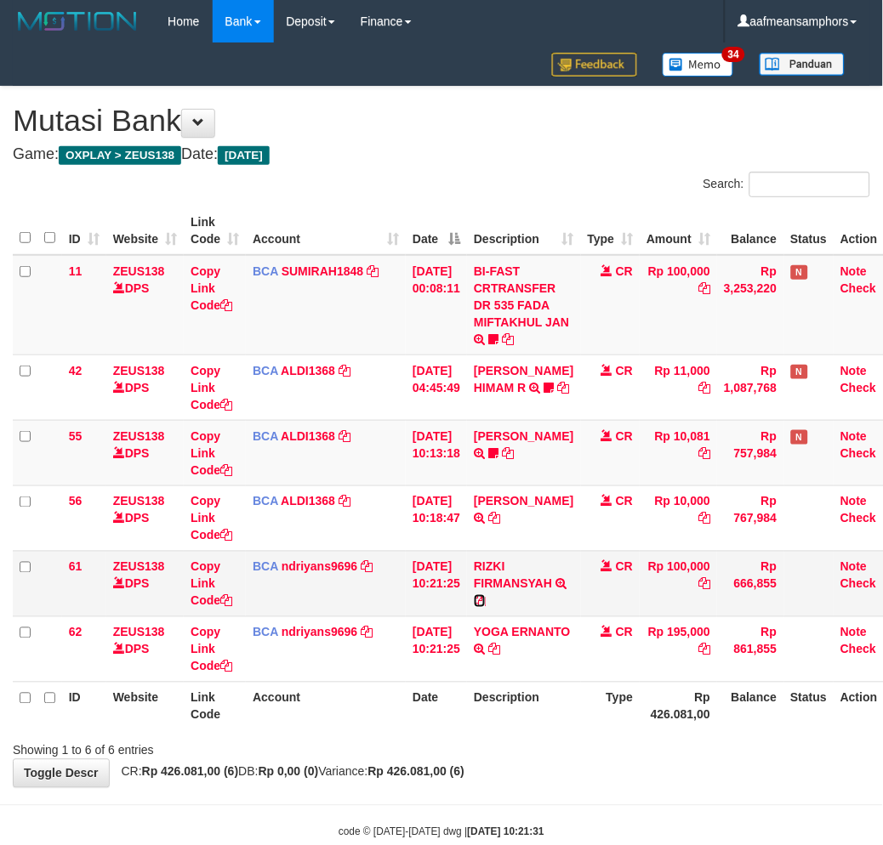
click at [486, 599] on icon at bounding box center [480, 601] width 12 height 12
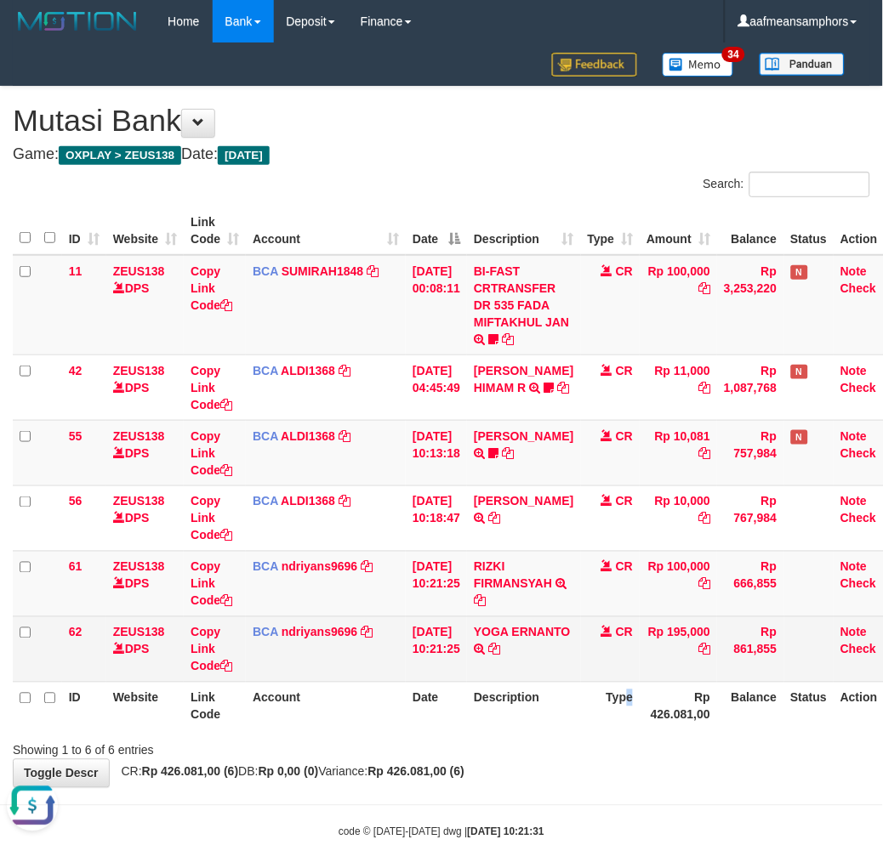
drag, startPoint x: 617, startPoint y: 687, endPoint x: 710, endPoint y: 669, distance: 94.4
click at [622, 689] on th "Type" at bounding box center [611, 706] width 60 height 48
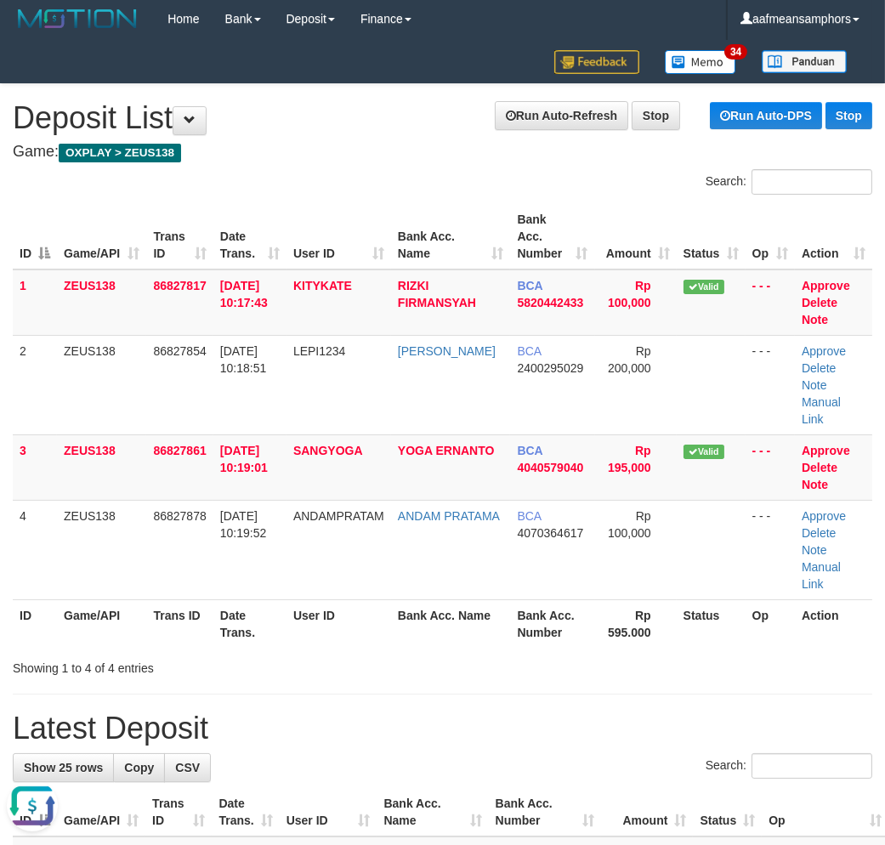
click at [476, 653] on div "Showing 1 to 4 of 4 entries" at bounding box center [442, 665] width 885 height 24
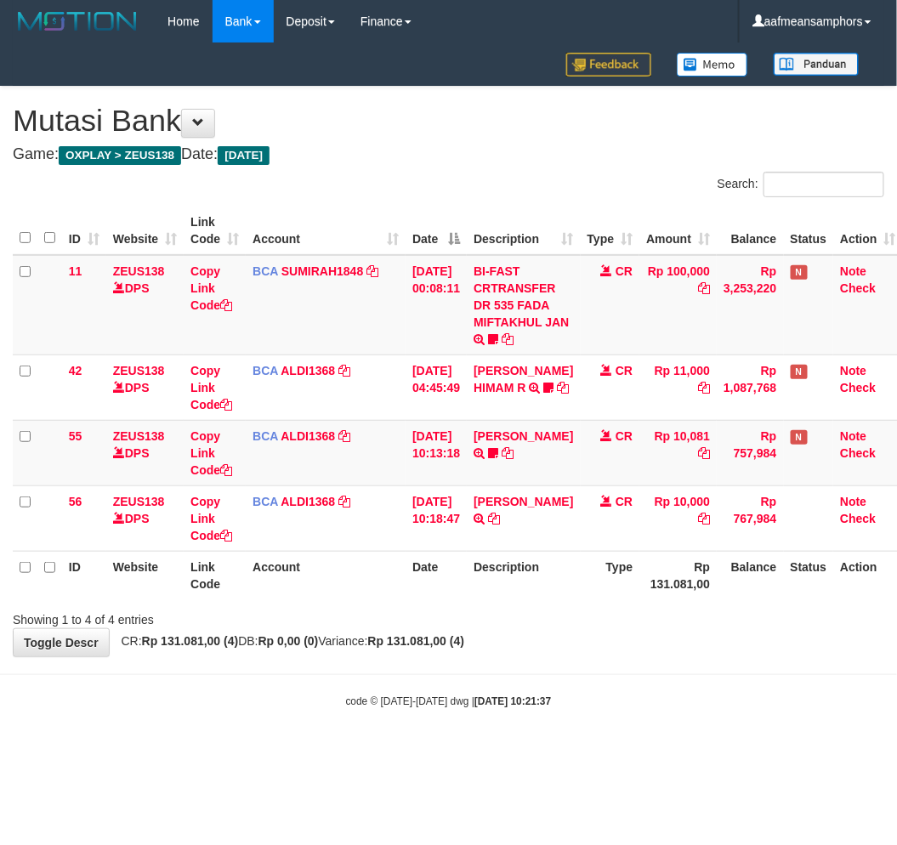
click at [570, 711] on body "Toggle navigation Home Bank Account List Load By Website Group [OXPLAY] ZEUS138…" at bounding box center [448, 376] width 897 height 752
click at [584, 703] on div "code © 2012-2018 dwg | 2025/08/31 10:25:26" at bounding box center [448, 700] width 897 height 17
drag, startPoint x: 697, startPoint y: 676, endPoint x: 694, endPoint y: 698, distance: 22.4
click at [664, 692] on body "Toggle navigation Home Bank Account List Load By Website Group [OXPLAY] ZEUS138…" at bounding box center [448, 376] width 897 height 752
click at [646, 707] on div "code © 2012-2018 dwg | 2025/08/31 10:25:32" at bounding box center [448, 700] width 897 height 17
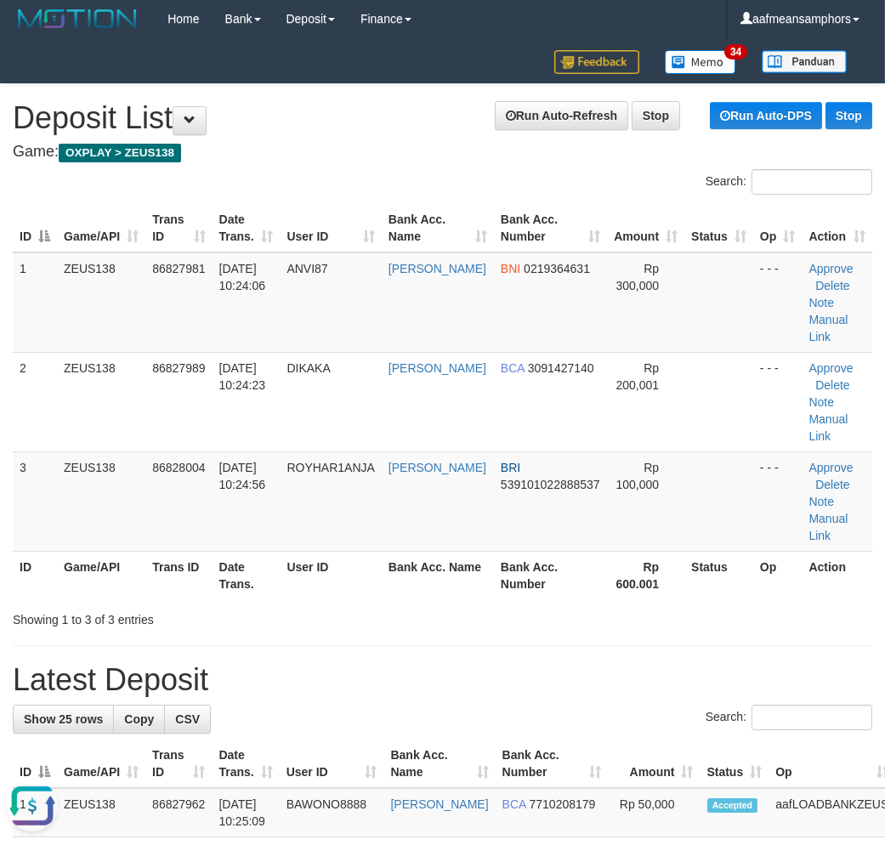
drag, startPoint x: 327, startPoint y: 606, endPoint x: 261, endPoint y: 589, distance: 67.7
click at [306, 596] on div "Search: ID Game/API Trans ID Date Trans. User ID Bank Acc. Name Bank Acc. Numbe…" at bounding box center [443, 398] width 860 height 459
click at [289, 601] on div "ID Game/API Trans ID Date Trans. User ID Bank Acc. Name Bank Acc. Number Amount…" at bounding box center [442, 402] width 885 height 406
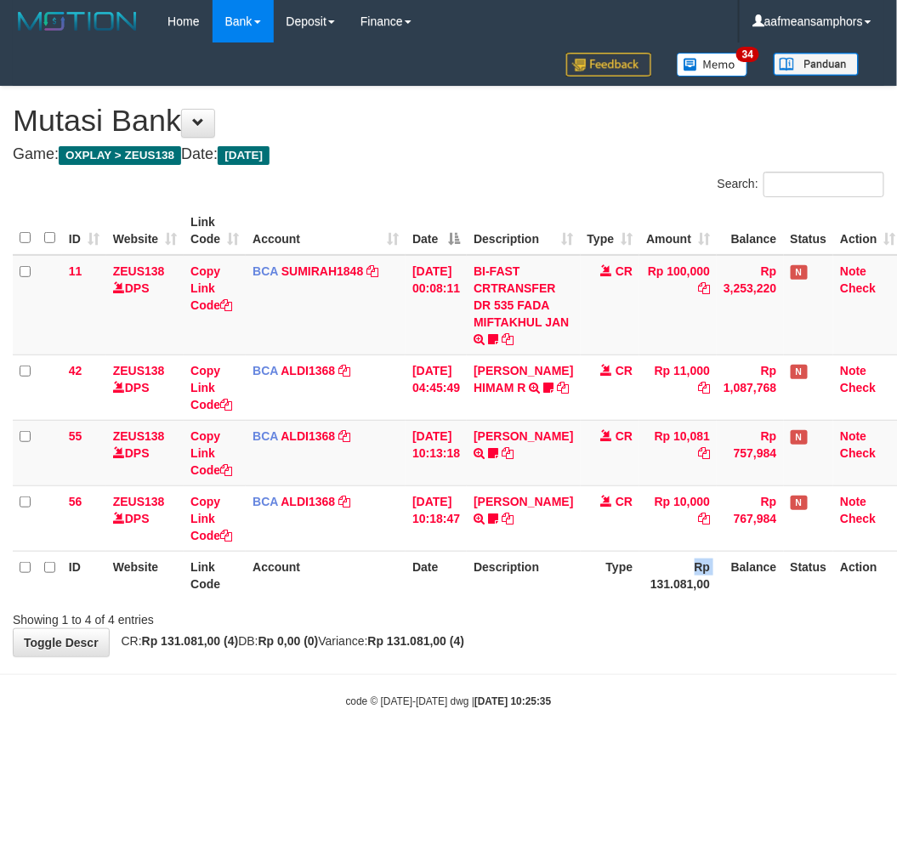
drag, startPoint x: 656, startPoint y: 558, endPoint x: 640, endPoint y: 578, distance: 26.0
click at [640, 578] on th "Rp 131.081,00" at bounding box center [678, 575] width 77 height 48
click at [640, 577] on th "Rp 131.081,00" at bounding box center [678, 575] width 77 height 48
click at [598, 657] on body "Toggle navigation Home Bank Account List Load By Website Group [OXPLAY] ZEUS138…" at bounding box center [448, 376] width 897 height 752
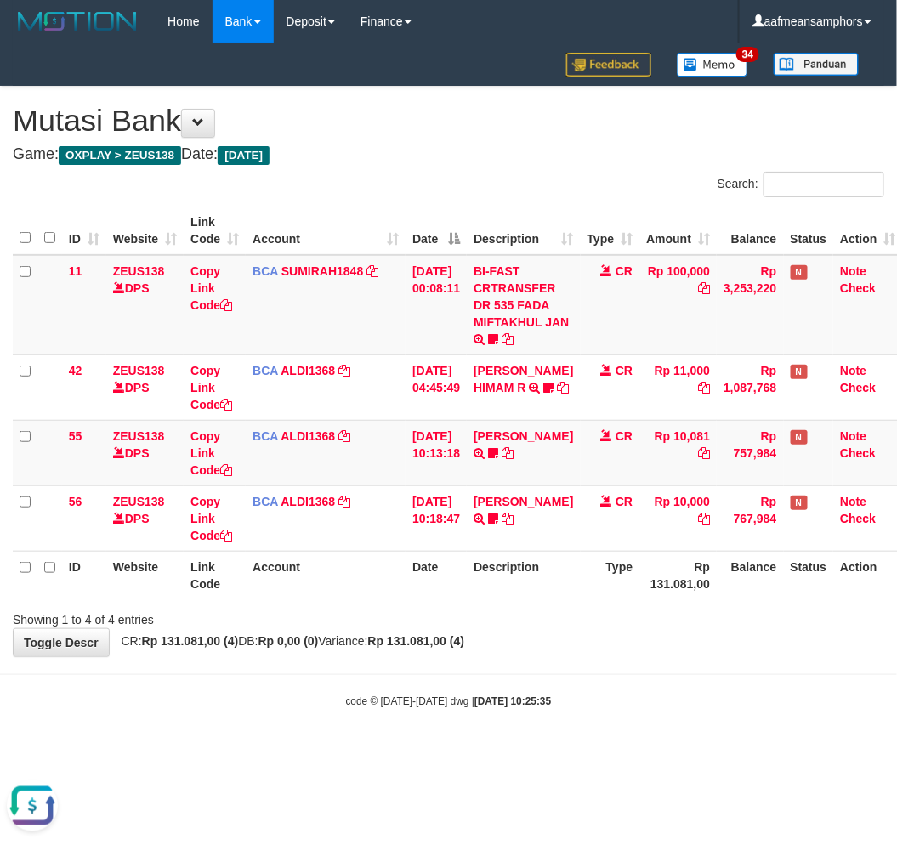
click at [607, 619] on div "Showing 1 to 4 of 4 entries" at bounding box center [448, 617] width 897 height 24
click at [608, 619] on div "Showing 1 to 4 of 4 entries" at bounding box center [448, 617] width 897 height 24
click at [613, 605] on div at bounding box center [635, 605] width 523 height 1
click at [596, 677] on body "Toggle navigation Home Bank Account List Load By Website Group [OXPLAY] ZEUS138…" at bounding box center [448, 376] width 897 height 752
drag, startPoint x: 567, startPoint y: 656, endPoint x: 600, endPoint y: 640, distance: 35.8
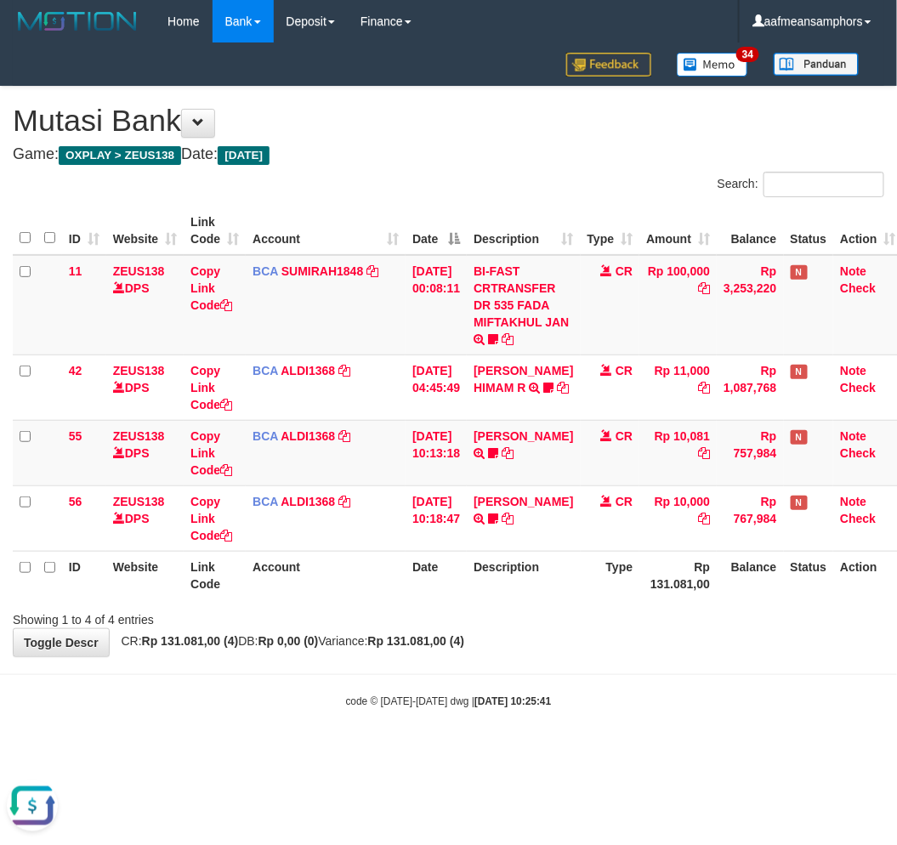
click at [566, 657] on body "Toggle navigation Home Bank Account List Load By Website Group [OXPLAY] ZEUS138…" at bounding box center [448, 376] width 897 height 752
click at [591, 617] on div "Showing 1 to 4 of 4 entries" at bounding box center [448, 617] width 897 height 24
click at [589, 617] on div "Showing 1 to 4 of 4 entries" at bounding box center [448, 617] width 897 height 24
click at [568, 608] on div "Showing 1 to 4 of 4 entries" at bounding box center [448, 617] width 897 height 24
click at [564, 595] on th "Description" at bounding box center [523, 575] width 113 height 48
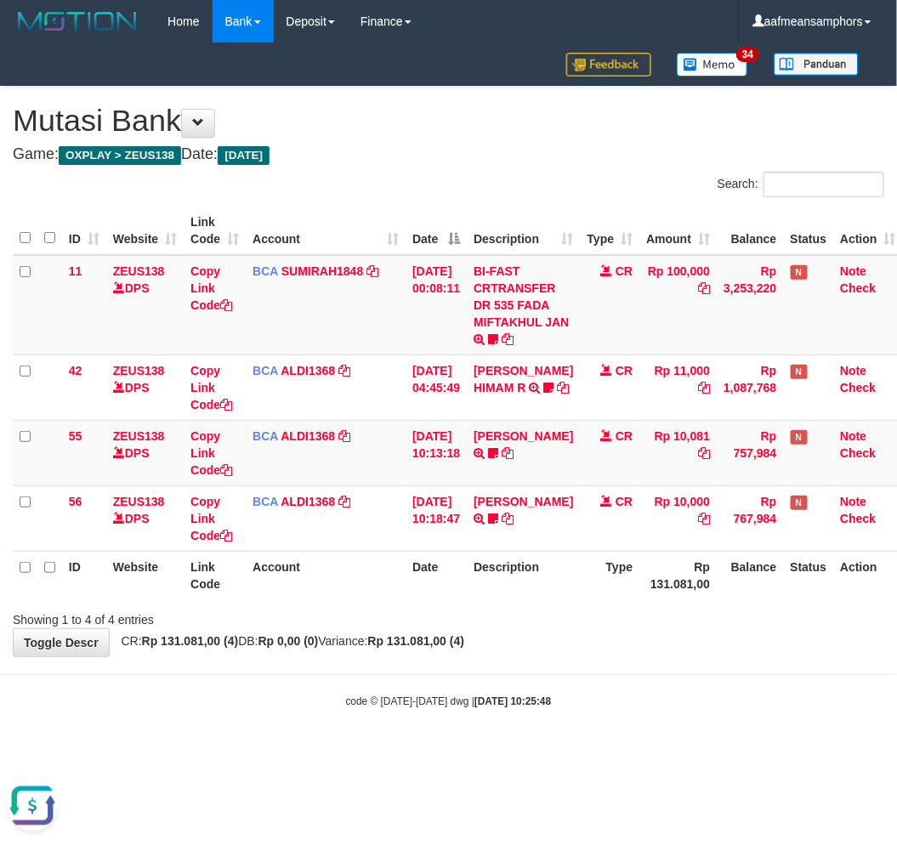
click at [564, 595] on th "Description" at bounding box center [523, 575] width 113 height 48
click at [555, 590] on th "Description" at bounding box center [523, 575] width 113 height 48
click at [553, 589] on th "Description" at bounding box center [523, 575] width 113 height 48
click at [546, 588] on th "Description" at bounding box center [523, 575] width 113 height 48
click at [525, 589] on th "Description" at bounding box center [523, 575] width 113 height 48
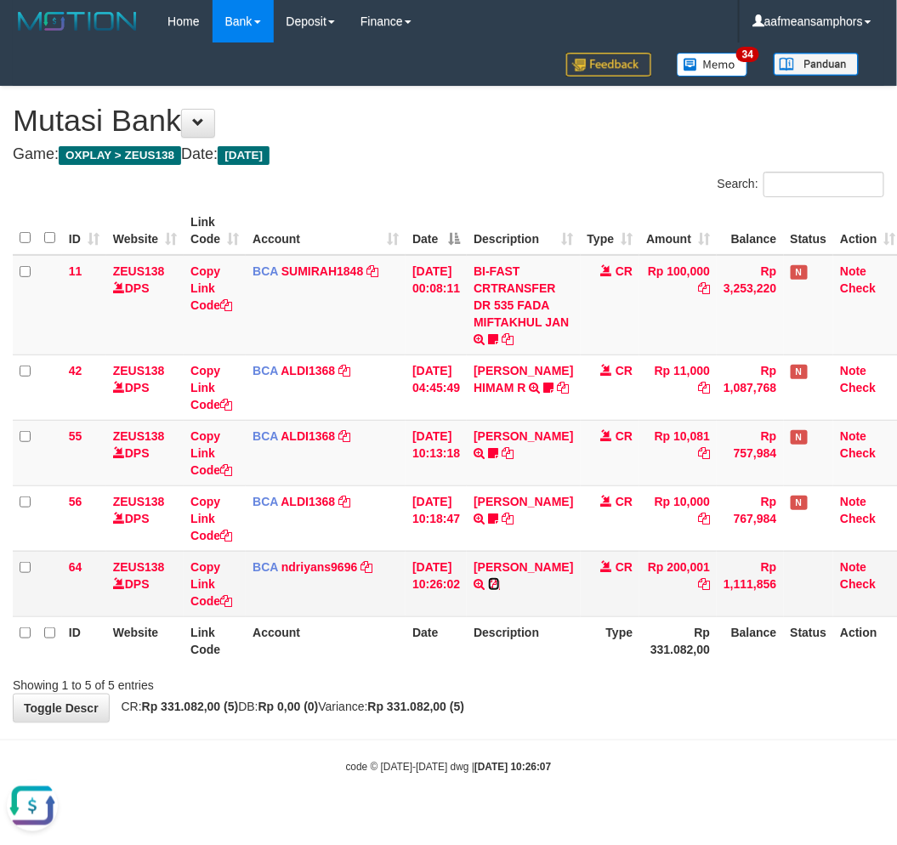
click at [500, 582] on icon at bounding box center [494, 584] width 12 height 12
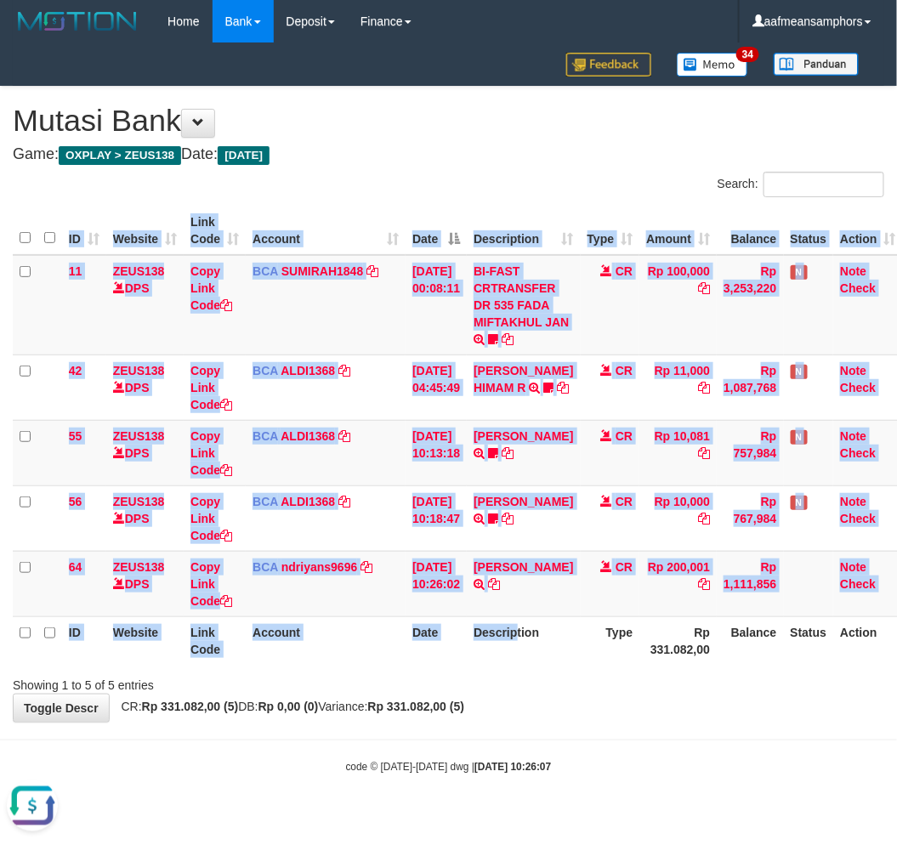
click at [521, 666] on div "ID Website Link Code Account Date Description Type Amount Balance Status Action…" at bounding box center [448, 436] width 897 height 469
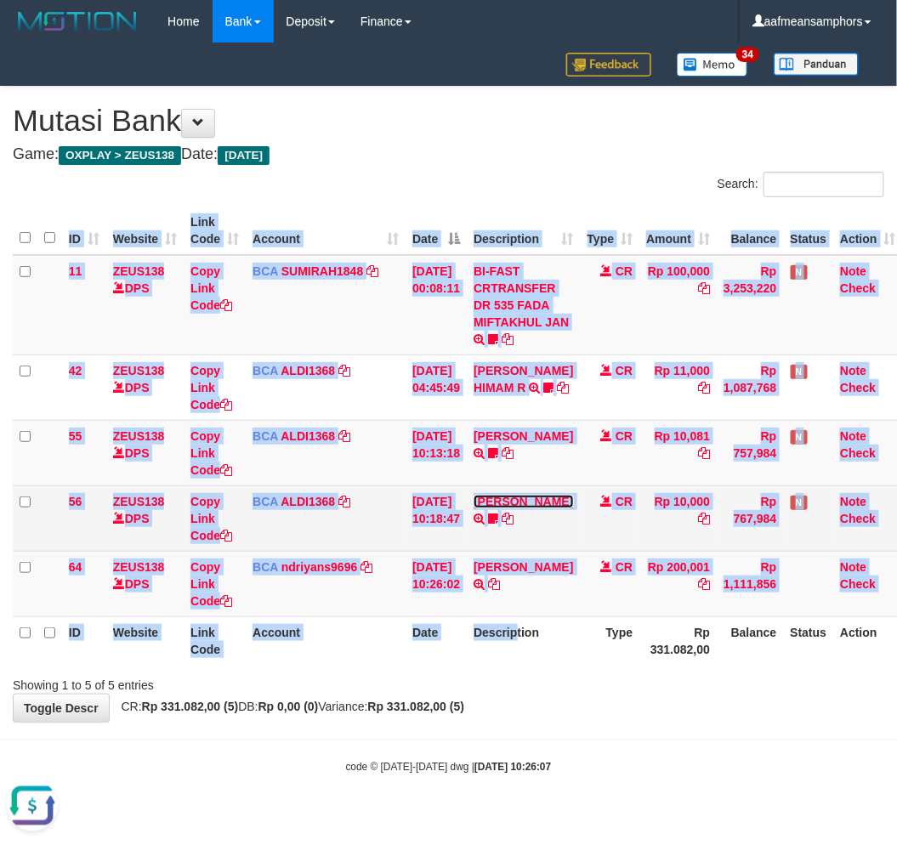
click at [532, 495] on link "[PERSON_NAME]" at bounding box center [524, 502] width 100 height 14
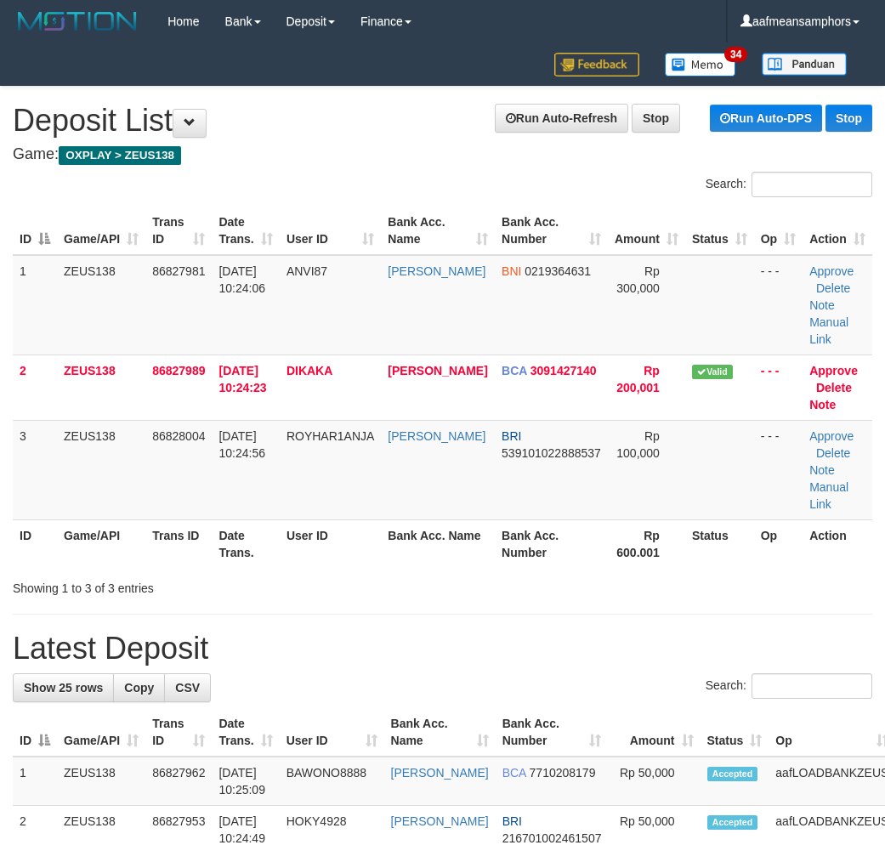
scroll to position [3, 0]
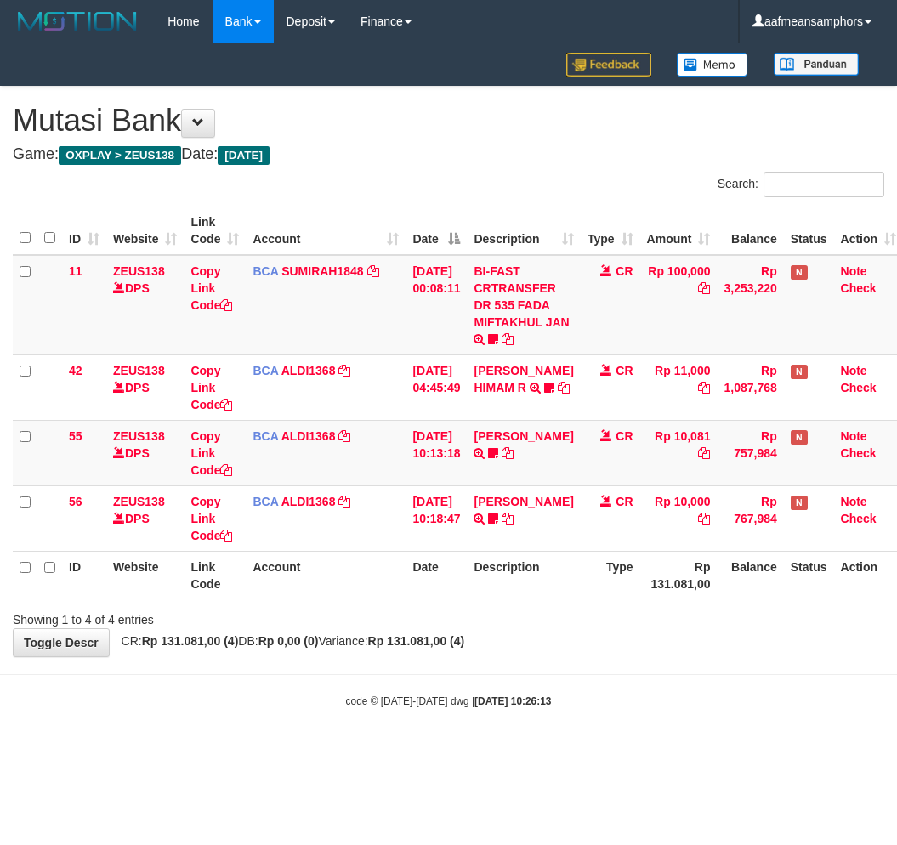
click at [522, 588] on th "Description" at bounding box center [523, 575] width 113 height 48
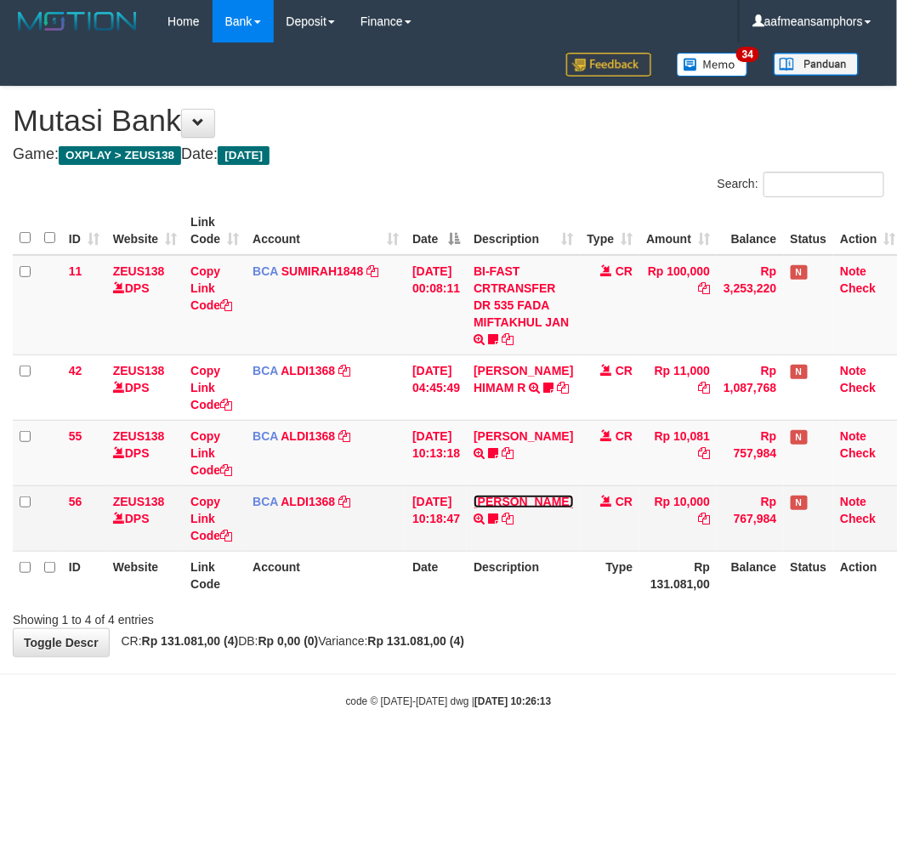
click at [515, 498] on link "[PERSON_NAME]" at bounding box center [524, 502] width 100 height 14
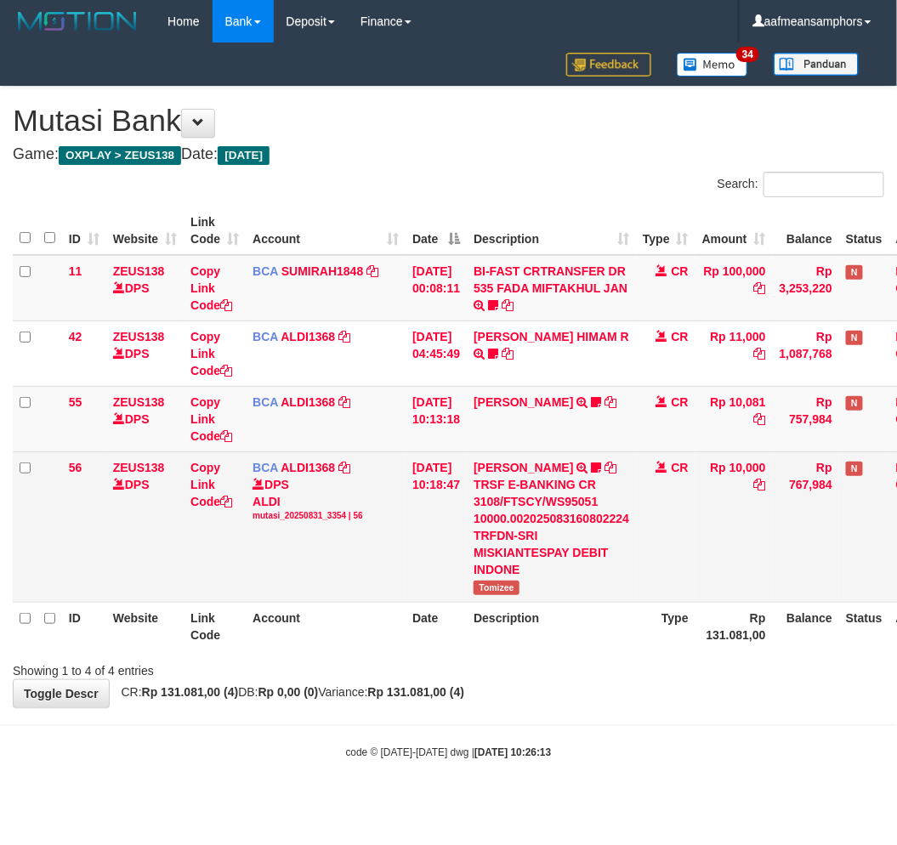
click at [498, 585] on span "Tomizee" at bounding box center [497, 588] width 46 height 14
copy span "Tomizee"
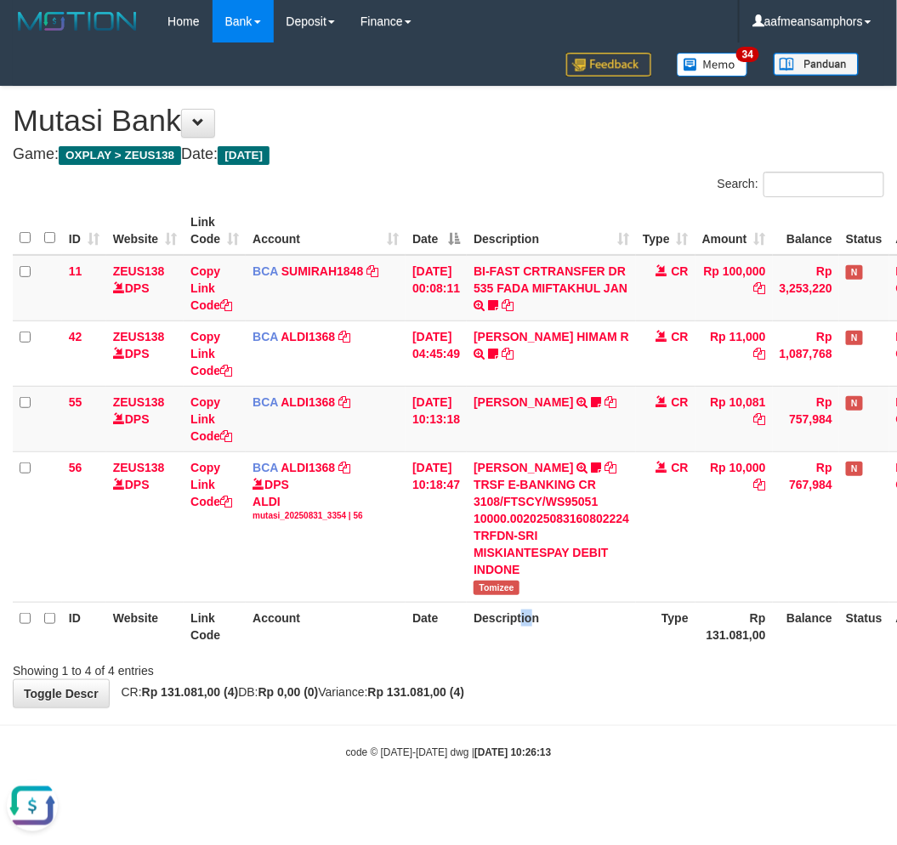
drag, startPoint x: 540, startPoint y: 627, endPoint x: 532, endPoint y: 641, distance: 16.4
click at [532, 641] on th "Description" at bounding box center [551, 626] width 169 height 48
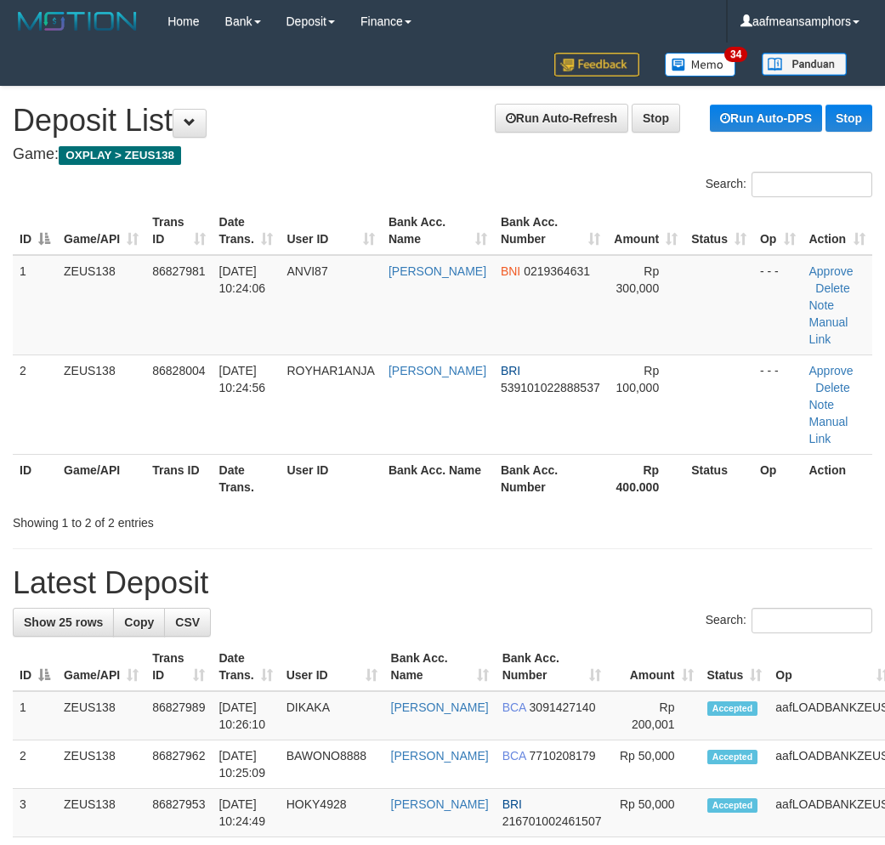
scroll to position [3, 0]
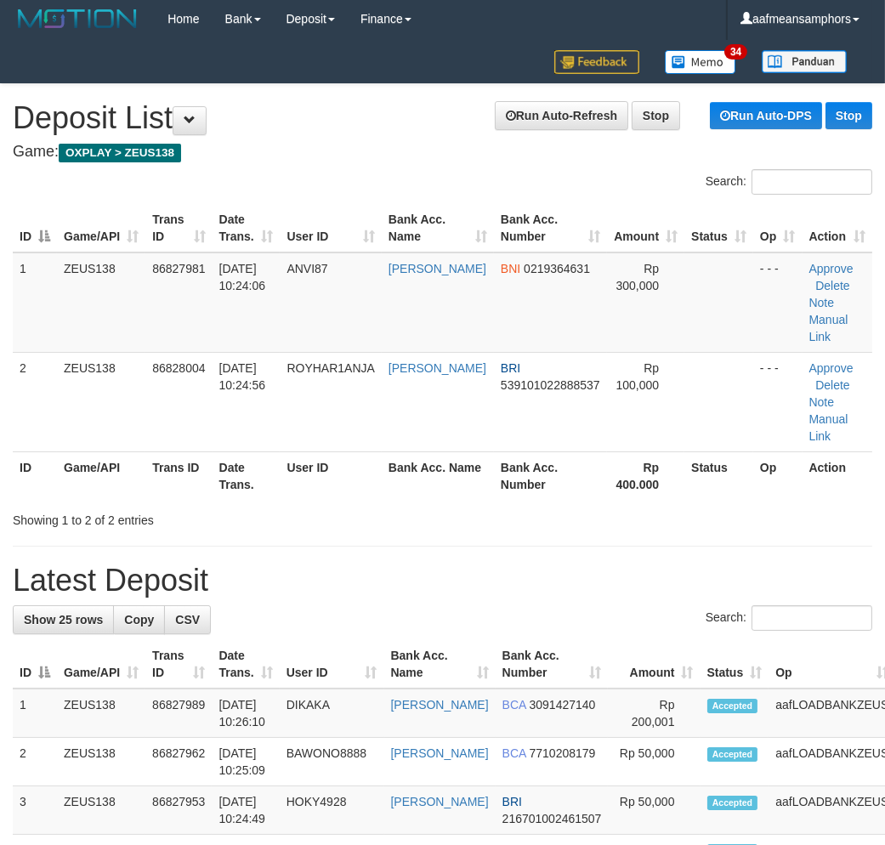
click at [345, 596] on h1 "Latest Deposit" at bounding box center [443, 581] width 860 height 34
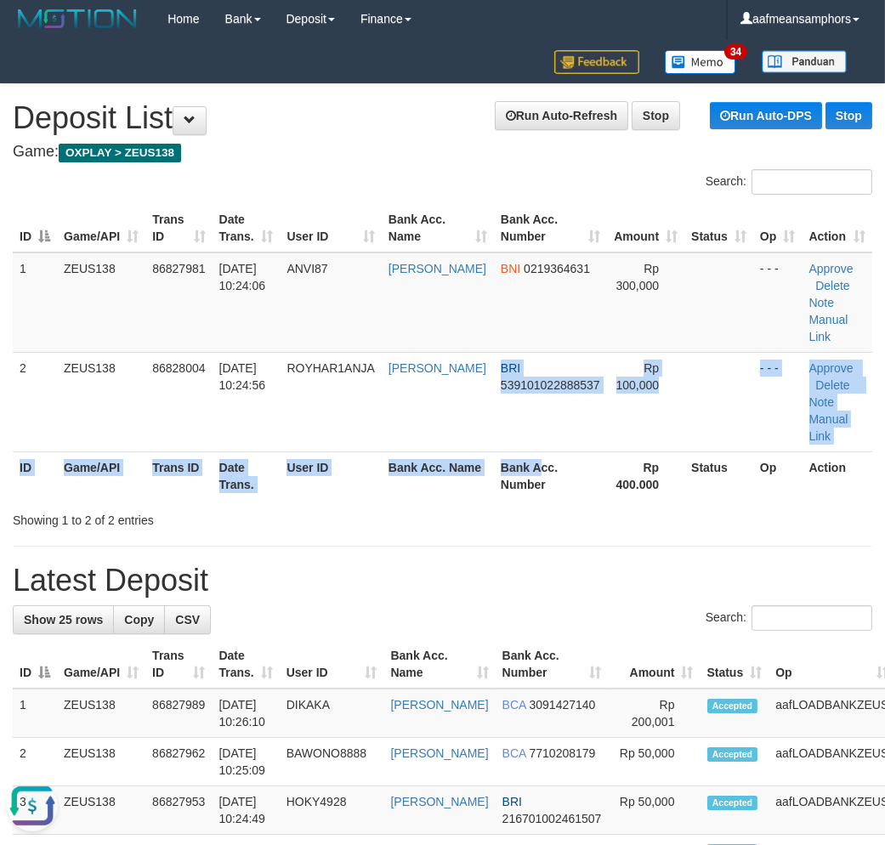
click at [537, 449] on table "ID Game/API Trans ID Date Trans. User ID Bank Acc. Name Bank Acc. Number Amount…" at bounding box center [443, 352] width 860 height 296
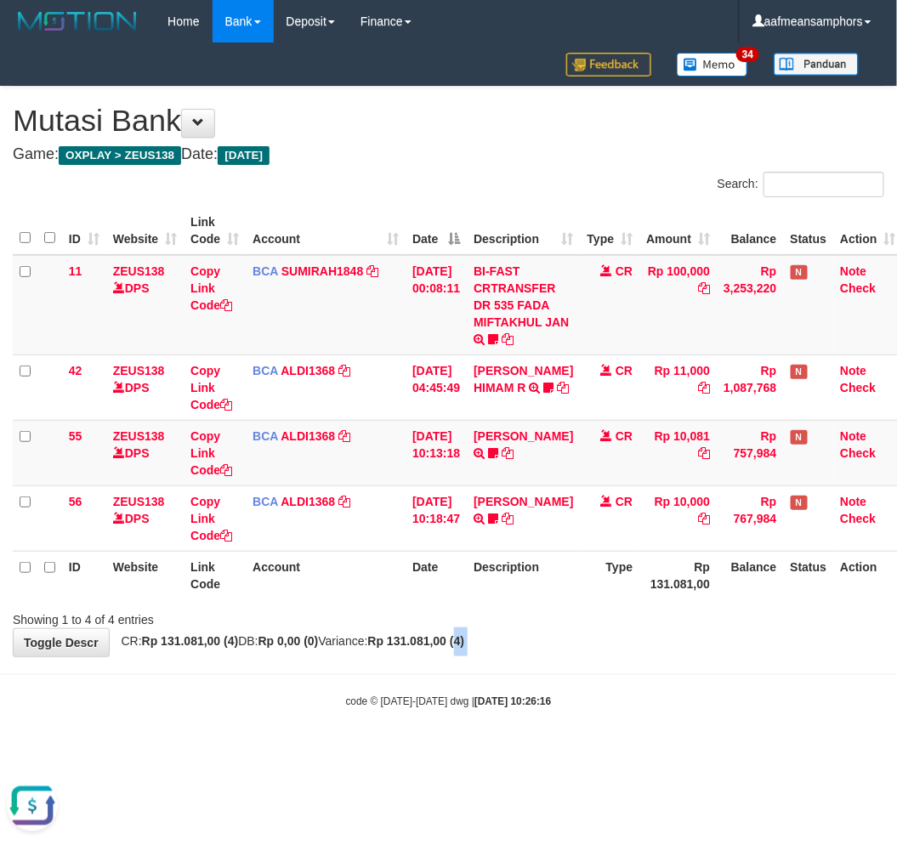
click at [495, 657] on body "Toggle navigation Home Bank Account List Load By Website Group [OXPLAY] ZEUS138…" at bounding box center [448, 376] width 897 height 752
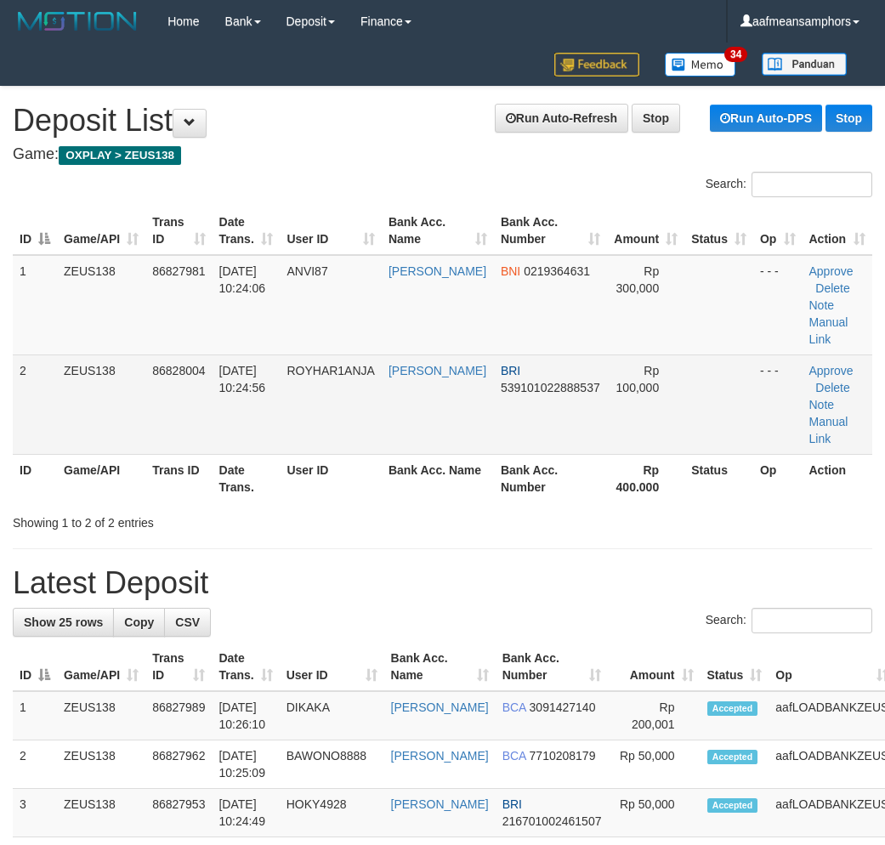
scroll to position [3, 0]
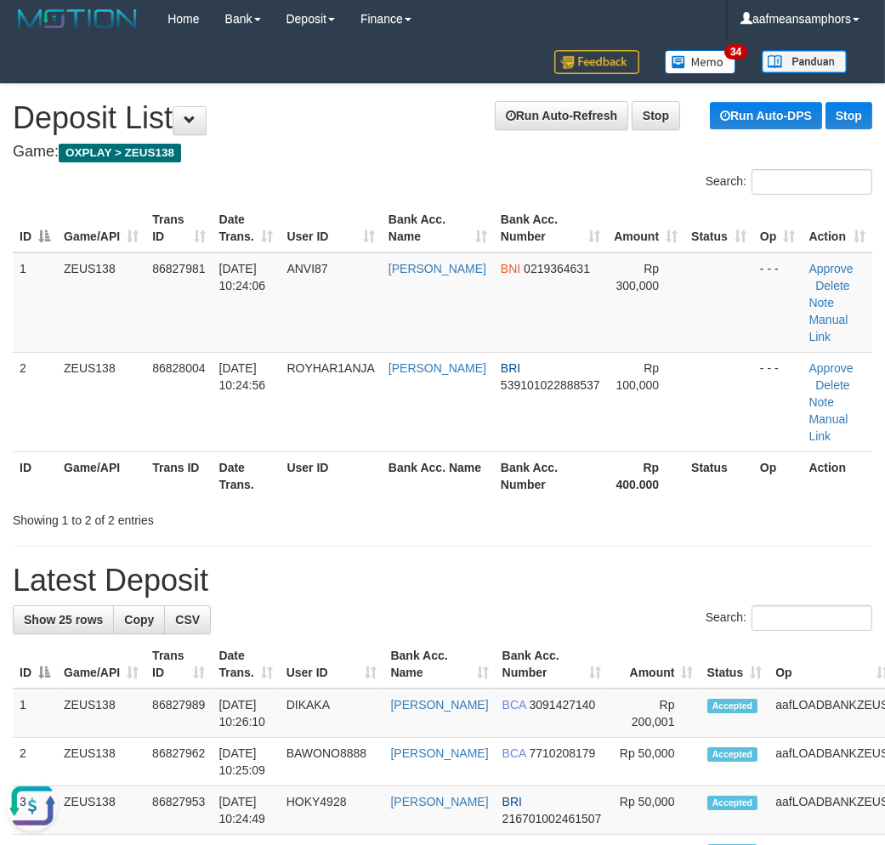
drag, startPoint x: 430, startPoint y: 523, endPoint x: 420, endPoint y: 526, distance: 10.5
click at [427, 523] on div "Showing 1 to 2 of 2 entries" at bounding box center [442, 517] width 885 height 24
click at [333, 494] on tr "ID Game/API Trans ID Date Trans. User ID Bank Acc. Name Bank Acc. Number Rp 400…" at bounding box center [443, 476] width 860 height 48
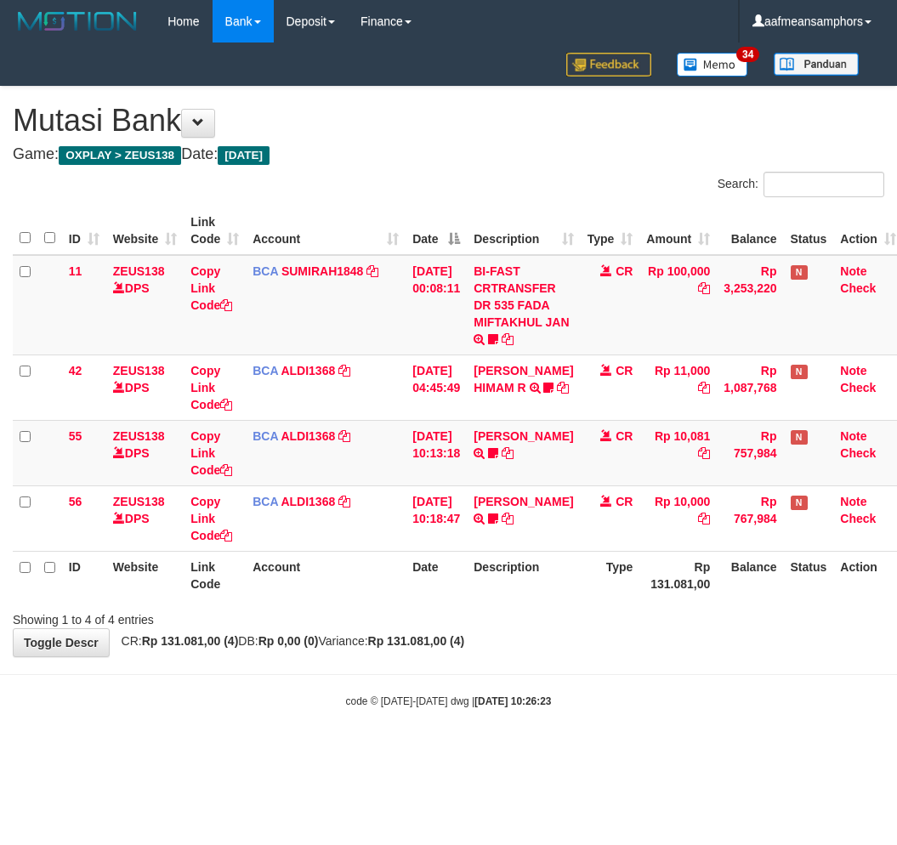
click at [547, 669] on body "Toggle navigation Home Bank Account List Load By Website Group [OXPLAY] ZEUS138…" at bounding box center [448, 376] width 897 height 752
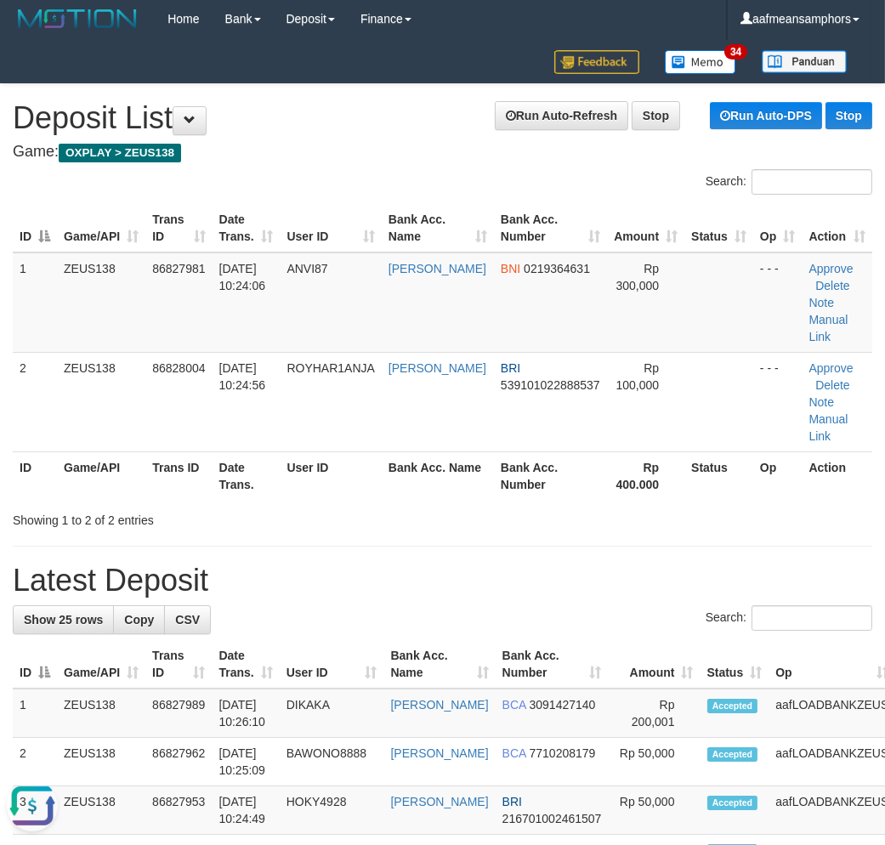
drag, startPoint x: 440, startPoint y: 577, endPoint x: 1, endPoint y: 589, distance: 439.1
click at [415, 573] on h1 "Latest Deposit" at bounding box center [443, 581] width 860 height 34
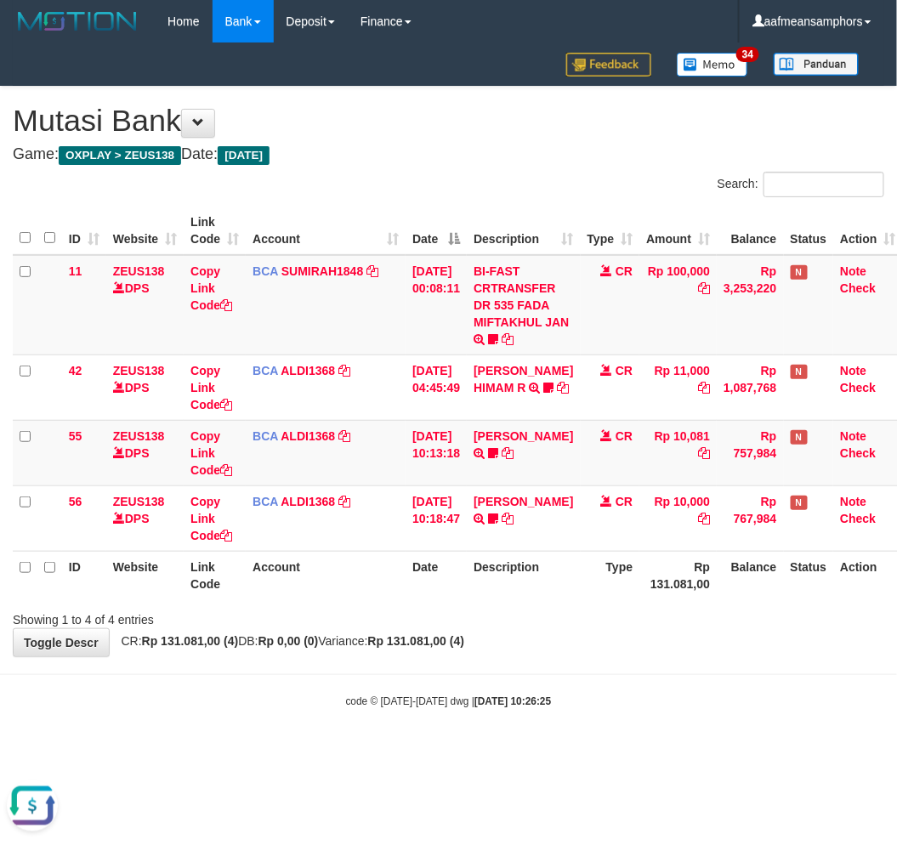
click at [683, 703] on div "code © 2012-2018 dwg | 2025/08/31 10:26:25" at bounding box center [448, 700] width 897 height 17
click at [689, 668] on body "Toggle navigation Home Bank Account List Load By Website Group [OXPLAY] ZEUS138…" at bounding box center [448, 376] width 897 height 752
click at [690, 661] on body "Toggle navigation Home Bank Account List Load By Website Group [OXPLAY] ZEUS138…" at bounding box center [448, 376] width 897 height 752
click at [687, 661] on body "Toggle navigation Home Bank Account List Load By Website Group [OXPLAY] ZEUS138…" at bounding box center [448, 376] width 897 height 752
click at [685, 662] on body "Toggle navigation Home Bank Account List Load By Website Group [OXPLAY] ZEUS138…" at bounding box center [448, 376] width 897 height 752
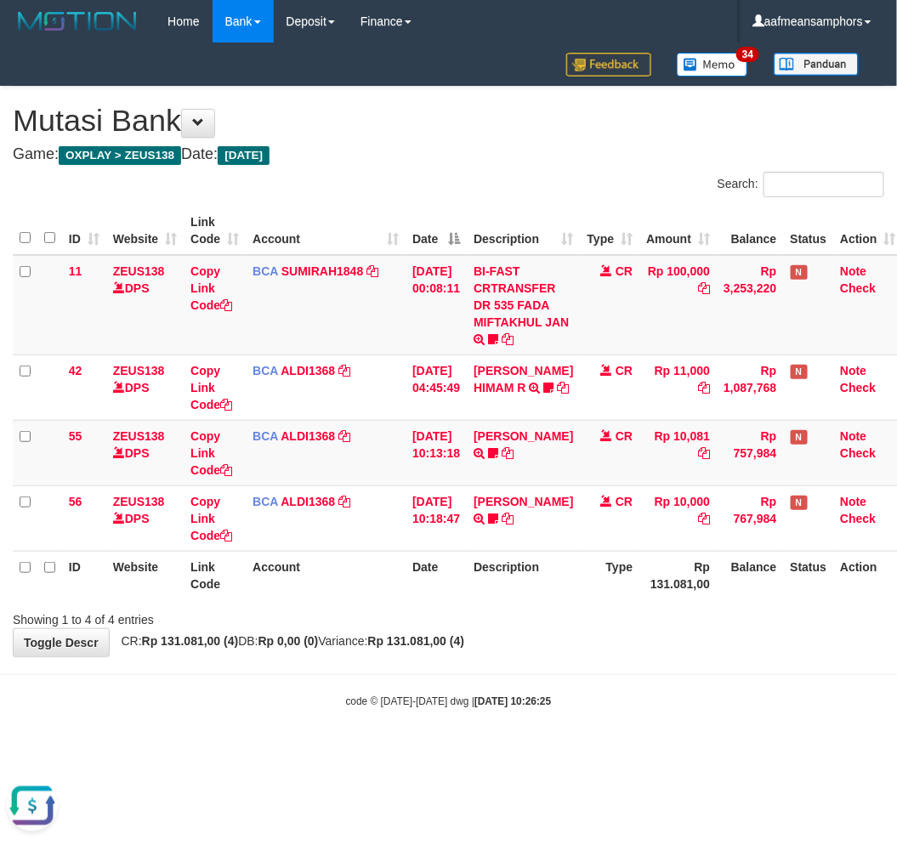
click at [675, 662] on body "Toggle navigation Home Bank Account List Load By Website Group [OXPLAY] ZEUS138…" at bounding box center [448, 376] width 897 height 752
click at [674, 661] on body "Toggle navigation Home Bank Account List Load By Website Group [OXPLAY] ZEUS138…" at bounding box center [448, 376] width 897 height 752
click at [666, 664] on body "Toggle navigation Home Bank Account List Load By Website Group [OXPLAY] ZEUS138…" at bounding box center [448, 376] width 897 height 752
click at [663, 667] on body "Toggle navigation Home Bank Account List Load By Website Group [OXPLAY] ZEUS138…" at bounding box center [448, 376] width 897 height 752
click at [653, 665] on body "Toggle navigation Home Bank Account List Load By Website Group [OXPLAY] ZEUS138…" at bounding box center [448, 376] width 897 height 752
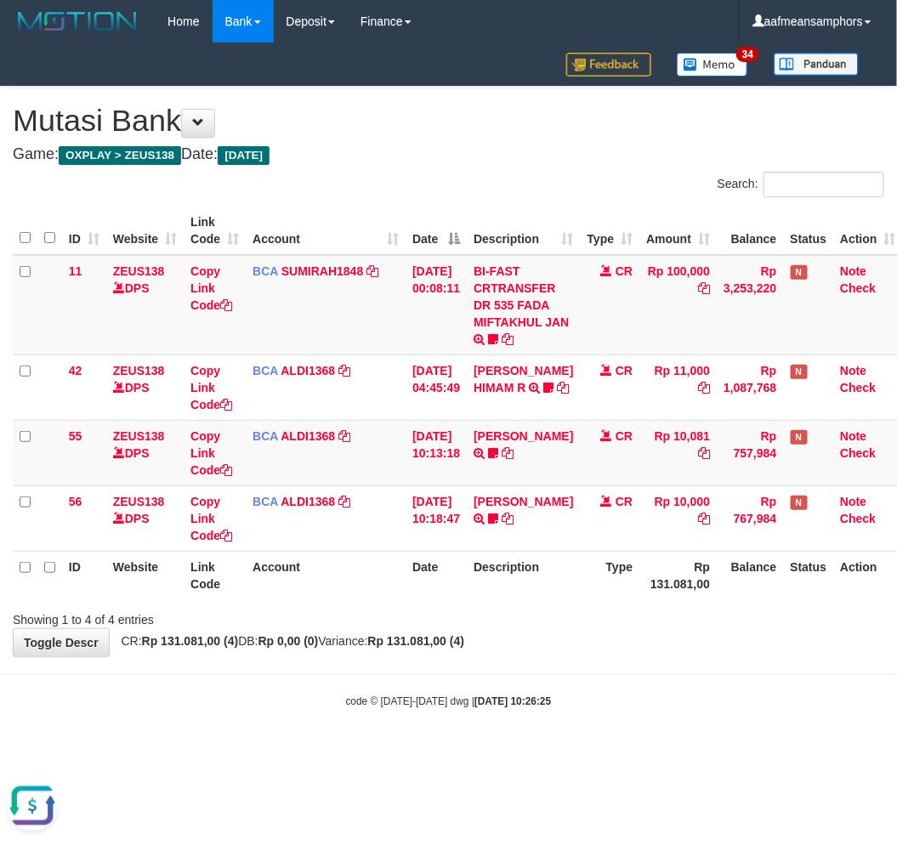
click at [649, 669] on body "Toggle navigation Home Bank Account List Load By Website Group [OXPLAY] ZEUS138…" at bounding box center [448, 376] width 897 height 752
click at [635, 673] on body "Toggle navigation Home Bank Account List Load By Website Group [OXPLAY] ZEUS138…" at bounding box center [448, 376] width 897 height 752
drag, startPoint x: 631, startPoint y: 658, endPoint x: 615, endPoint y: 661, distance: 16.4
click at [623, 663] on body "Toggle navigation Home Bank Account List Load By Website Group [OXPLAY] ZEUS138…" at bounding box center [448, 376] width 897 height 752
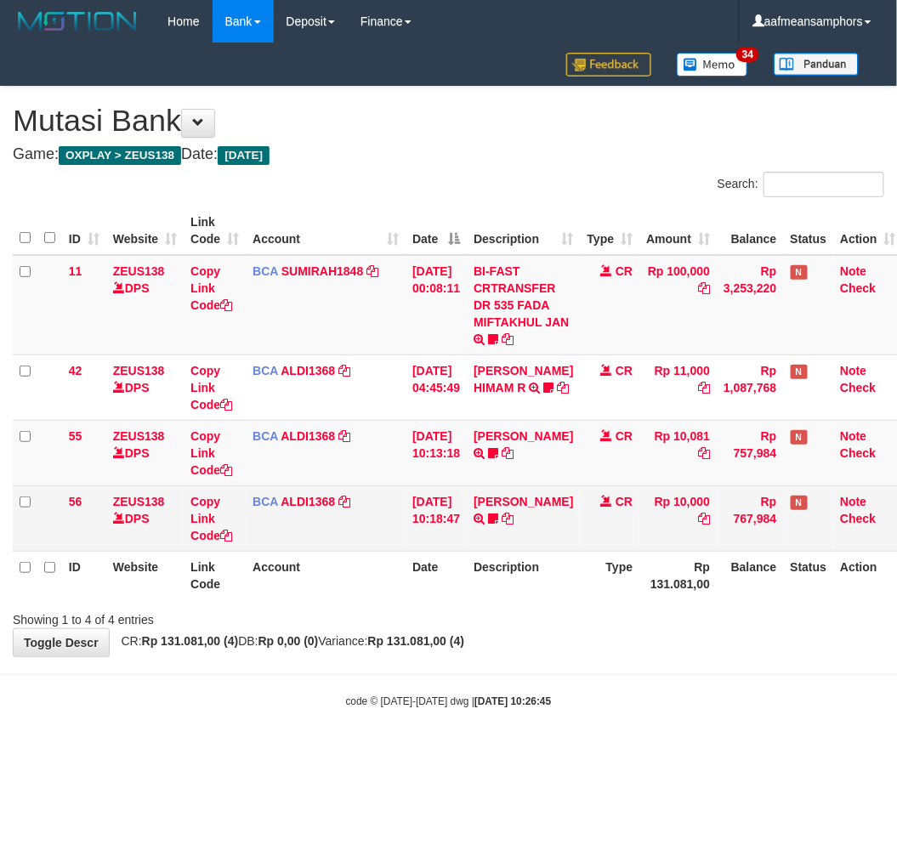
click at [574, 662] on body "Toggle navigation Home Bank Account List Load By Website Group [OXPLAY] ZEUS138…" at bounding box center [448, 376] width 897 height 752
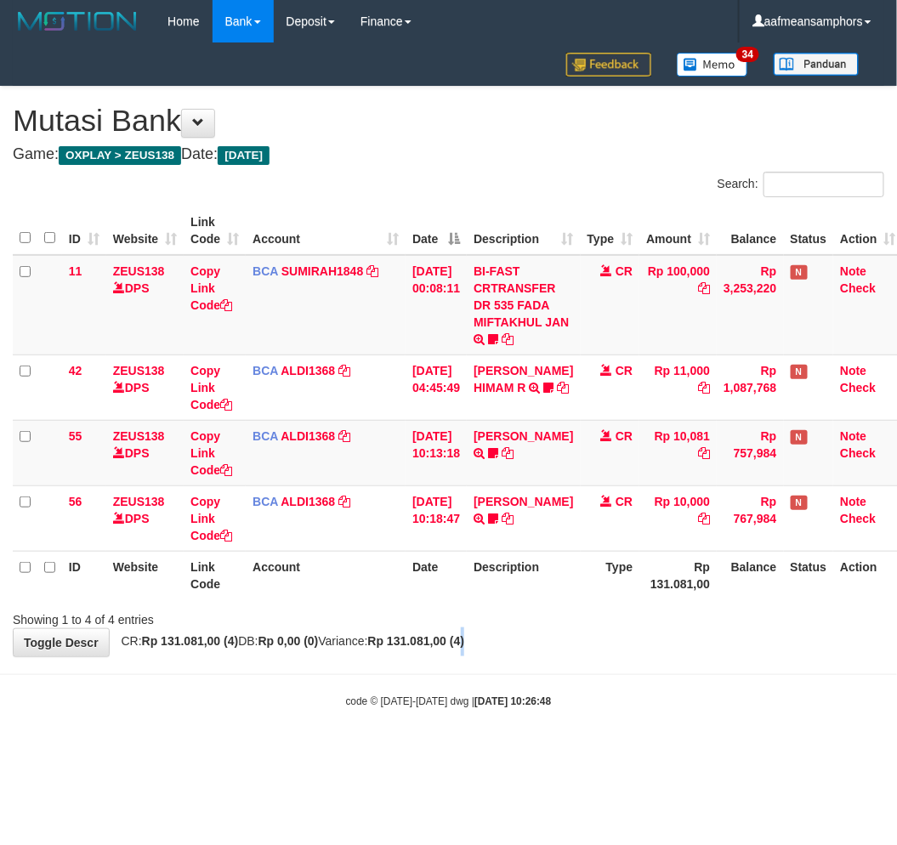
click at [500, 640] on div "**********" at bounding box center [448, 372] width 897 height 570
drag, startPoint x: 487, startPoint y: 635, endPoint x: 570, endPoint y: 555, distance: 114.9
click at [465, 638] on strong "Rp 131.081,00 (4)" at bounding box center [416, 642] width 97 height 14
click at [651, 600] on div "ID Website Link Code Account Date Description Type Amount Balance Status Action…" at bounding box center [448, 403] width 897 height 403
click at [659, 632] on div "**********" at bounding box center [448, 372] width 897 height 570
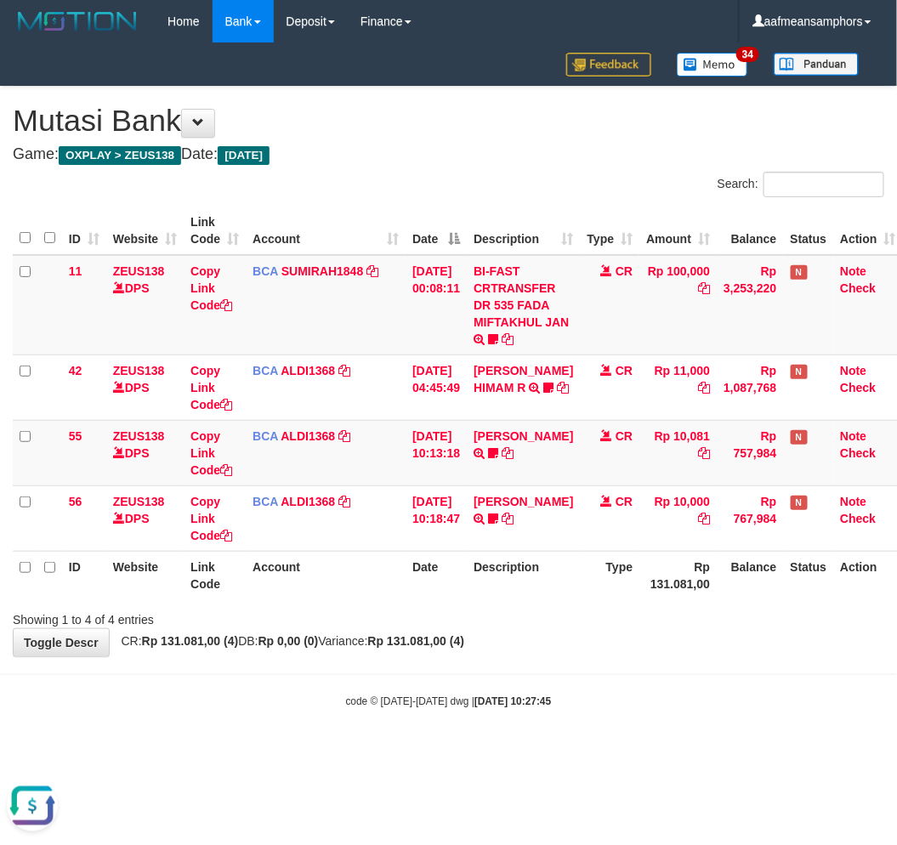
click at [656, 632] on div "**********" at bounding box center [448, 372] width 897 height 570
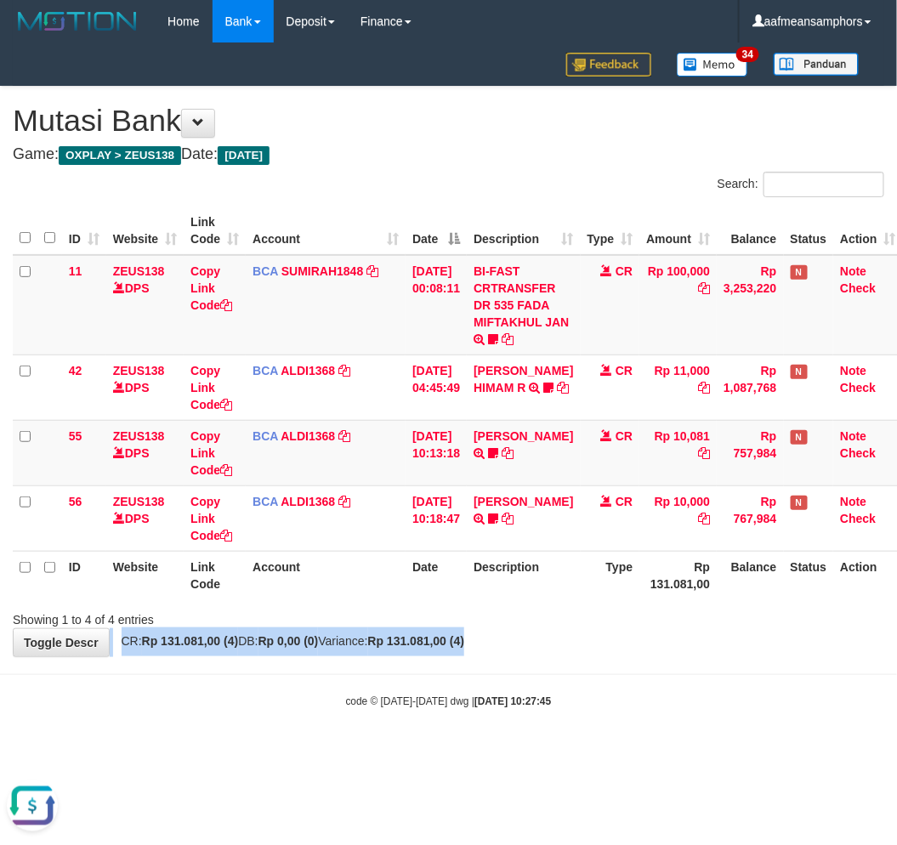
click at [646, 632] on div "**********" at bounding box center [448, 372] width 897 height 570
drag, startPoint x: 644, startPoint y: 621, endPoint x: 656, endPoint y: 604, distance: 20.8
click at [646, 621] on div "Showing 1 to 4 of 4 entries" at bounding box center [448, 617] width 897 height 24
click at [646, 609] on div "Showing 1 to 4 of 4 entries" at bounding box center [448, 617] width 897 height 24
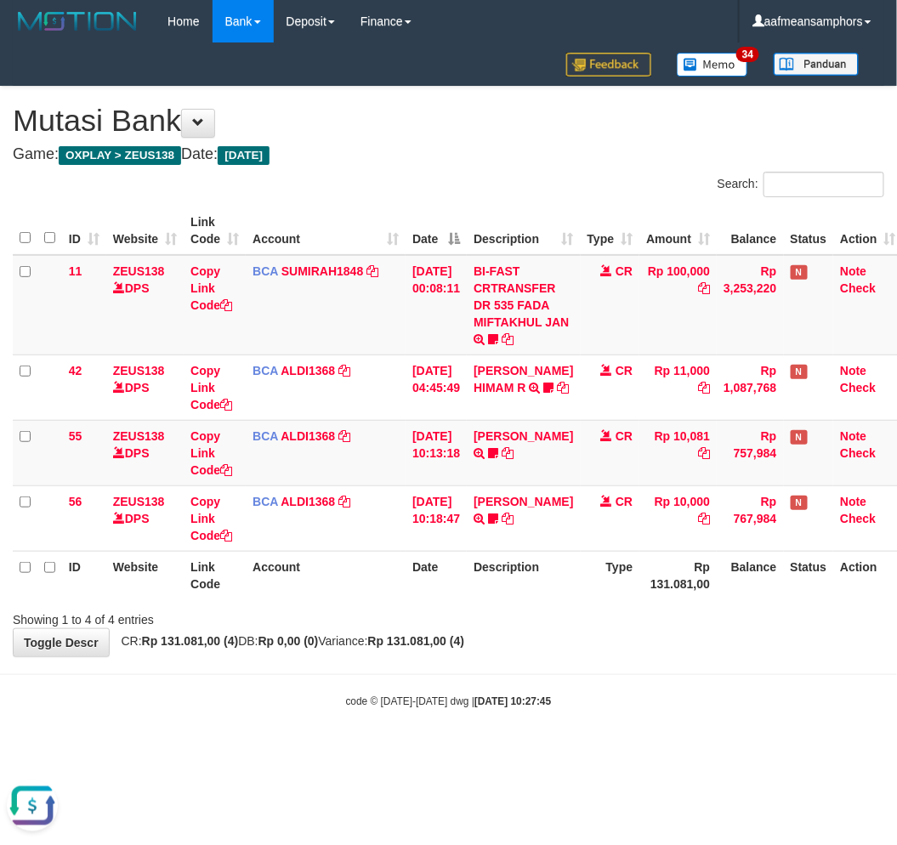
click at [648, 607] on div "Search: ID Website Link Code Account Date Description Type Amount Balance Statu…" at bounding box center [449, 400] width 872 height 457
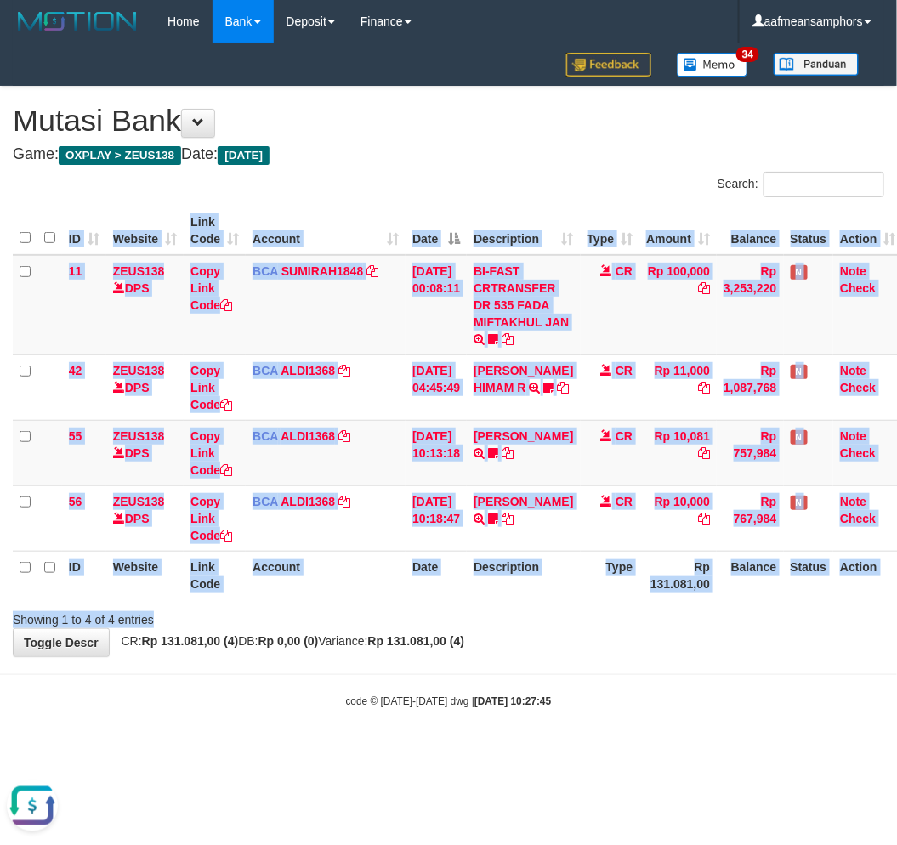
click at [646, 611] on div "Showing 1 to 4 of 4 entries" at bounding box center [448, 617] width 897 height 24
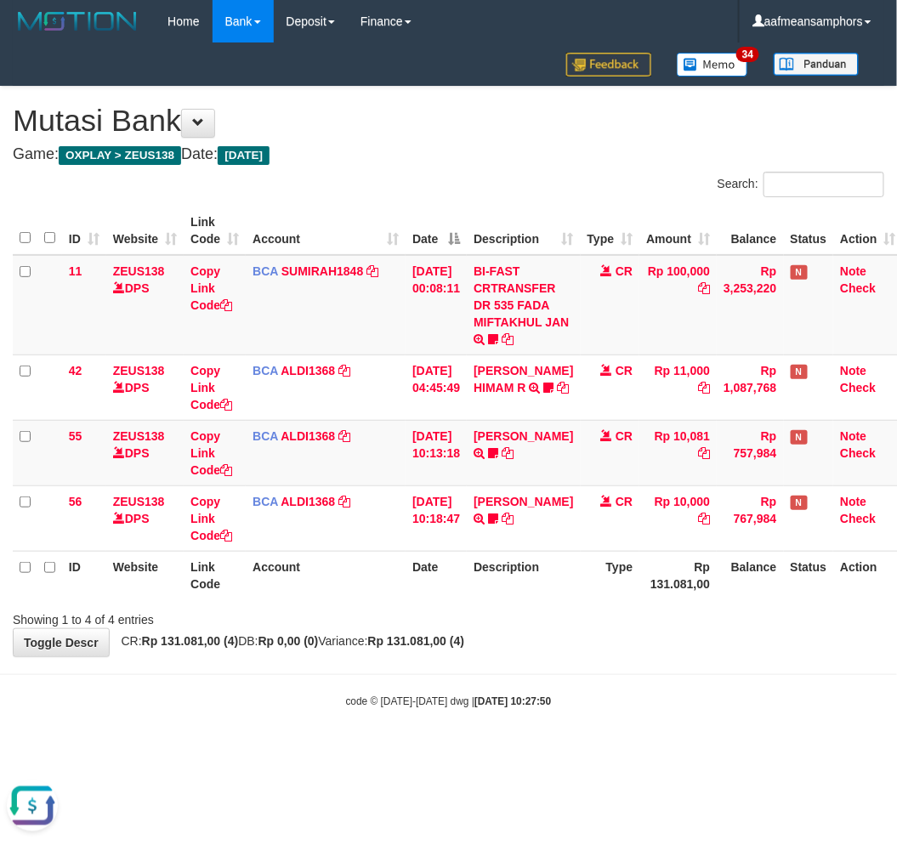
click at [576, 646] on div "**********" at bounding box center [448, 372] width 897 height 570
drag, startPoint x: 576, startPoint y: 640, endPoint x: 896, endPoint y: 838, distance: 376.5
click at [575, 640] on div "**********" at bounding box center [448, 372] width 897 height 570
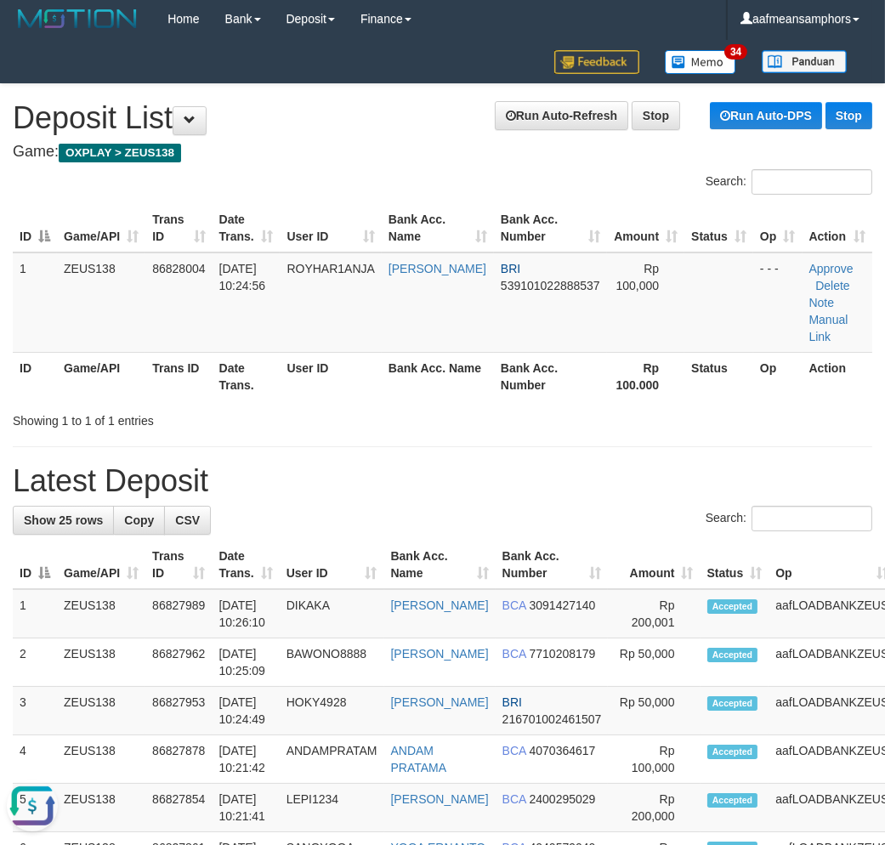
drag, startPoint x: 391, startPoint y: 490, endPoint x: 412, endPoint y: 496, distance: 21.3
click at [410, 496] on h1 "Latest Deposit" at bounding box center [443, 481] width 860 height 34
click at [805, 427] on div "Showing 1 to 1 of 1 entries" at bounding box center [442, 418] width 885 height 24
drag, startPoint x: 800, startPoint y: 428, endPoint x: 741, endPoint y: 434, distance: 59.0
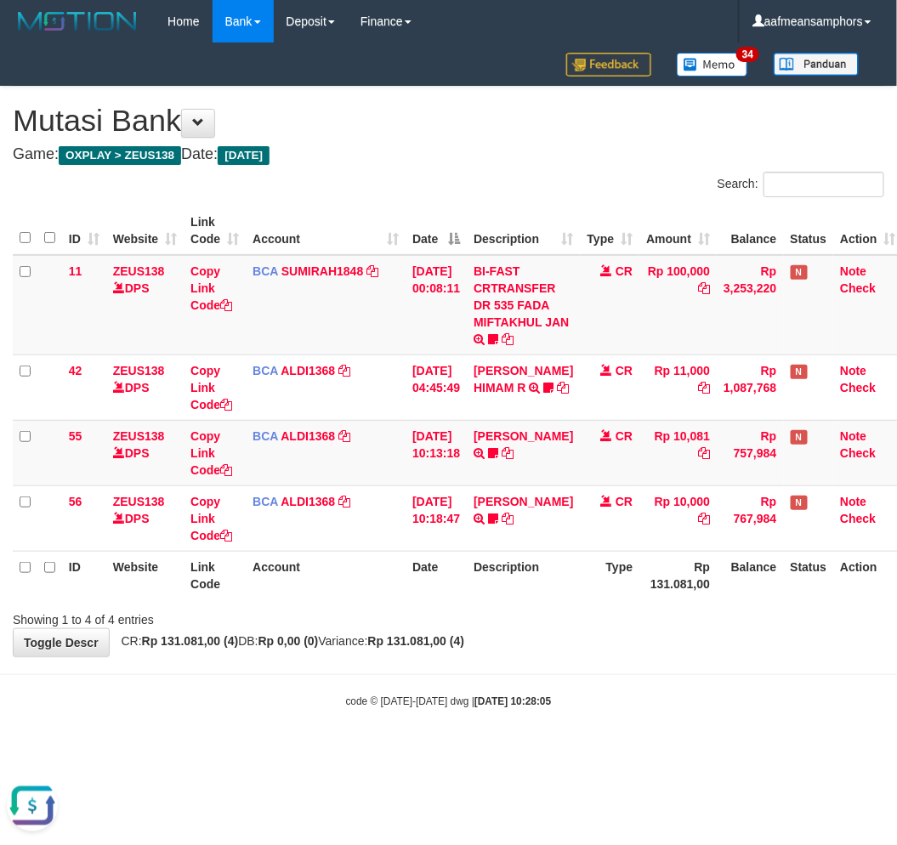
drag, startPoint x: 409, startPoint y: 563, endPoint x: 417, endPoint y: 555, distance: 10.8
click at [407, 566] on th "Date" at bounding box center [436, 575] width 61 height 48
click at [464, 551] on table "ID Website Link Code Account Date Description Type Amount Balance Status Action…" at bounding box center [458, 403] width 891 height 393
click at [589, 652] on div "**********" at bounding box center [448, 372] width 897 height 570
click at [685, 701] on div "code © [DATE]-[DATE] dwg | [DATE] 10:28:19" at bounding box center [448, 700] width 897 height 17
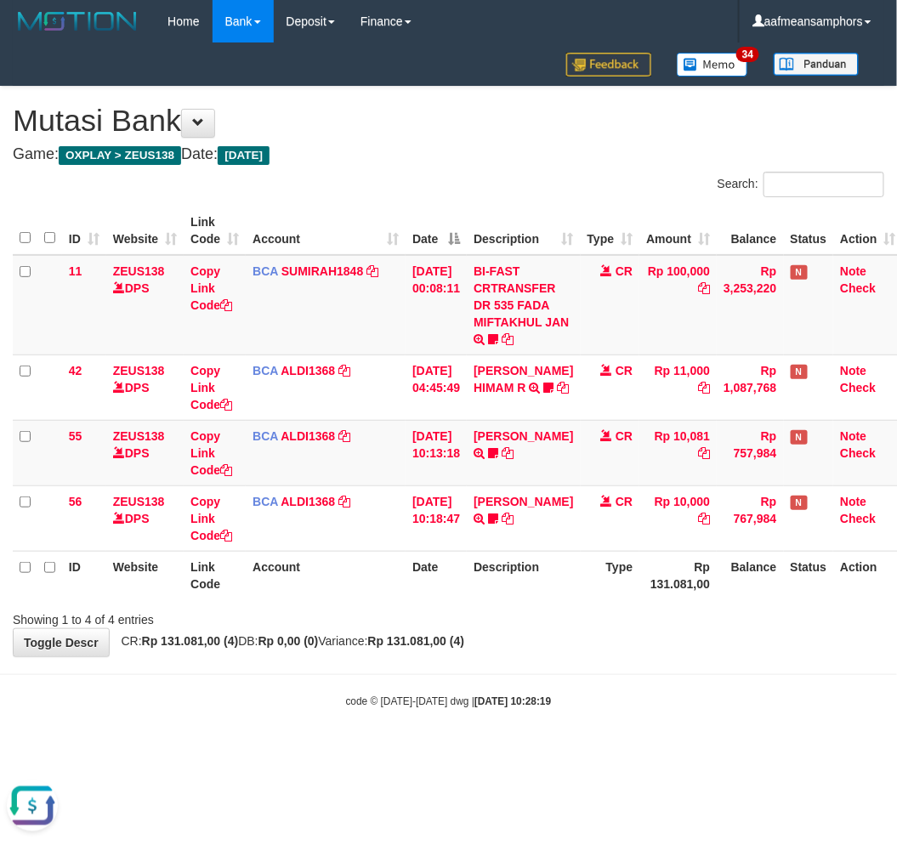
click at [686, 680] on body "Toggle navigation Home Bank Account List Load By Website Group [OXPLAY] ZEUS138…" at bounding box center [448, 376] width 897 height 752
click at [562, 714] on body "Toggle navigation Home Bank Account List Load By Website Group [OXPLAY] ZEUS138…" at bounding box center [448, 376] width 897 height 752
click at [571, 686] on body "Toggle navigation Home Bank Account List Load By Website Group [OXPLAY] ZEUS138…" at bounding box center [448, 376] width 897 height 752
drag, startPoint x: 596, startPoint y: 691, endPoint x: 589, endPoint y: 700, distance: 12.1
click at [589, 700] on body "Toggle navigation Home Bank Account List Load By Website Group [OXPLAY] ZEUS138…" at bounding box center [448, 376] width 897 height 752
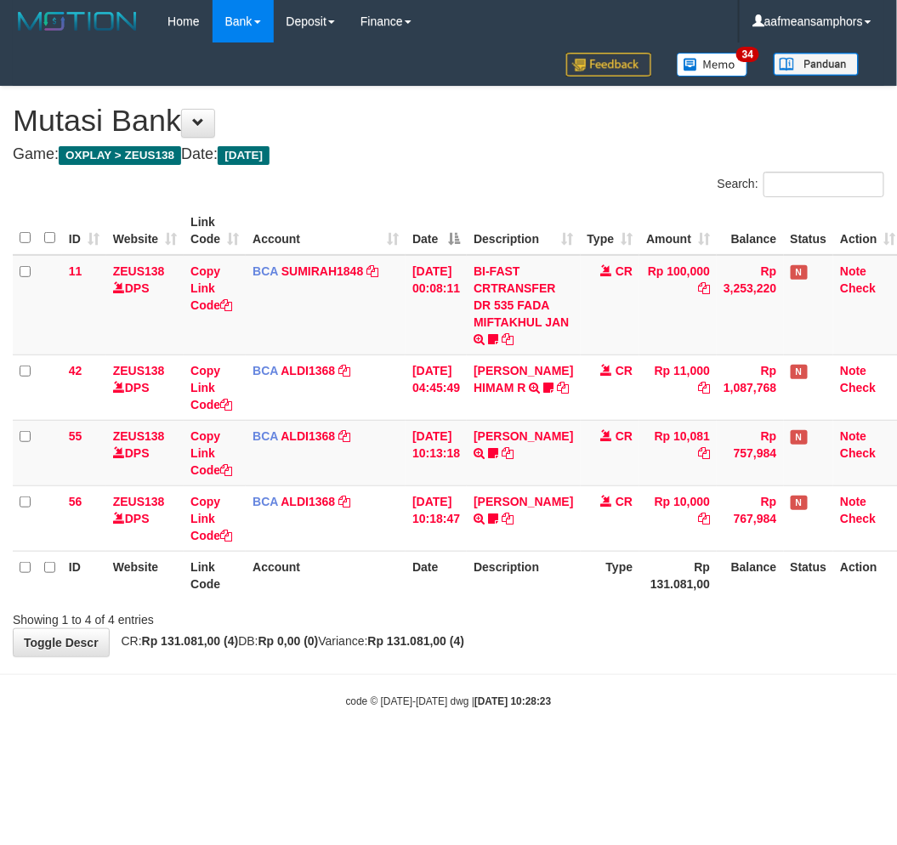
click at [595, 703] on div "code © 2012-2018 dwg | 2025/08/31 10:28:23" at bounding box center [448, 700] width 897 height 17
drag, startPoint x: 428, startPoint y: 667, endPoint x: 465, endPoint y: 661, distance: 37.9
click at [426, 672] on body "Toggle navigation Home Bank Account List Load By Website Group [OXPLAY] ZEUS138…" at bounding box center [448, 376] width 897 height 752
click at [470, 658] on body "Toggle navigation Home Bank Account List Load By Website Group [OXPLAY] ZEUS138…" at bounding box center [448, 376] width 897 height 752
drag, startPoint x: 480, startPoint y: 652, endPoint x: 511, endPoint y: 611, distance: 51.5
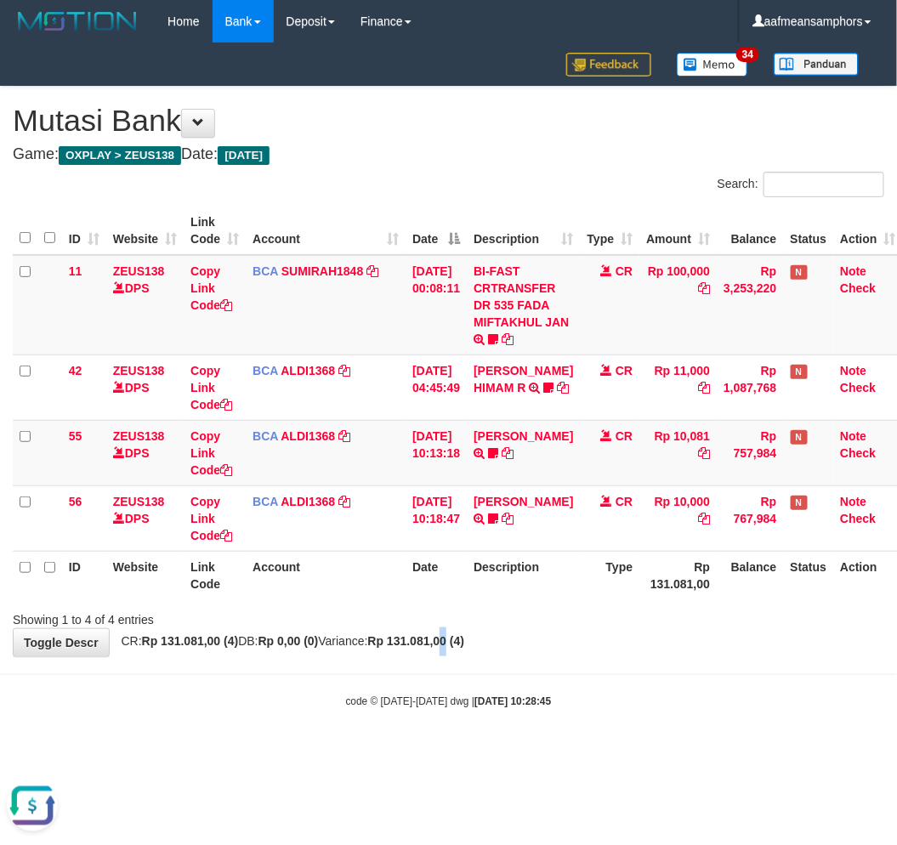
click at [479, 652] on div "**********" at bounding box center [448, 372] width 897 height 570
click at [468, 624] on div "Showing 1 to 4 of 4 entries" at bounding box center [448, 617] width 897 height 24
click at [497, 609] on div "Showing 1 to 4 of 4 entries" at bounding box center [448, 617] width 897 height 24
click at [495, 613] on div "Showing 1 to 4 of 4 entries" at bounding box center [448, 617] width 897 height 24
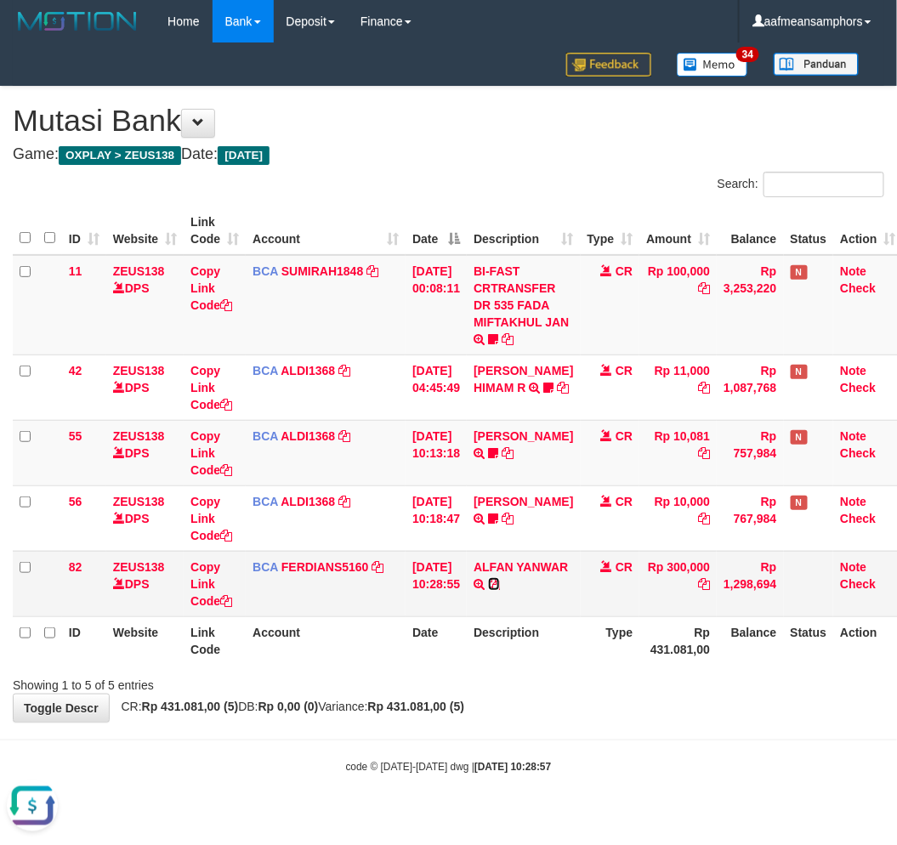
click at [500, 580] on icon at bounding box center [494, 584] width 12 height 12
click at [640, 661] on th "Rp 431.081,00" at bounding box center [678, 641] width 77 height 48
click at [587, 689] on div "Showing 1 to 5 of 5 entries" at bounding box center [448, 682] width 897 height 24
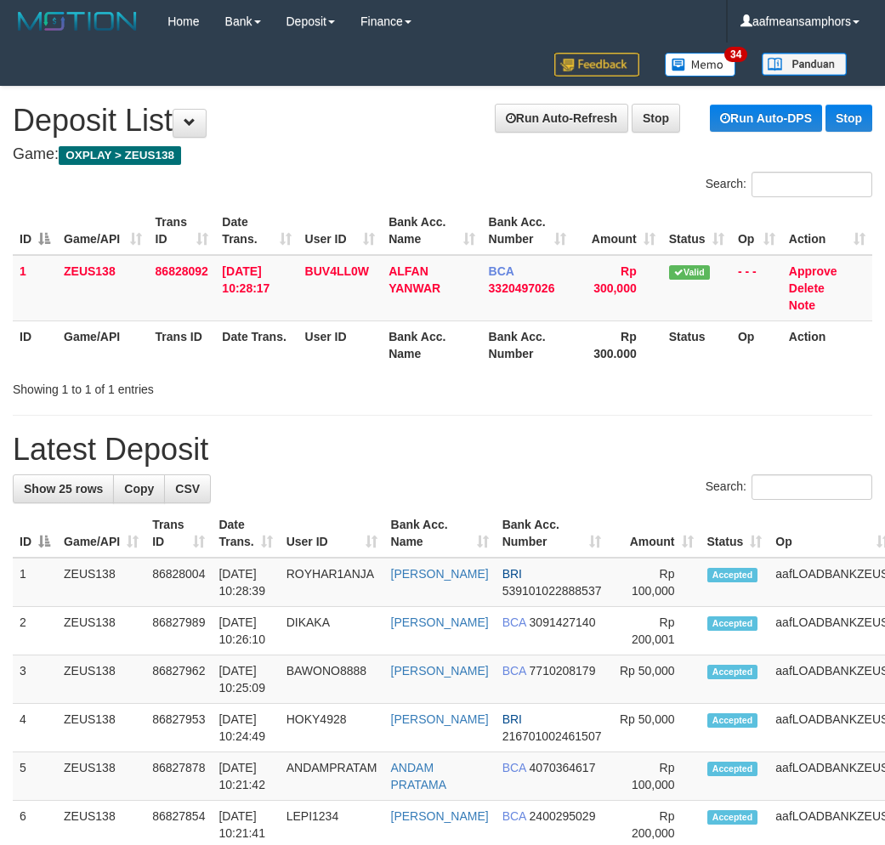
scroll to position [3, 0]
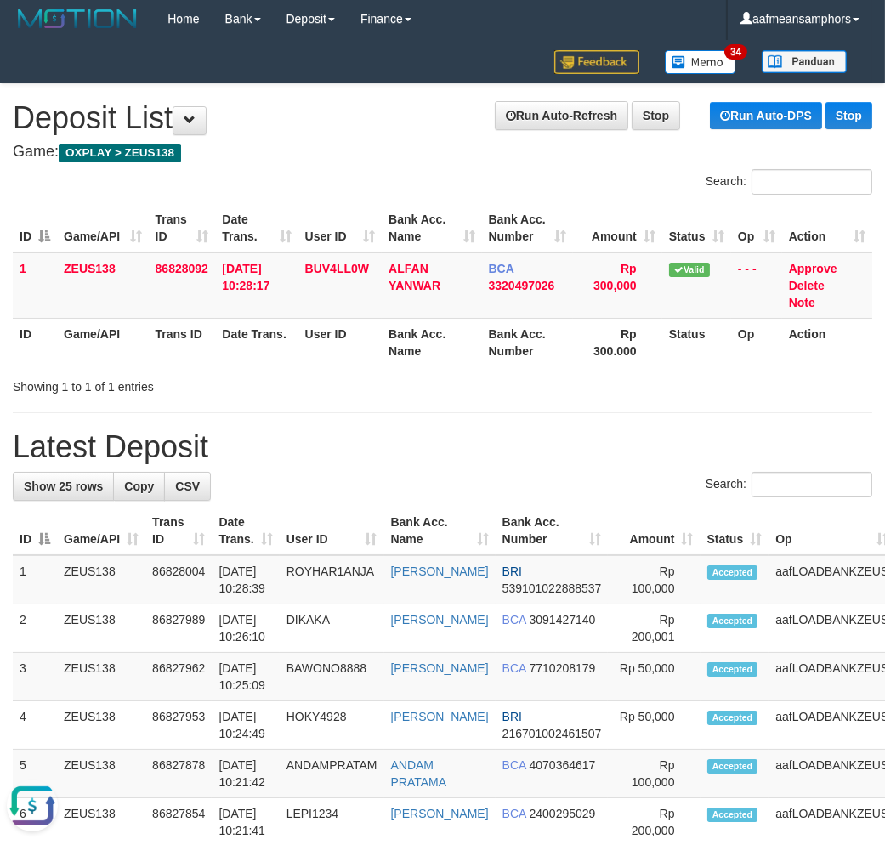
click at [372, 446] on h1 "Latest Deposit" at bounding box center [443, 447] width 860 height 34
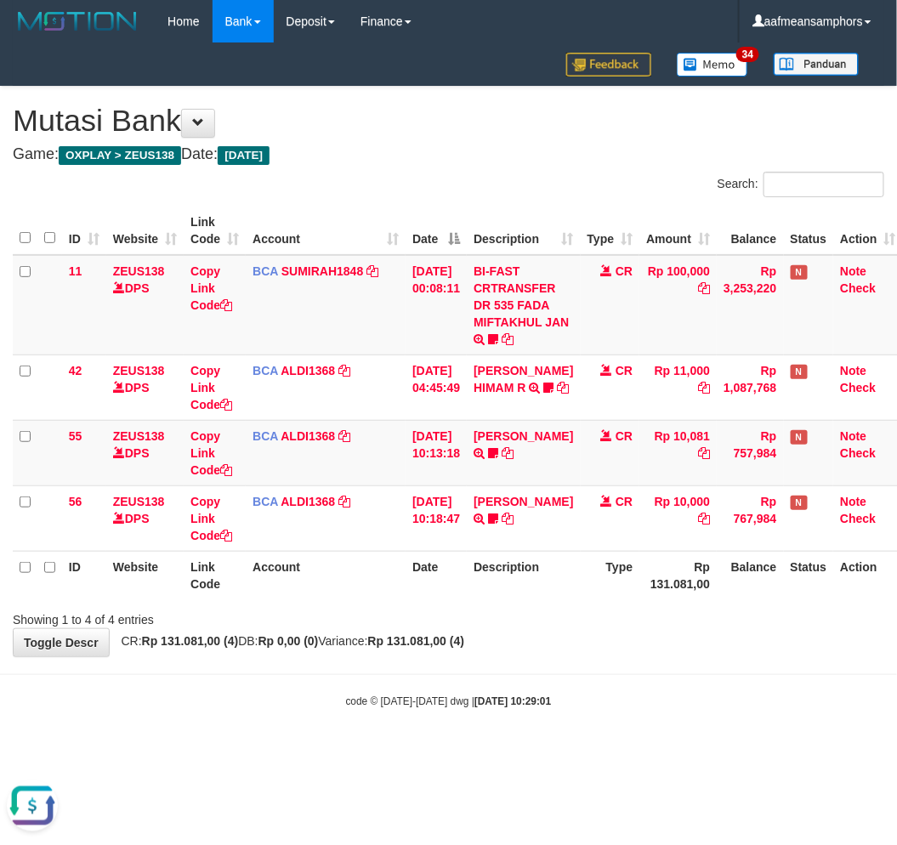
click at [276, 752] on html "Toggle navigation Home Bank Account List Load By Website Group [OXPLAY] ZEUS138…" at bounding box center [448, 376] width 897 height 752
drag, startPoint x: 565, startPoint y: 658, endPoint x: 599, endPoint y: 656, distance: 34.1
click at [563, 658] on body "Toggle navigation Home Bank Account List Load By Website Group [OXPLAY] ZEUS138…" at bounding box center [448, 376] width 897 height 752
drag, startPoint x: 567, startPoint y: 666, endPoint x: 577, endPoint y: 660, distance: 11.1
click at [563, 667] on body "Toggle navigation Home Bank Account List Load By Website Group [OXPLAY] ZEUS138…" at bounding box center [448, 376] width 897 height 752
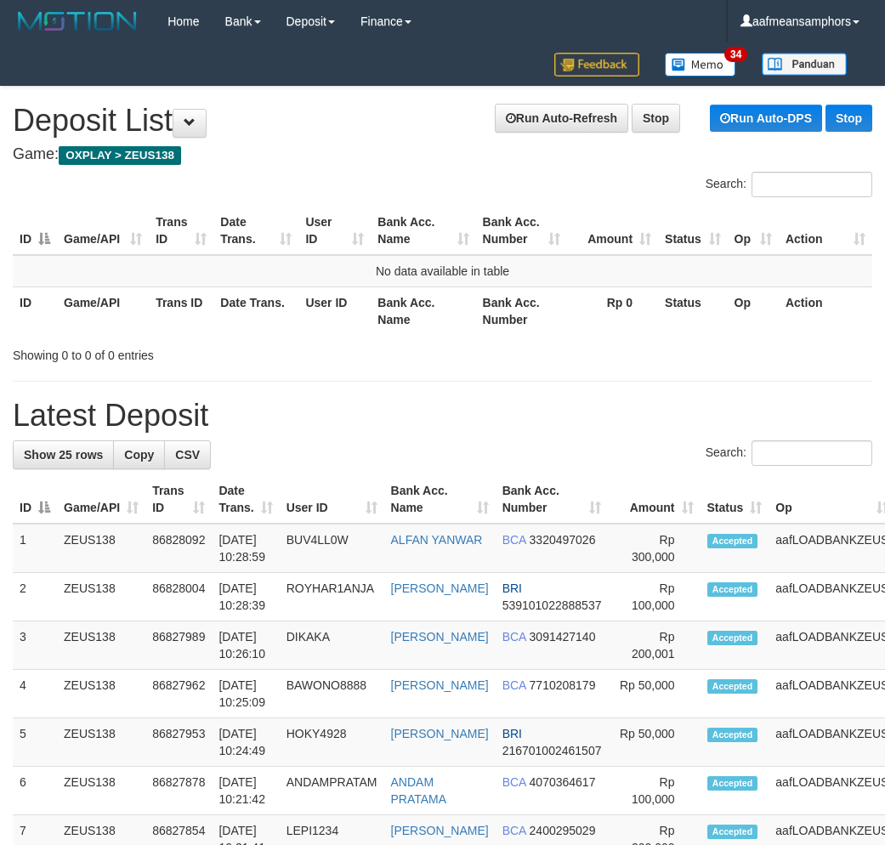
scroll to position [3, 0]
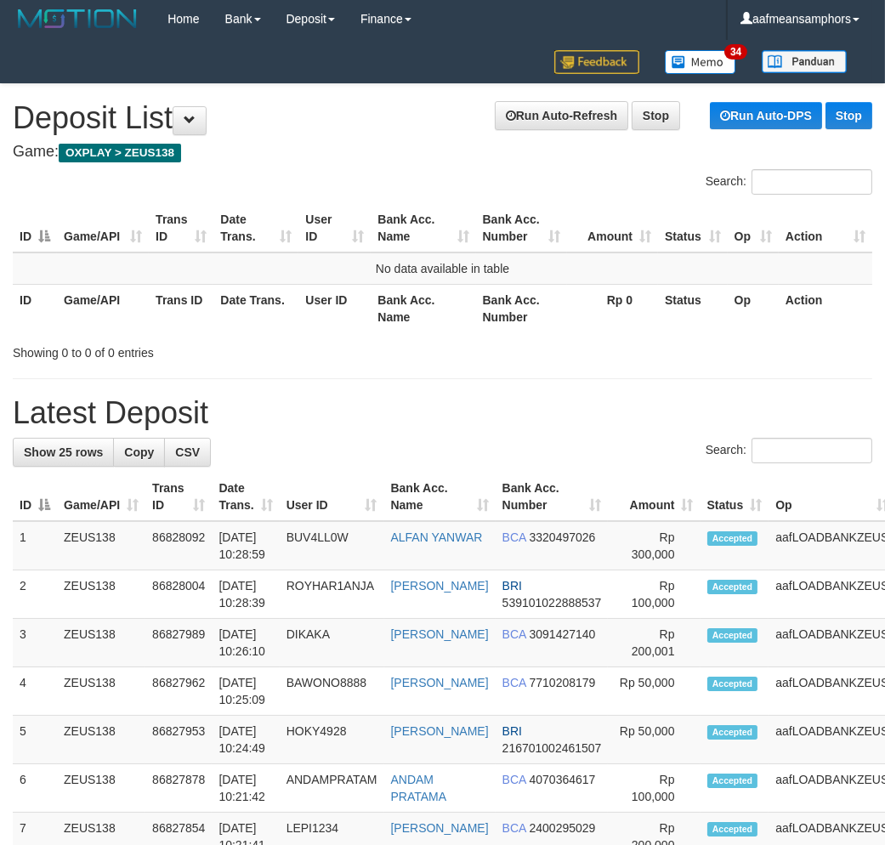
drag, startPoint x: 328, startPoint y: 357, endPoint x: 249, endPoint y: 379, distance: 82.1
click at [338, 359] on div "Showing 0 to 0 of 0 entries" at bounding box center [185, 350] width 344 height 24
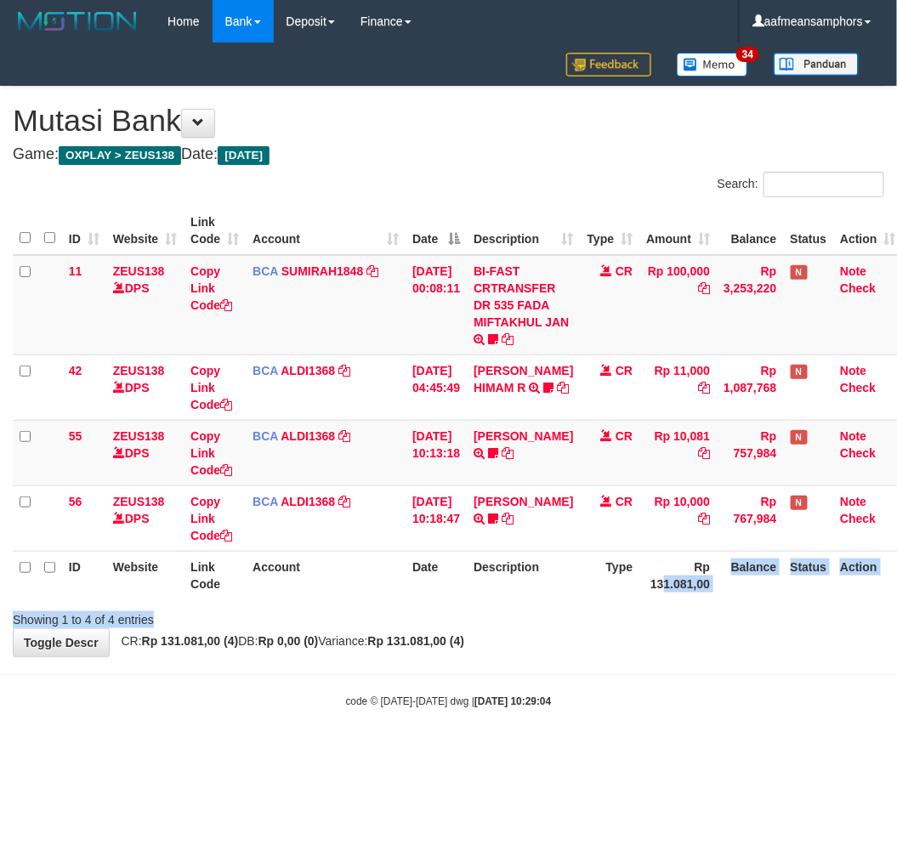
click at [628, 599] on div "ID Website Link Code Account Date Description Type Amount Balance Status Action…" at bounding box center [448, 403] width 897 height 403
click at [329, 713] on body "Toggle navigation Home Bank Account List Load By Website Group [OXPLAY] ZEUS138…" at bounding box center [448, 376] width 897 height 752
click at [471, 685] on body "Toggle navigation Home Bank Account List Load By Website Group [OXPLAY] ZEUS138…" at bounding box center [448, 376] width 897 height 752
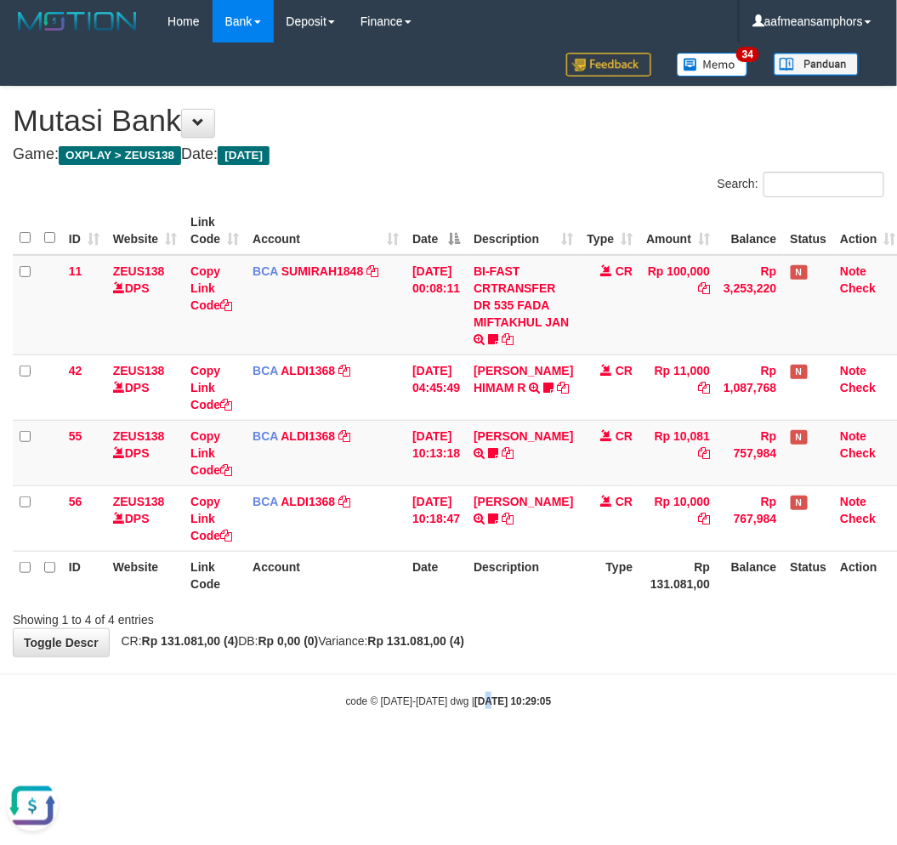
click at [473, 687] on body "Toggle navigation Home Bank Account List Load By Website Group [OXPLAY] ZEUS138…" at bounding box center [448, 376] width 897 height 752
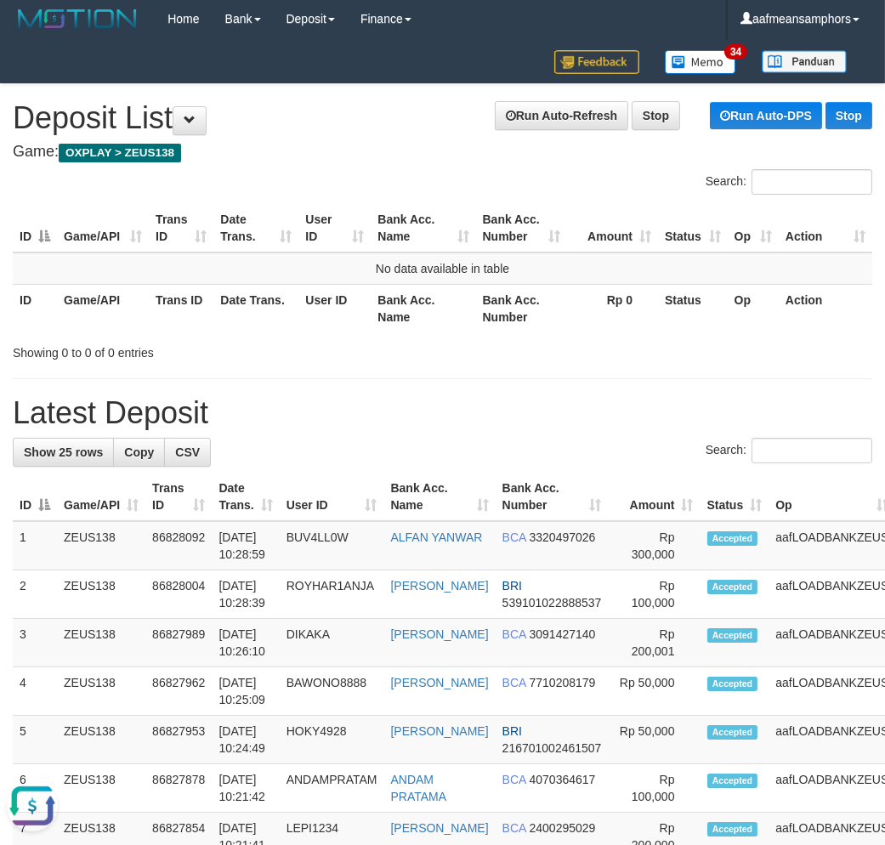
click at [316, 327] on th "User ID" at bounding box center [335, 308] width 72 height 48
click at [322, 327] on th "User ID" at bounding box center [335, 308] width 72 height 48
click at [341, 438] on div "Search:" at bounding box center [443, 453] width 860 height 30
drag, startPoint x: 339, startPoint y: 437, endPoint x: 34, endPoint y: 561, distance: 328.8
click at [339, 438] on div "Search:" at bounding box center [443, 453] width 860 height 30
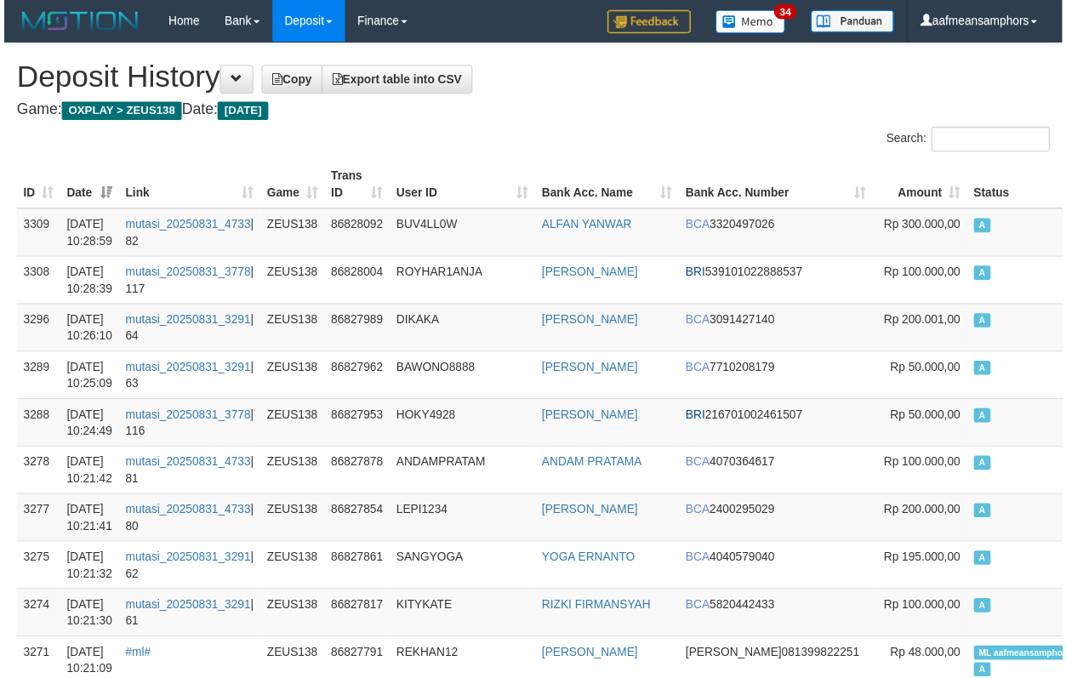
scroll to position [189, 0]
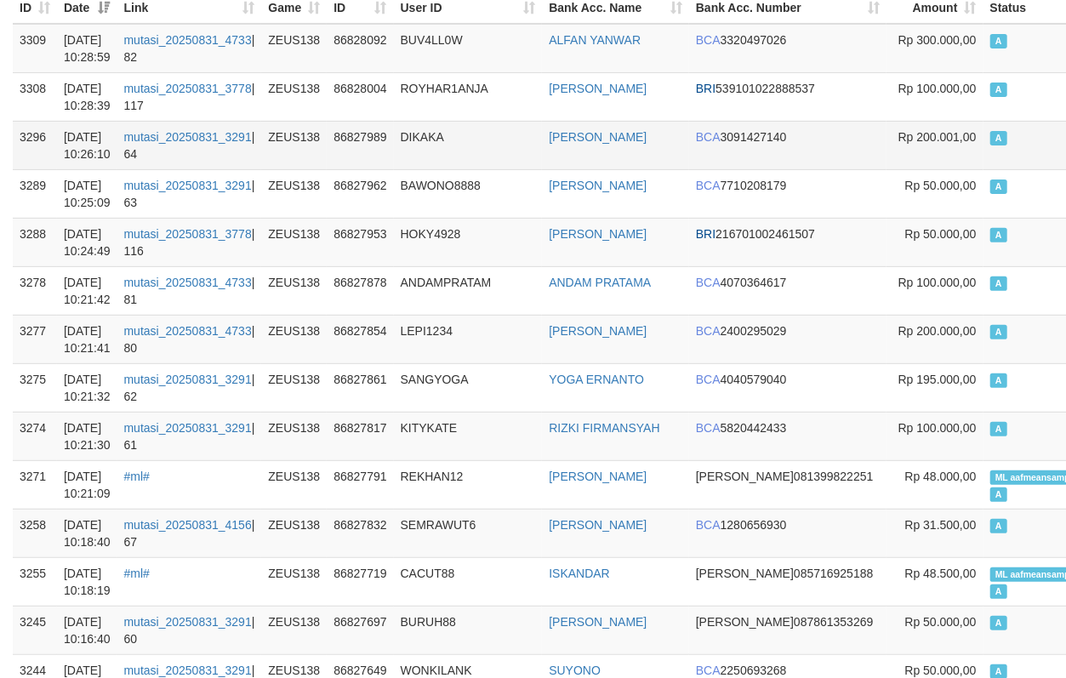
click at [751, 130] on td "BCA 3091427140" at bounding box center [787, 145] width 197 height 48
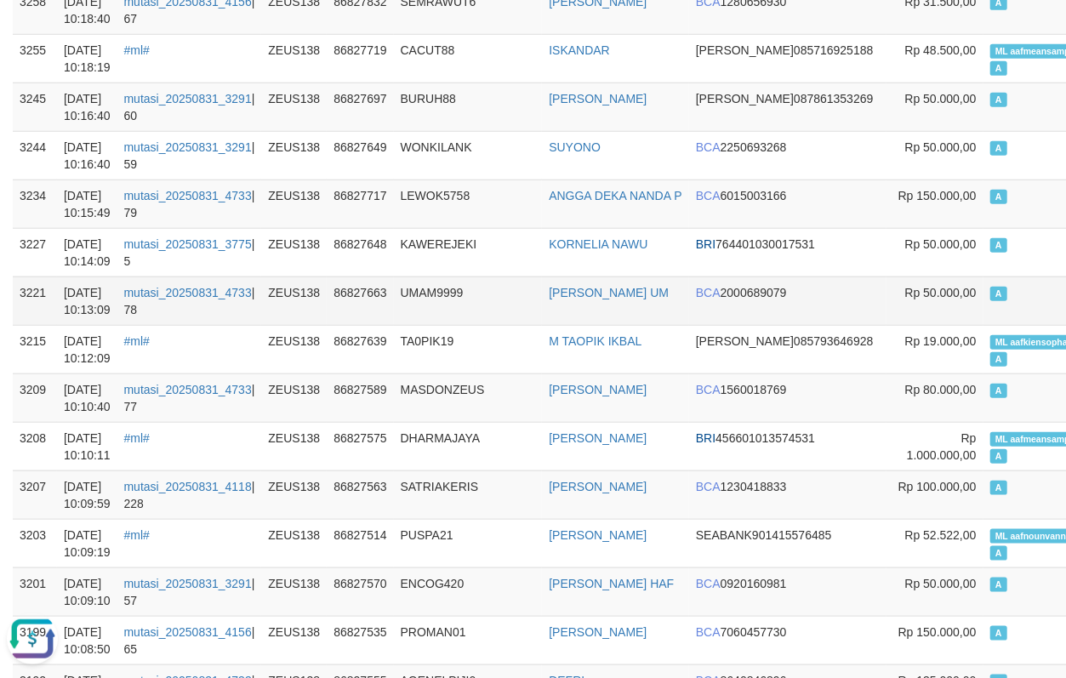
click at [437, 281] on td "UMAM9999" at bounding box center [468, 300] width 149 height 48
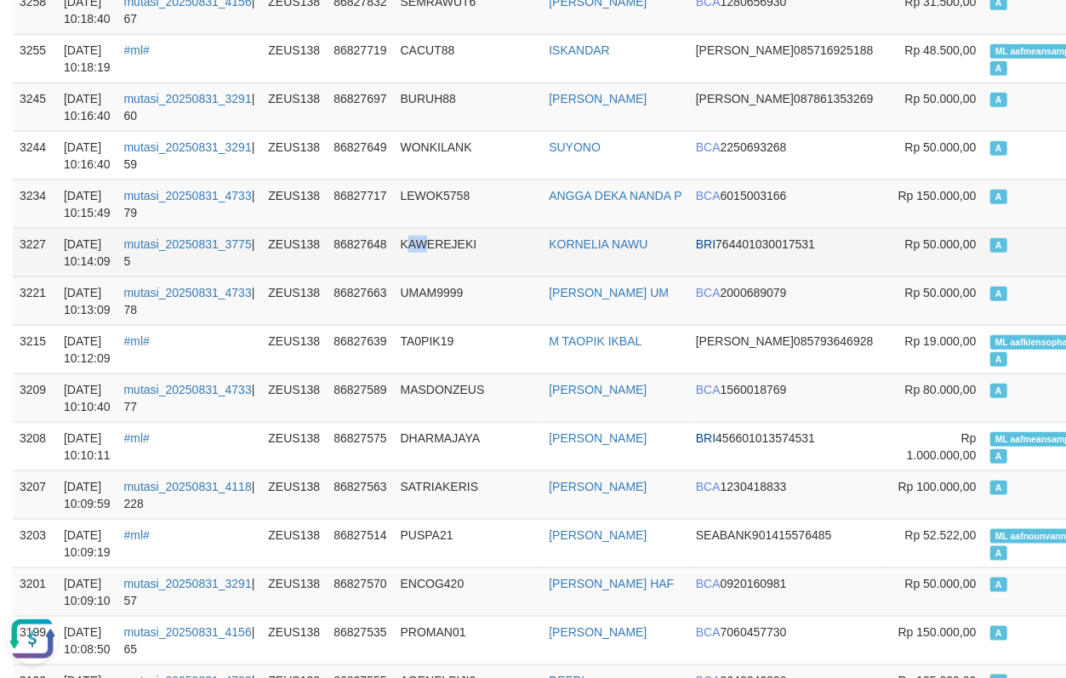
click at [413, 265] on td "KAWEREJEKI" at bounding box center [468, 252] width 149 height 48
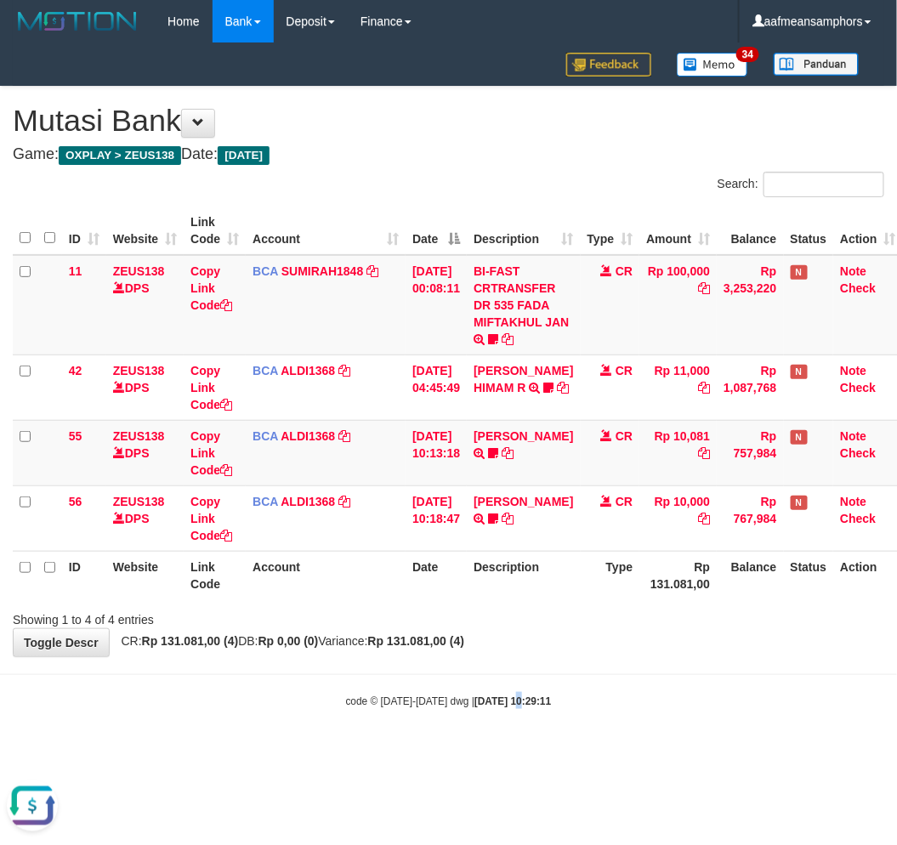
click at [505, 741] on body "Toggle navigation Home Bank Account List Load By Website Group [OXPLAY] ZEUS138…" at bounding box center [448, 376] width 897 height 752
drag, startPoint x: 0, startPoint y: 0, endPoint x: 614, endPoint y: 711, distance: 939.5
click at [614, 712] on body "Toggle navigation Home Bank Account List Load By Website Group [OXPLAY] ZEUS138…" at bounding box center [448, 376] width 897 height 752
click at [579, 738] on body "Toggle navigation Home Bank Account List Load By Website Group [OXPLAY] ZEUS138…" at bounding box center [448, 376] width 897 height 752
click at [699, 746] on body "Toggle navigation Home Bank Account List Load By Website Group [OXPLAY] ZEUS138…" at bounding box center [448, 376] width 897 height 752
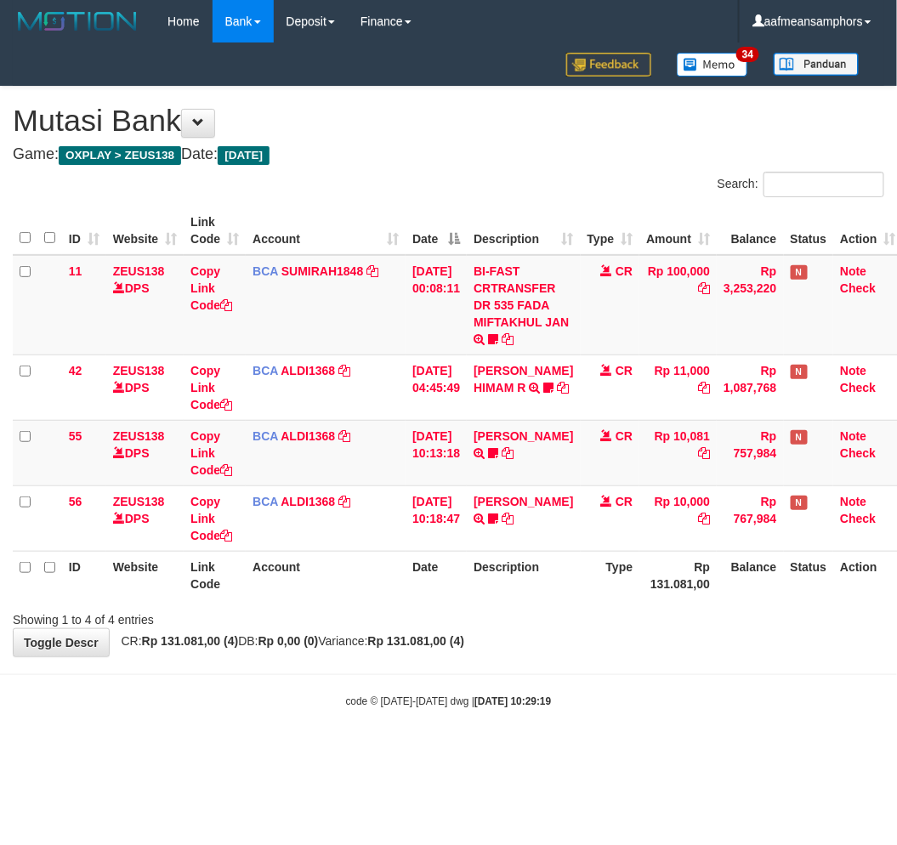
click at [693, 738] on body "Toggle navigation Home Bank Account List Load By Website Group [OXPLAY] ZEUS138…" at bounding box center [448, 376] width 897 height 752
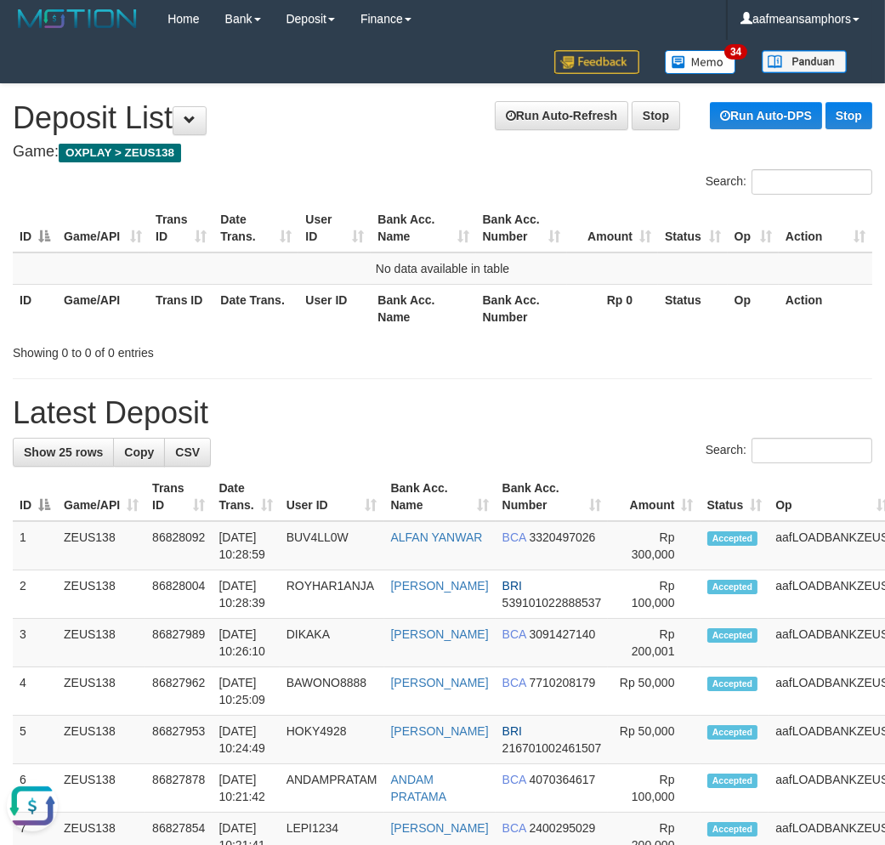
drag, startPoint x: 669, startPoint y: 391, endPoint x: 248, endPoint y: 502, distance: 435.3
drag, startPoint x: 396, startPoint y: 386, endPoint x: 167, endPoint y: 447, distance: 237.5
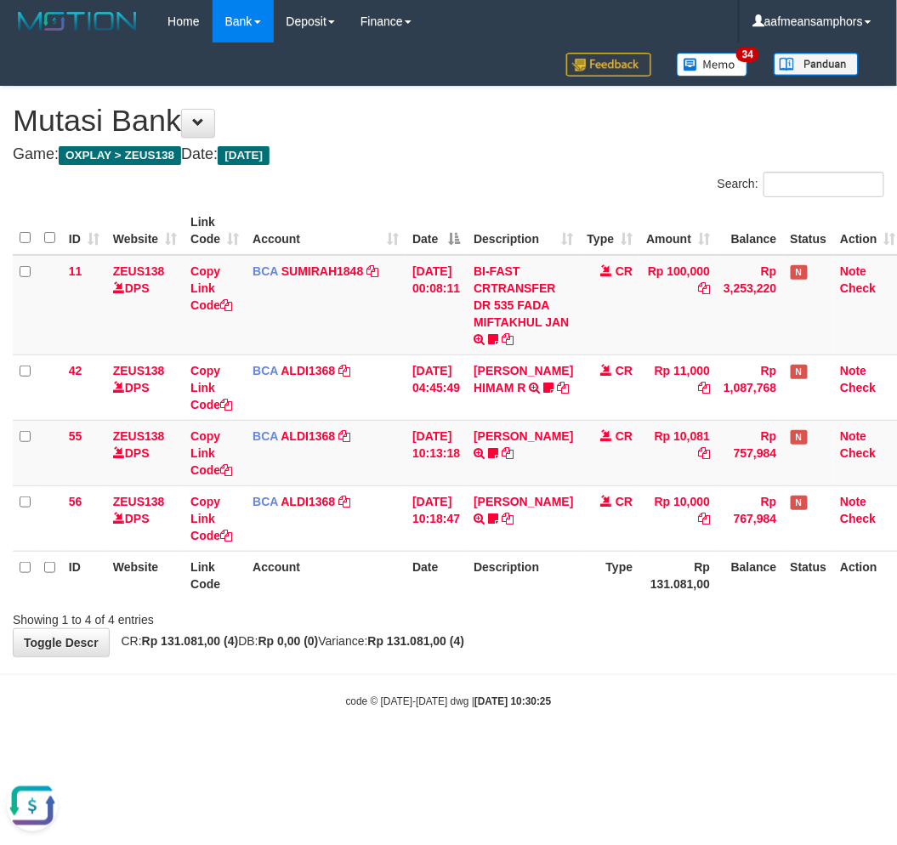
click at [610, 693] on div "code © 2012-2018 dwg | 2025/08/31 10:30:25" at bounding box center [448, 700] width 897 height 17
drag, startPoint x: 626, startPoint y: 700, endPoint x: 659, endPoint y: 686, distance: 35.9
click at [625, 701] on div "code © 2012-2018 dwg | 2025/08/31 10:30:25" at bounding box center [448, 700] width 897 height 17
drag, startPoint x: 644, startPoint y: 695, endPoint x: 635, endPoint y: 697, distance: 8.9
click at [635, 699] on div "code © 2012-2018 dwg | 2025/08/31 10:30:25" at bounding box center [448, 700] width 897 height 17
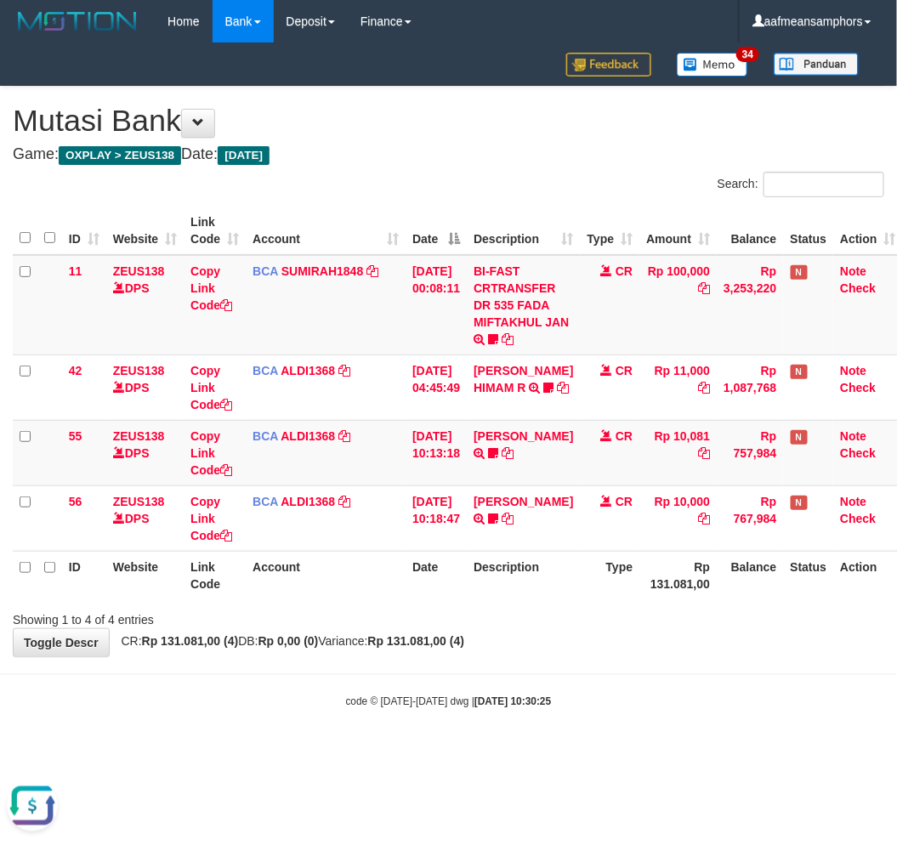
drag, startPoint x: 641, startPoint y: 686, endPoint x: 619, endPoint y: 698, distance: 25.1
click at [615, 703] on body "Toggle navigation Home Bank Account List Load By Website Group [OXPLAY] ZEUS138…" at bounding box center [448, 376] width 897 height 752
drag, startPoint x: 621, startPoint y: 691, endPoint x: 638, endPoint y: 686, distance: 17.8
click at [618, 692] on body "Toggle navigation Home Bank Account List Load By Website Group [OXPLAY] ZEUS138…" at bounding box center [448, 376] width 897 height 752
click at [633, 684] on body "Toggle navigation Home Bank Account List Load By Website Group [OXPLAY] ZEUS138…" at bounding box center [448, 376] width 897 height 752
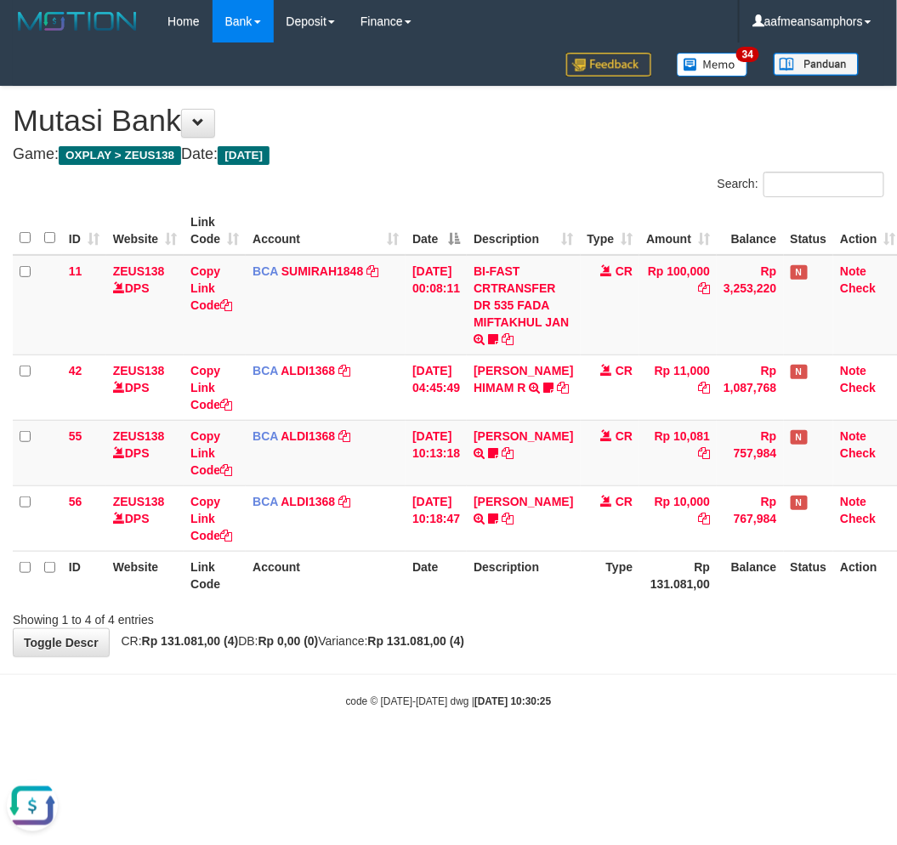
click at [628, 686] on body "Toggle navigation Home Bank Account List Load By Website Group [OXPLAY] ZEUS138…" at bounding box center [448, 376] width 897 height 752
click at [625, 677] on body "Toggle navigation Home Bank Account List Load By Website Group [OXPLAY] ZEUS138…" at bounding box center [448, 376] width 897 height 752
click at [623, 676] on body "Toggle navigation Home Bank Account List Load By Website Group [OXPLAY] ZEUS138…" at bounding box center [448, 376] width 897 height 752
click at [618, 679] on body "Toggle navigation Home Bank Account List Load By Website Group [OXPLAY] ZEUS138…" at bounding box center [448, 376] width 897 height 752
click at [566, 665] on body "Toggle navigation Home Bank Account List Load By Website Group [OXPLAY] ZEUS138…" at bounding box center [448, 376] width 897 height 752
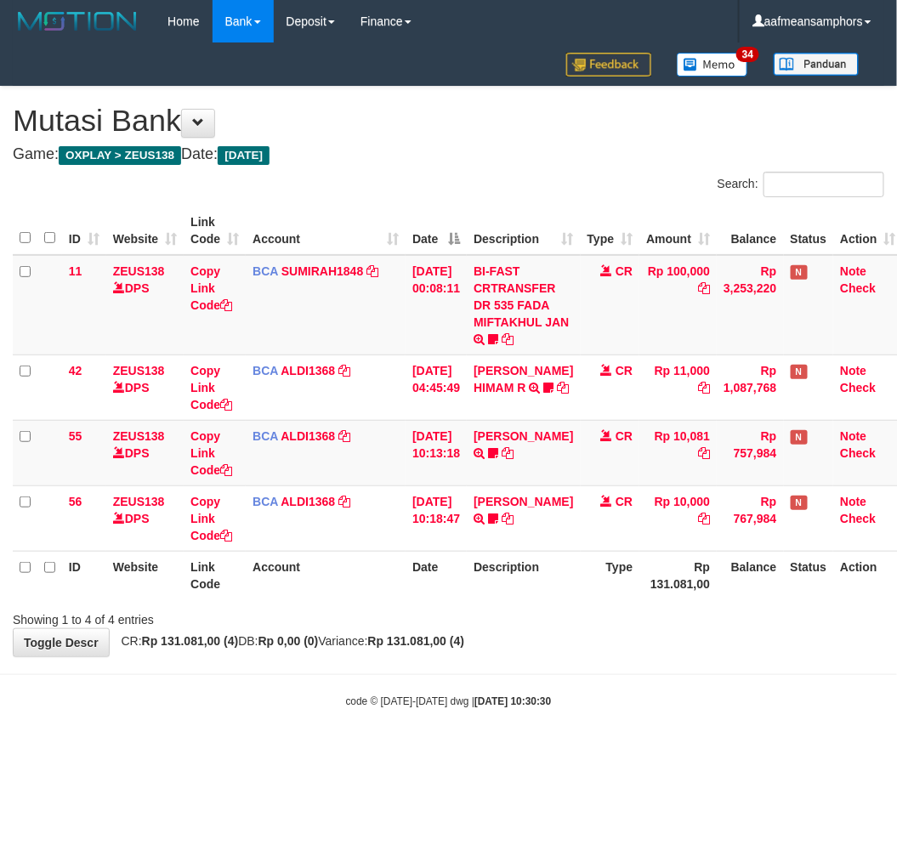
click at [573, 653] on div "**********" at bounding box center [448, 372] width 897 height 570
drag, startPoint x: 622, startPoint y: 661, endPoint x: 559, endPoint y: 670, distance: 63.6
click at [559, 674] on body "Toggle navigation Home Bank Account List Load By Website Group [OXPLAY] ZEUS138…" at bounding box center [448, 376] width 897 height 752
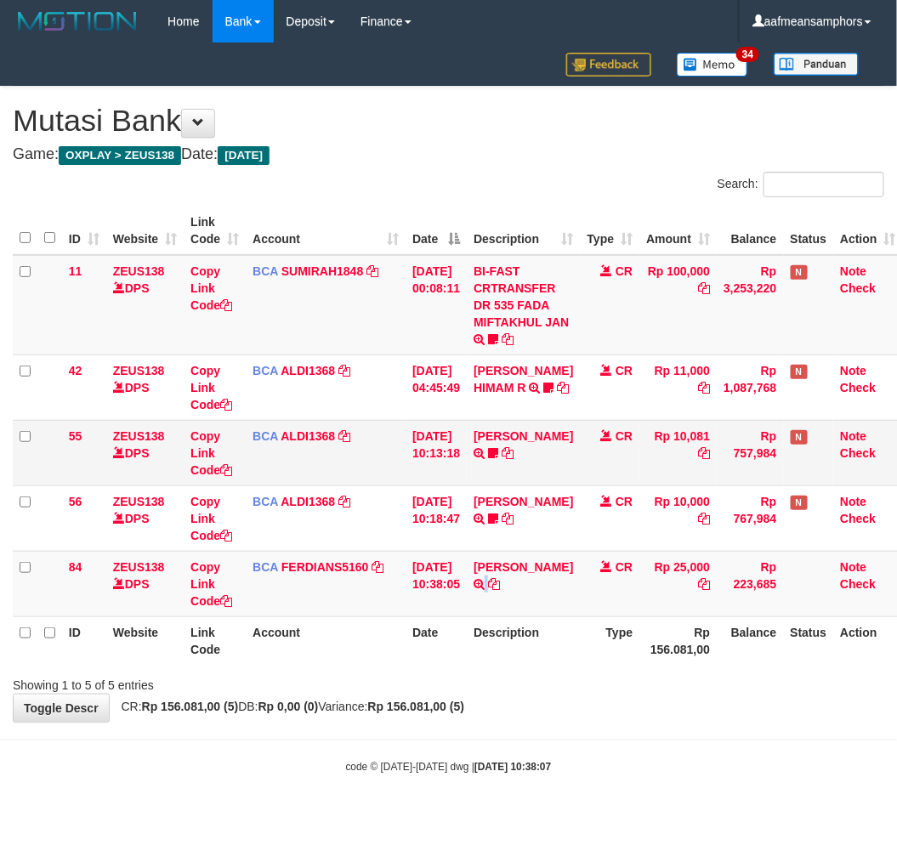
drag, startPoint x: 513, startPoint y: 612, endPoint x: 894, endPoint y: 459, distance: 410.6
click at [583, 575] on tr "84 ZEUS138 DPS Copy Link Code BCA FERDIANS5160 DPS FERDIANSYAH mutasi_20250831_…" at bounding box center [458, 583] width 891 height 65
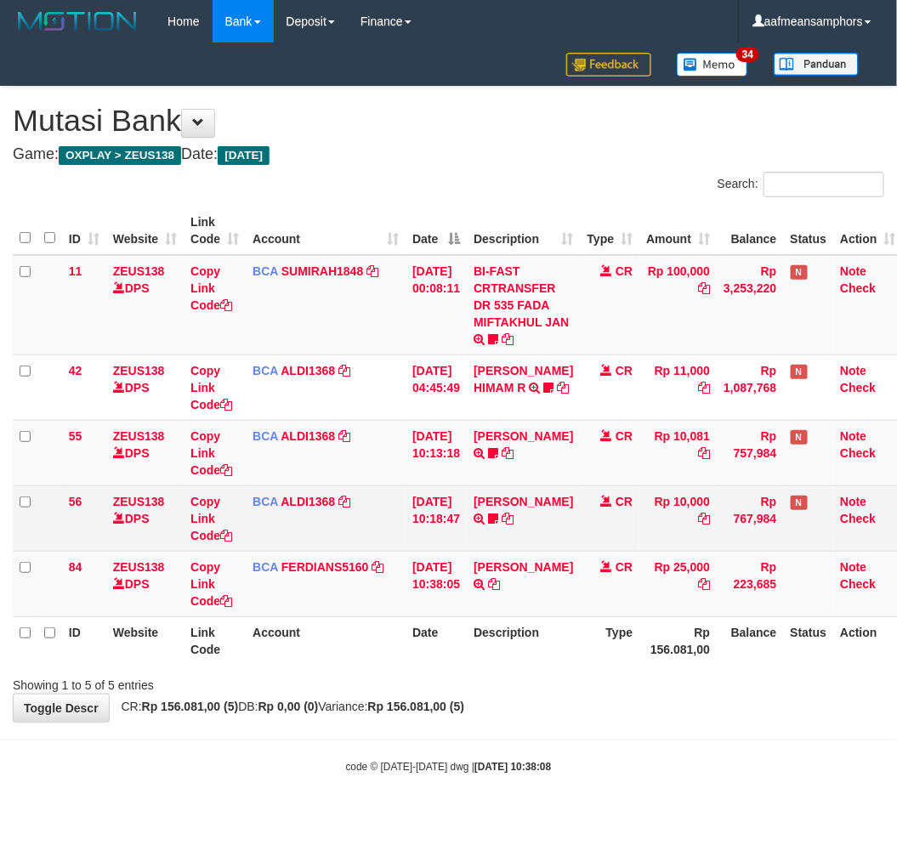
drag, startPoint x: 622, startPoint y: 673, endPoint x: 889, endPoint y: 520, distance: 307.8
click at [606, 677] on div "Showing 1 to 5 of 5 entries" at bounding box center [448, 682] width 897 height 24
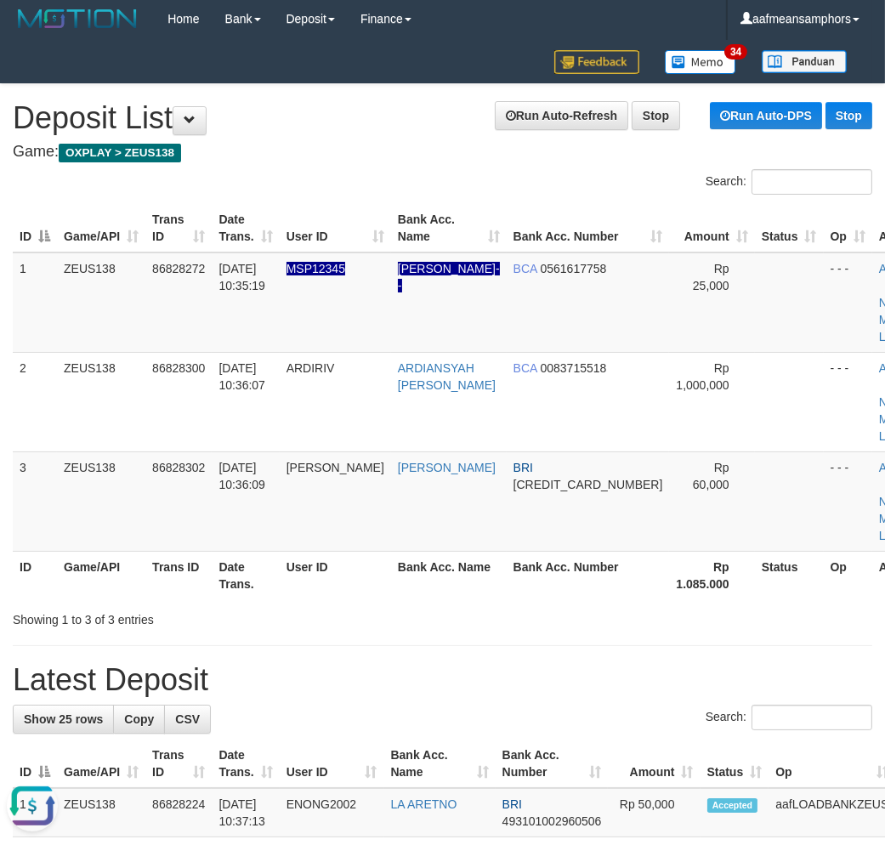
click at [414, 605] on div "Showing 1 to 3 of 3 entries" at bounding box center [442, 617] width 885 height 24
click at [879, 316] on link "Manual Link" at bounding box center [898, 328] width 39 height 31
drag, startPoint x: 826, startPoint y: 317, endPoint x: 785, endPoint y: 325, distance: 41.5
click at [879, 317] on link "Manual Link" at bounding box center [898, 328] width 39 height 31
click at [277, 330] on td "31/08/2025 10:35:19" at bounding box center [245, 303] width 67 height 100
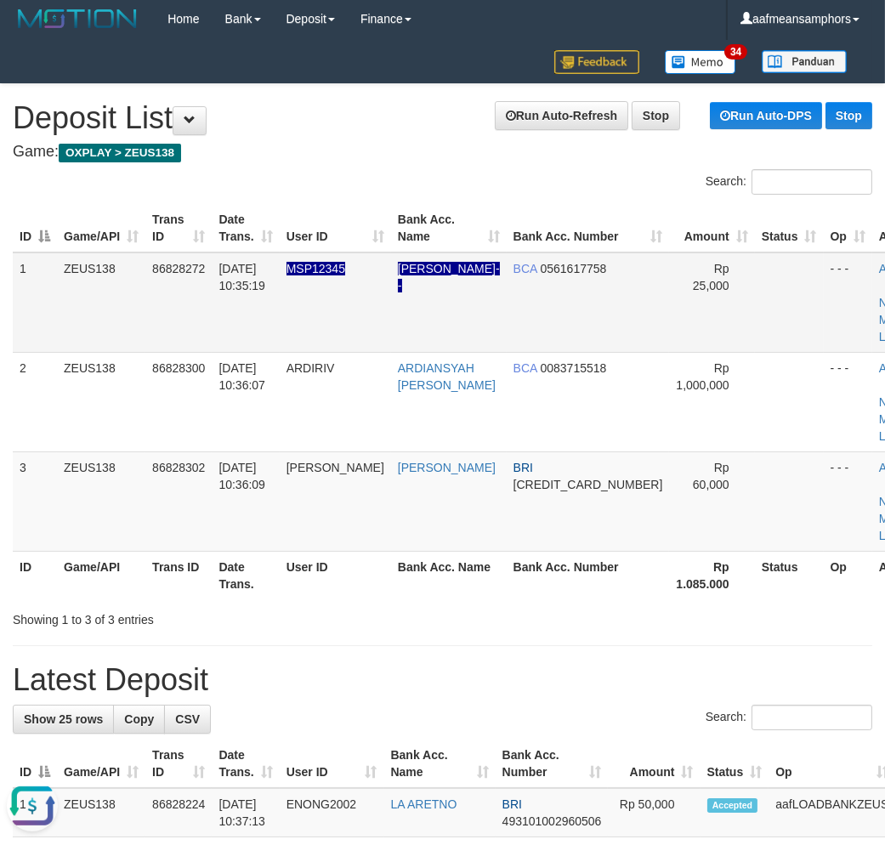
click at [277, 330] on td "31/08/2025 10:35:19" at bounding box center [245, 303] width 67 height 100
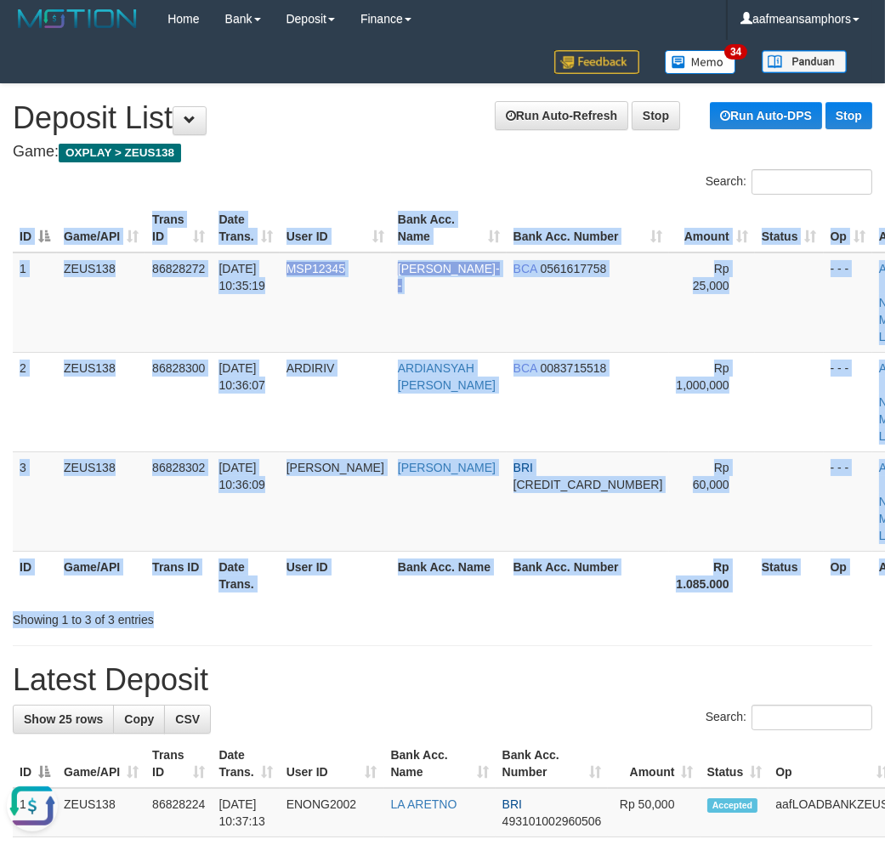
drag, startPoint x: 270, startPoint y: 601, endPoint x: 425, endPoint y: 618, distance: 155.7
click at [425, 618] on div "Search: ID Game/API Trans ID Date Trans. User ID Bank Acc. Name Bank Acc. Numbe…" at bounding box center [443, 398] width 860 height 459
click at [425, 618] on div "Showing 1 to 3 of 3 entries" at bounding box center [442, 617] width 885 height 24
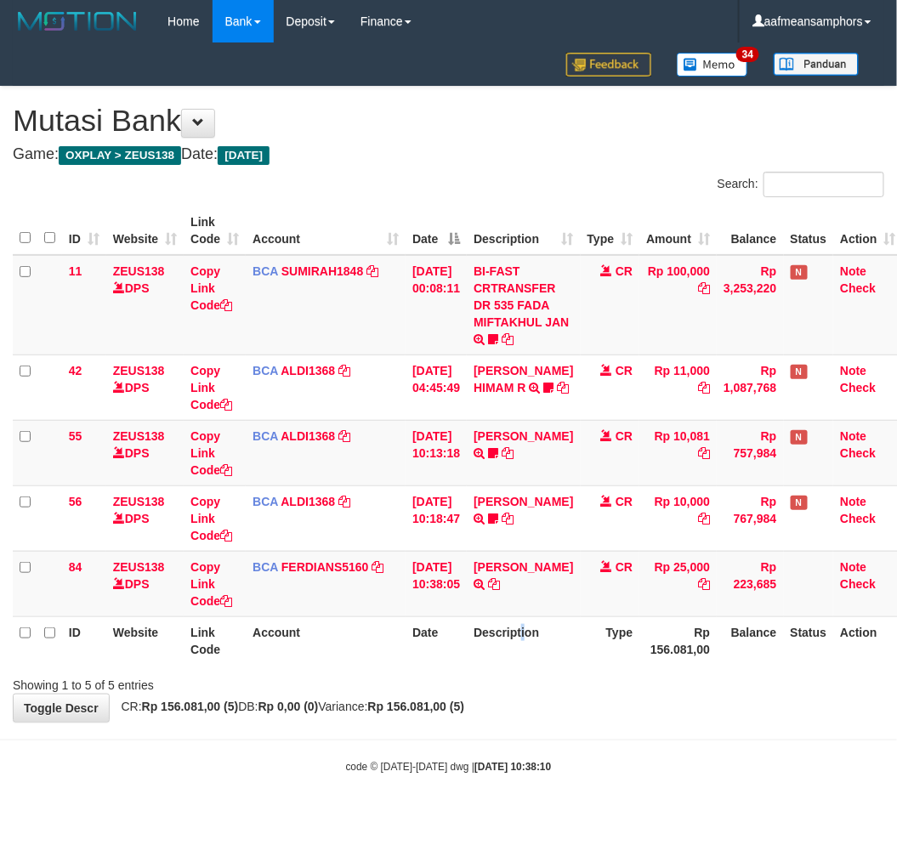
click at [532, 652] on th "Description" at bounding box center [523, 641] width 113 height 48
click at [493, 590] on icon at bounding box center [494, 584] width 12 height 12
click at [538, 747] on body "Toggle navigation Home Bank Account List Load By Website Group [OXPLAY] ZEUS138…" at bounding box center [448, 408] width 897 height 817
drag, startPoint x: 201, startPoint y: 577, endPoint x: 232, endPoint y: 577, distance: 31.5
click at [200, 577] on link "Copy Link Code" at bounding box center [212, 585] width 42 height 48
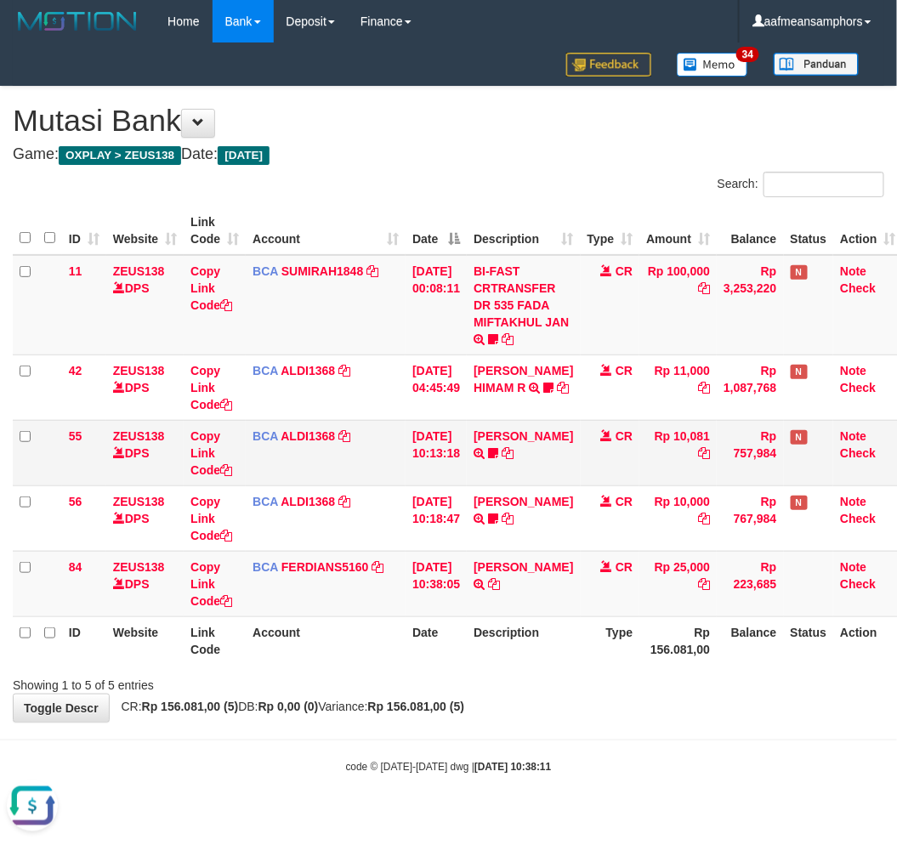
scroll to position [233, 0]
click at [712, 713] on div "**********" at bounding box center [448, 404] width 897 height 635
click at [713, 712] on div "**********" at bounding box center [448, 404] width 897 height 635
